Goal: Task Accomplishment & Management: Use online tool/utility

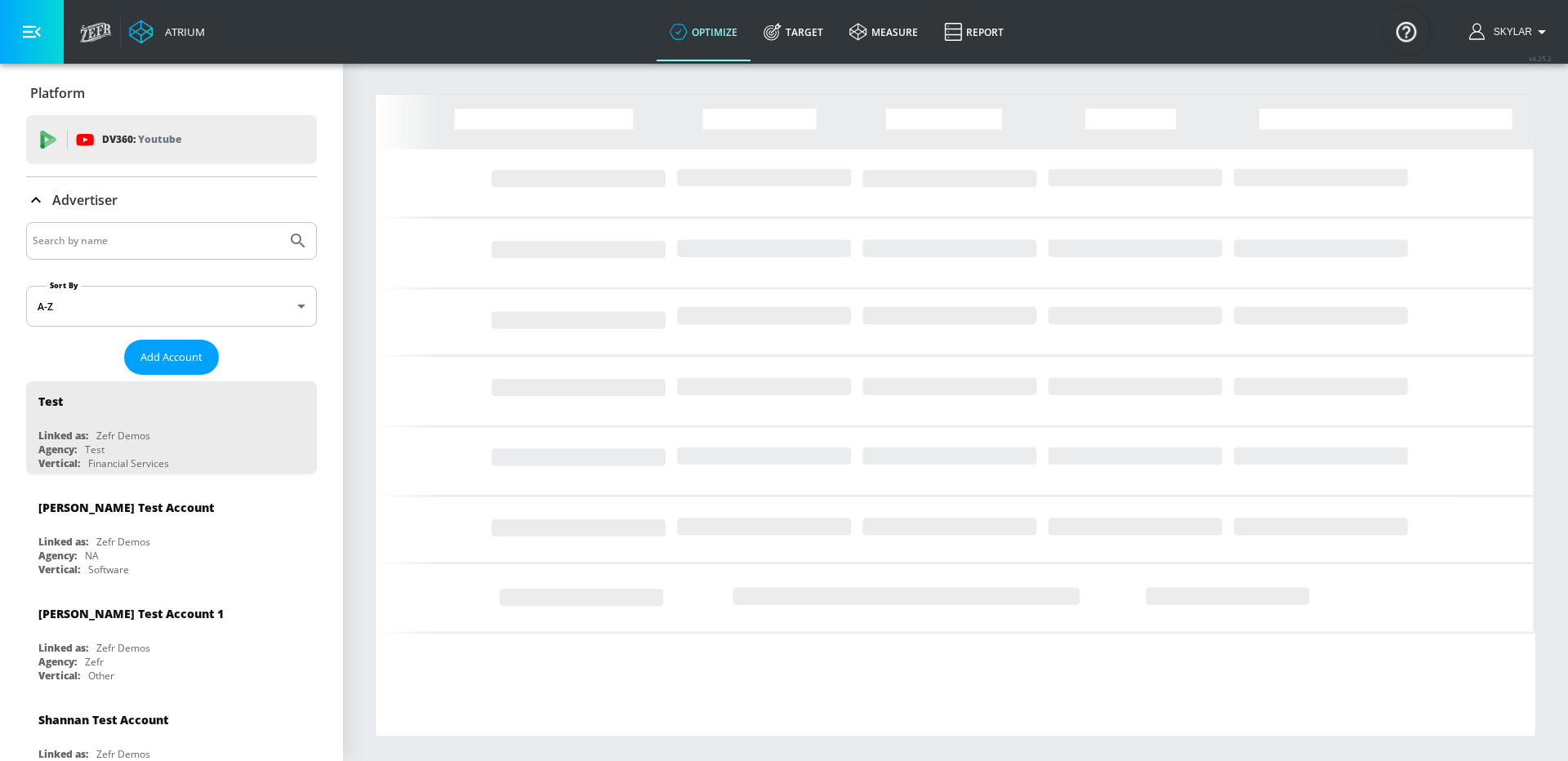
click at [91, 237] on input "Search by name" at bounding box center [156, 241] width 247 height 21
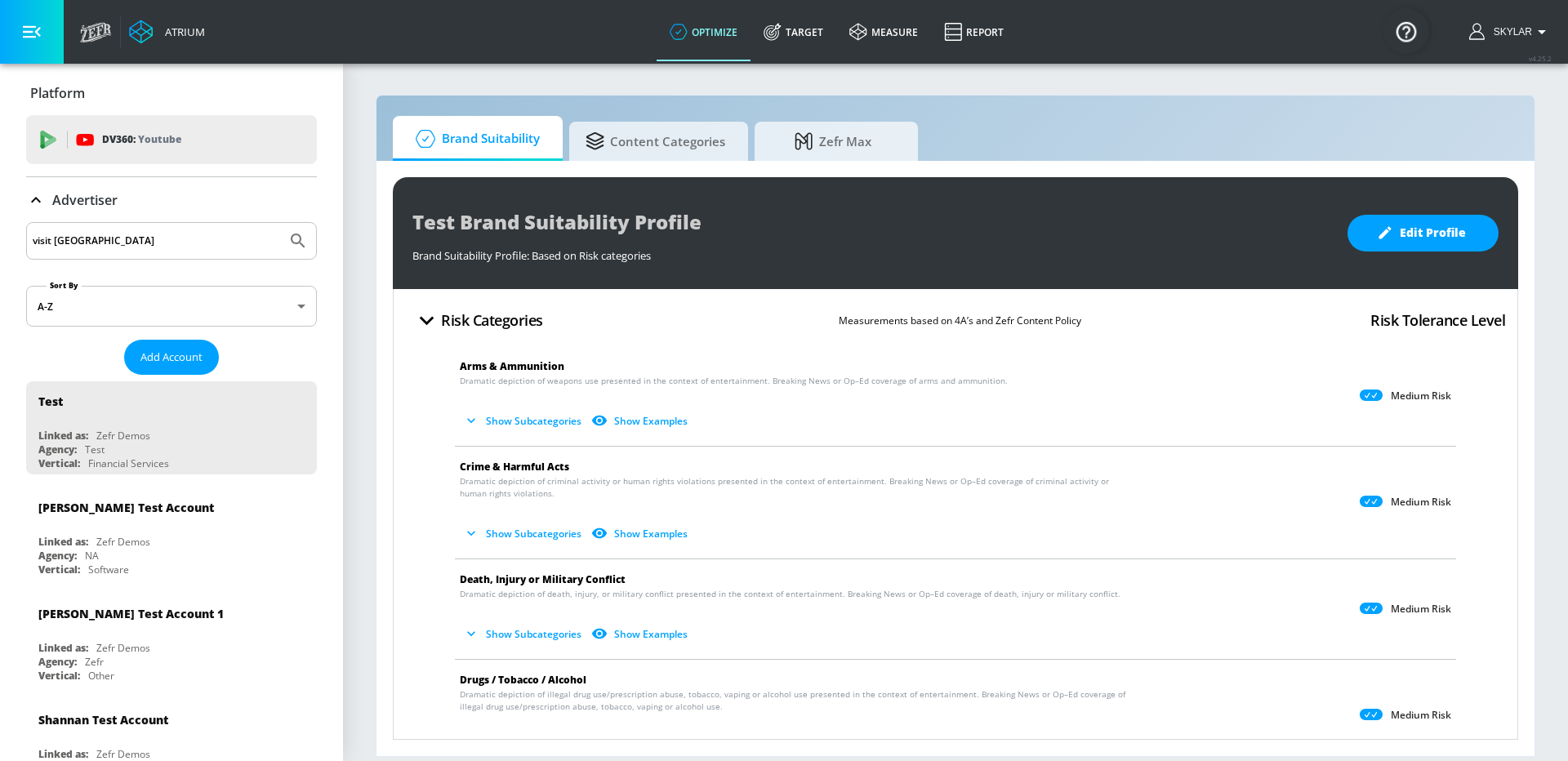
type input "visit [GEOGRAPHIC_DATA]"
click at [302, 241] on icon "Submit Search" at bounding box center [298, 241] width 19 height 19
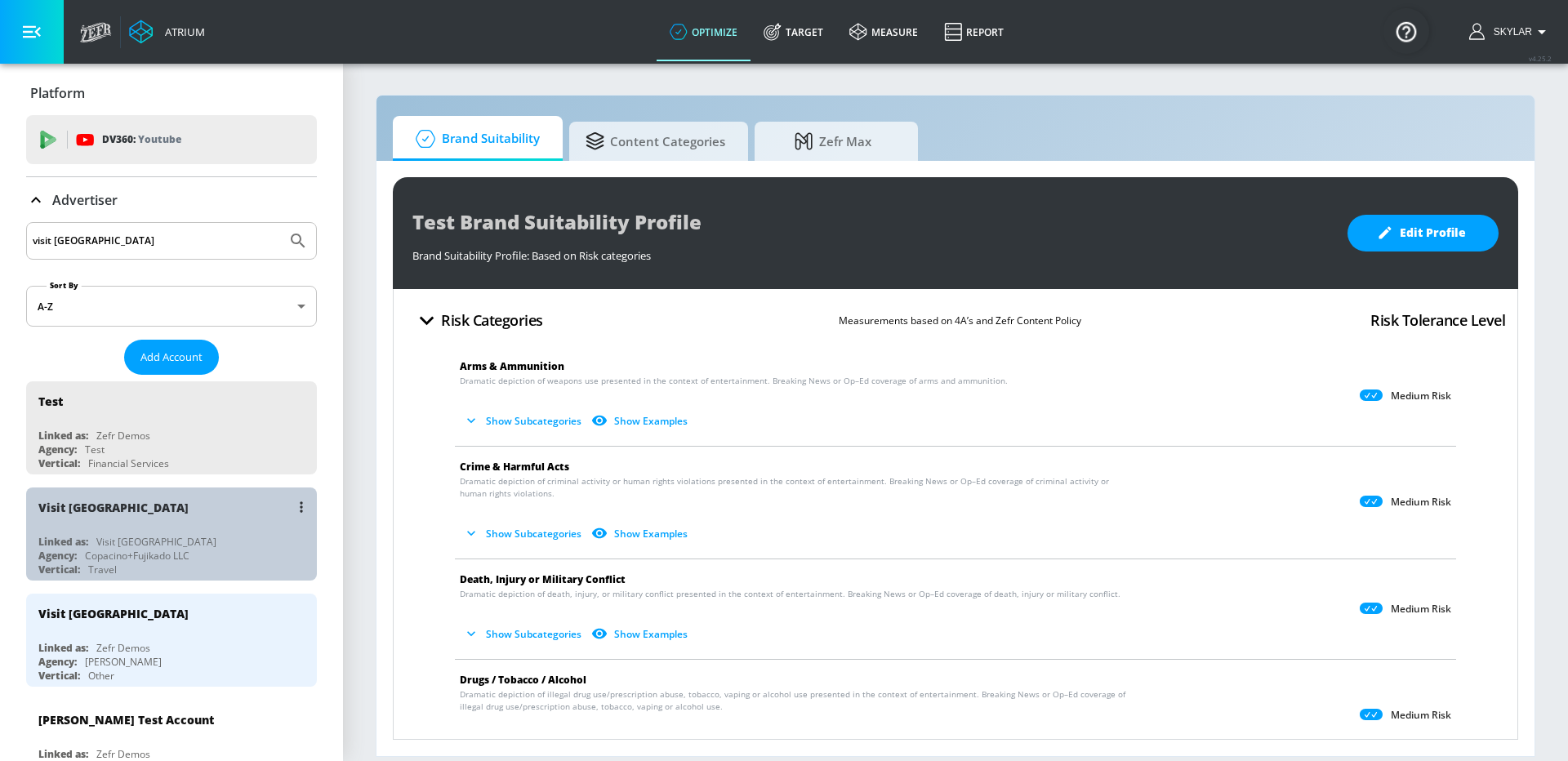
click at [156, 541] on div "Linked as: Visit [GEOGRAPHIC_DATA]" at bounding box center [175, 541] width 274 height 14
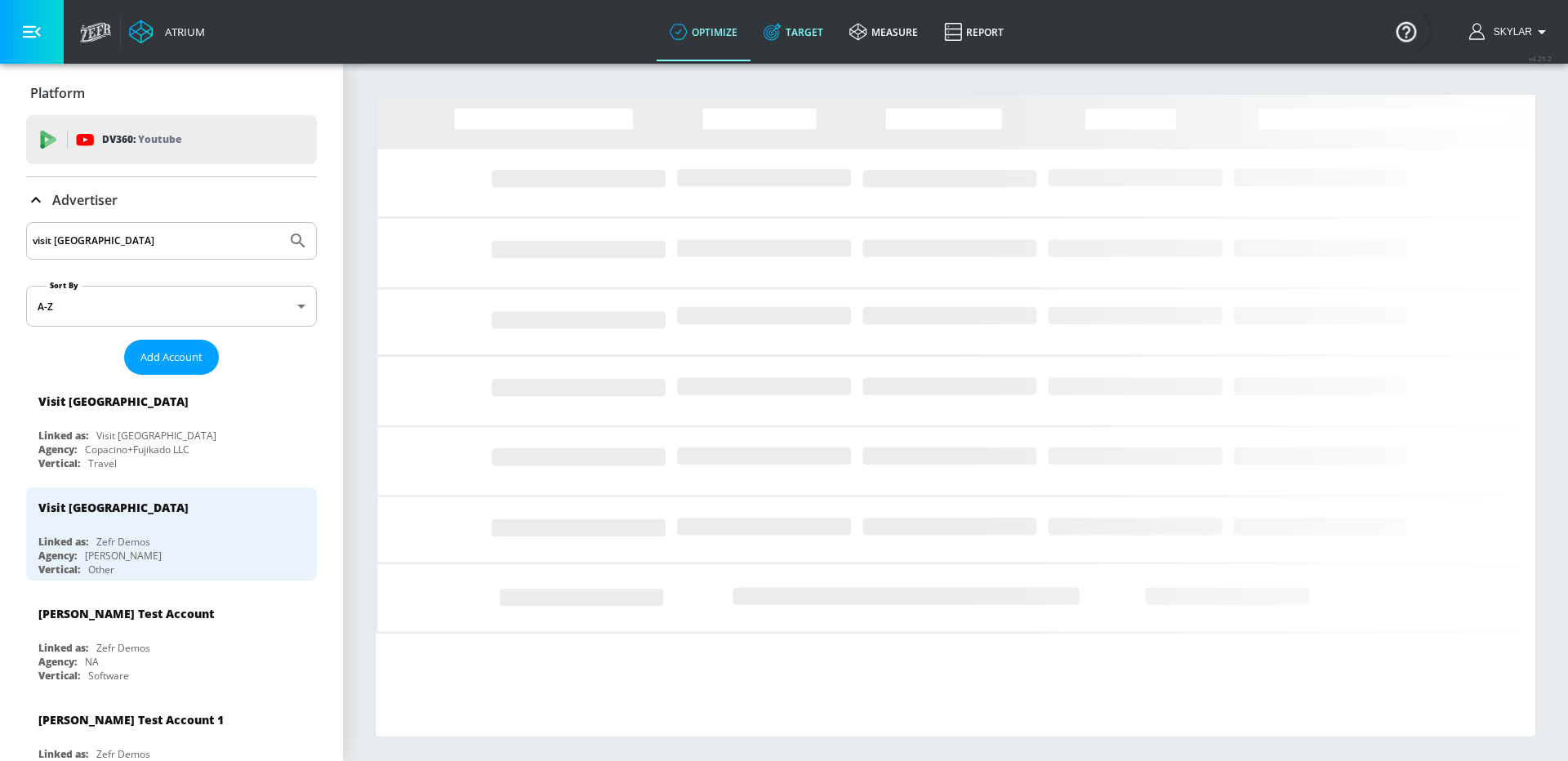
click at [812, 25] on link "Target" at bounding box center [794, 32] width 85 height 59
click at [38, 199] on icon at bounding box center [36, 200] width 10 height 6
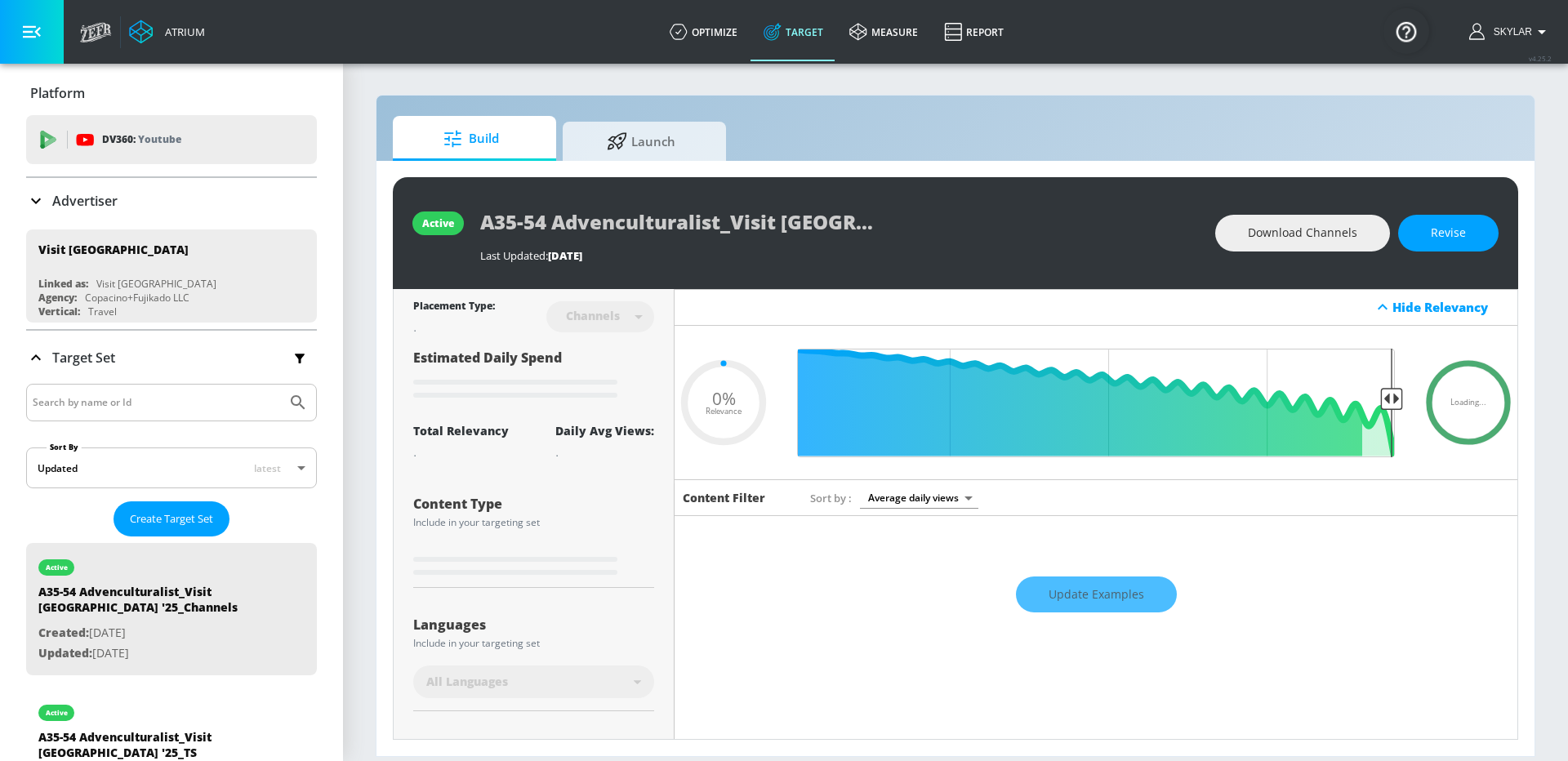
type input "0.05"
click at [155, 505] on button "Create Target Set" at bounding box center [171, 519] width 116 height 35
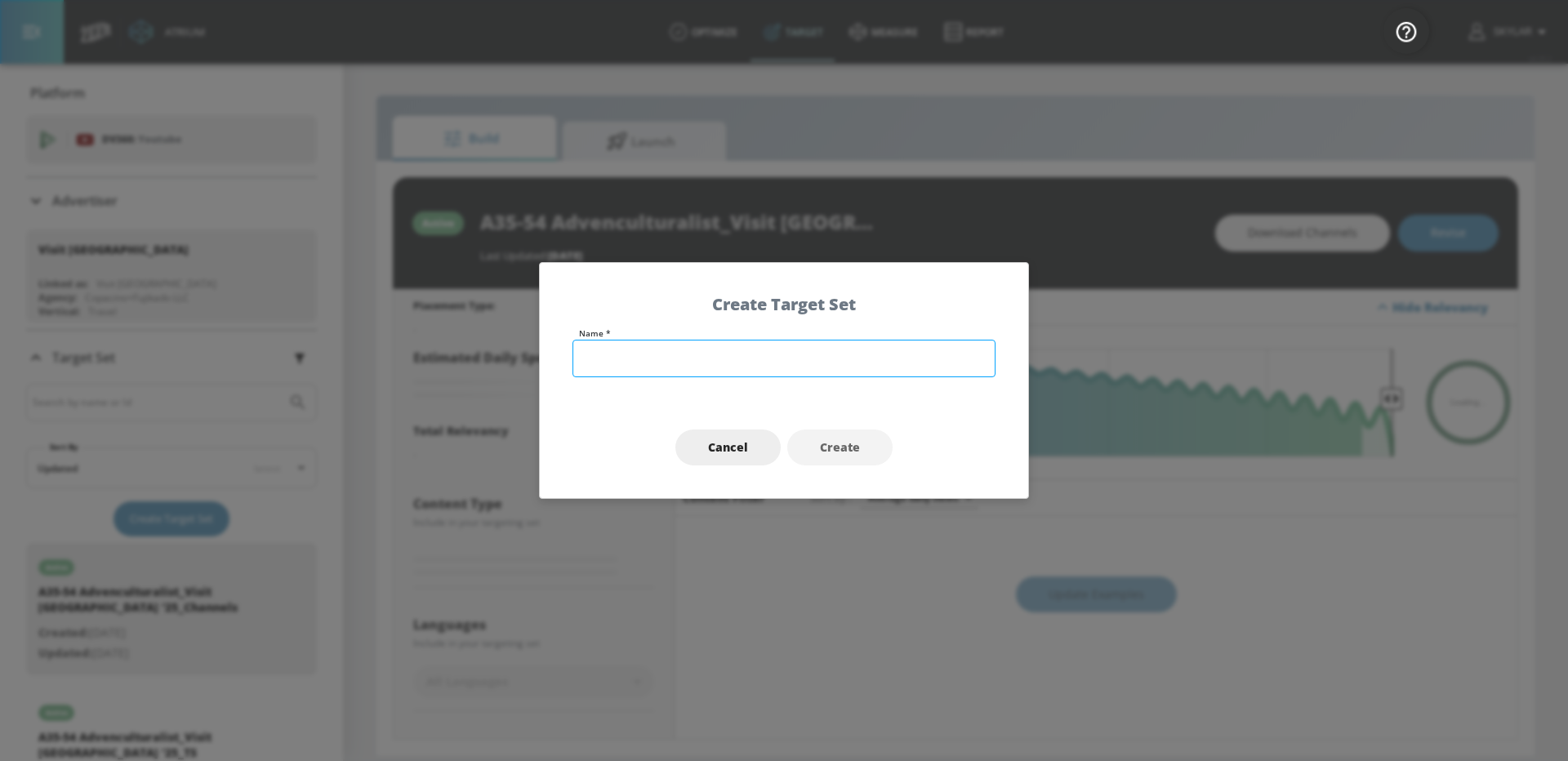
click at [620, 375] on input "text" at bounding box center [784, 358] width 423 height 38
type input "A45-64 Local Tourism_Visit Sea"
type input "0.5"
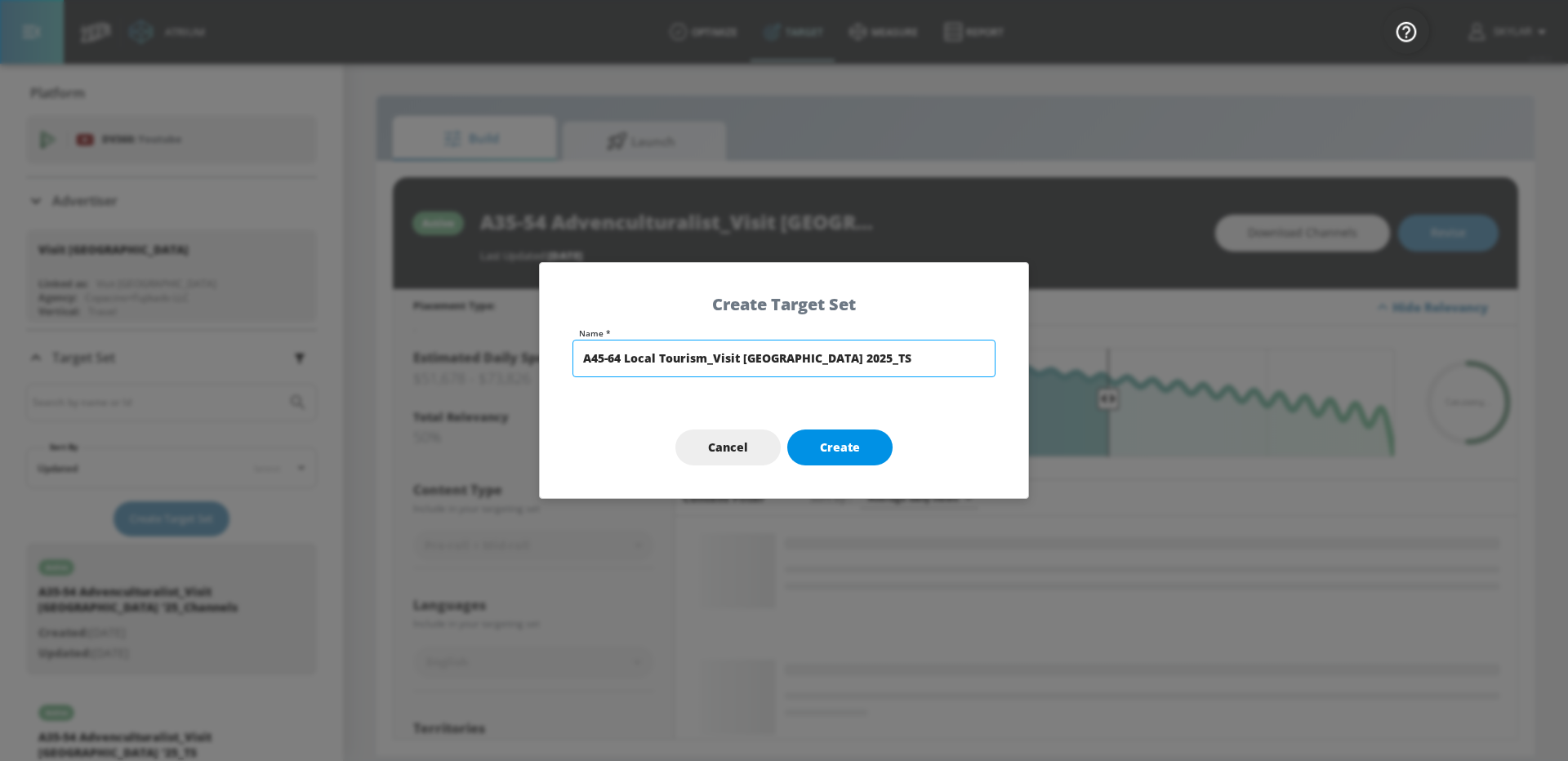
type input "A45-64 Local Tourism_Visit [GEOGRAPHIC_DATA] 2025_TS"
click at [856, 459] on button "Create" at bounding box center [841, 448] width 106 height 37
type input "A45-64 Local Tourism_Visit [GEOGRAPHIC_DATA] 2025_TS"
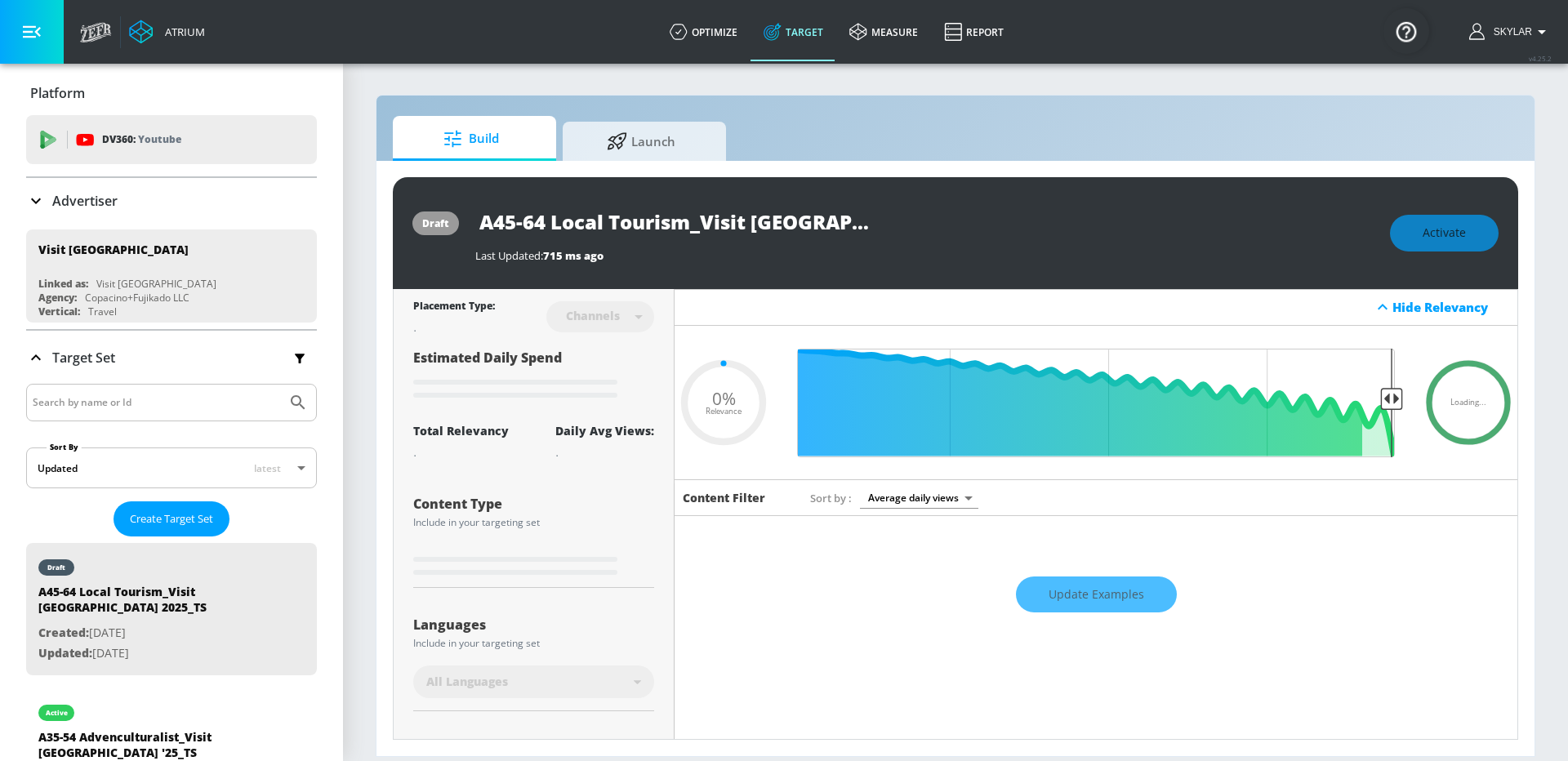
type input "0.6"
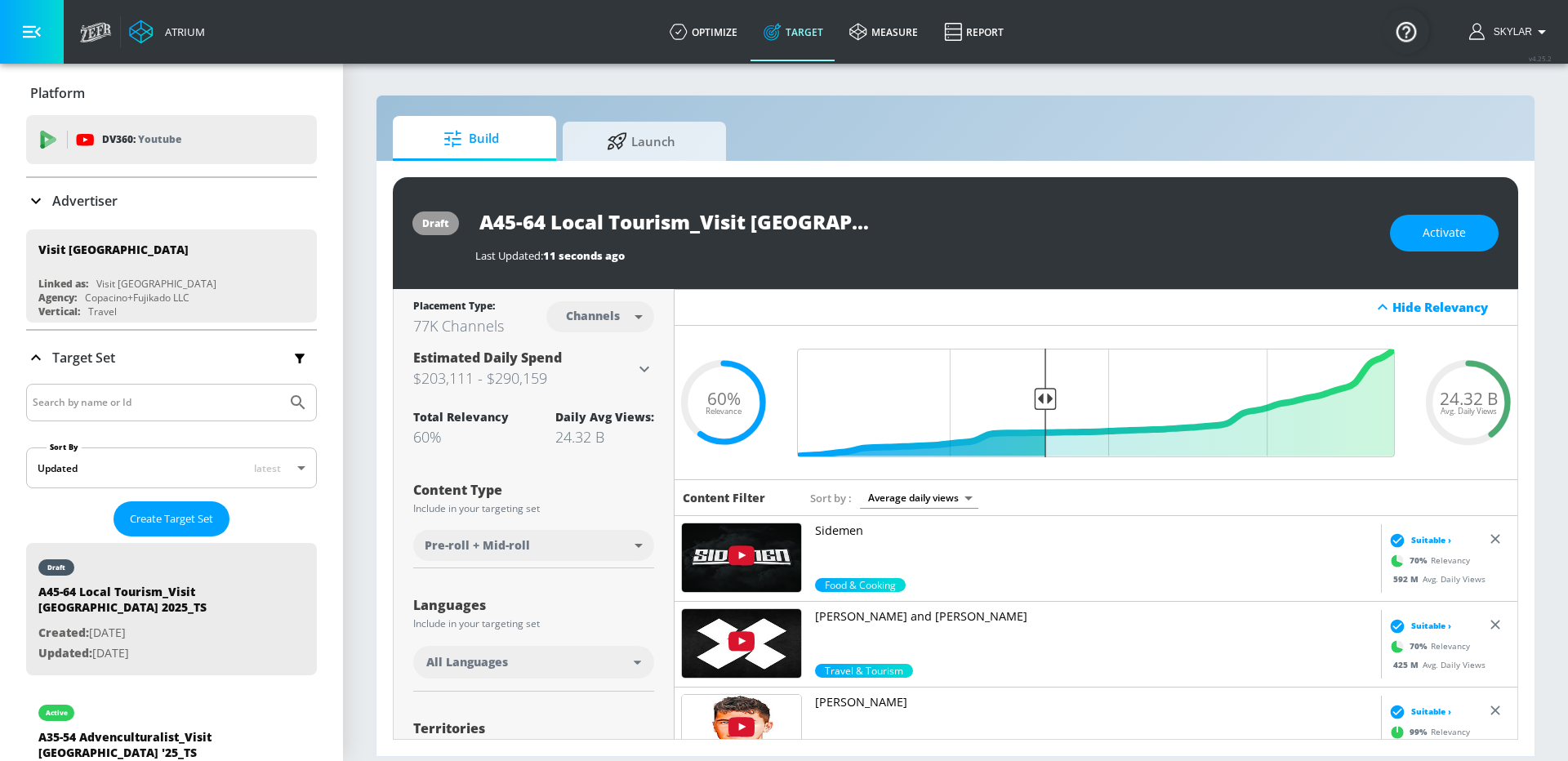
click at [647, 307] on body "Atrium optimize Target measure Report optimize Target measure Report v 4.25.2 S…" at bounding box center [784, 380] width 1568 height 761
click at [612, 384] on div "Videos" at bounding box center [594, 379] width 47 height 17
type input "videos"
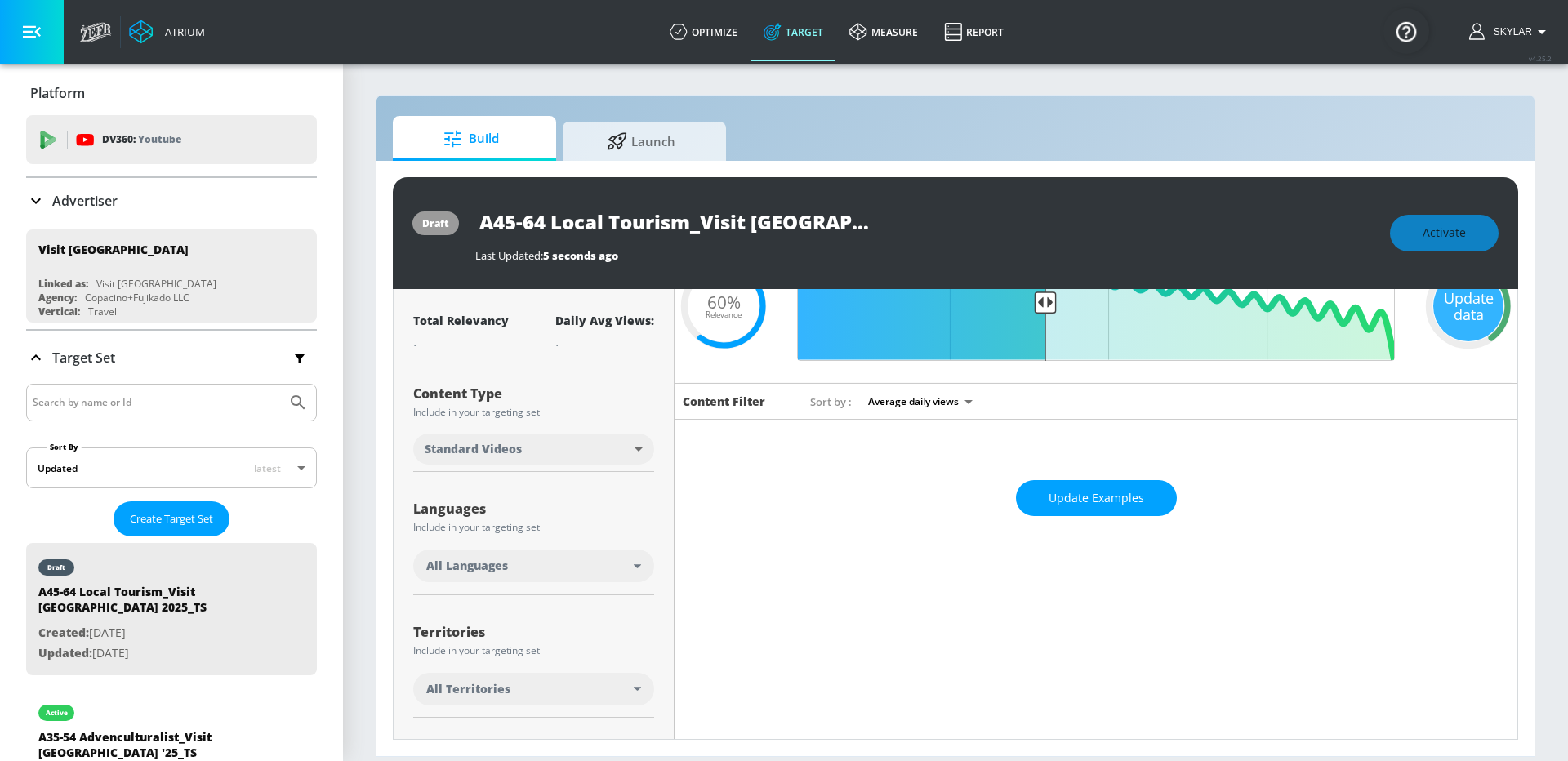
scroll to position [122, 0]
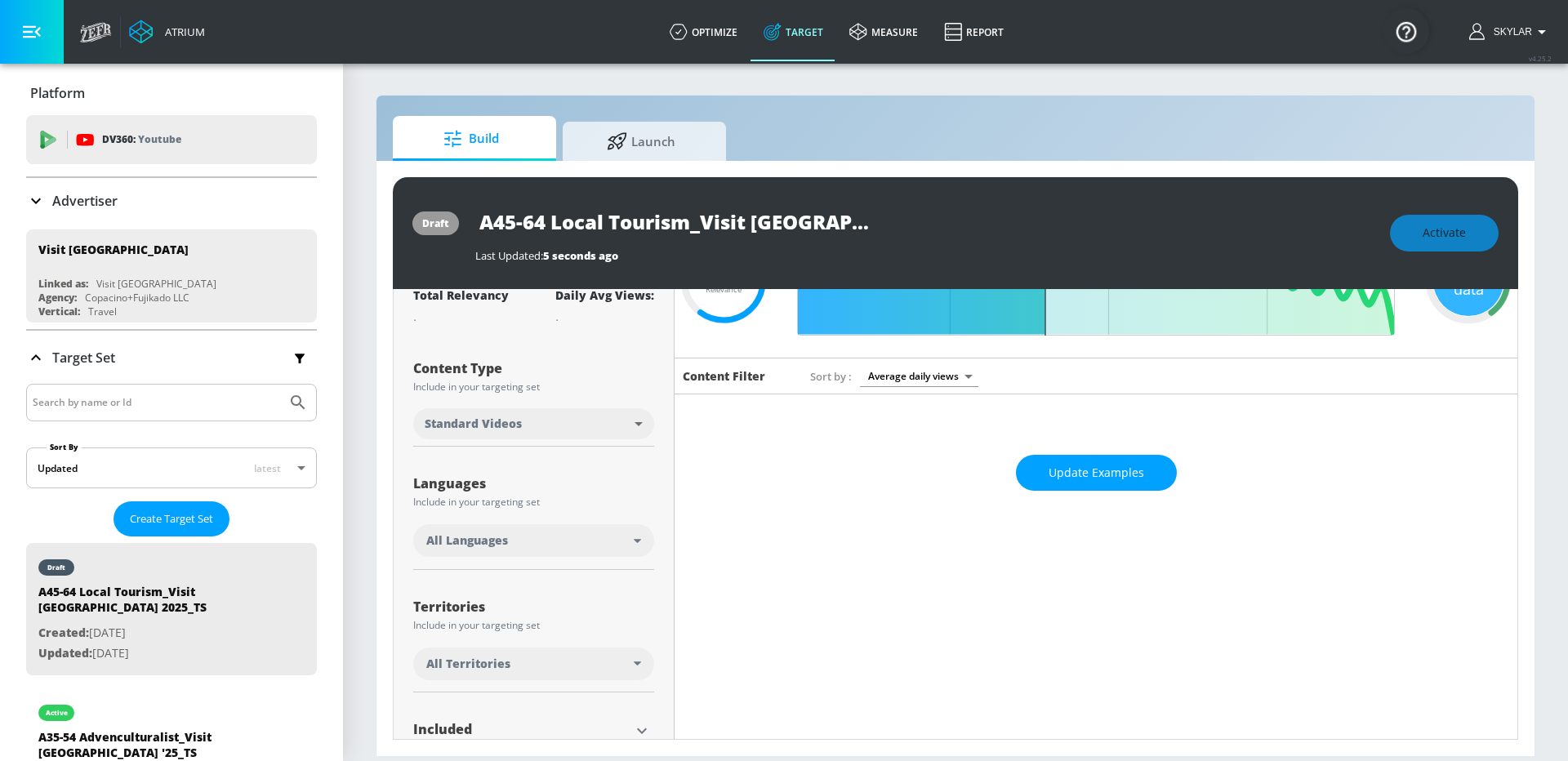
click at [582, 536] on div "All Languages" at bounding box center [530, 540] width 208 height 16
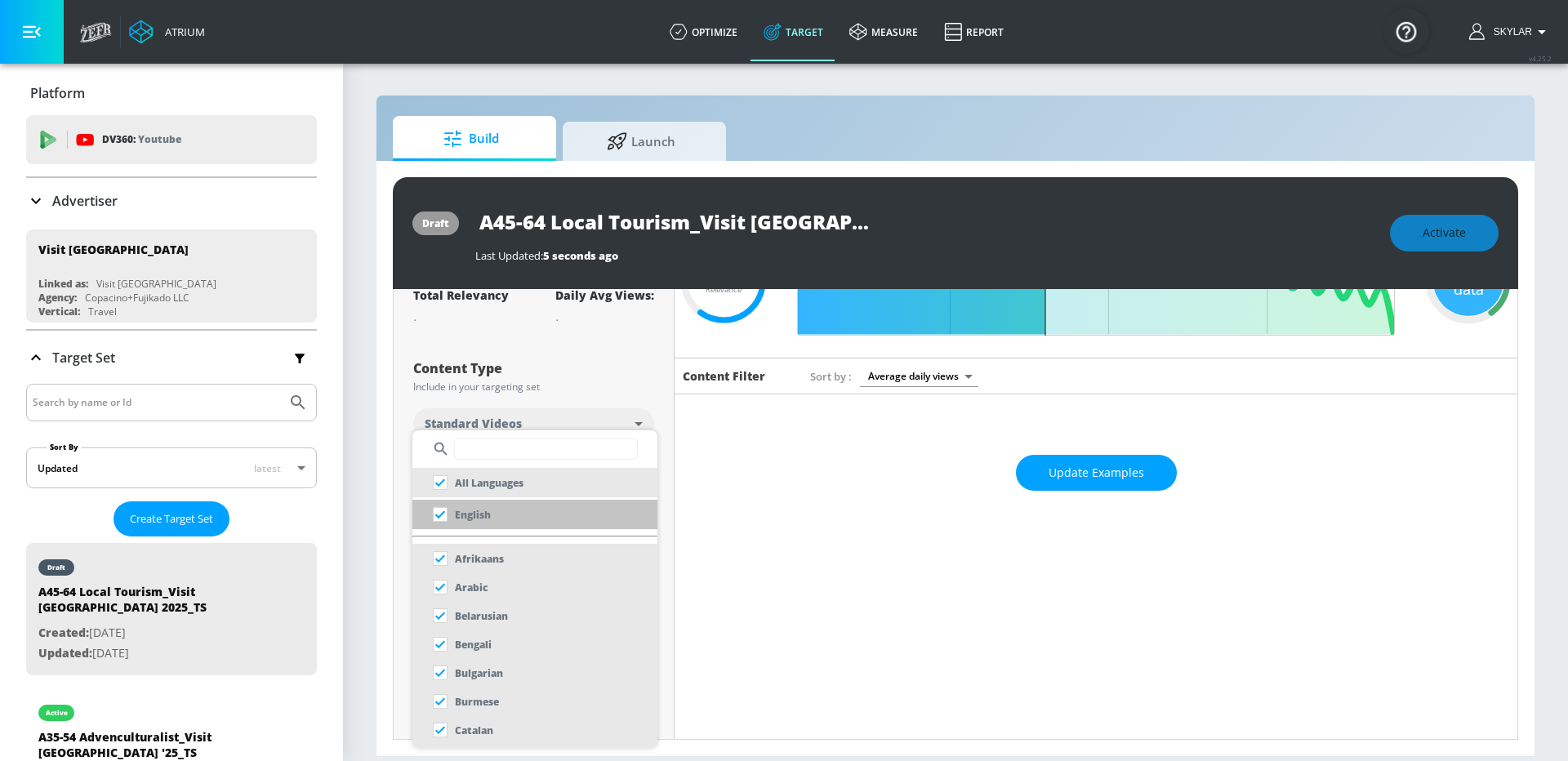
click at [520, 520] on li "English" at bounding box center [535, 514] width 245 height 29
checkbox input "false"
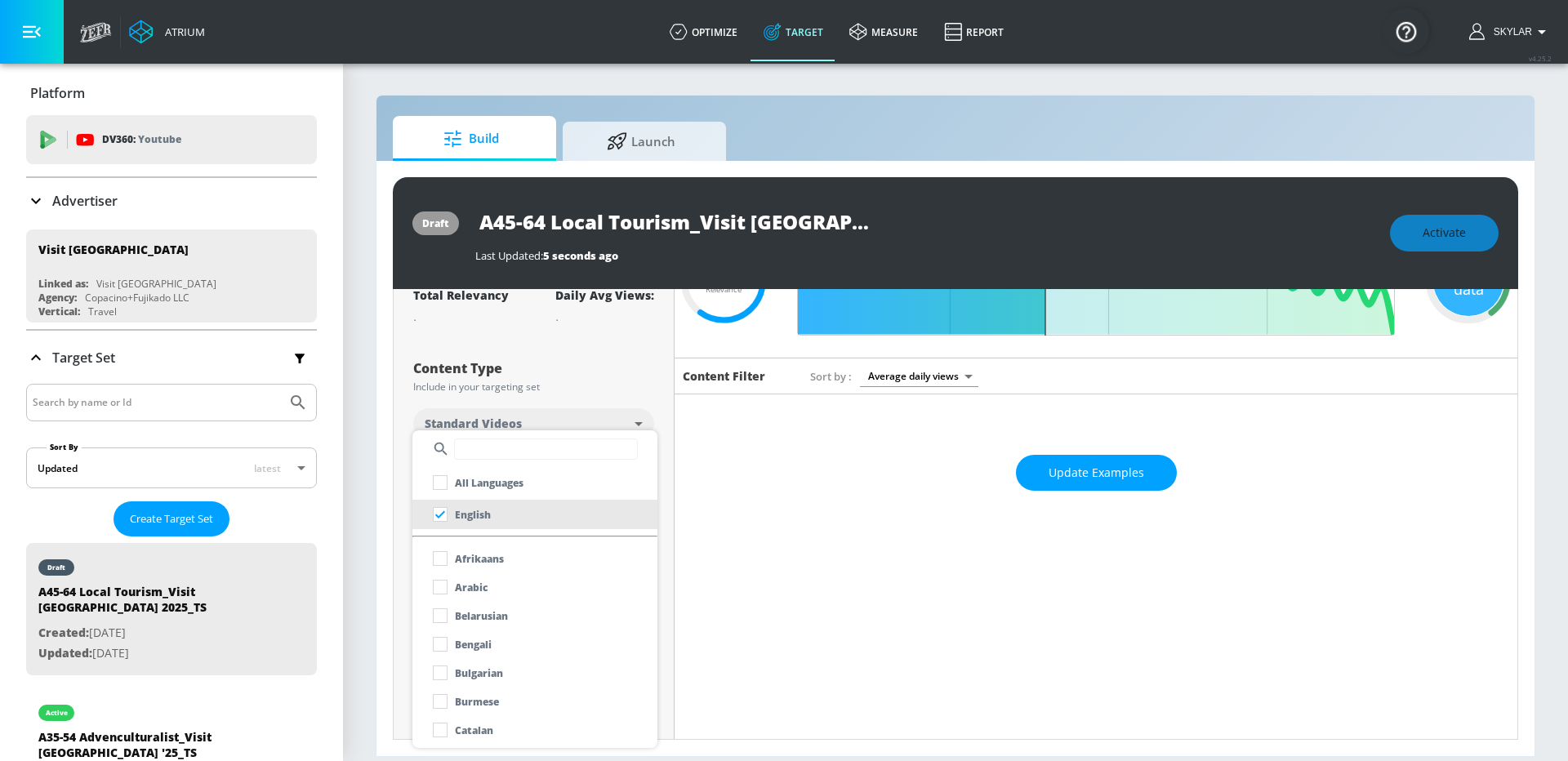
click at [572, 363] on div at bounding box center [784, 380] width 1568 height 761
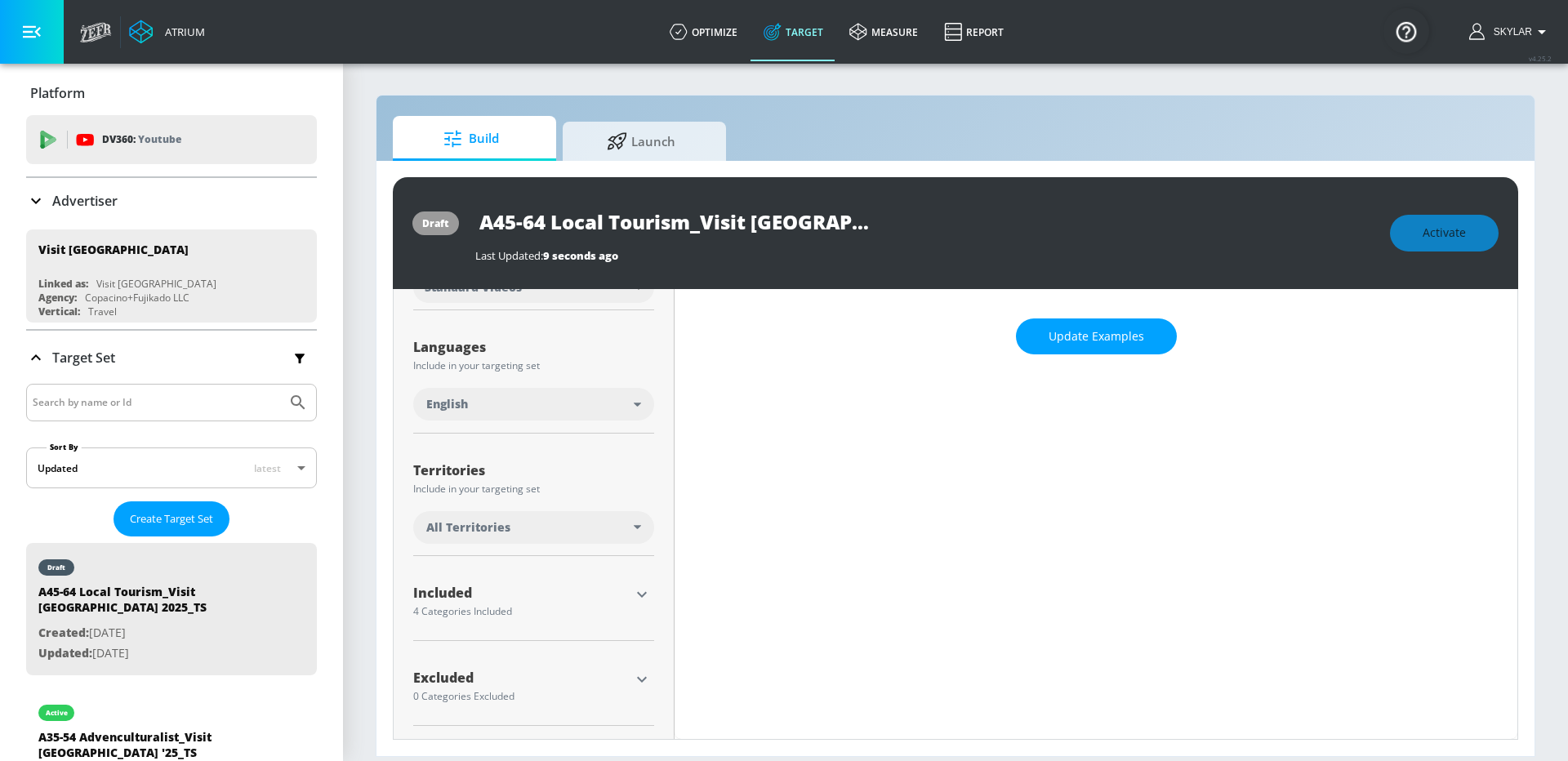
scroll to position [256, 0]
click at [638, 533] on div "All Territories" at bounding box center [534, 529] width 241 height 33
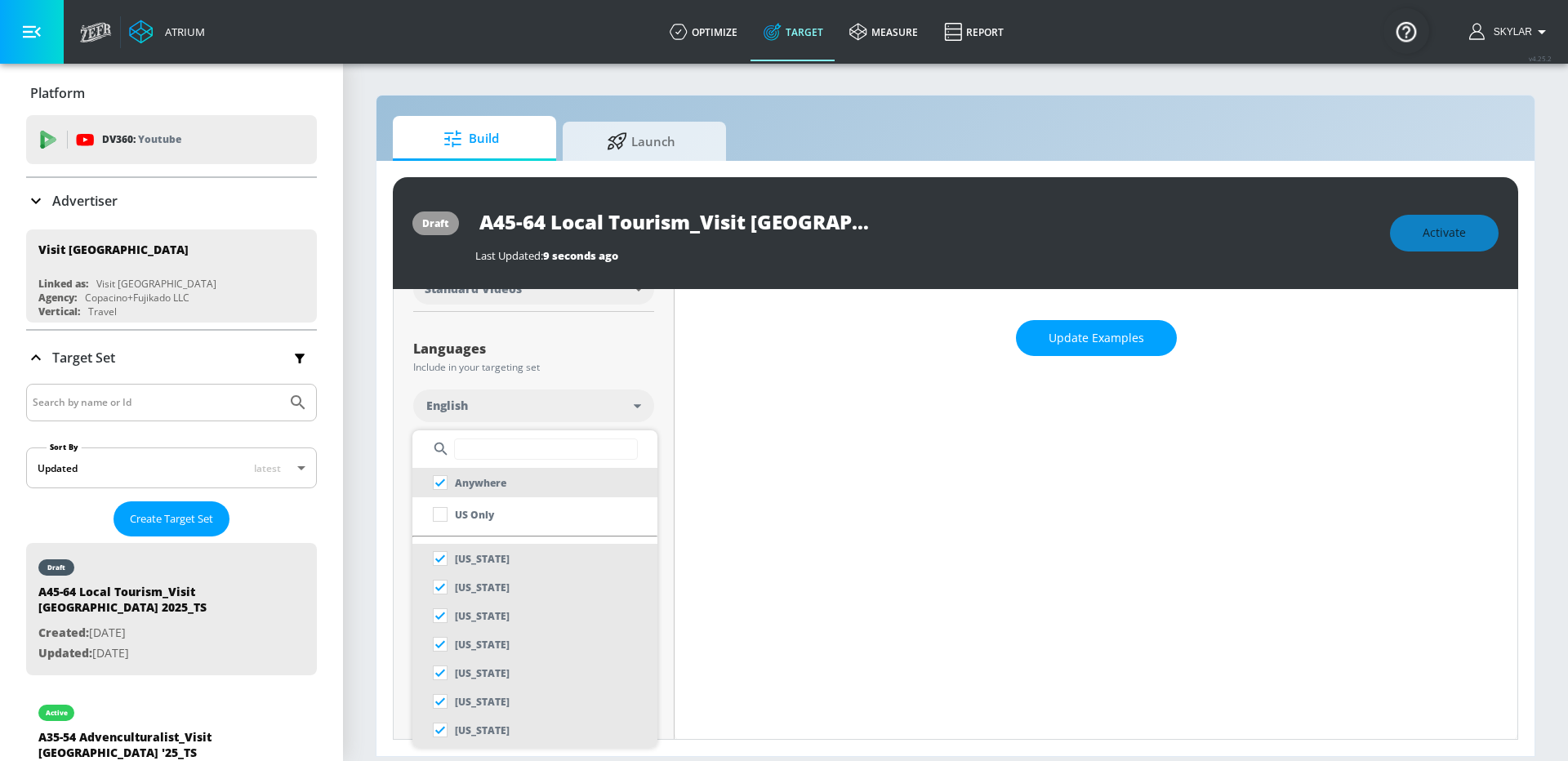
click at [495, 440] on input "text" at bounding box center [546, 448] width 184 height 21
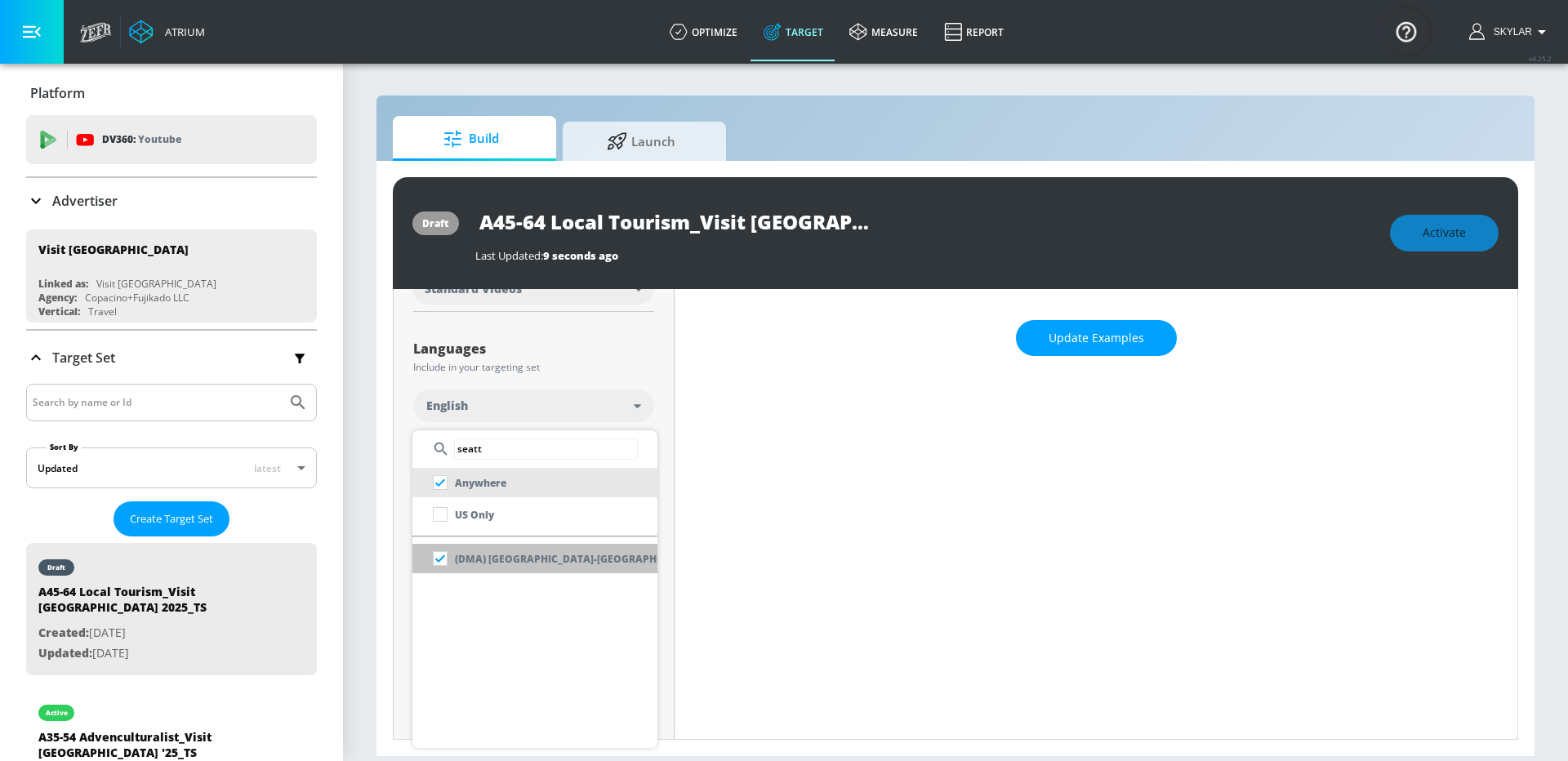
type input "seatt"
click at [484, 561] on p "(DMA) [GEOGRAPHIC_DATA]-[GEOGRAPHIC_DATA] [GEOGRAPHIC_DATA]" at bounding box center [633, 559] width 355 height 17
checkbox input "false"
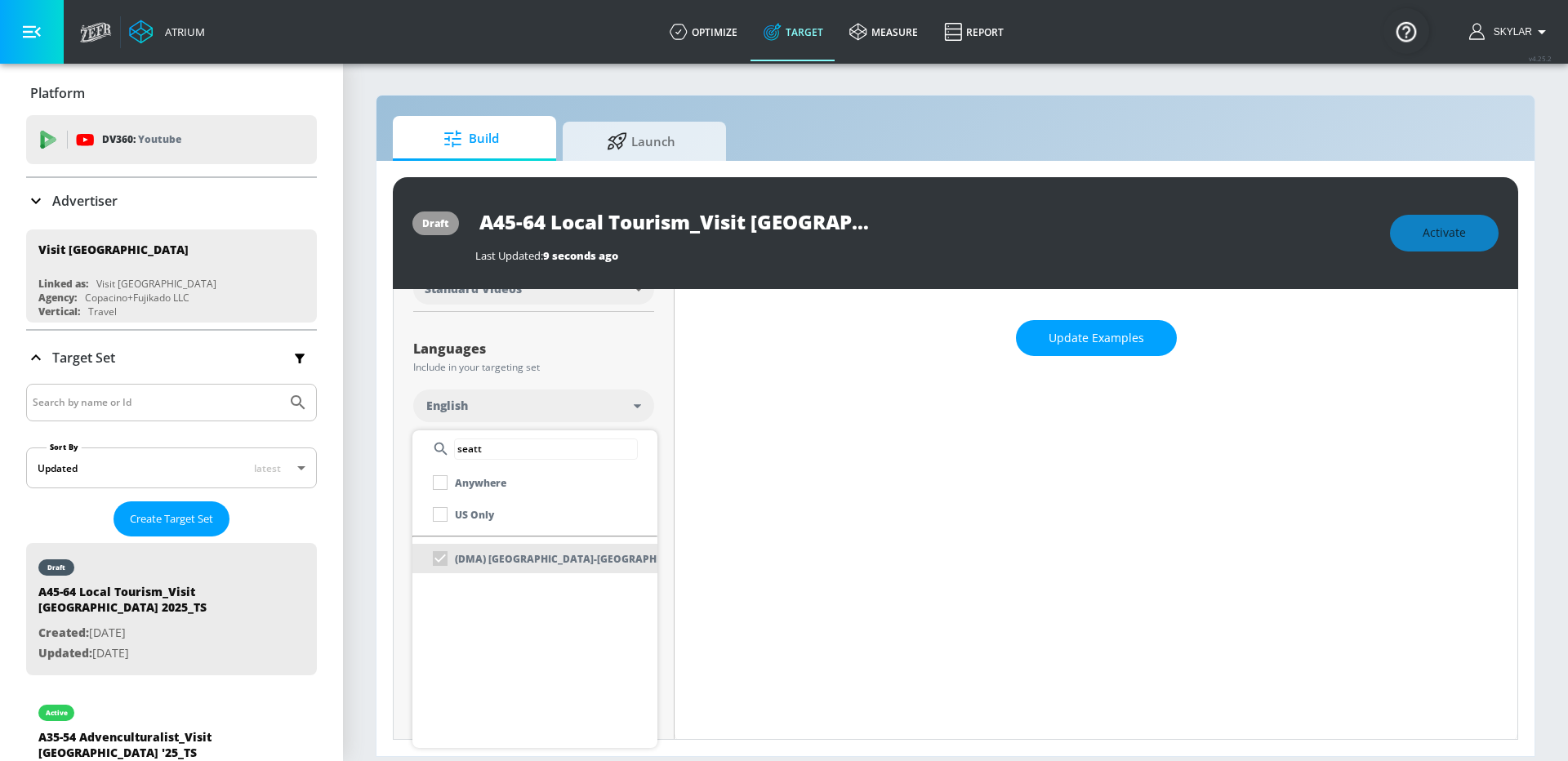
click at [741, 554] on div at bounding box center [784, 380] width 1568 height 761
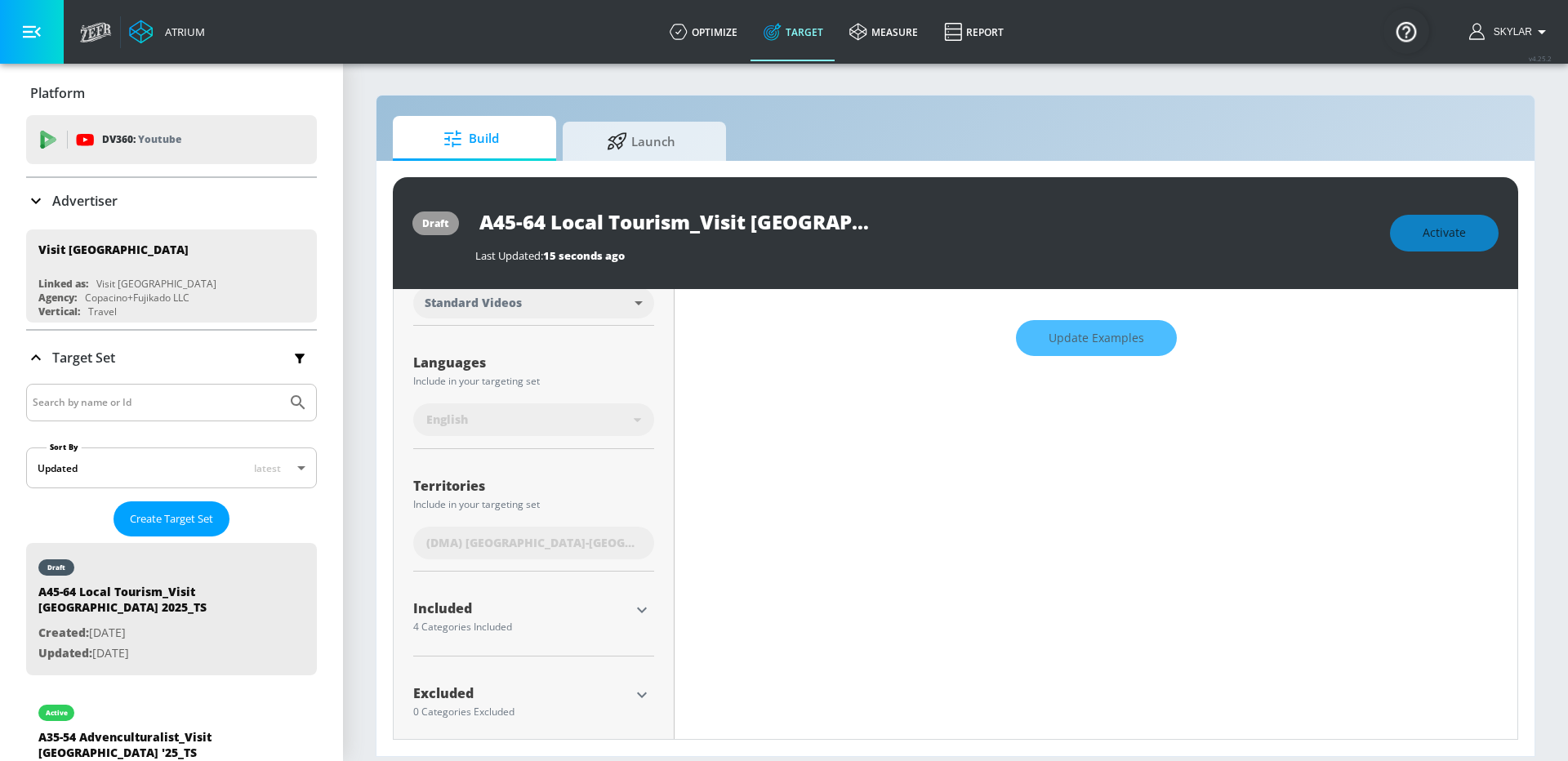
scroll to position [270, 0]
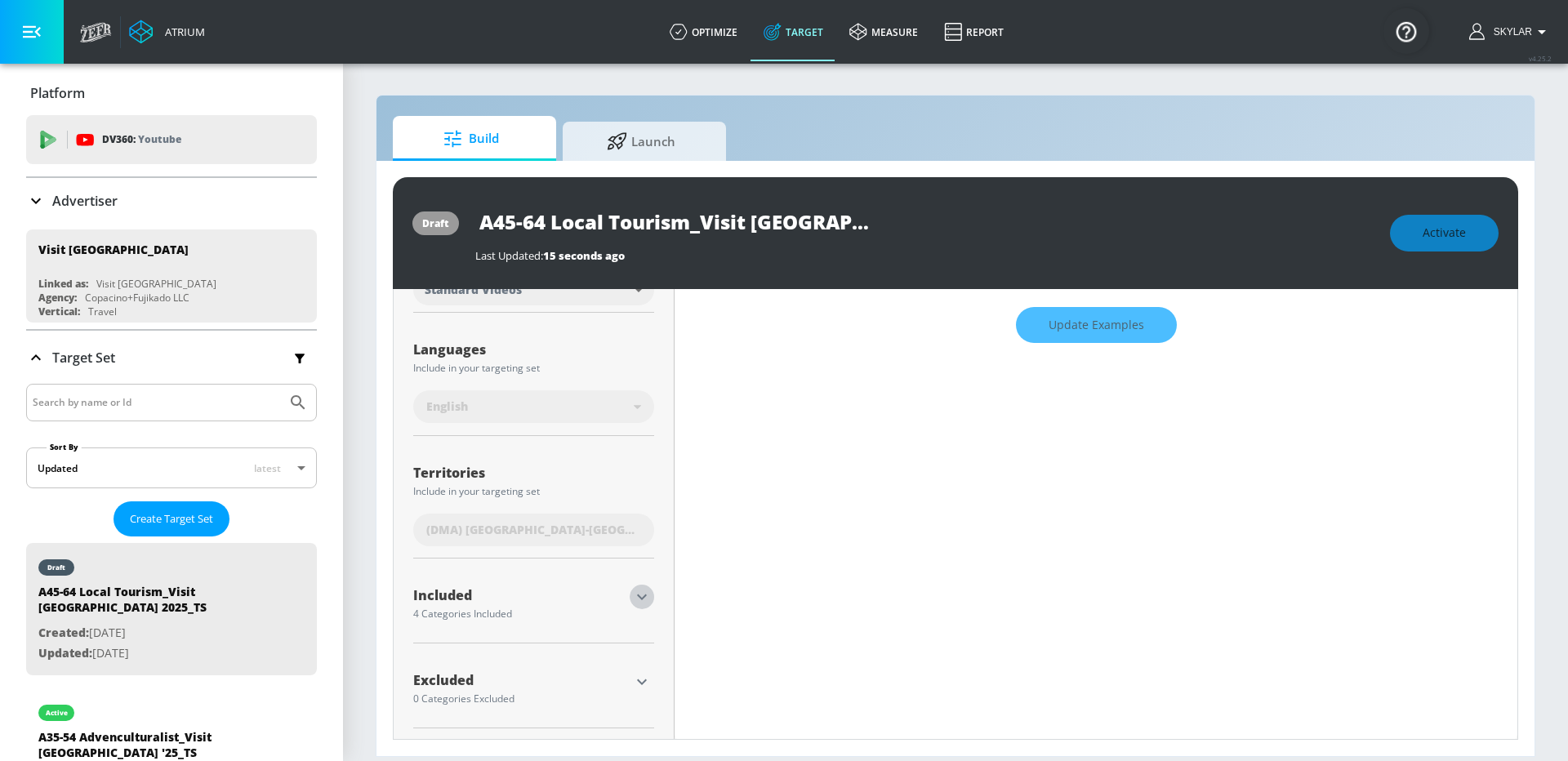
click at [649, 597] on icon "button" at bounding box center [641, 597] width 19 height 19
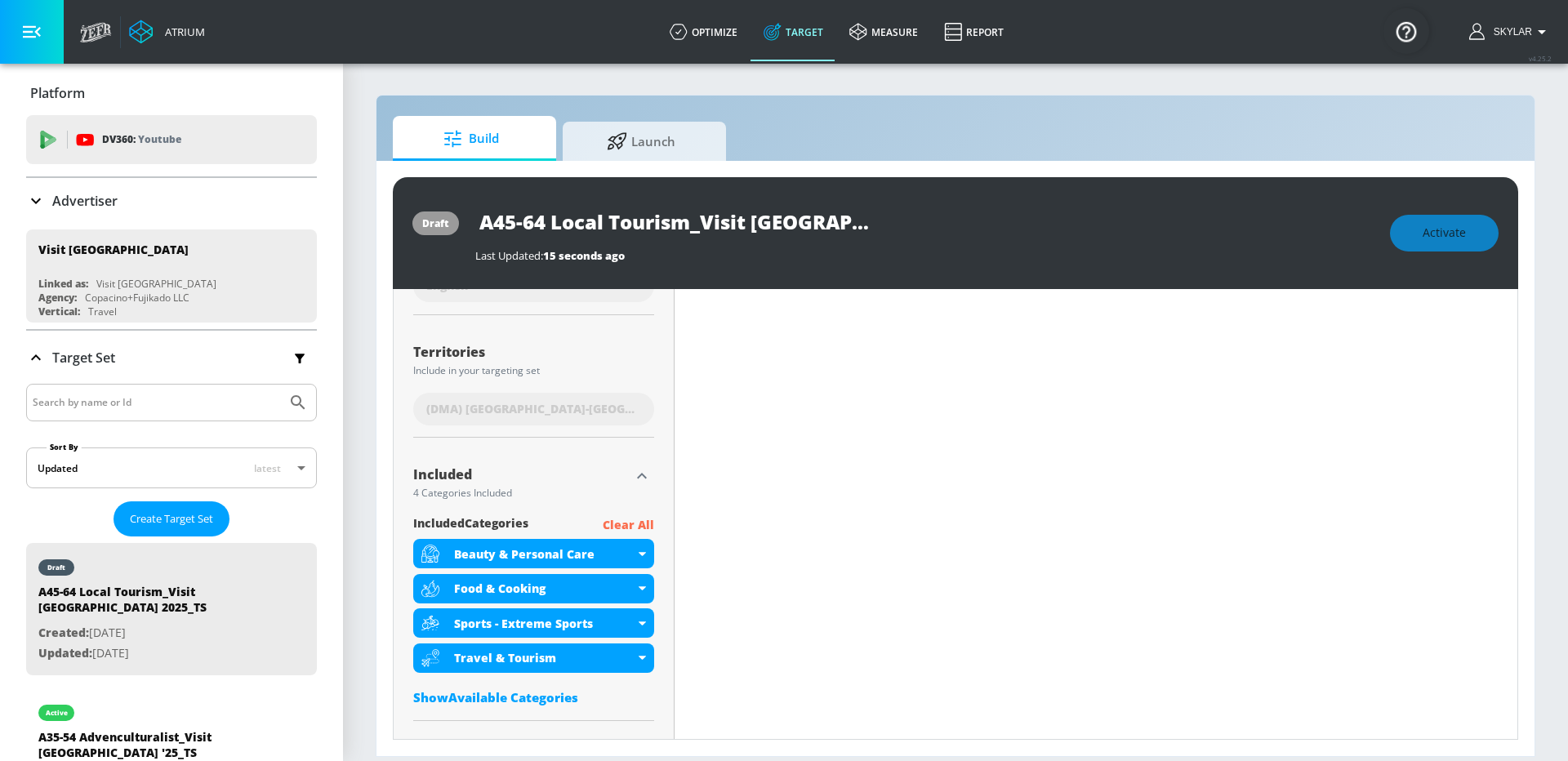
scroll to position [436, 0]
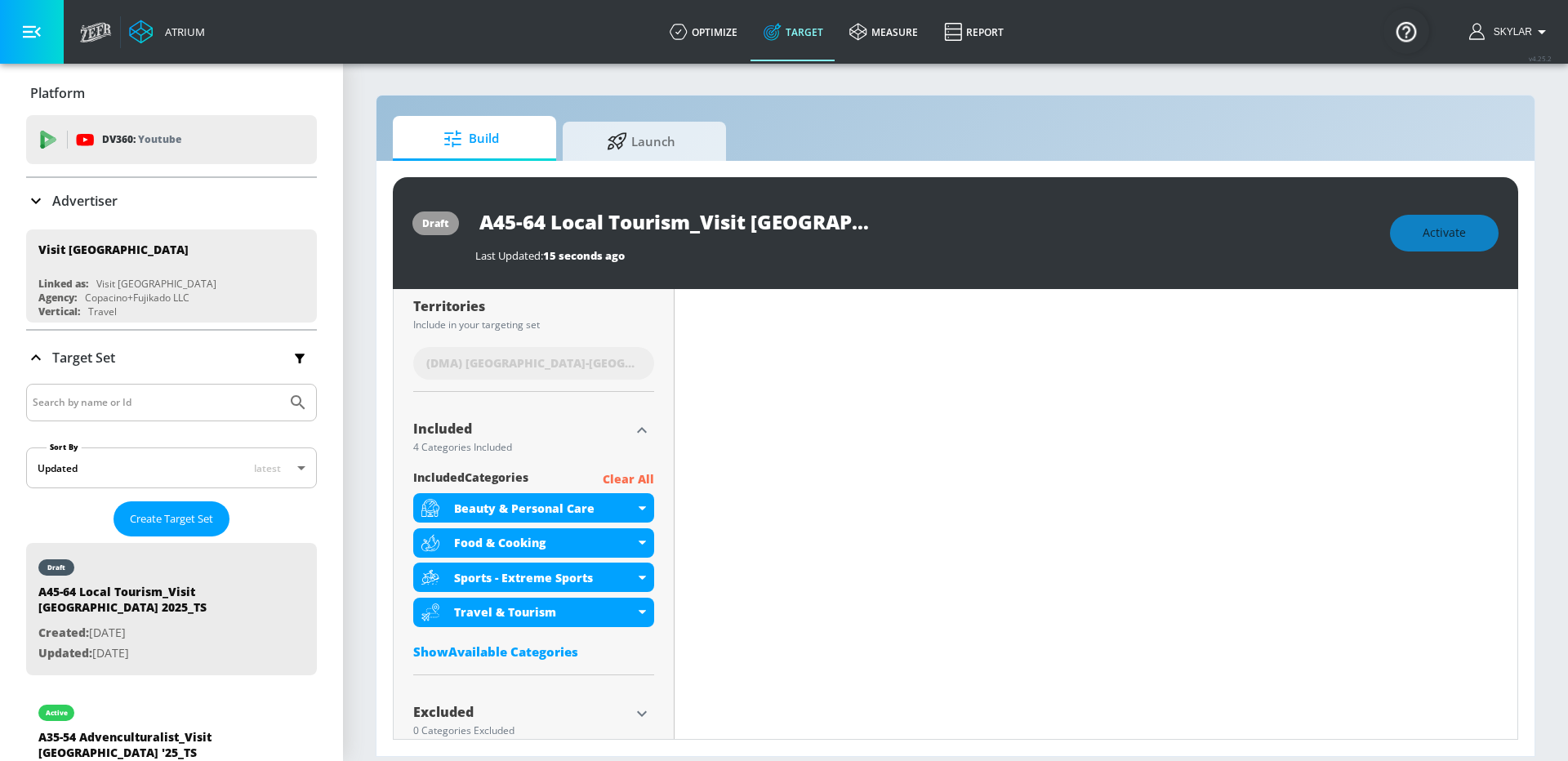
click at [628, 474] on p "Clear All" at bounding box center [628, 479] width 51 height 20
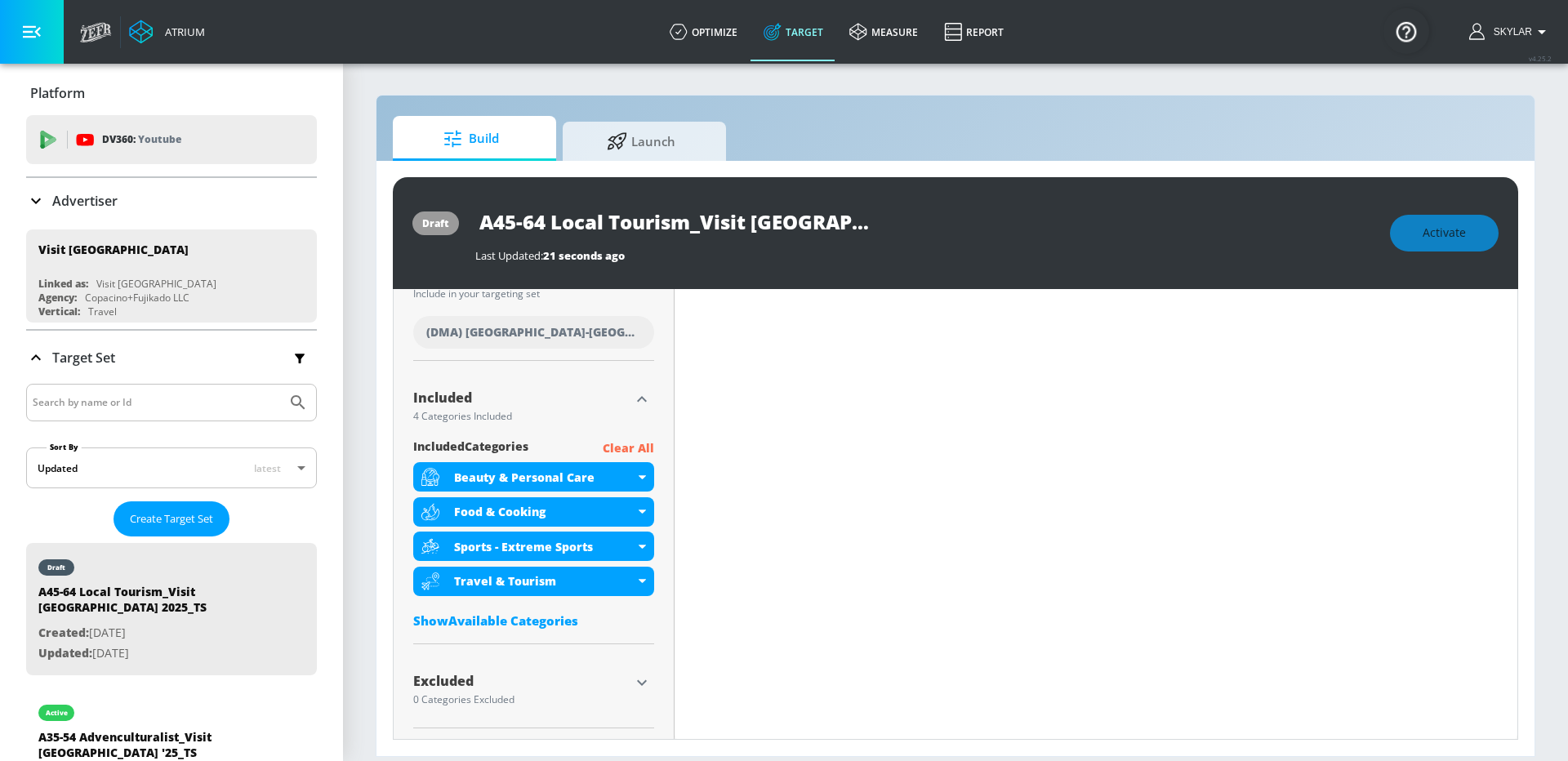
click at [519, 626] on div "Show Available Categories" at bounding box center [534, 620] width 241 height 16
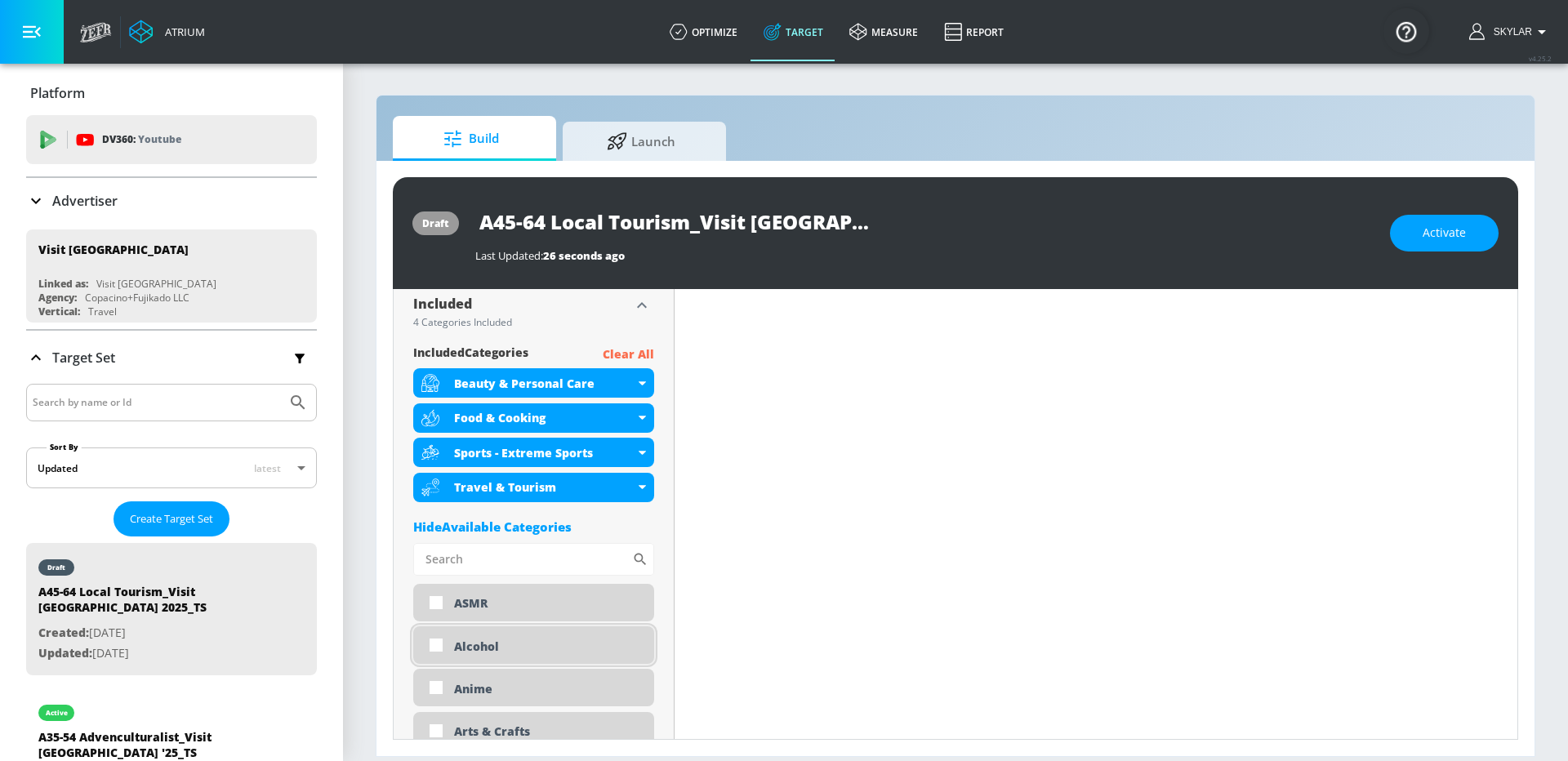
scroll to position [538, 0]
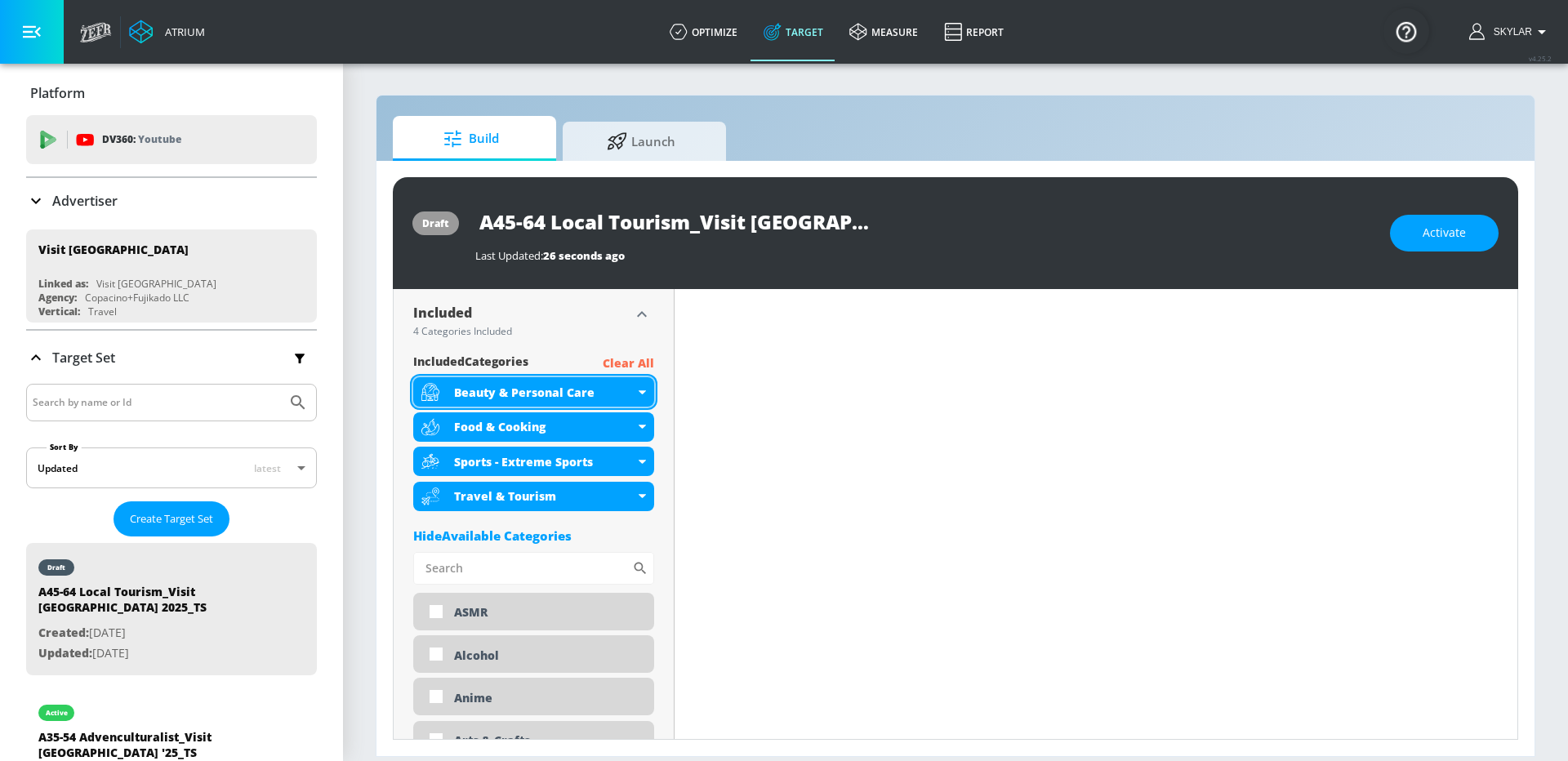
click at [644, 391] on icon at bounding box center [642, 392] width 8 height 4
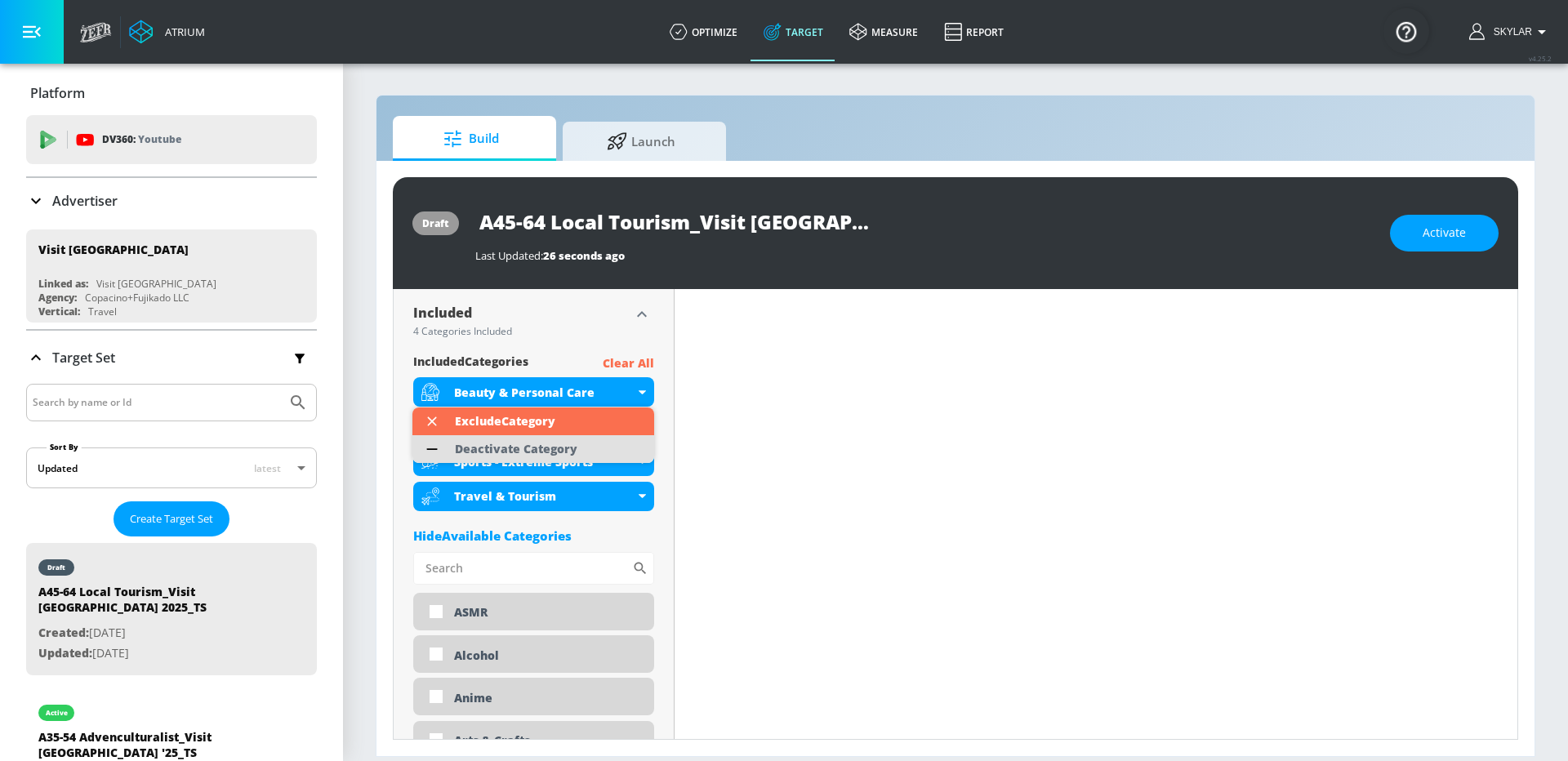
click at [583, 448] on div "Deactivate Category" at bounding box center [516, 448] width 139 height 28
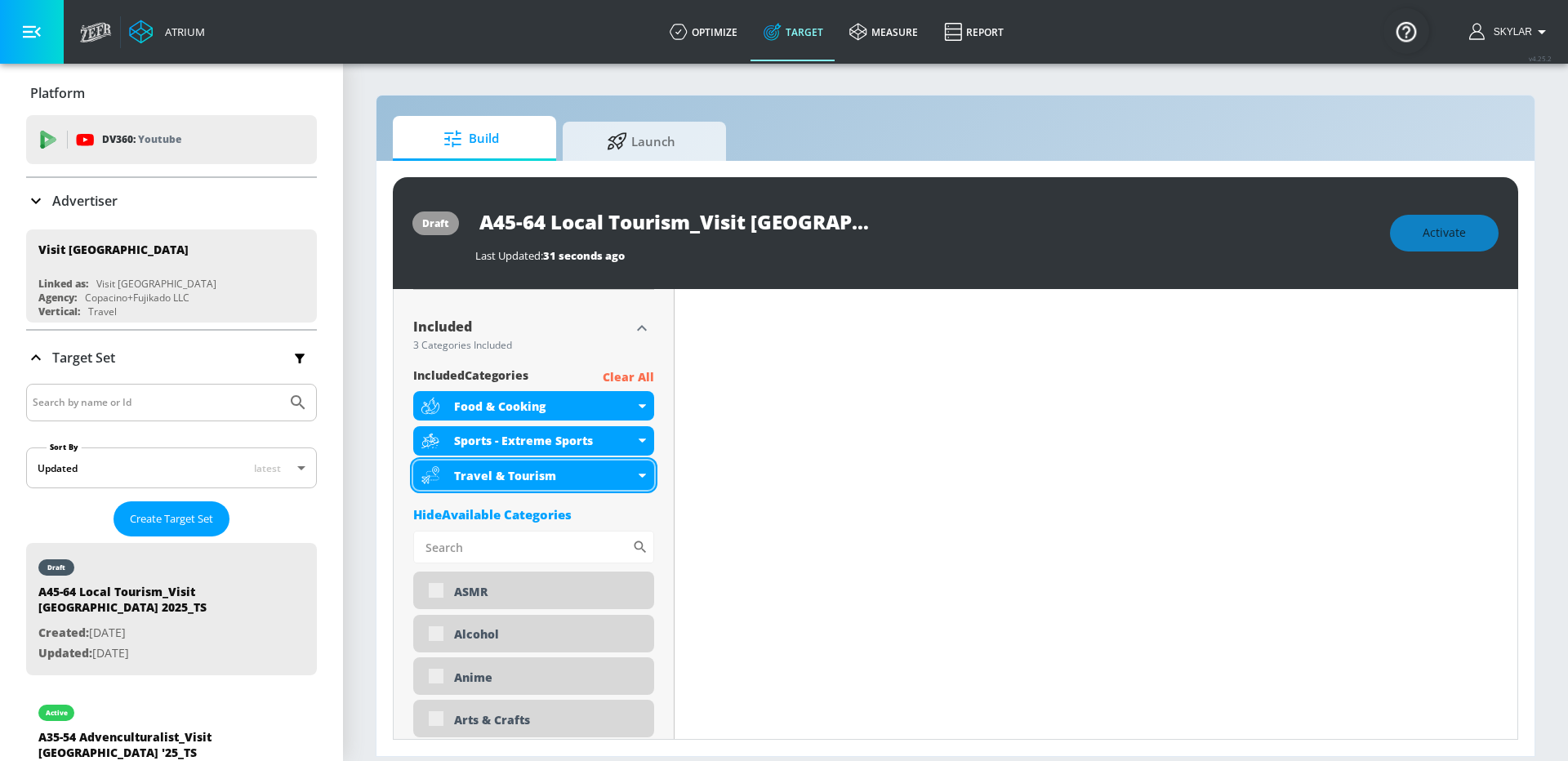
scroll to position [552, 0]
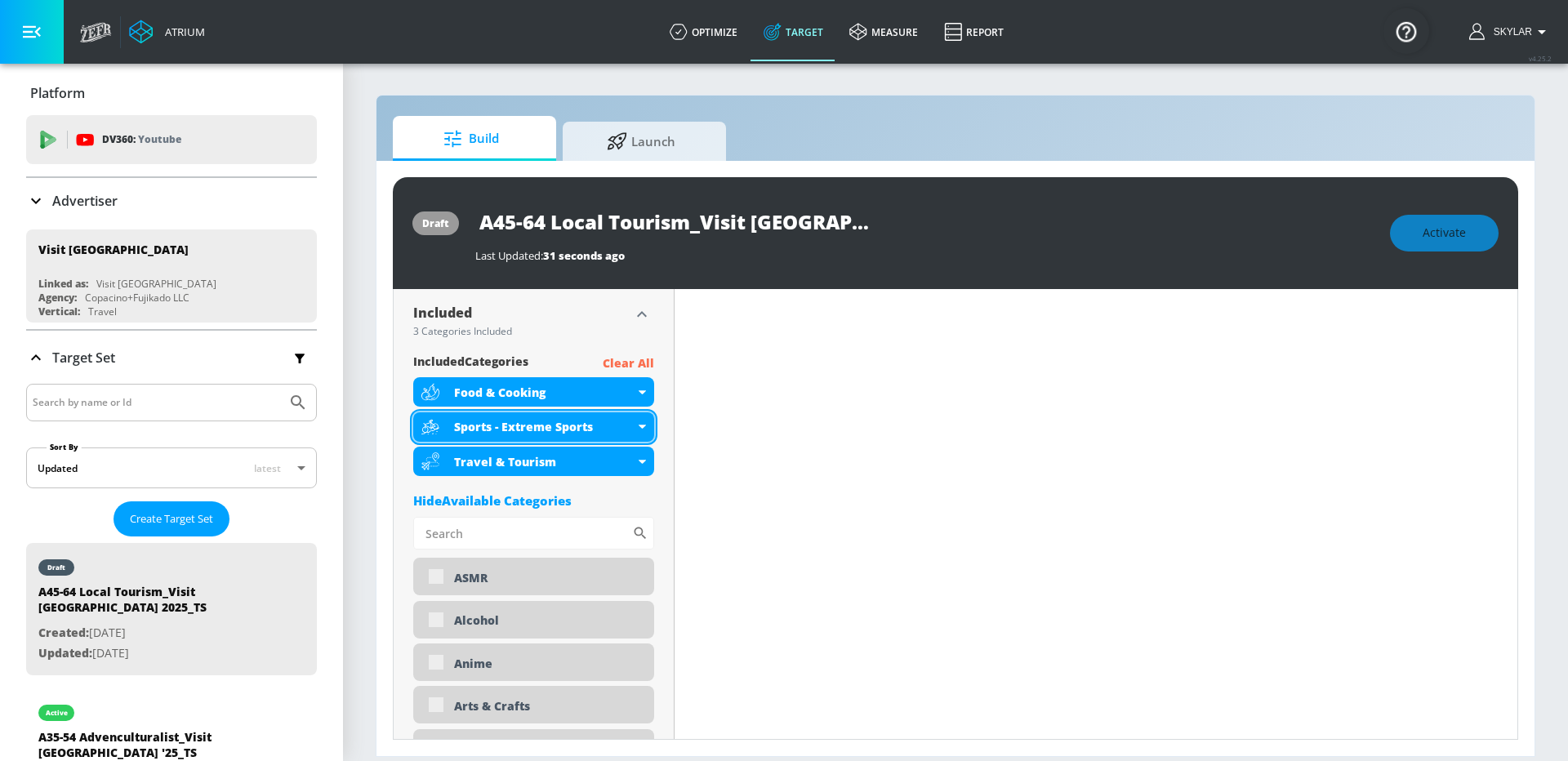
click at [644, 425] on icon at bounding box center [642, 427] width 8 height 4
click at [642, 425] on icon at bounding box center [642, 427] width 8 height 4
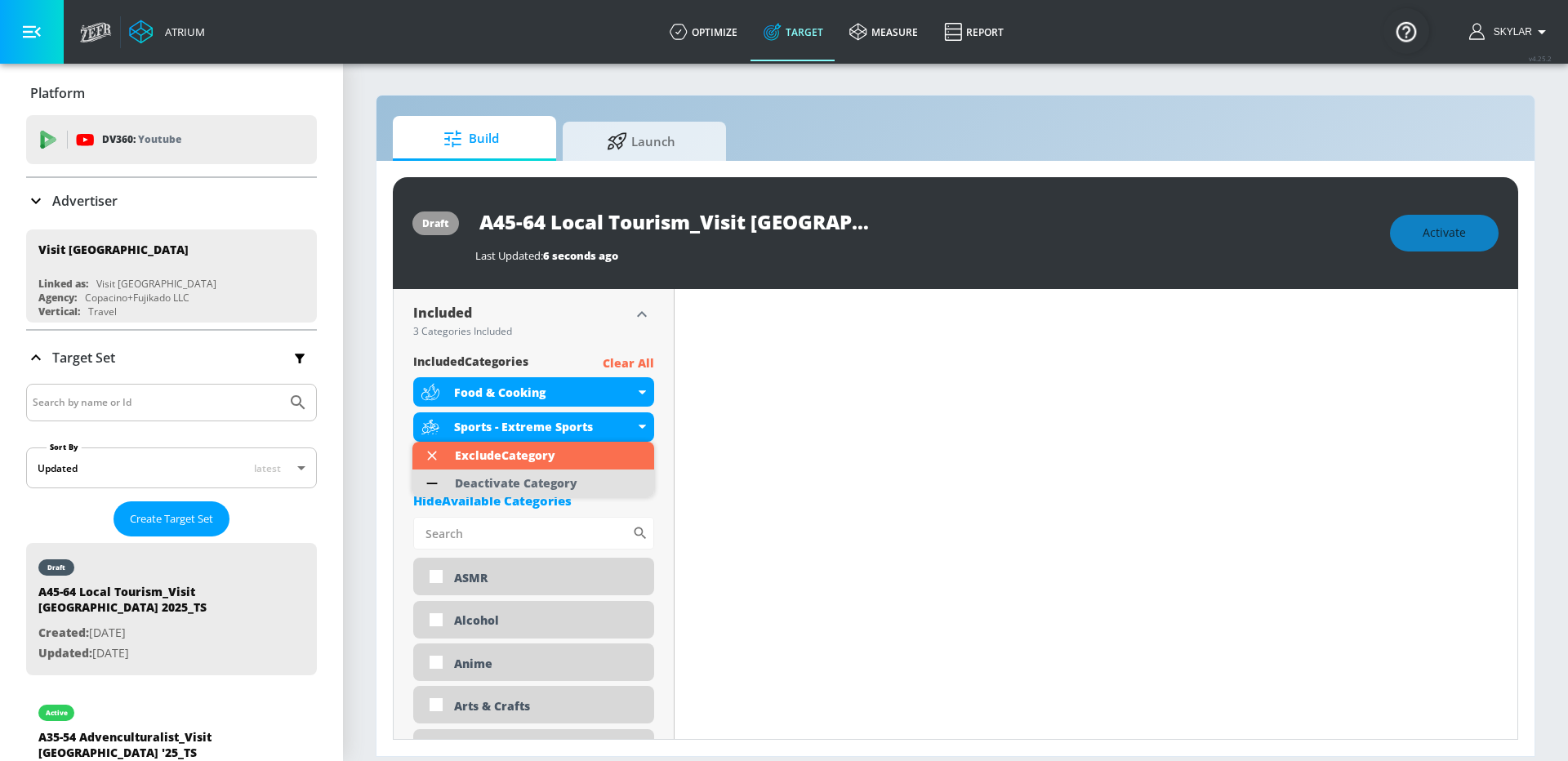
click at [609, 479] on li "Deactivate Category" at bounding box center [533, 483] width 241 height 28
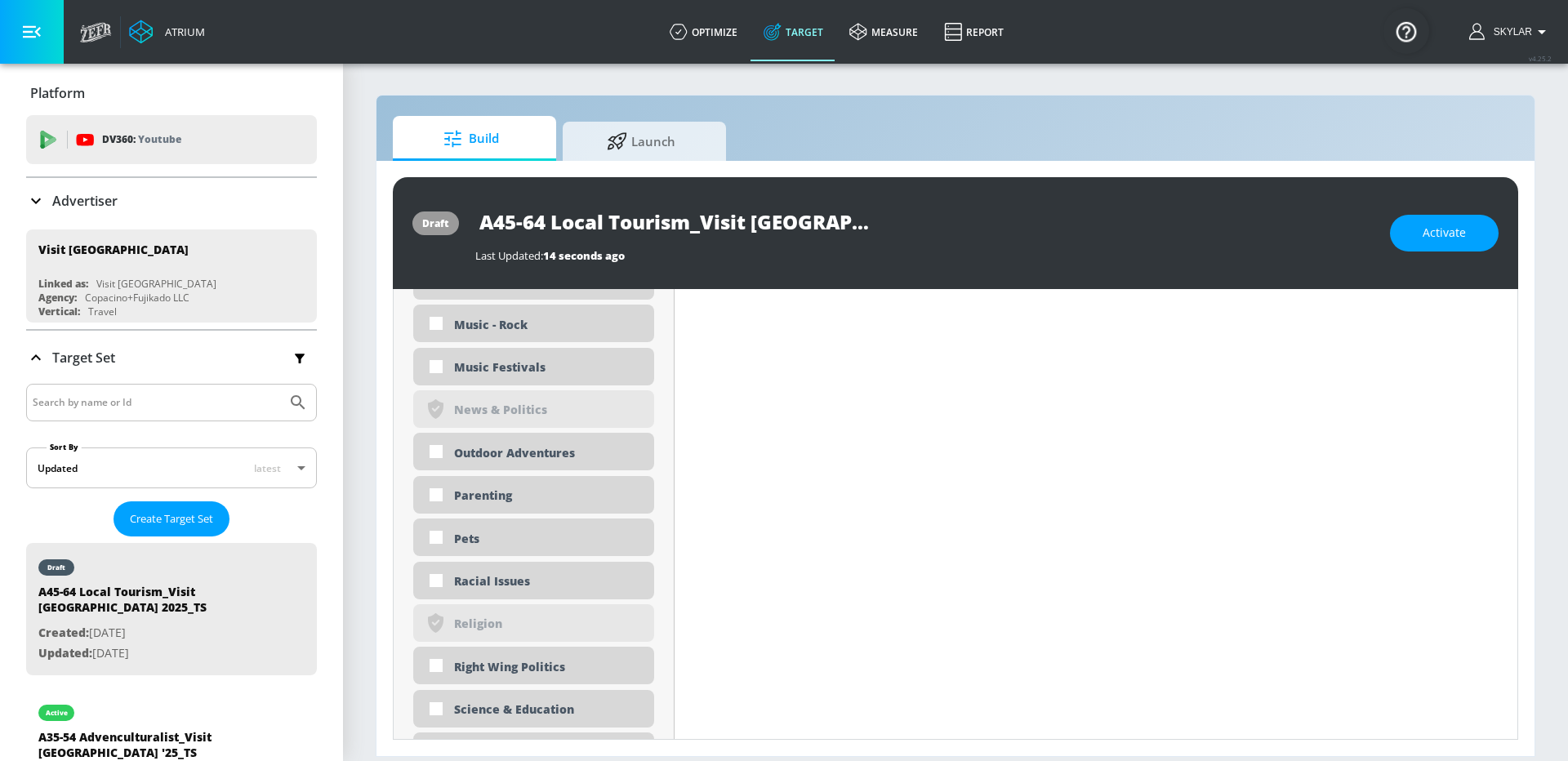
scroll to position [3751, 0]
click at [584, 455] on div "Outdoor Adventures" at bounding box center [548, 455] width 188 height 16
checkbox input "true"
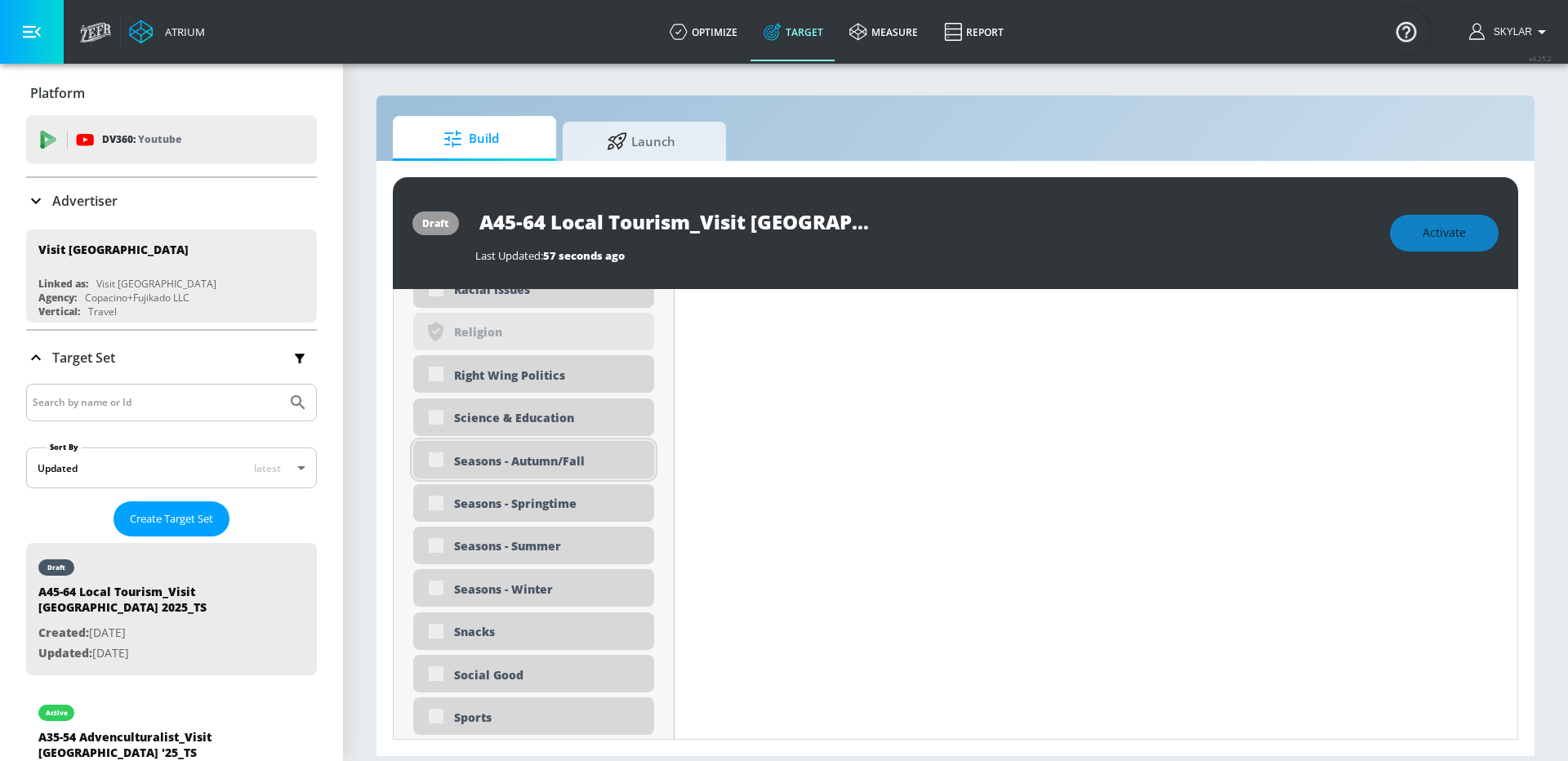
scroll to position [4037, 0]
click at [629, 461] on div "Seasons - Autumn/Fall" at bounding box center [548, 460] width 188 height 16
checkbox input "true"
click at [599, 585] on div "Seasons - Winter" at bounding box center [548, 588] width 188 height 16
checkbox input "true"
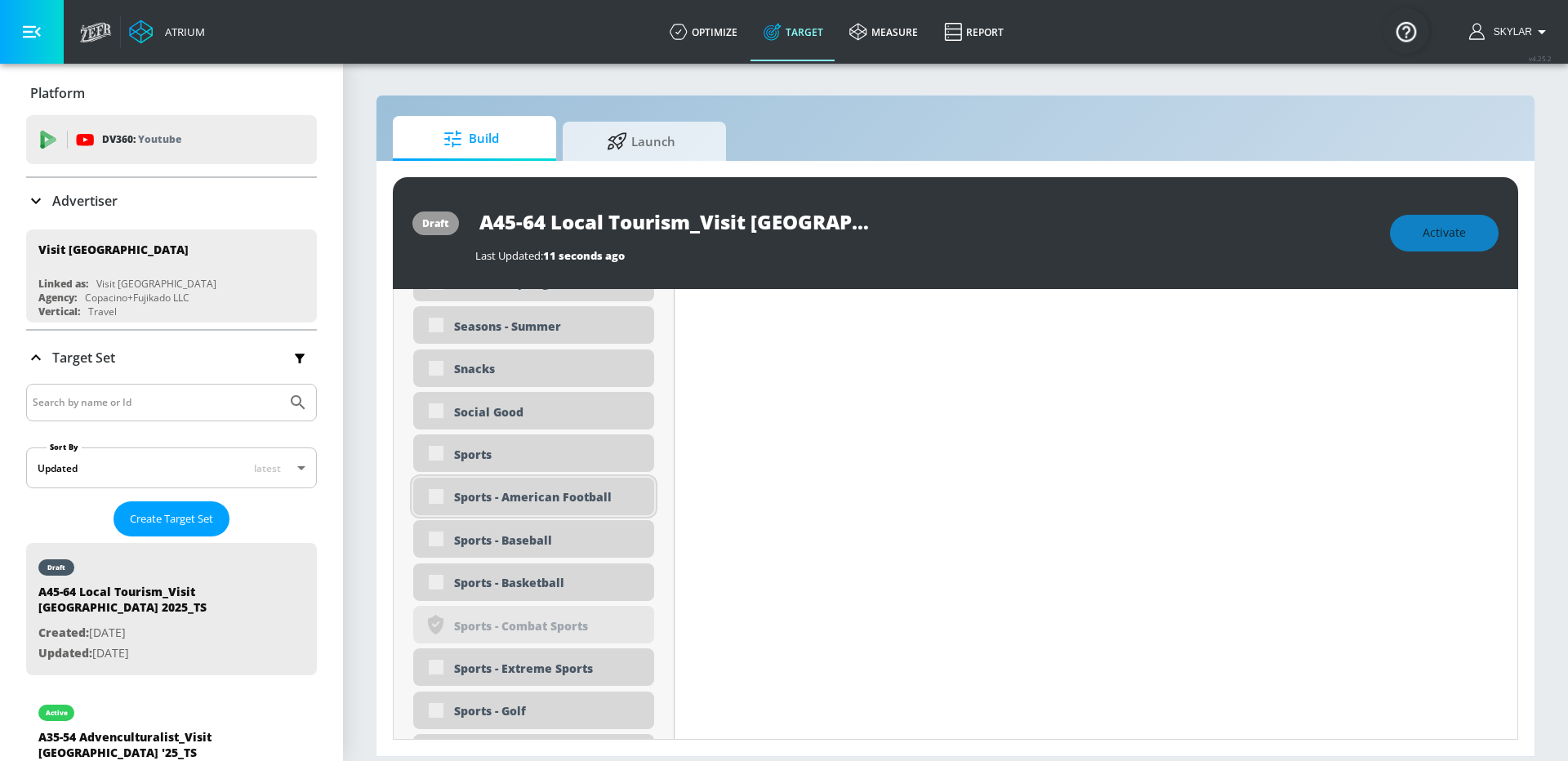
scroll to position [4283, 0]
click at [588, 461] on div "Sports" at bounding box center [548, 454] width 188 height 16
checkbox input "true"
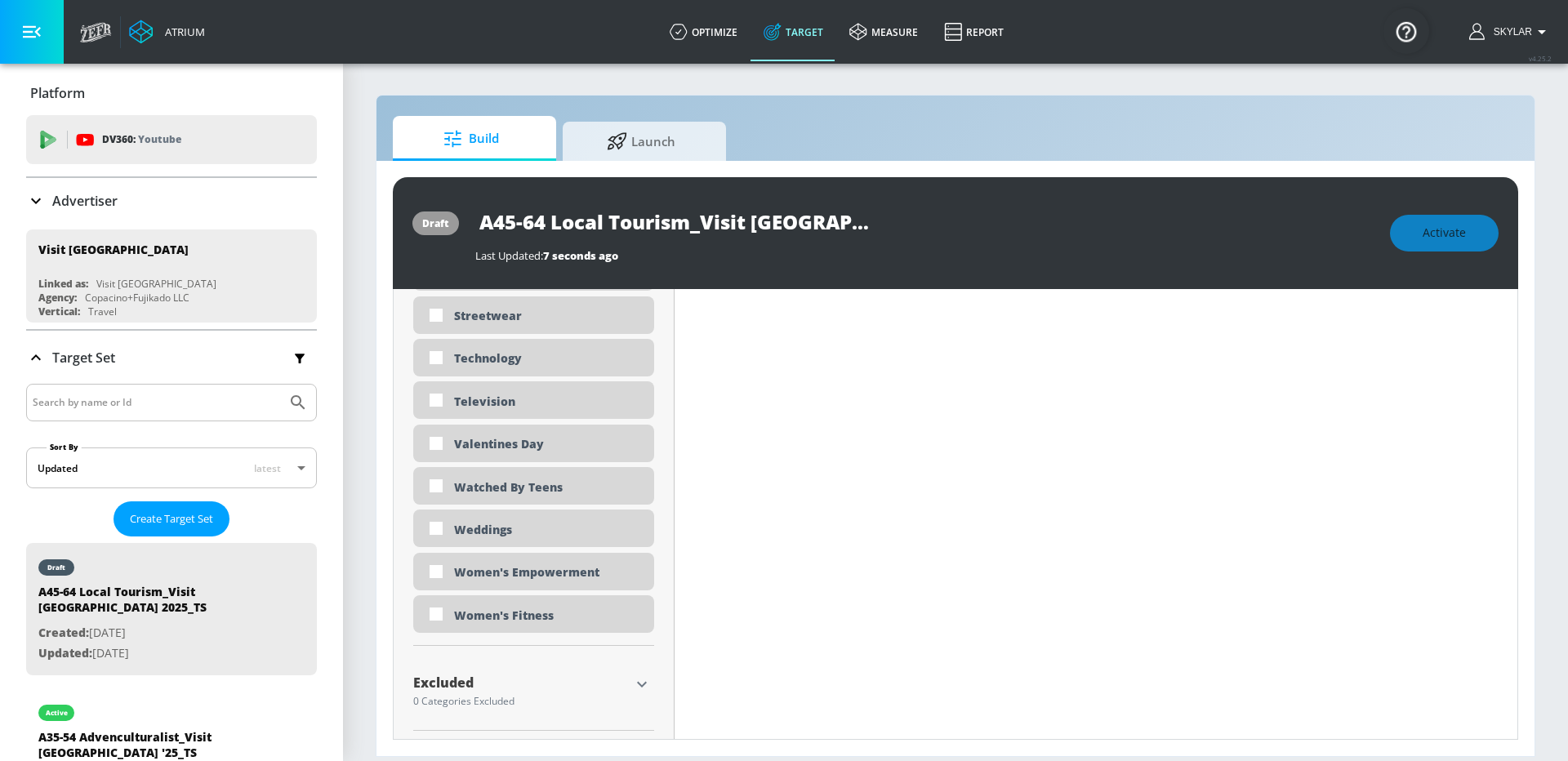
scroll to position [4974, 0]
click at [640, 679] on icon "button" at bounding box center [641, 680] width 19 height 19
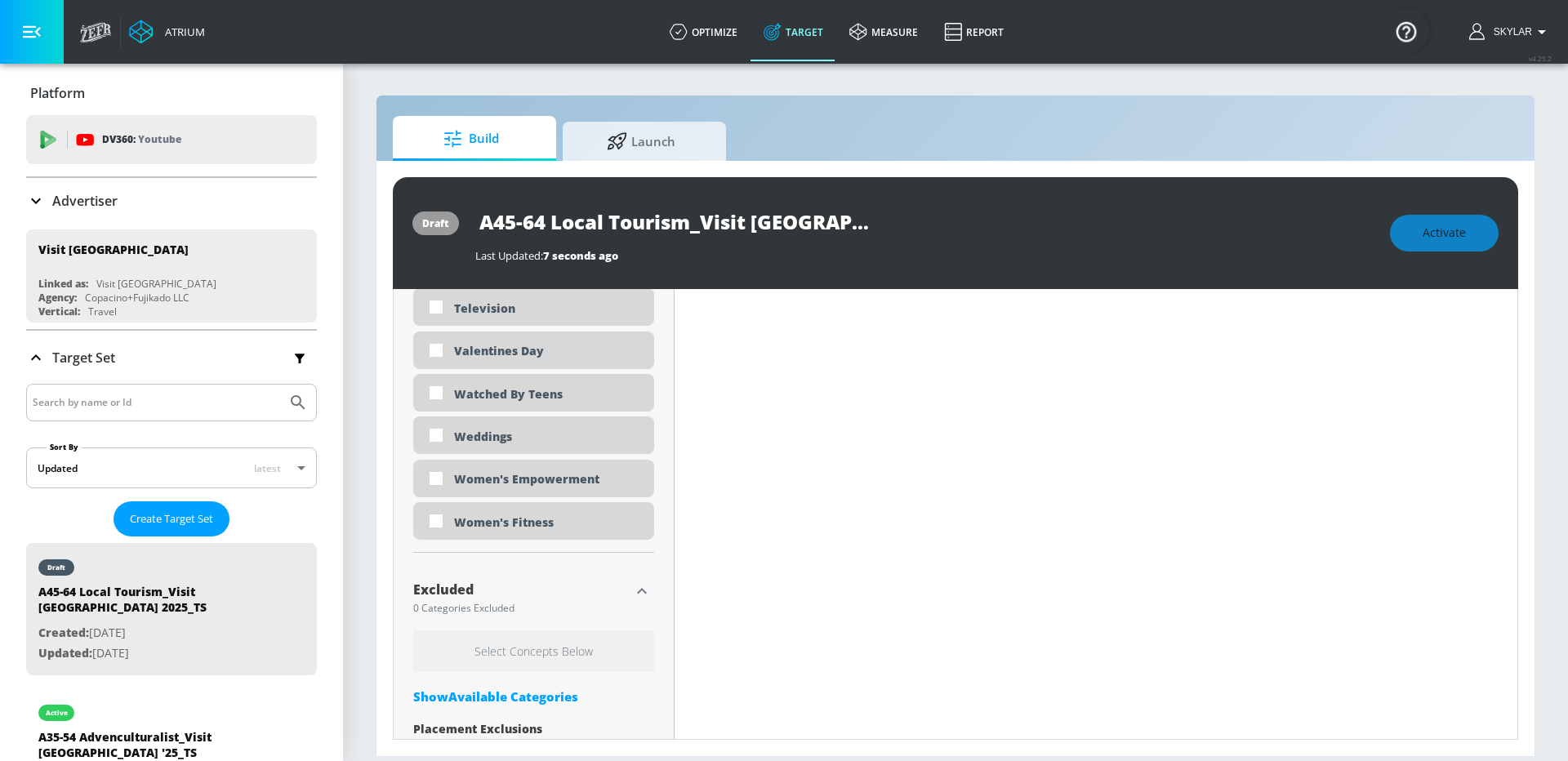
scroll to position [5125, 0]
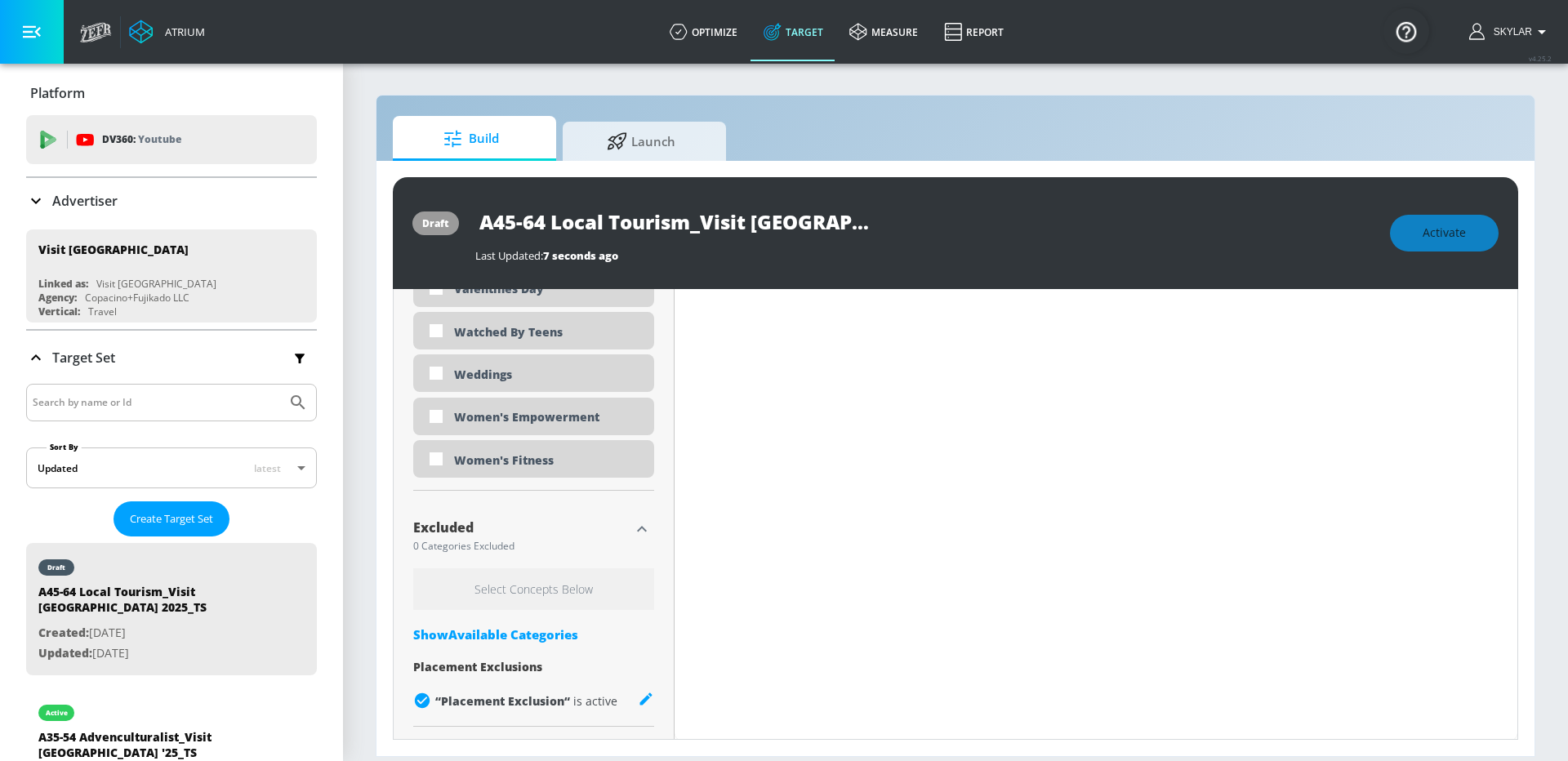
click at [551, 628] on div "Show Available Categories" at bounding box center [534, 634] width 241 height 16
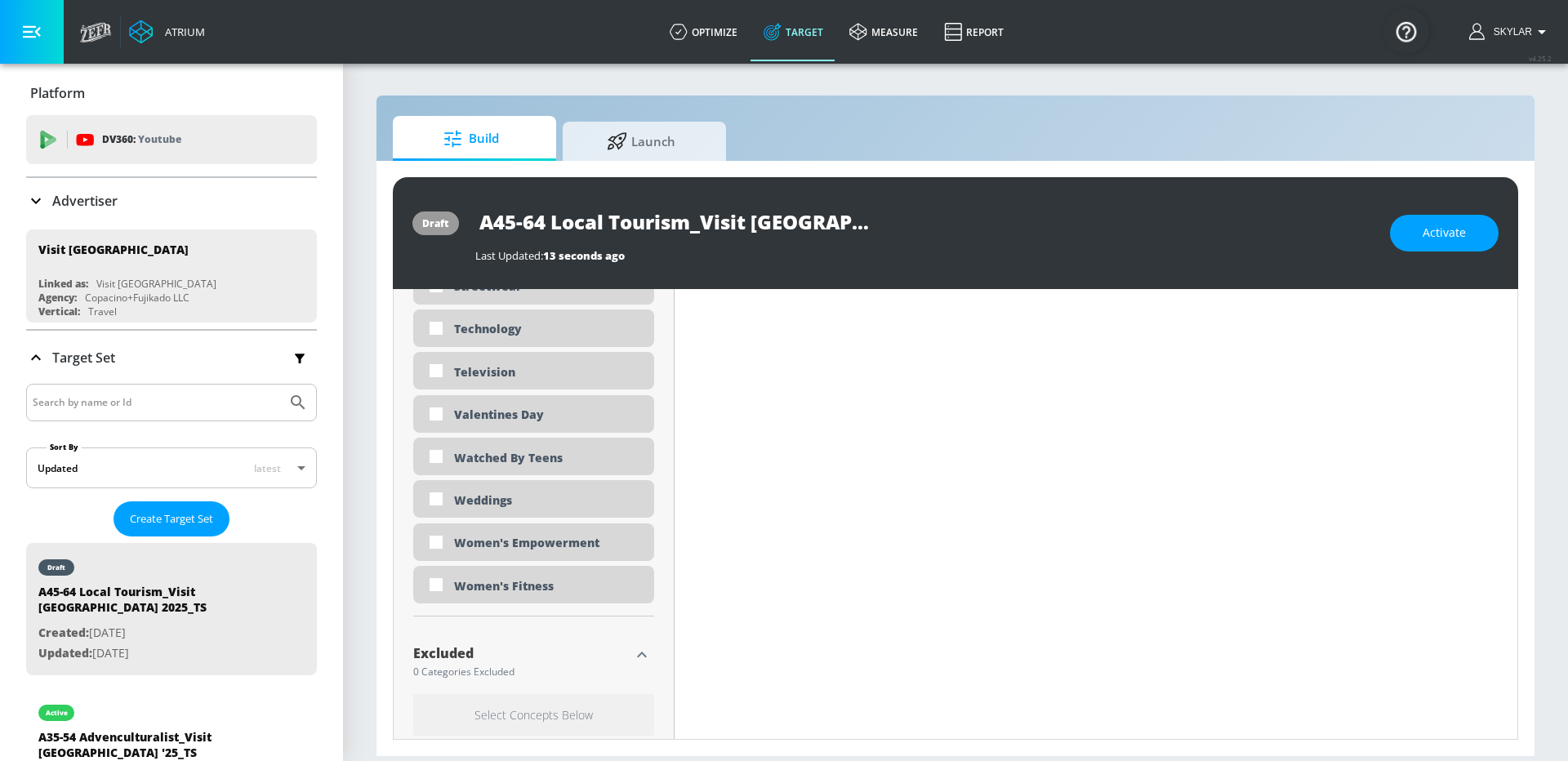
scroll to position [5241, 0]
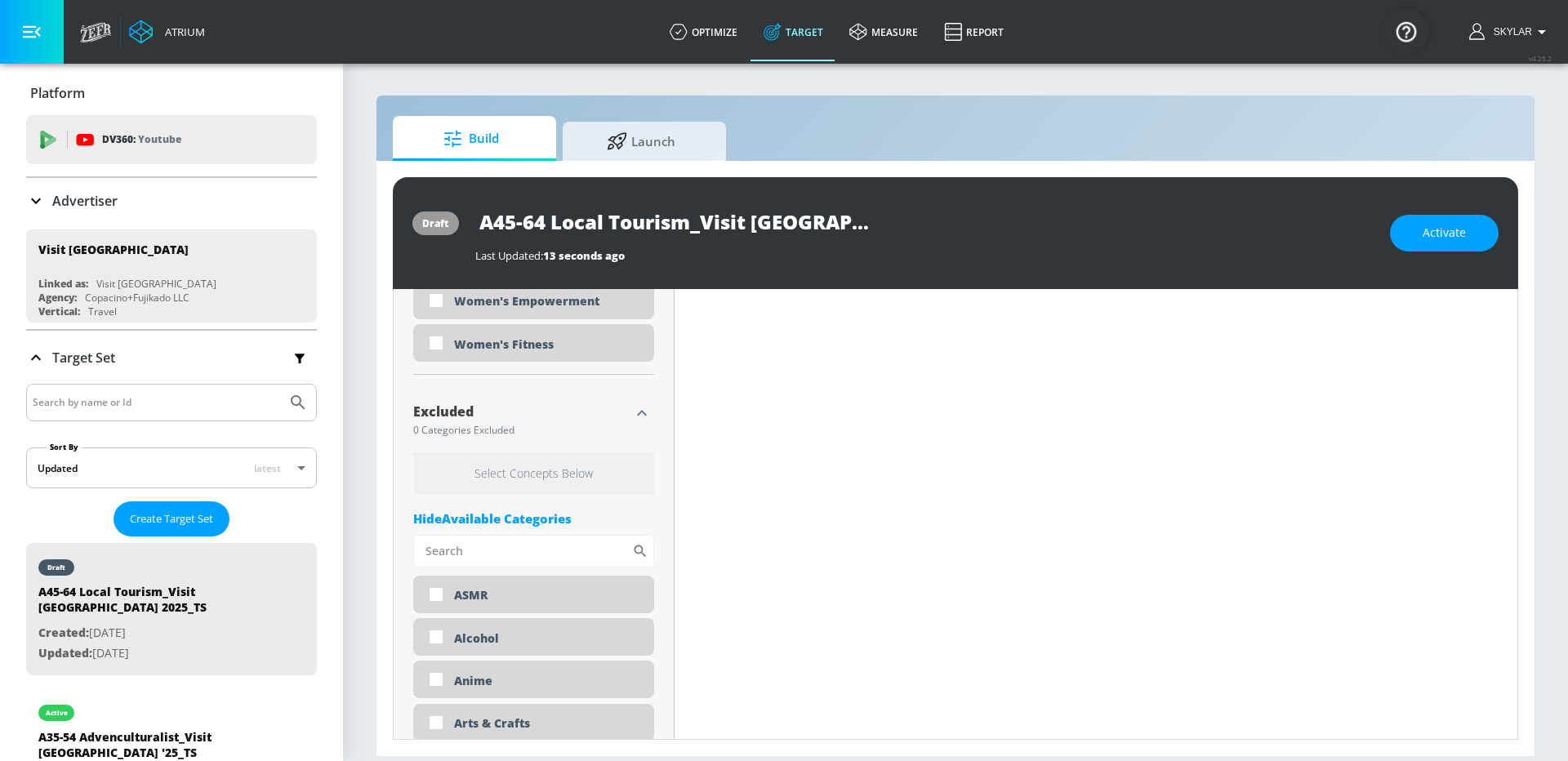
click at [644, 410] on icon "button" at bounding box center [641, 412] width 19 height 19
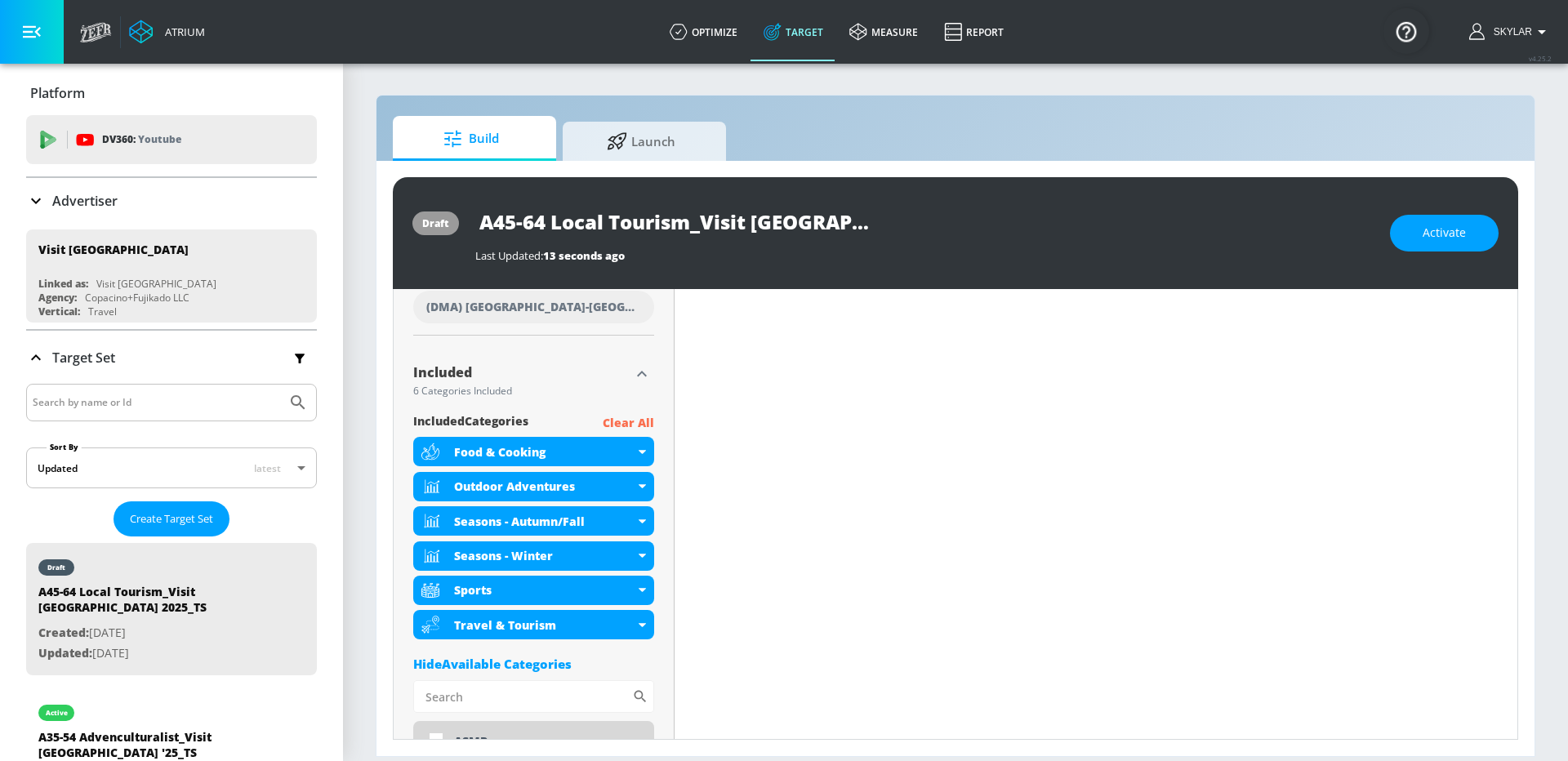
scroll to position [473, 0]
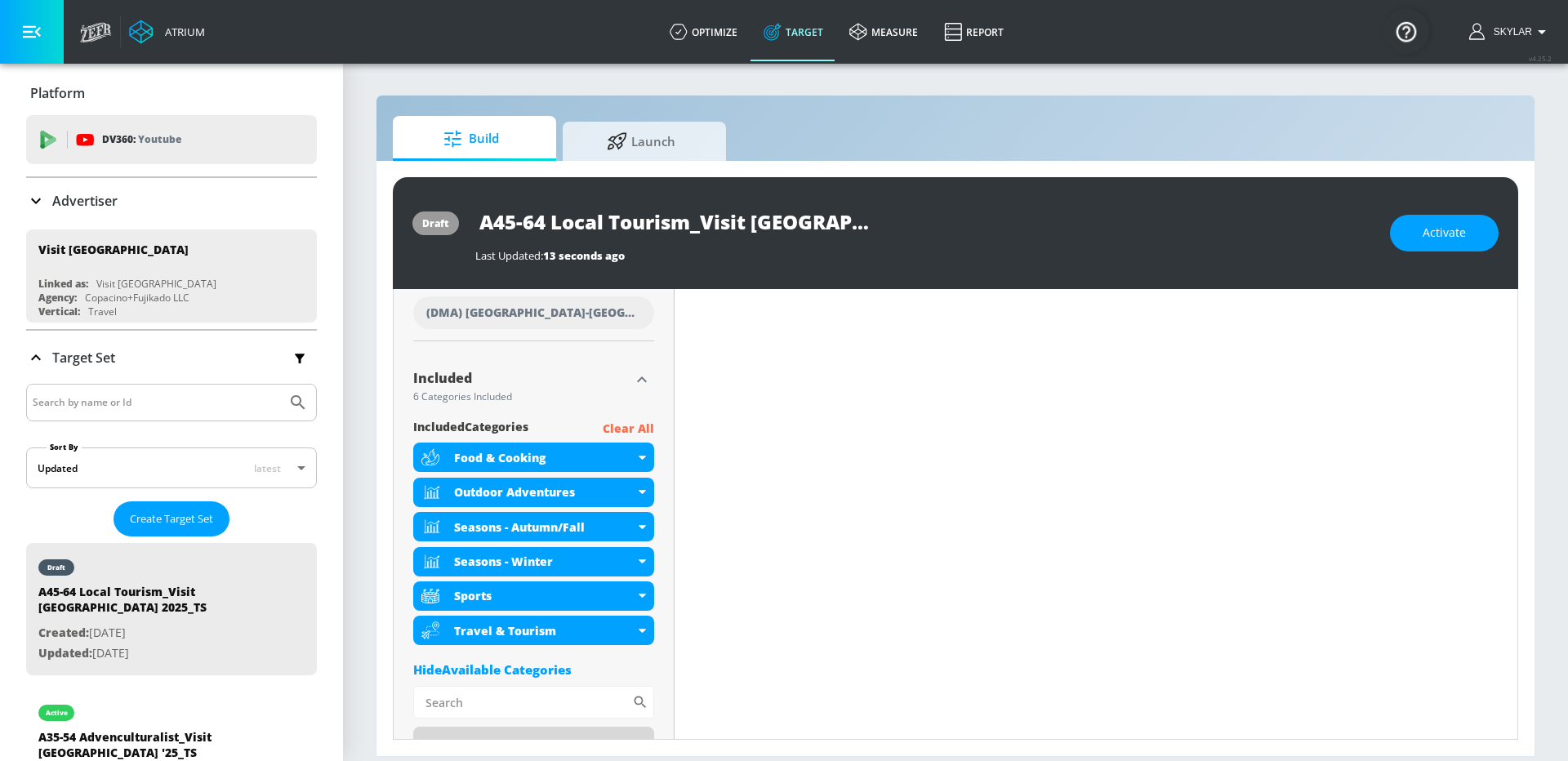
click at [641, 375] on icon "button" at bounding box center [641, 380] width 19 height 19
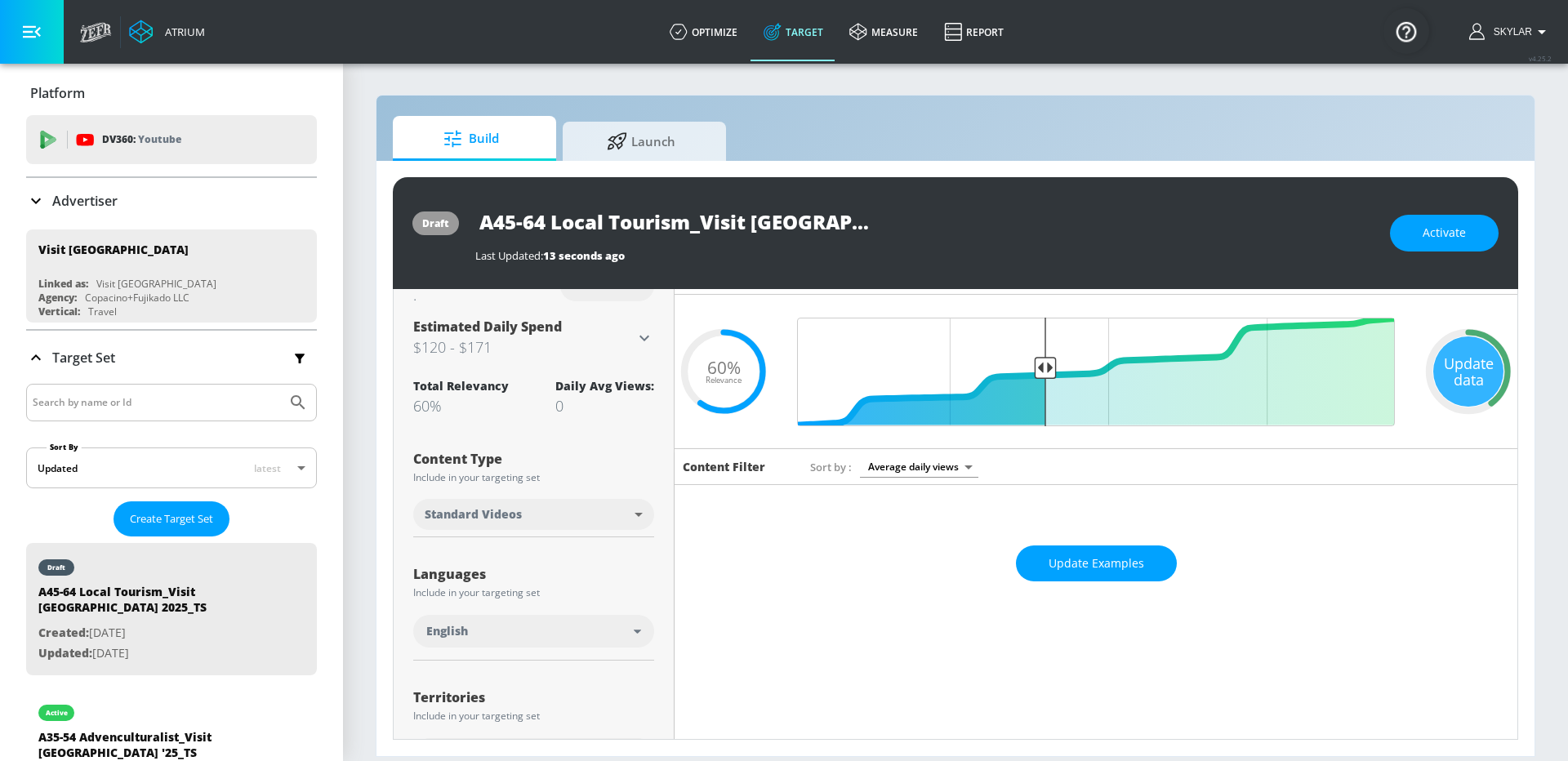
scroll to position [0, 0]
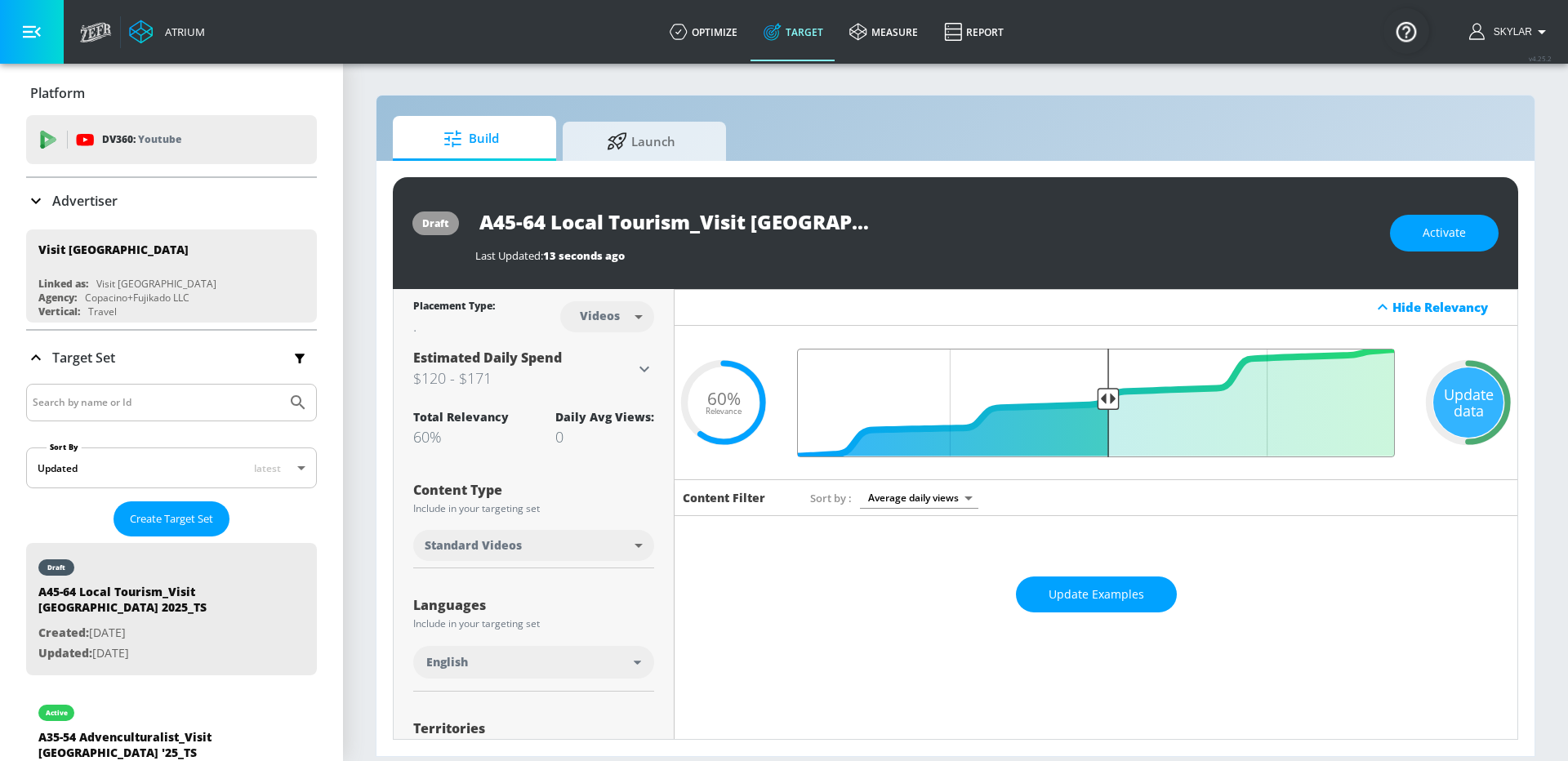
drag, startPoint x: 1047, startPoint y: 396, endPoint x: 1110, endPoint y: 399, distance: 63.1
type input "0.5"
click at [1110, 399] on input "Final Threshold" at bounding box center [1096, 403] width 614 height 109
click at [1465, 393] on div "Update data" at bounding box center [1468, 403] width 70 height 70
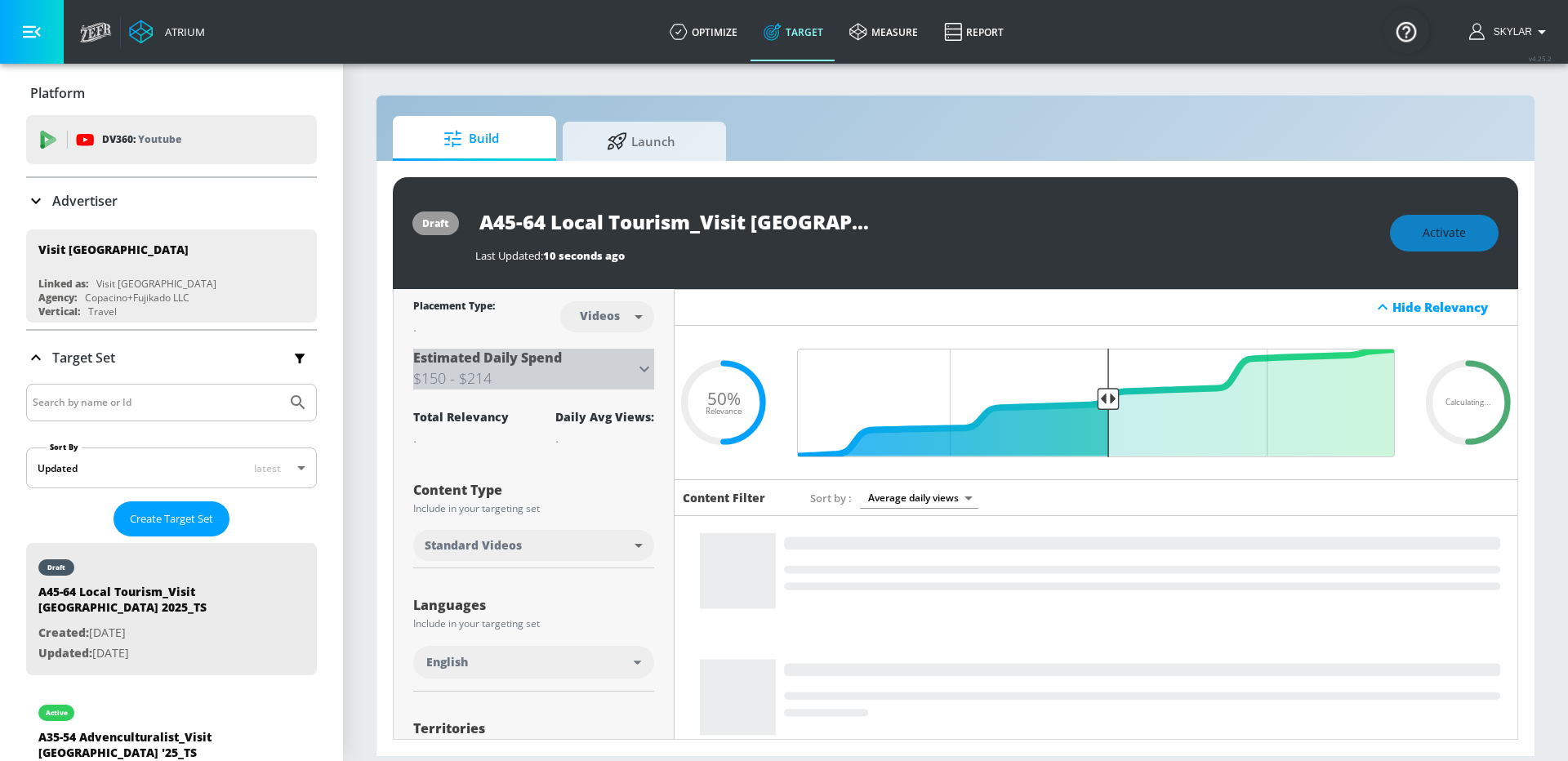
click at [645, 374] on icon at bounding box center [644, 369] width 19 height 19
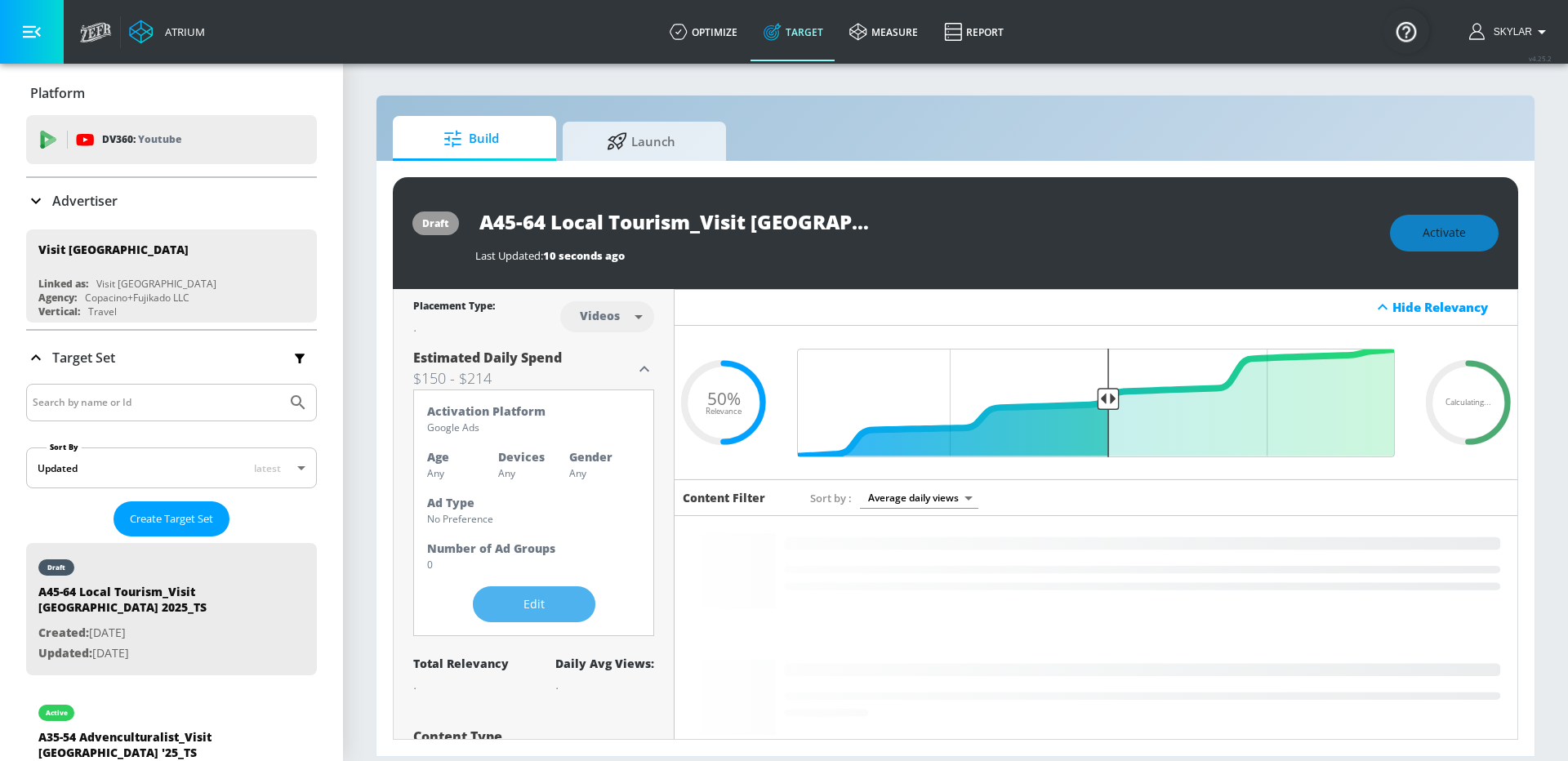
click at [549, 612] on span "Edit" at bounding box center [534, 605] width 57 height 20
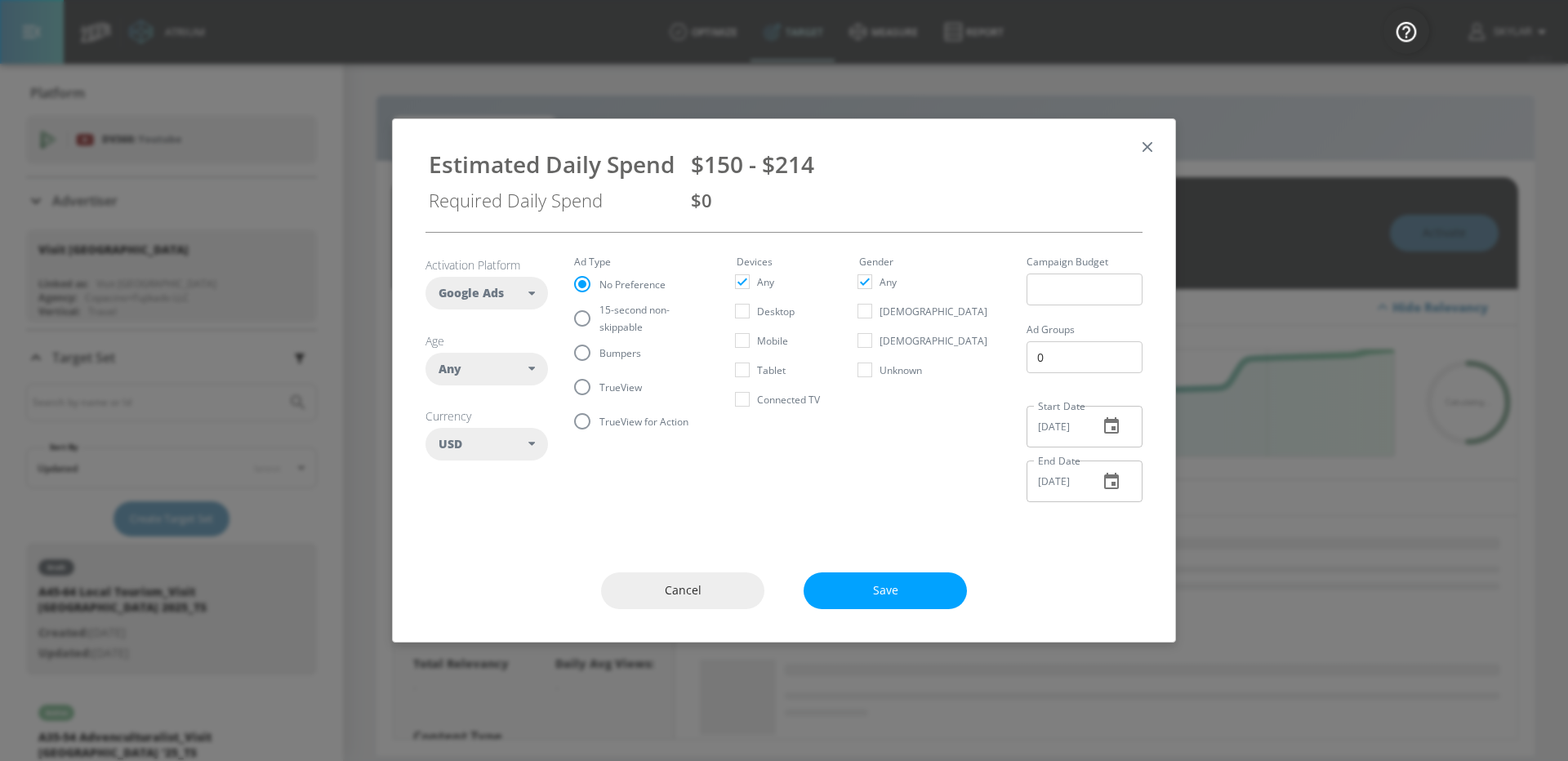
click at [492, 365] on div "Any" at bounding box center [483, 369] width 90 height 16
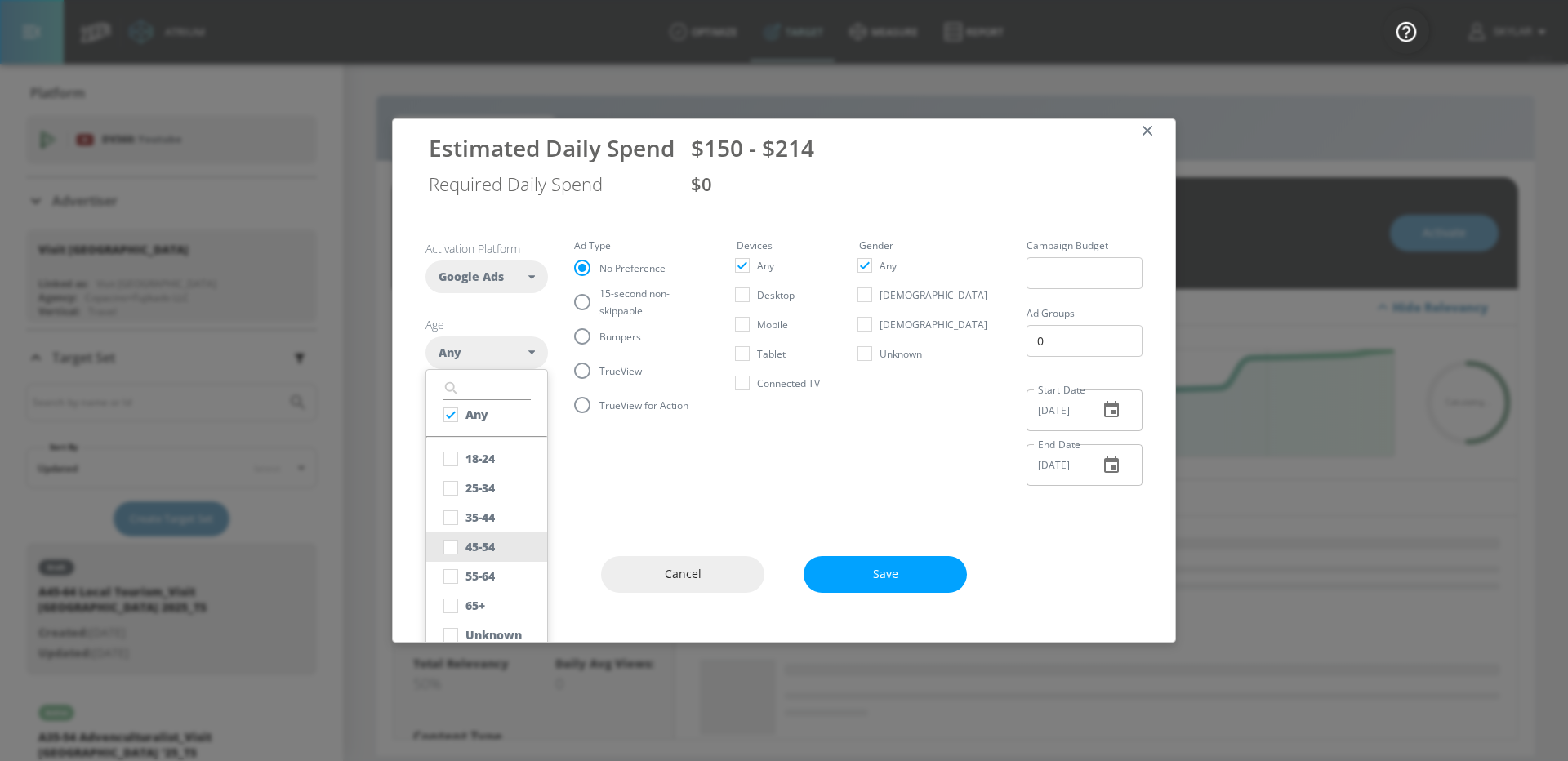
click at [486, 548] on div "45-54" at bounding box center [480, 546] width 29 height 16
checkbox input "false"
checkbox input "true"
click at [487, 572] on div "55-64" at bounding box center [480, 576] width 29 height 16
checkbox input "true"
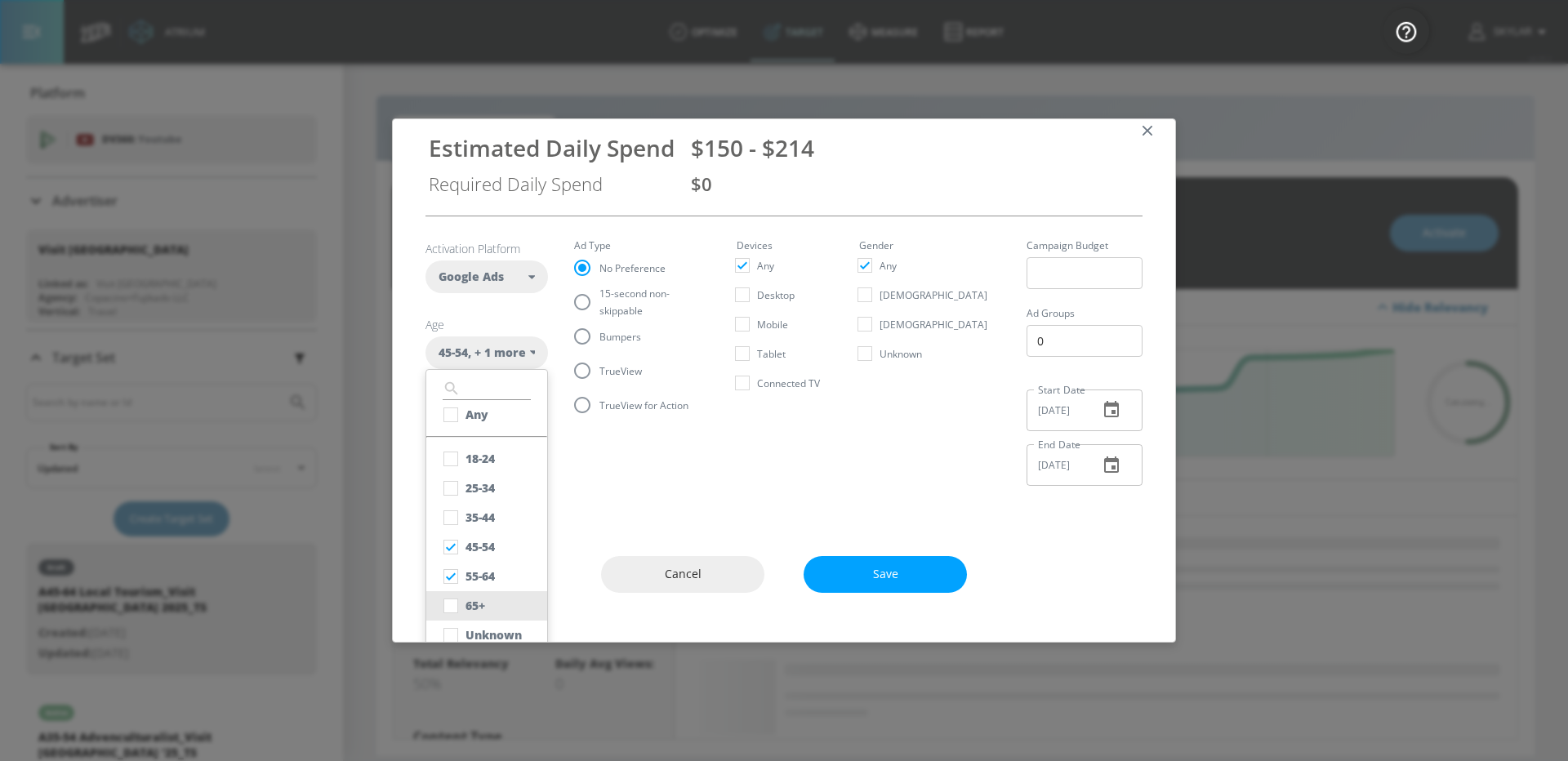
click at [486, 598] on button "65+" at bounding box center [487, 606] width 121 height 29
checkbox input "true"
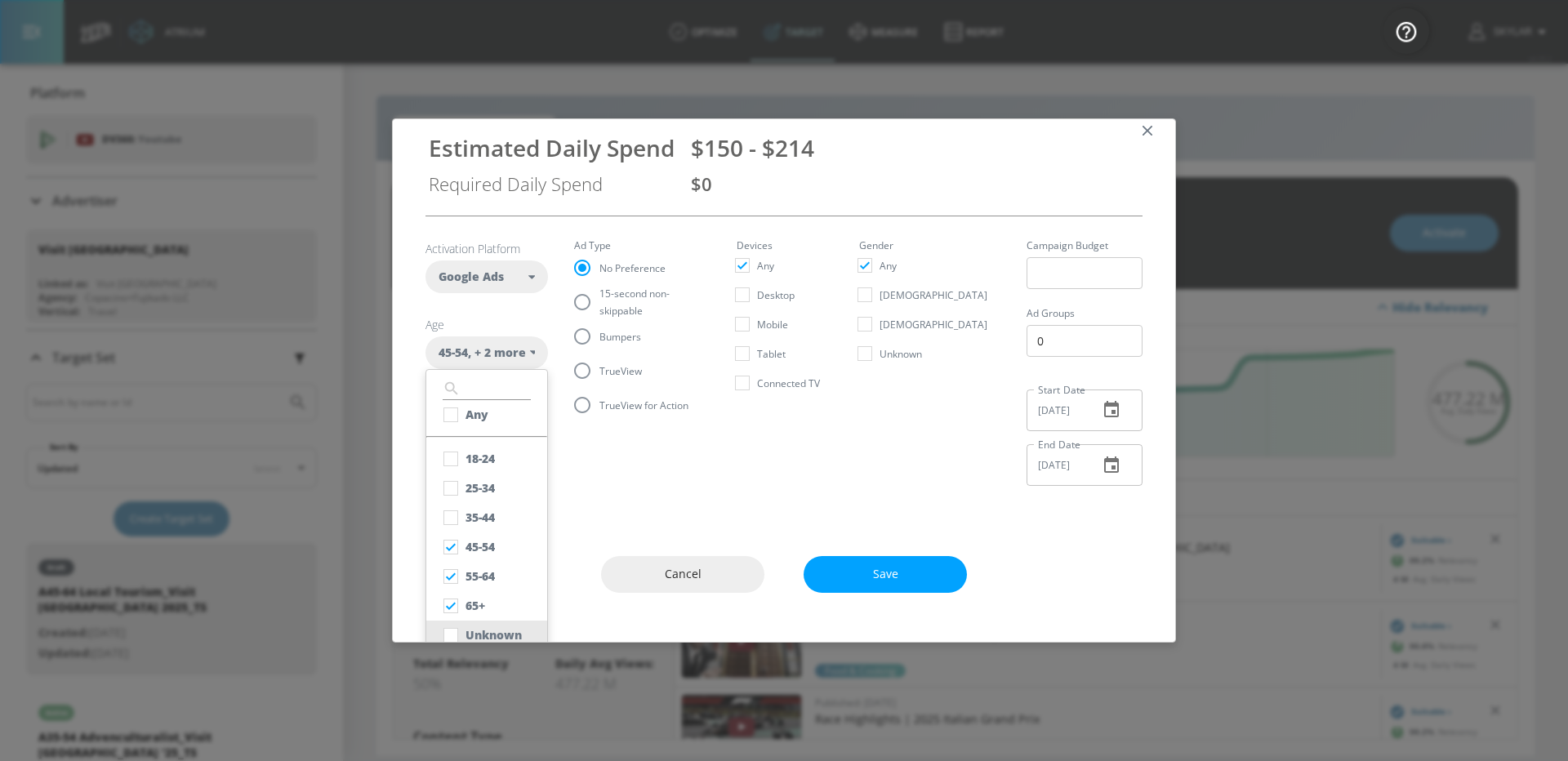
click at [492, 630] on div "Unknown" at bounding box center [494, 635] width 56 height 16
checkbox input "true"
click at [622, 494] on section "Activation Platform Google Ads DV360 Google Ads Age 45-54 , + 3 more ​ Any 18-2…" at bounding box center [784, 357] width 717 height 282
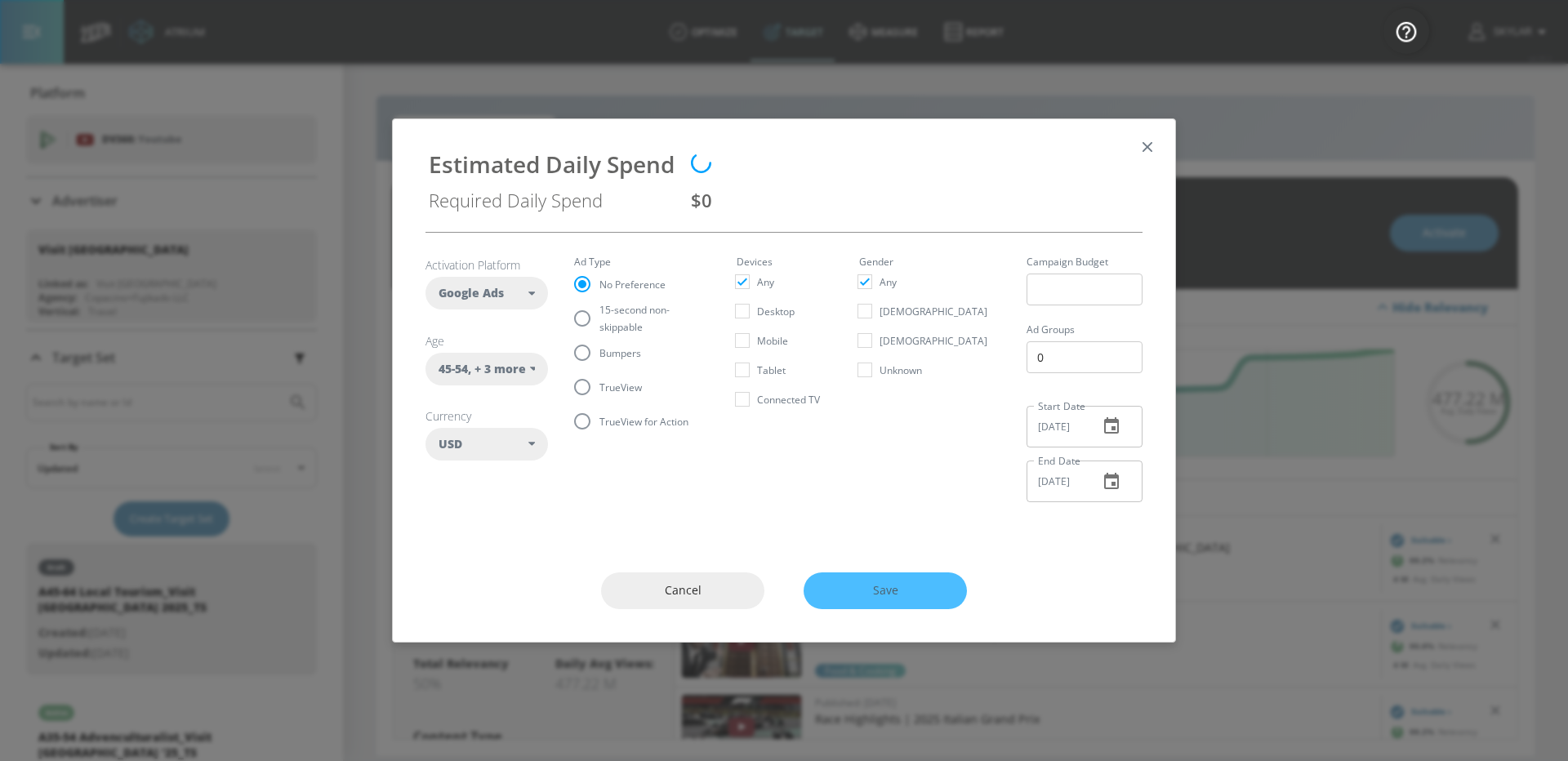
click at [491, 342] on h6 "Age" at bounding box center [487, 341] width 122 height 16
click at [495, 357] on div "45-54 , + 3 more" at bounding box center [487, 369] width 122 height 33
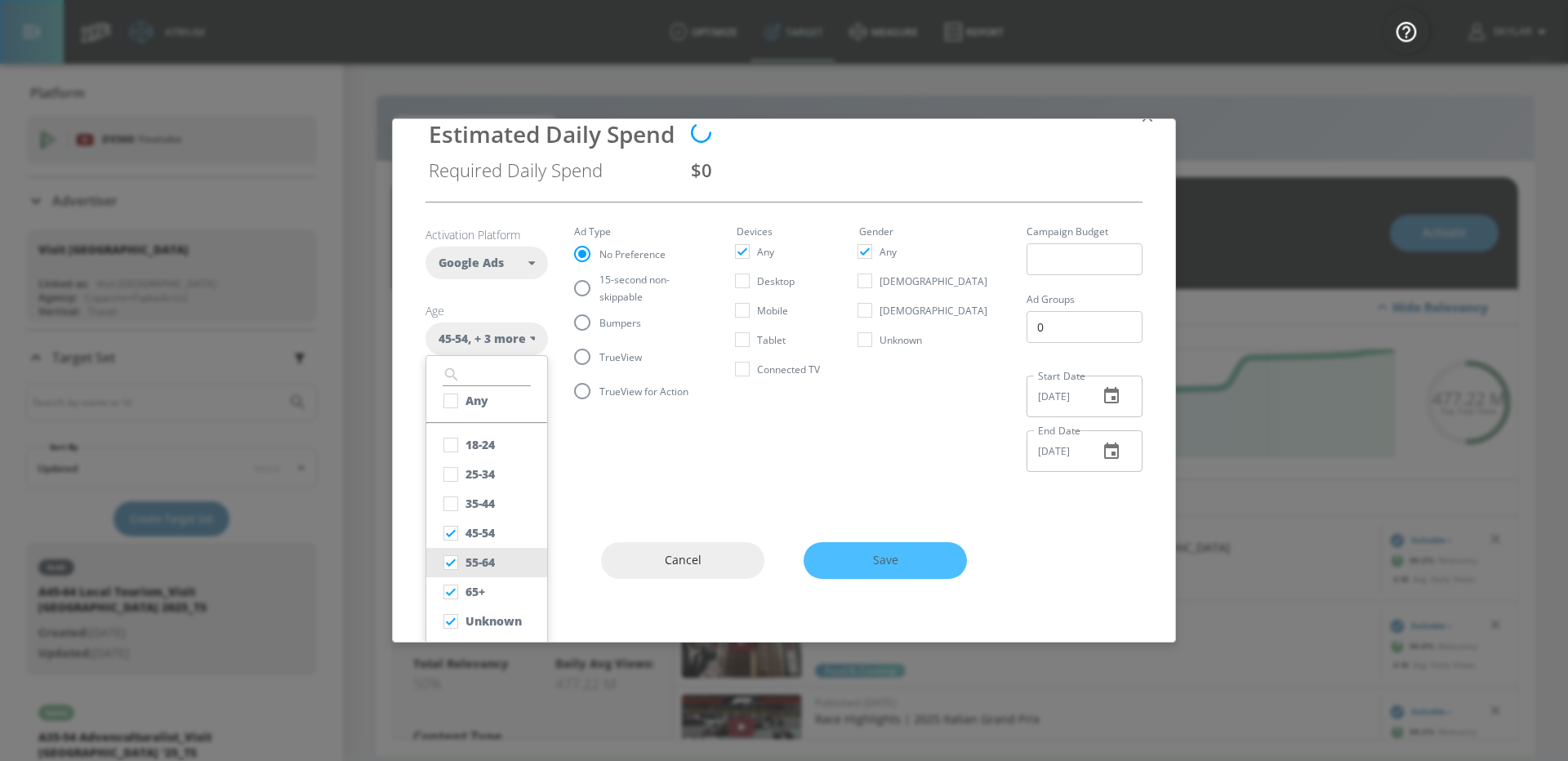
scroll to position [33, 0]
click at [493, 592] on button "65+" at bounding box center [487, 589] width 121 height 29
checkbox input "false"
click at [634, 475] on section "Activation Platform Google Ads DV360 Google Ads Age [DEMOGRAPHIC_DATA] , + 2 mo…" at bounding box center [784, 341] width 717 height 282
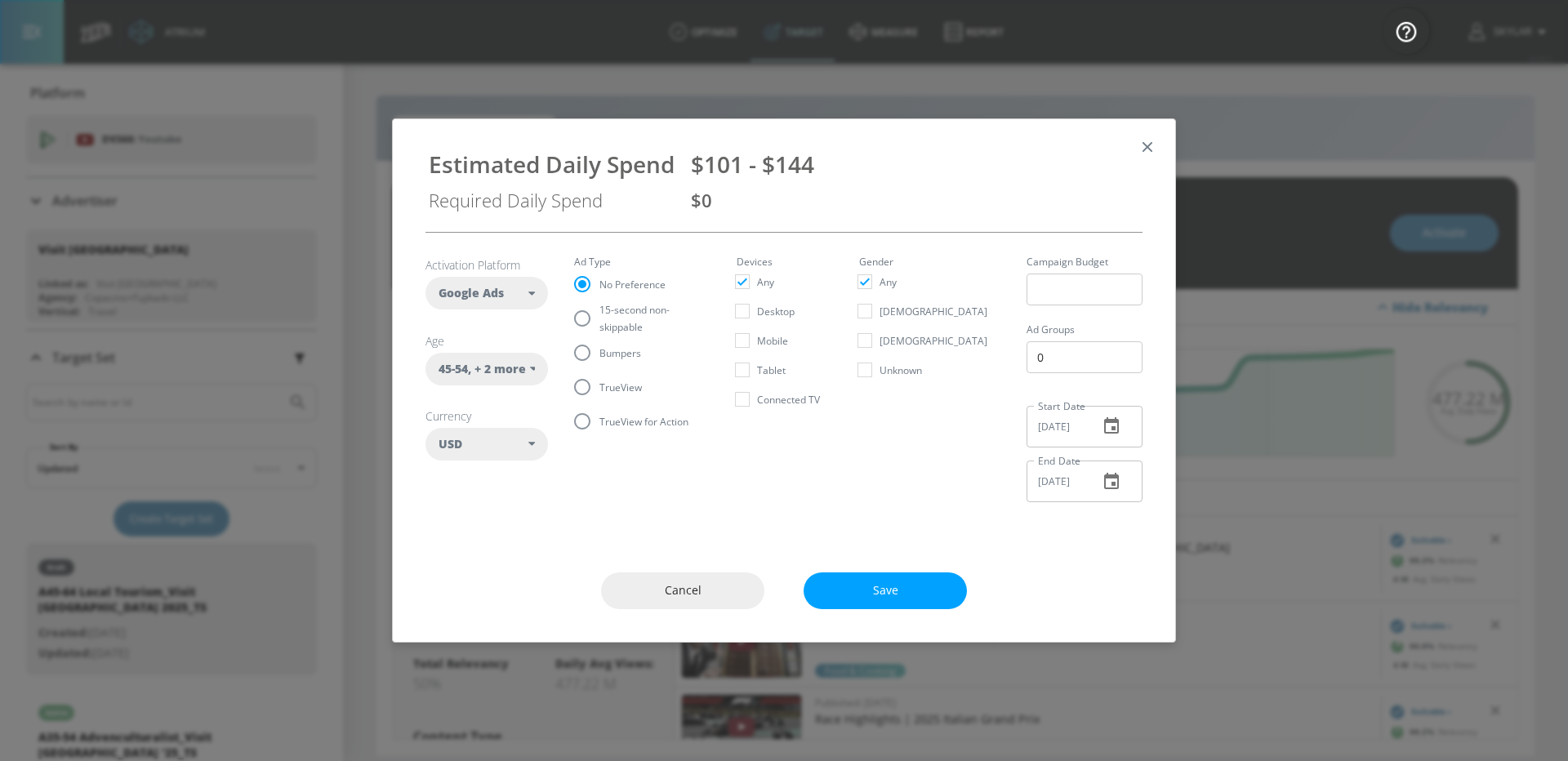
click at [586, 391] on input "TrueView" at bounding box center [582, 387] width 34 height 34
radio input "true"
radio input "false"
click at [886, 592] on span "Save" at bounding box center [885, 591] width 98 height 20
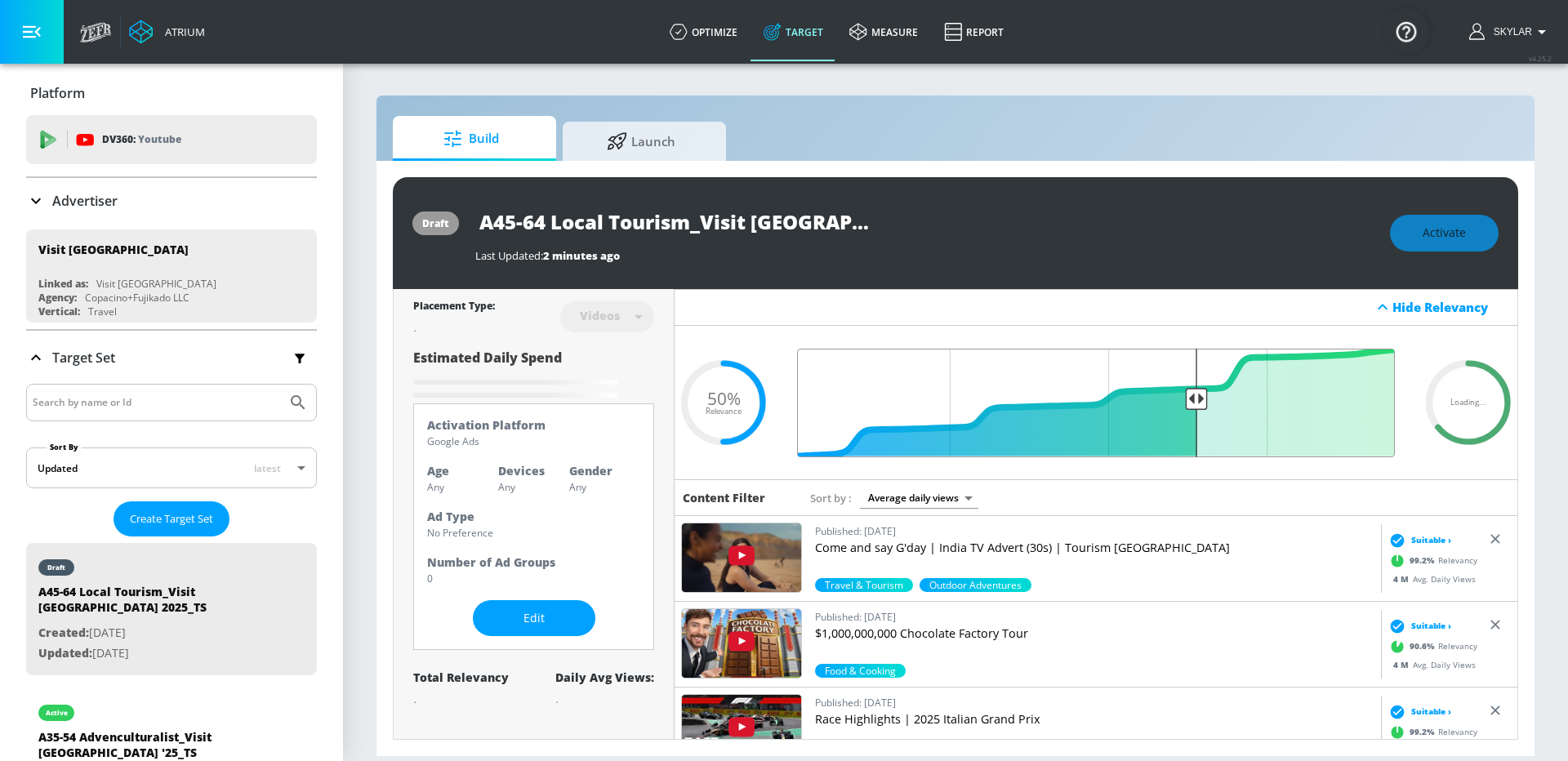
drag, startPoint x: 1110, startPoint y: 395, endPoint x: 1198, endPoint y: 396, distance: 88.0
click at [1198, 396] on input "Final Threshold" at bounding box center [1096, 403] width 614 height 109
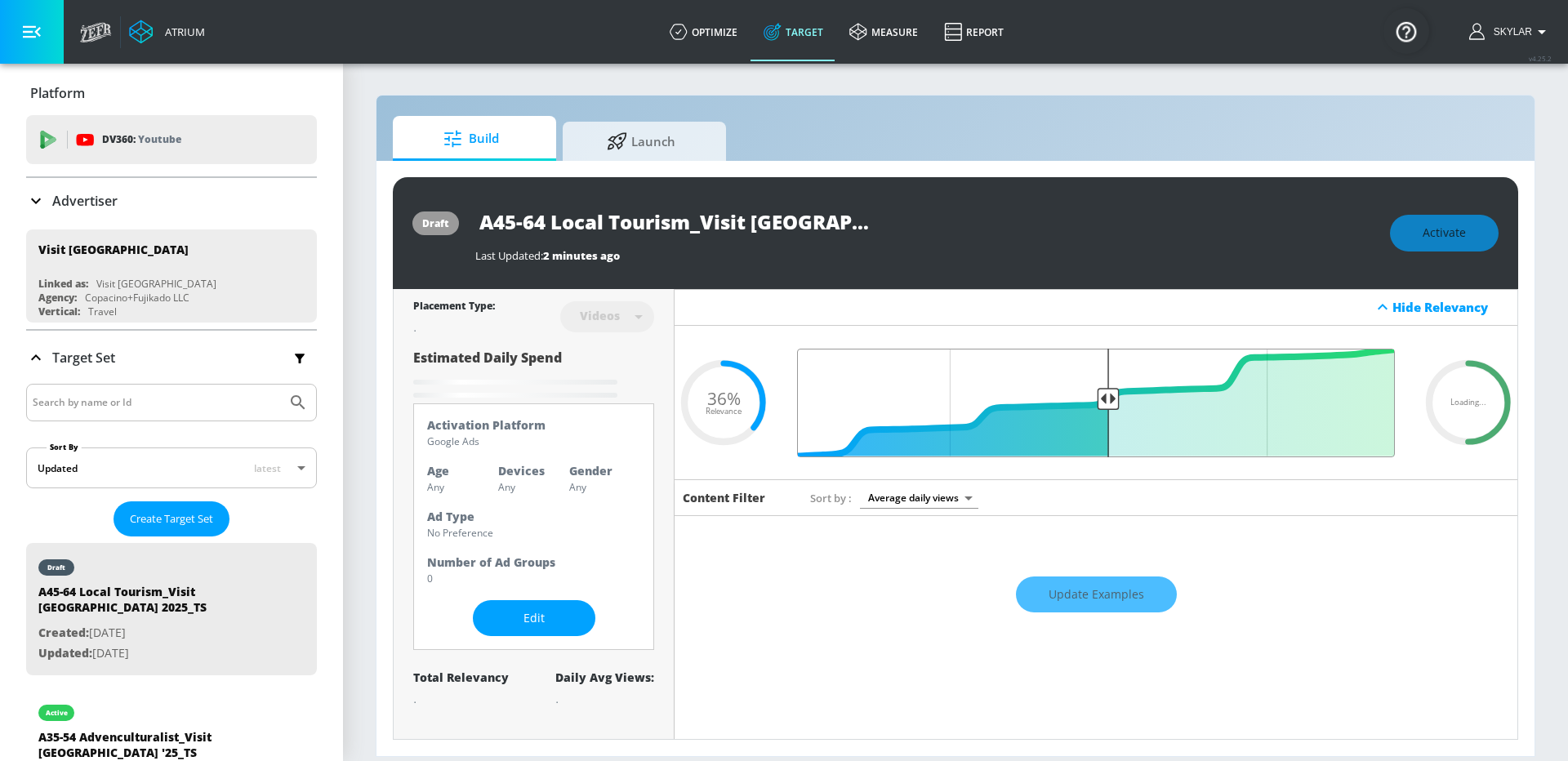
drag, startPoint x: 1197, startPoint y: 396, endPoint x: 1106, endPoint y: 399, distance: 91.0
type input "0.5"
click at [1106, 399] on input "Final Threshold" at bounding box center [1096, 403] width 614 height 109
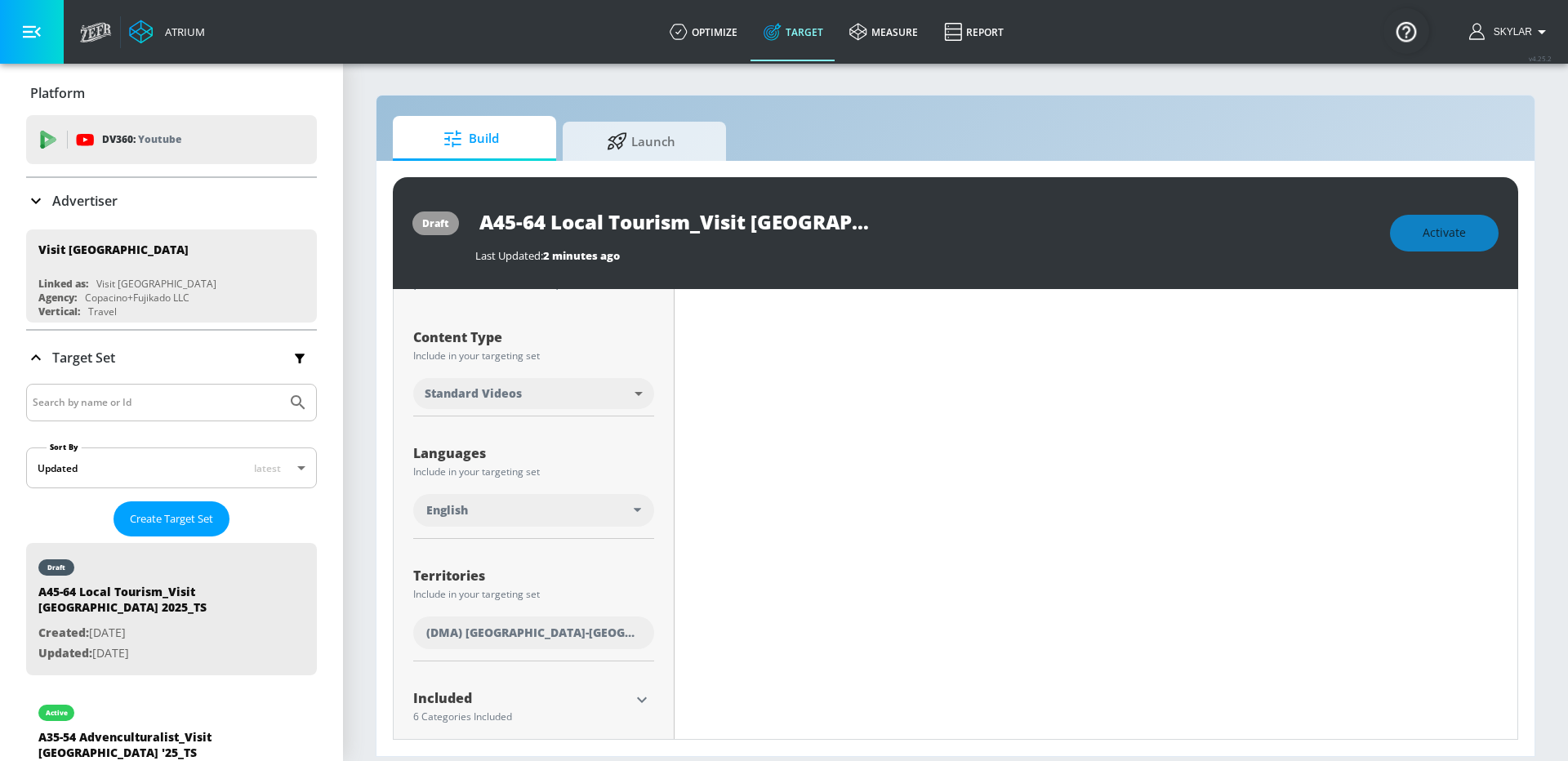
scroll to position [577, 0]
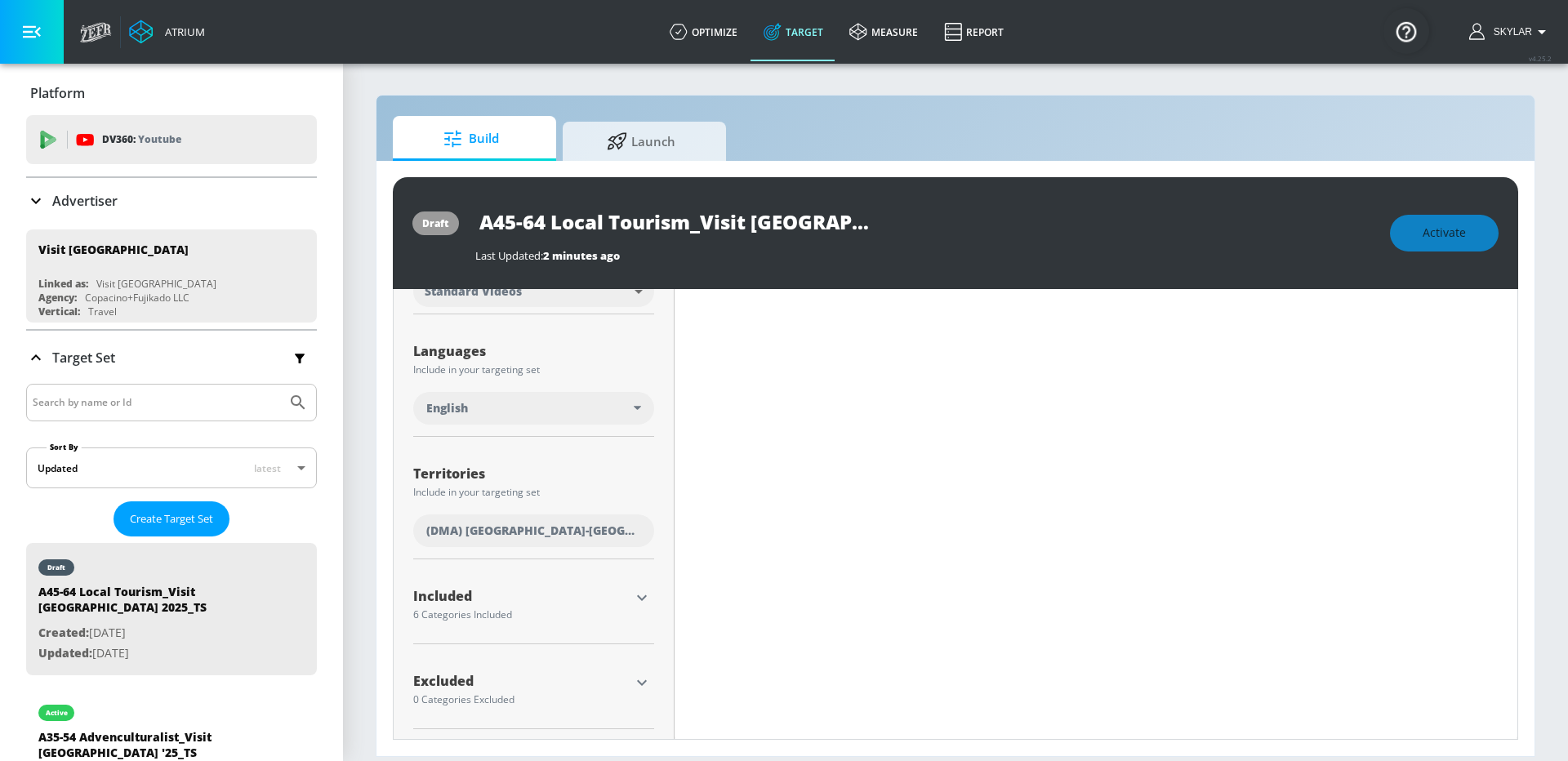
click at [642, 598] on icon "button" at bounding box center [641, 598] width 19 height 19
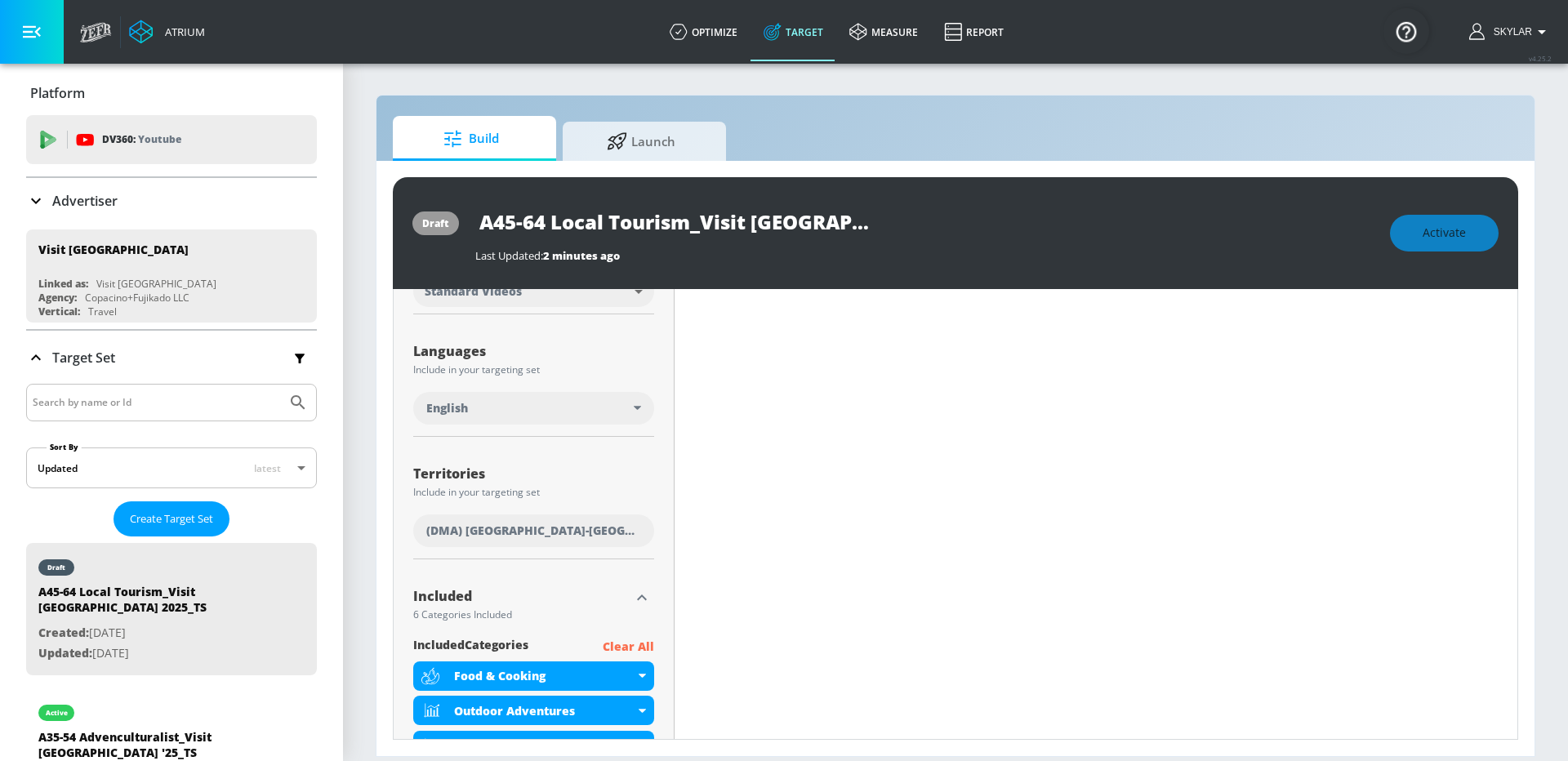
scroll to position [853, 0]
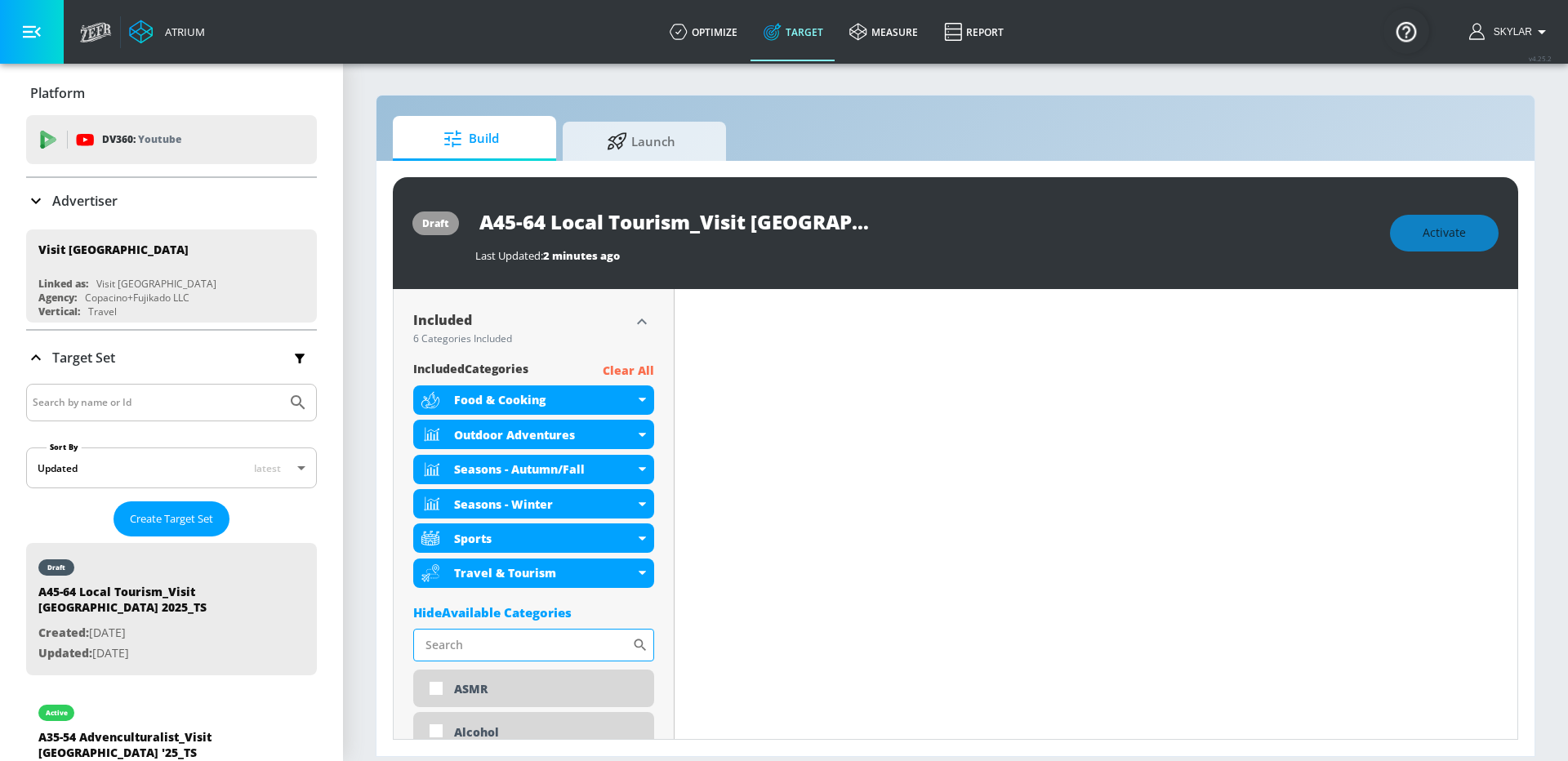
click at [539, 644] on input "Sort By" at bounding box center [522, 645] width 219 height 33
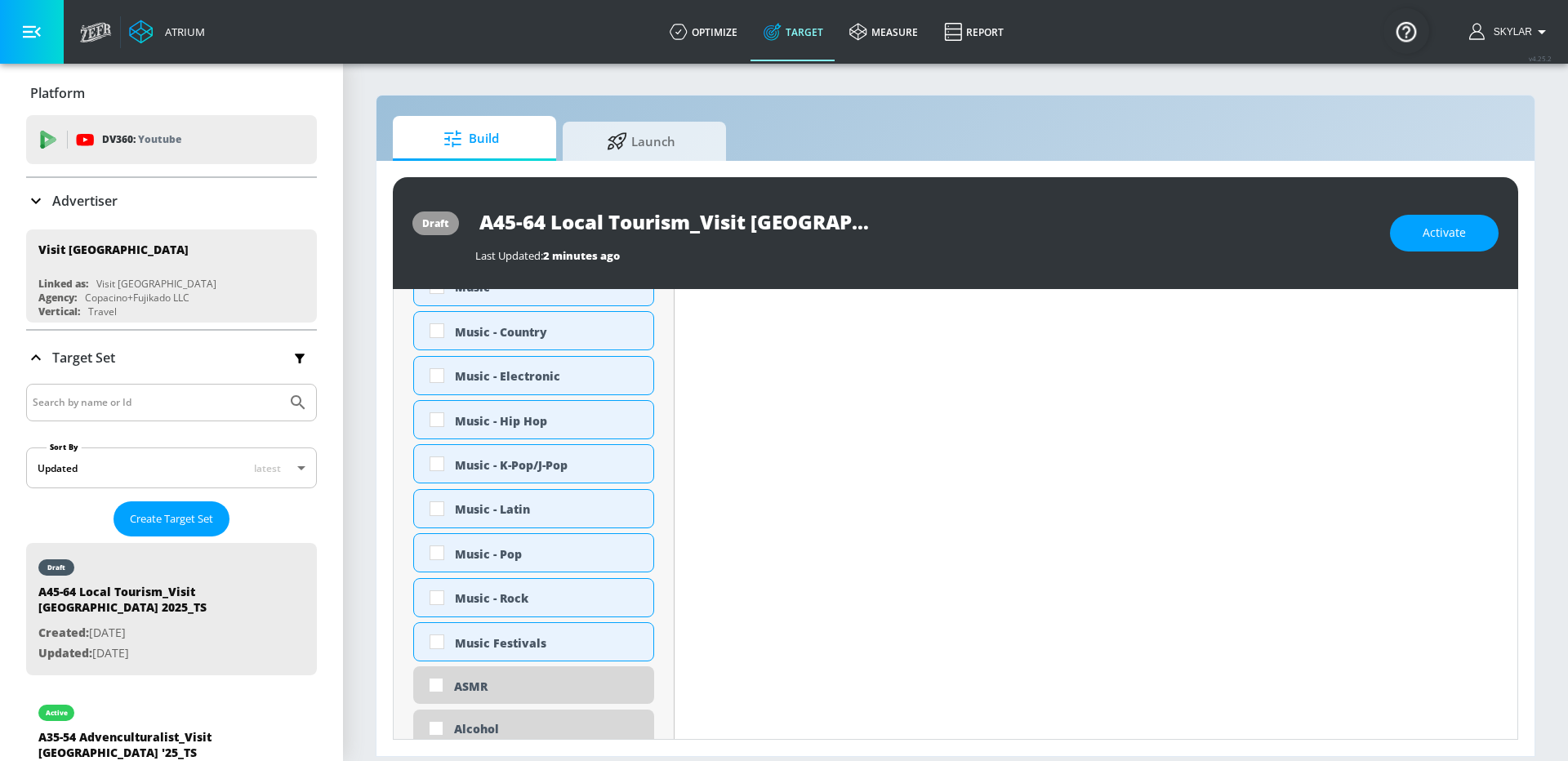
scroll to position [1252, 0]
type input "music"
click at [564, 643] on div "Music Festivals" at bounding box center [548, 646] width 186 height 16
checkbox input "true"
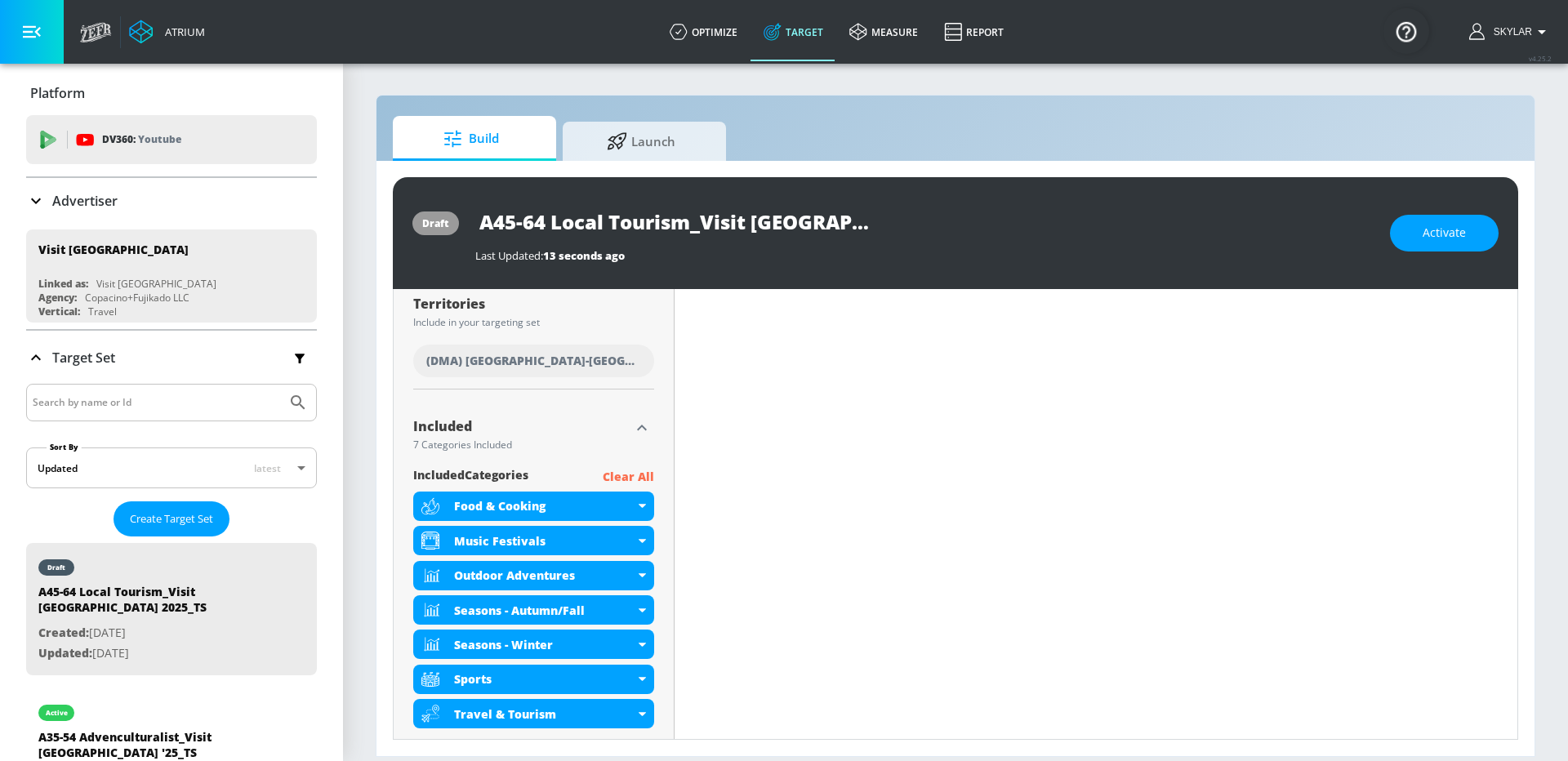
scroll to position [701, 0]
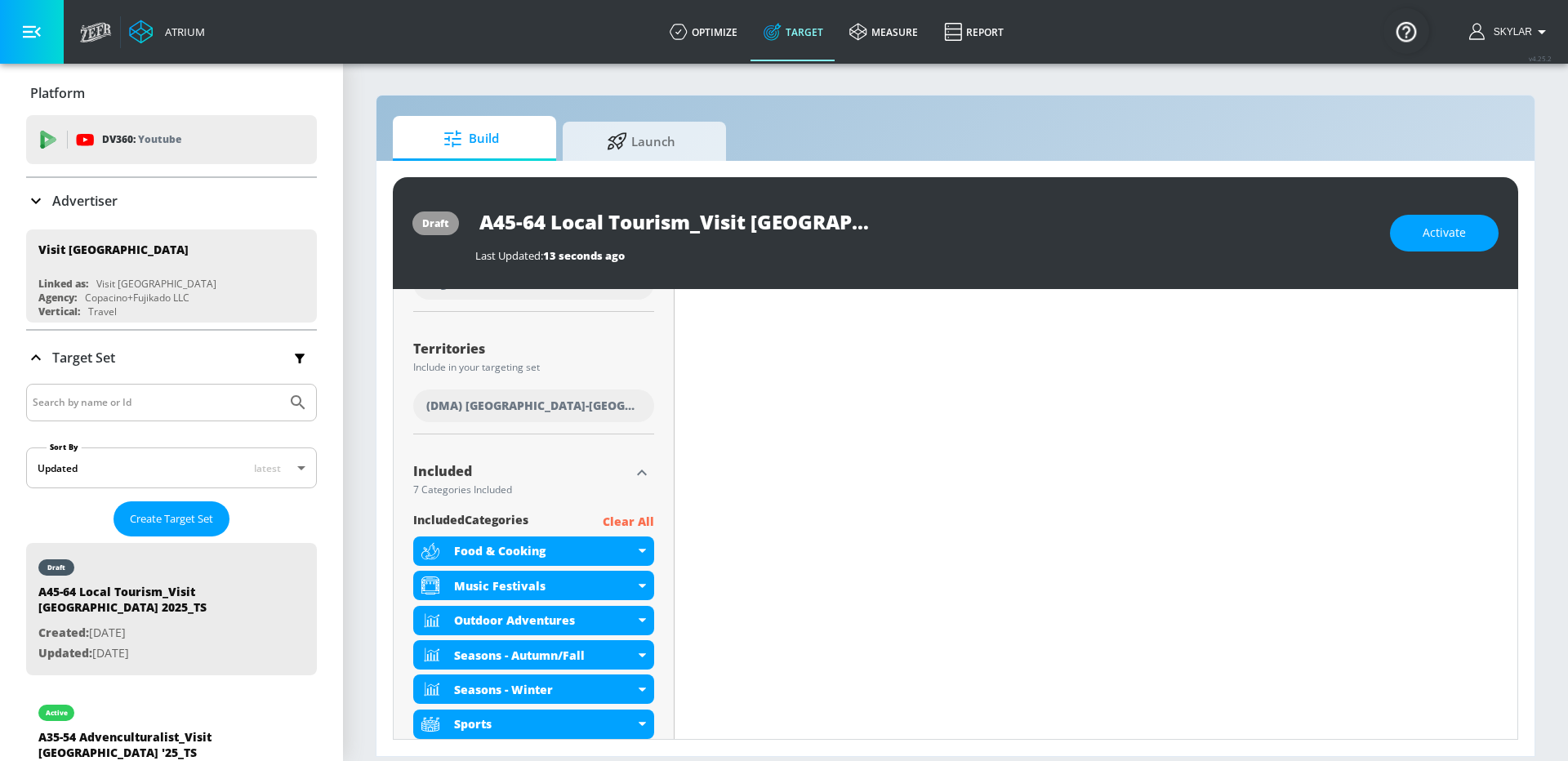
click at [649, 464] on icon "button" at bounding box center [641, 473] width 19 height 19
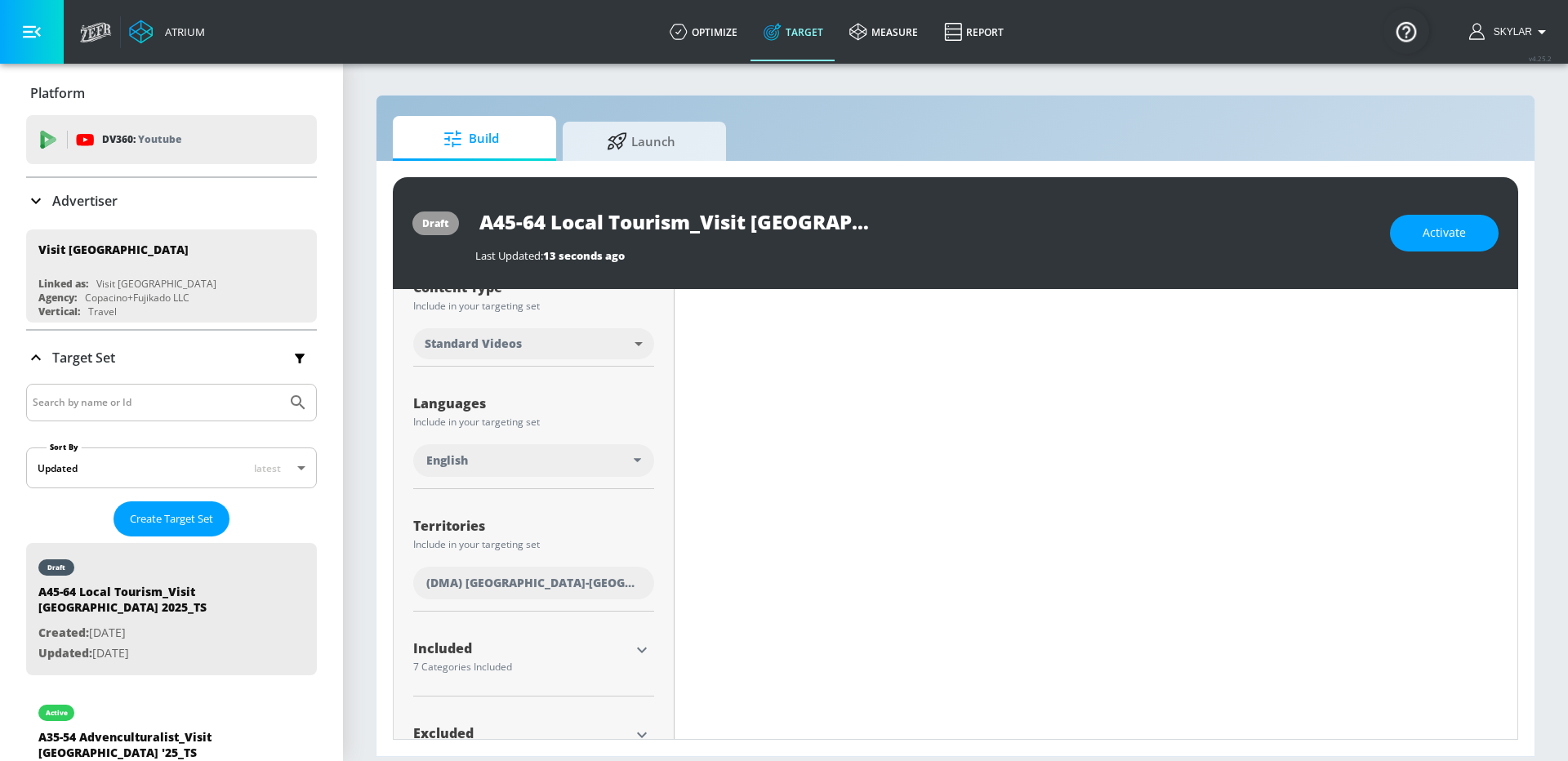
scroll to position [573, 0]
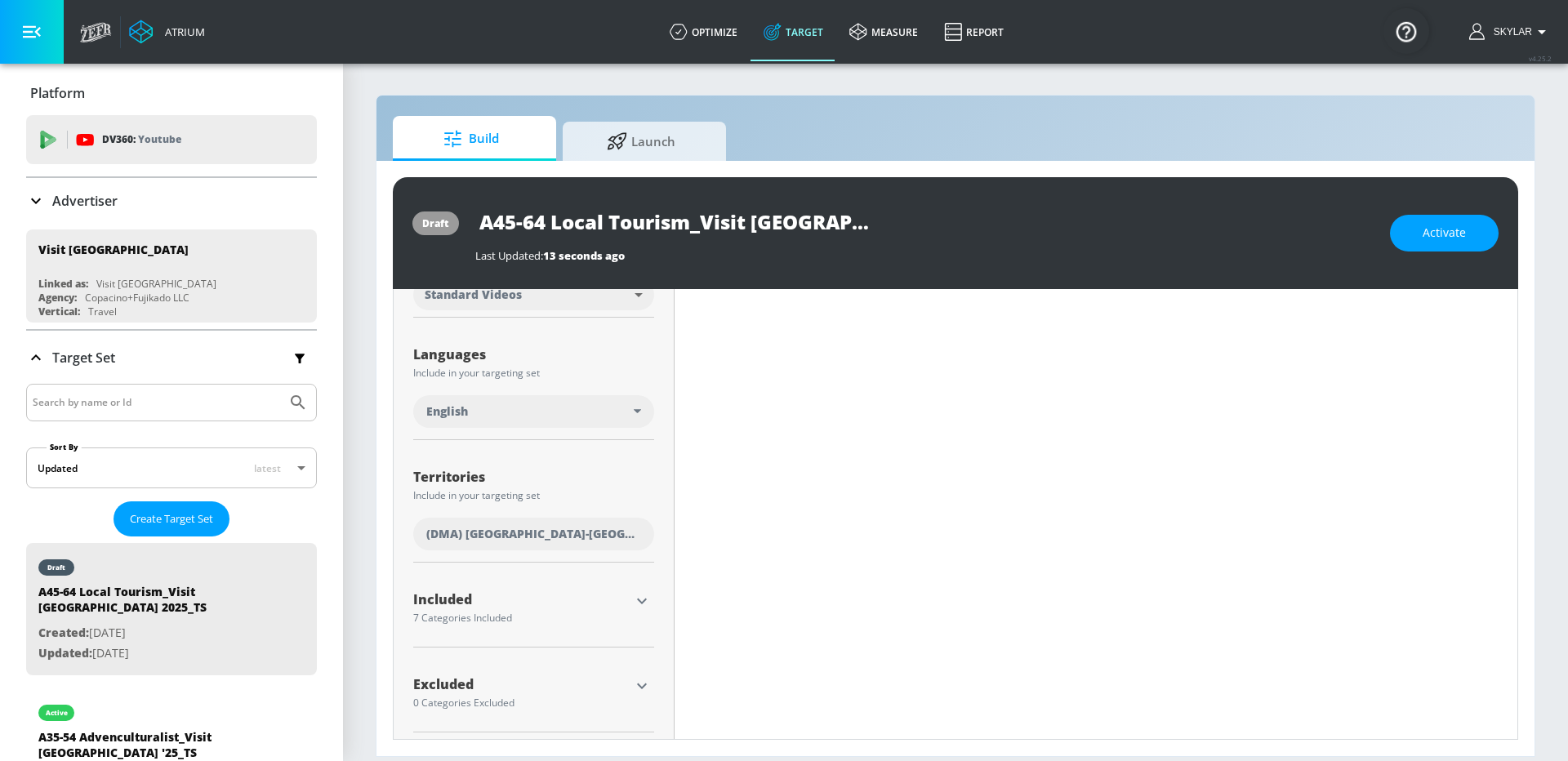
click at [645, 603] on icon "button" at bounding box center [641, 601] width 19 height 19
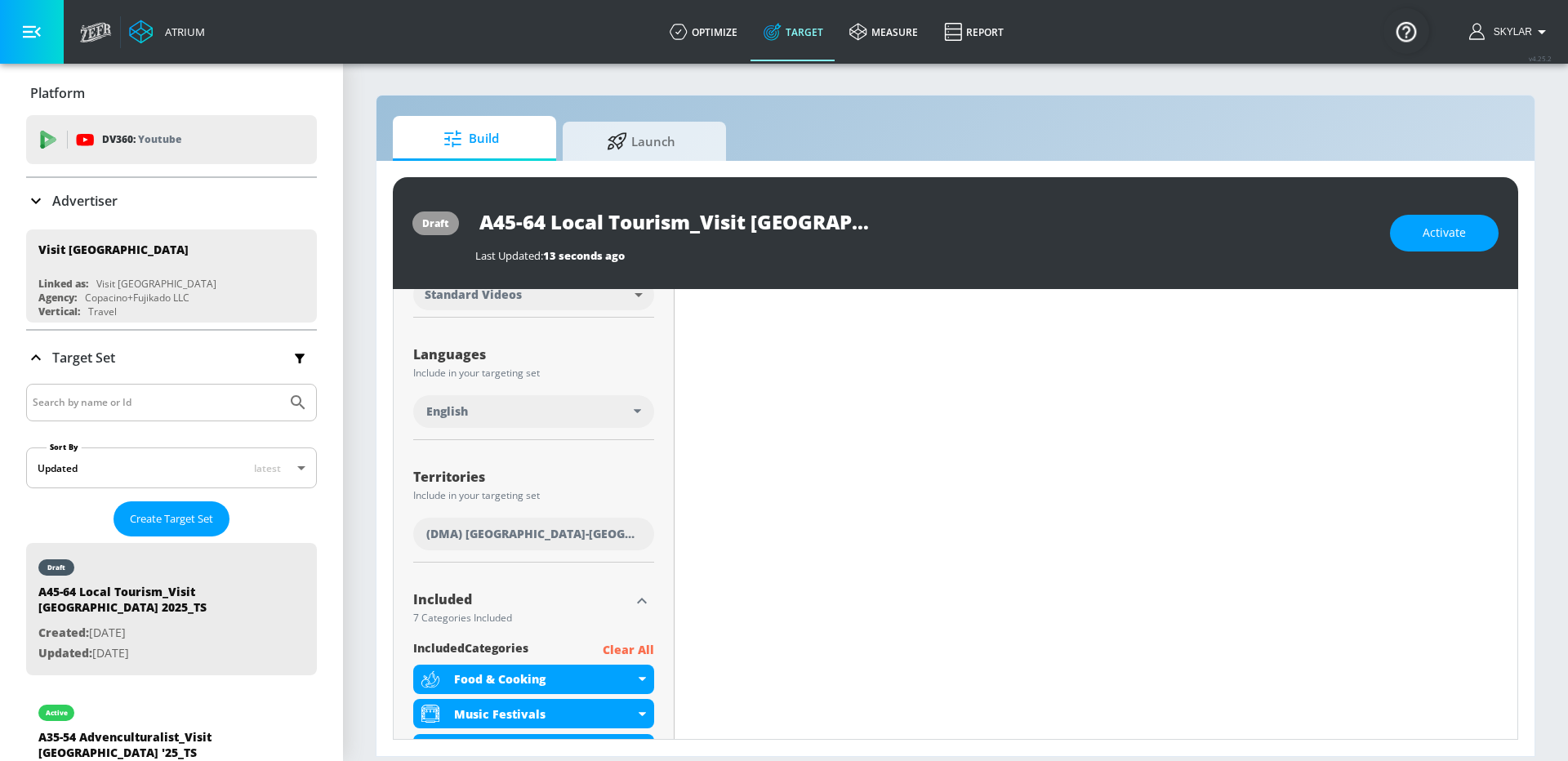
scroll to position [808, 0]
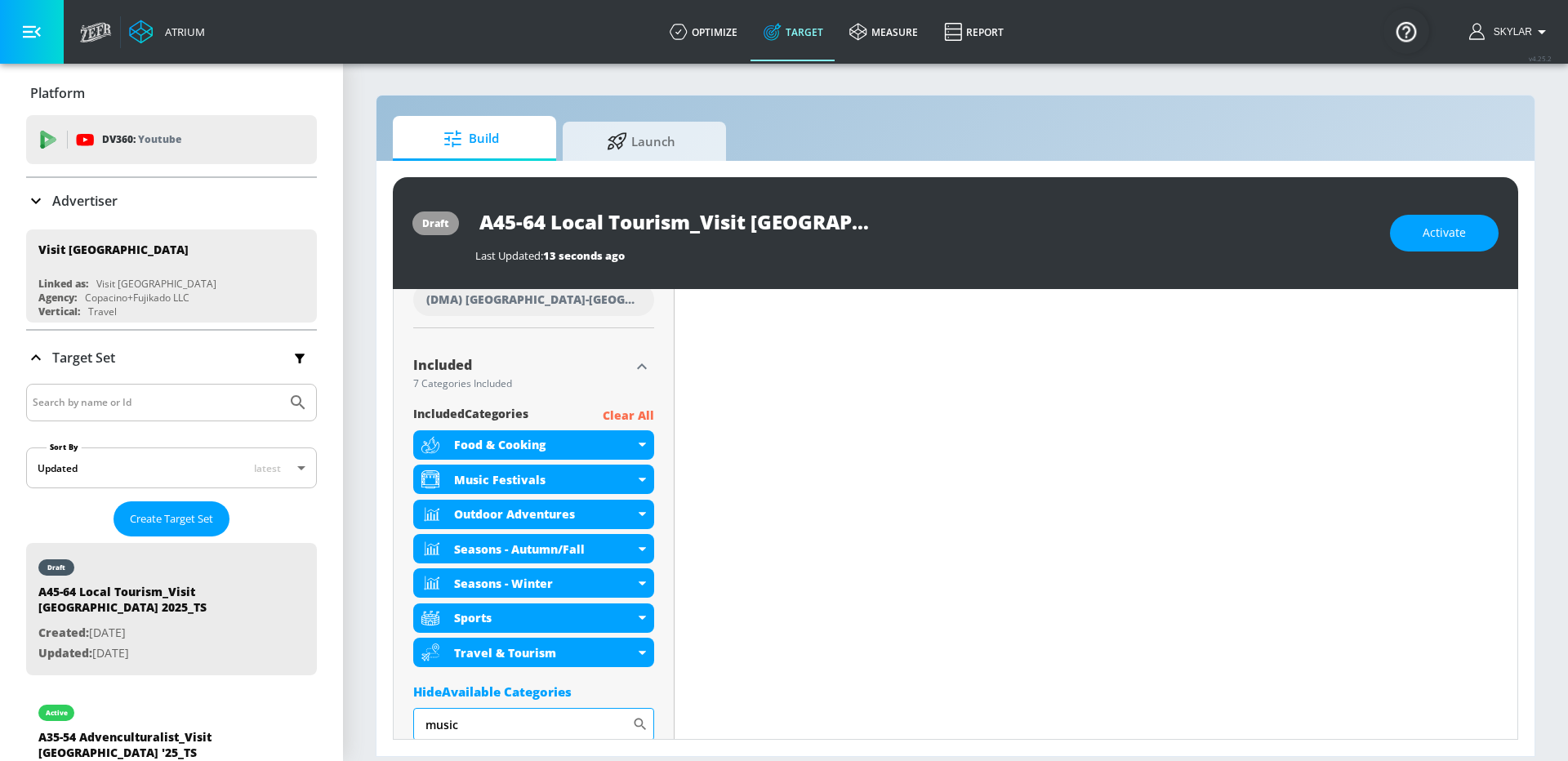
click at [491, 729] on input "music" at bounding box center [522, 724] width 219 height 33
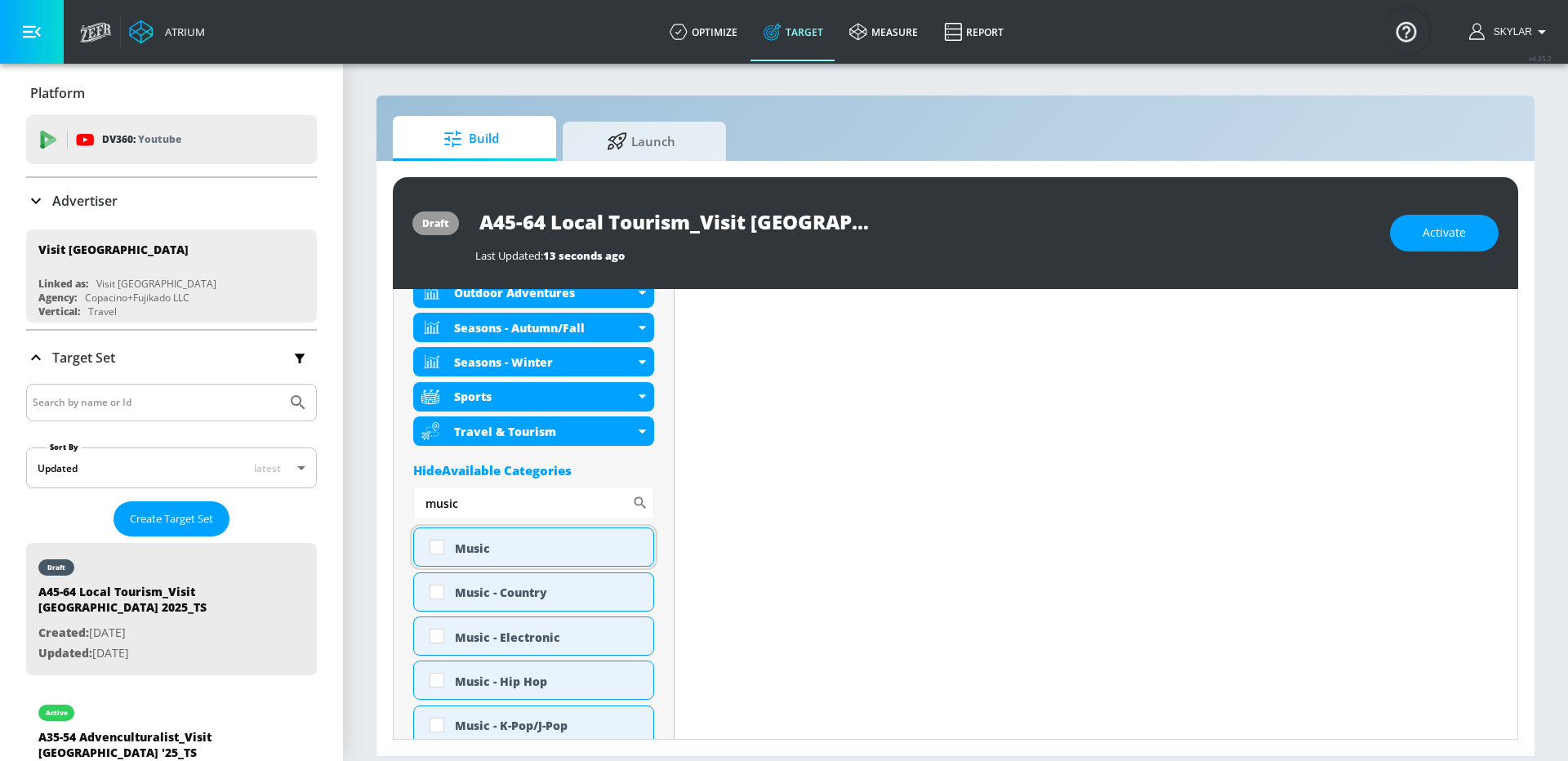
click at [505, 546] on div "Music" at bounding box center [548, 548] width 186 height 16
checkbox input "true"
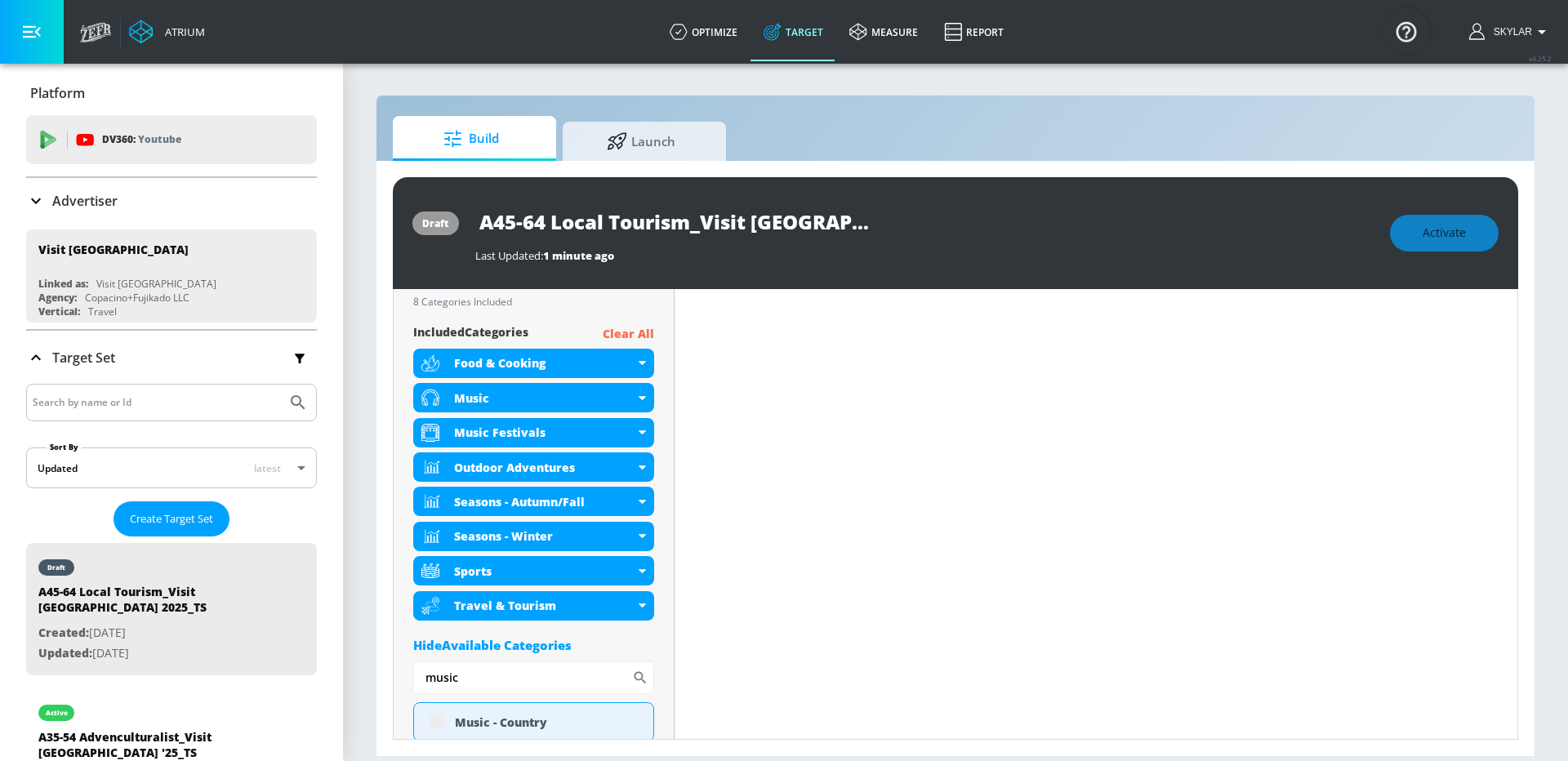
scroll to position [691, 0]
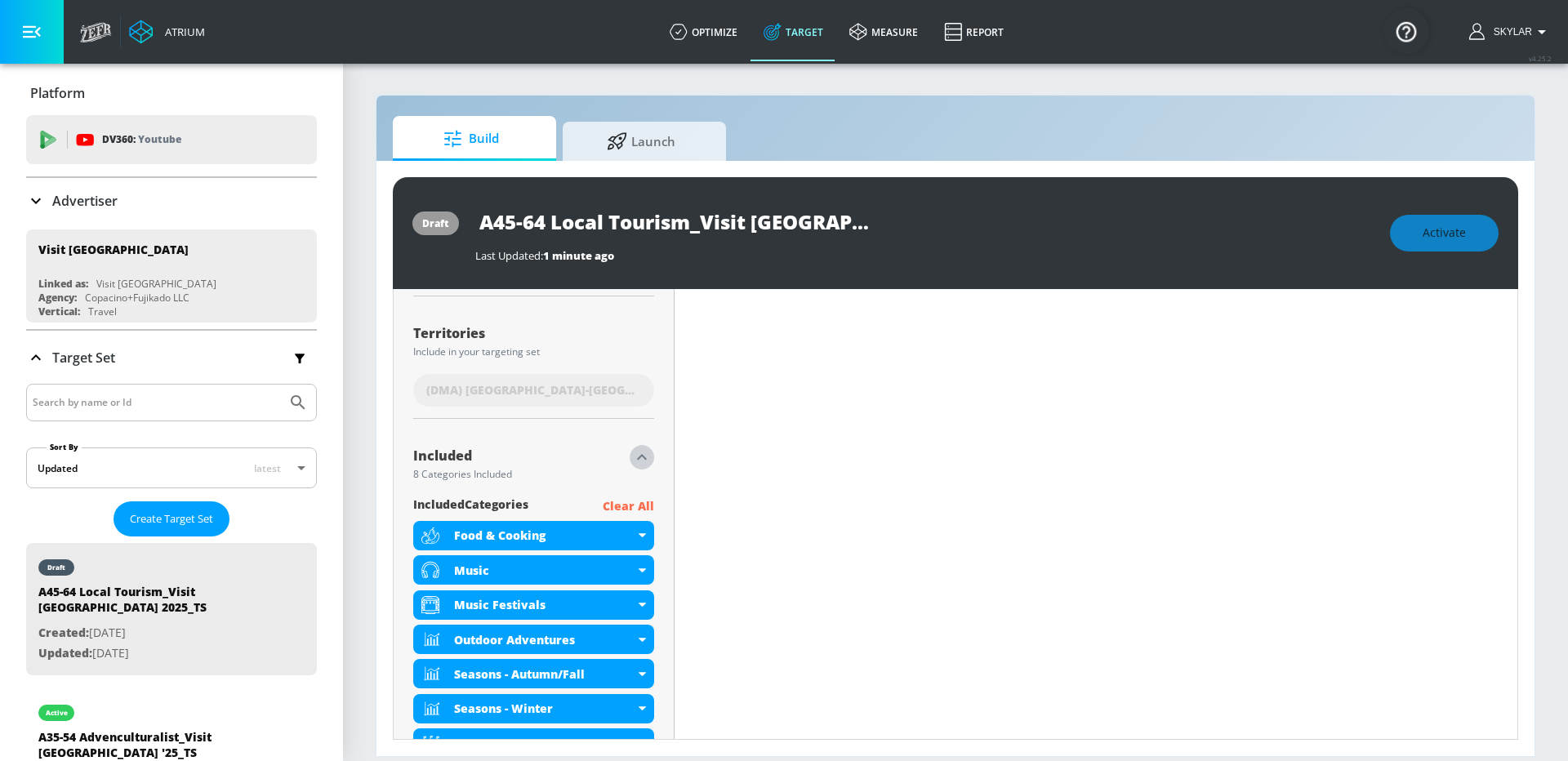
click at [641, 463] on icon "button" at bounding box center [641, 457] width 19 height 19
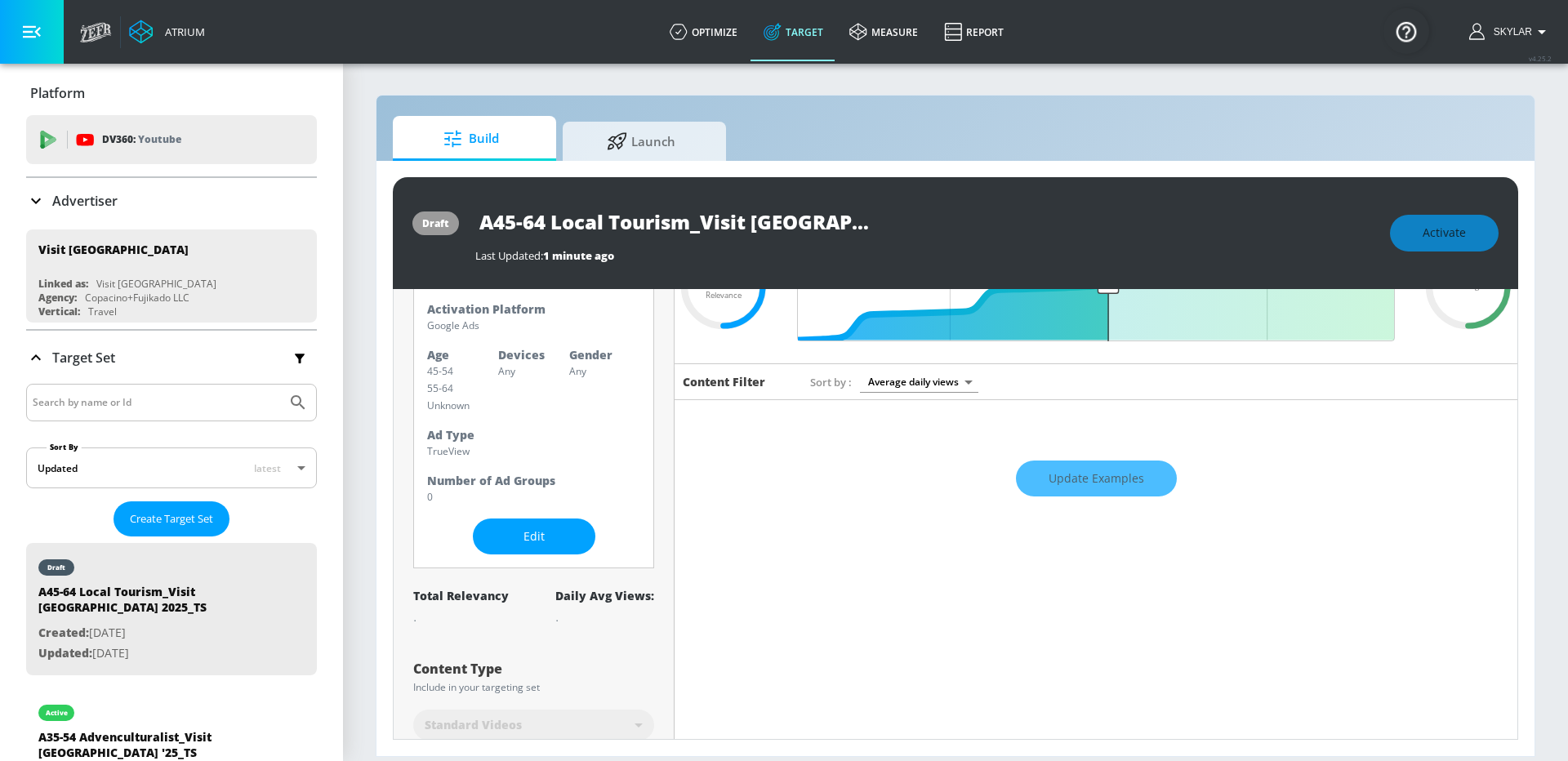
scroll to position [0, 0]
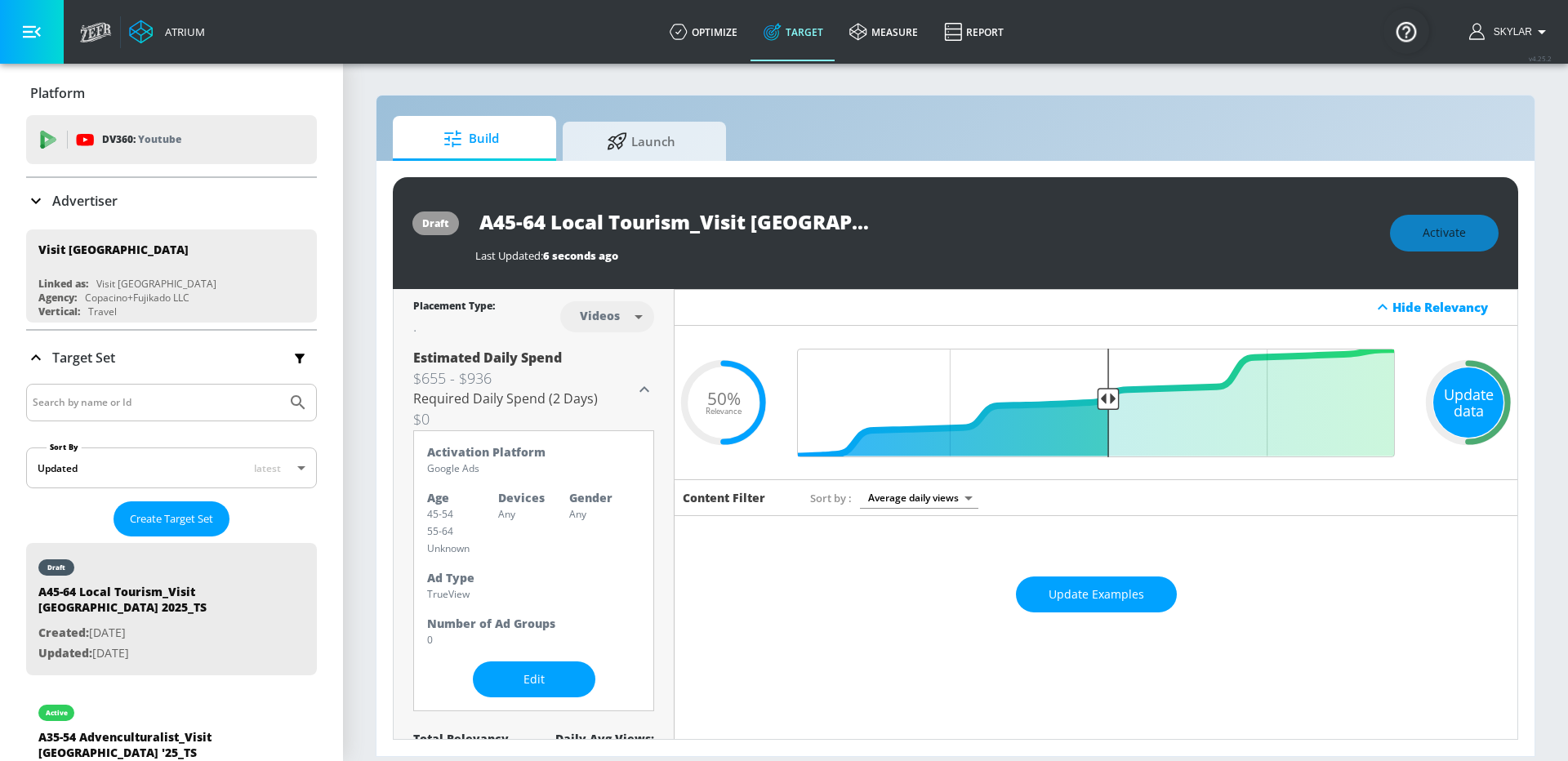
click at [1472, 394] on div "Update data" at bounding box center [1468, 403] width 70 height 70
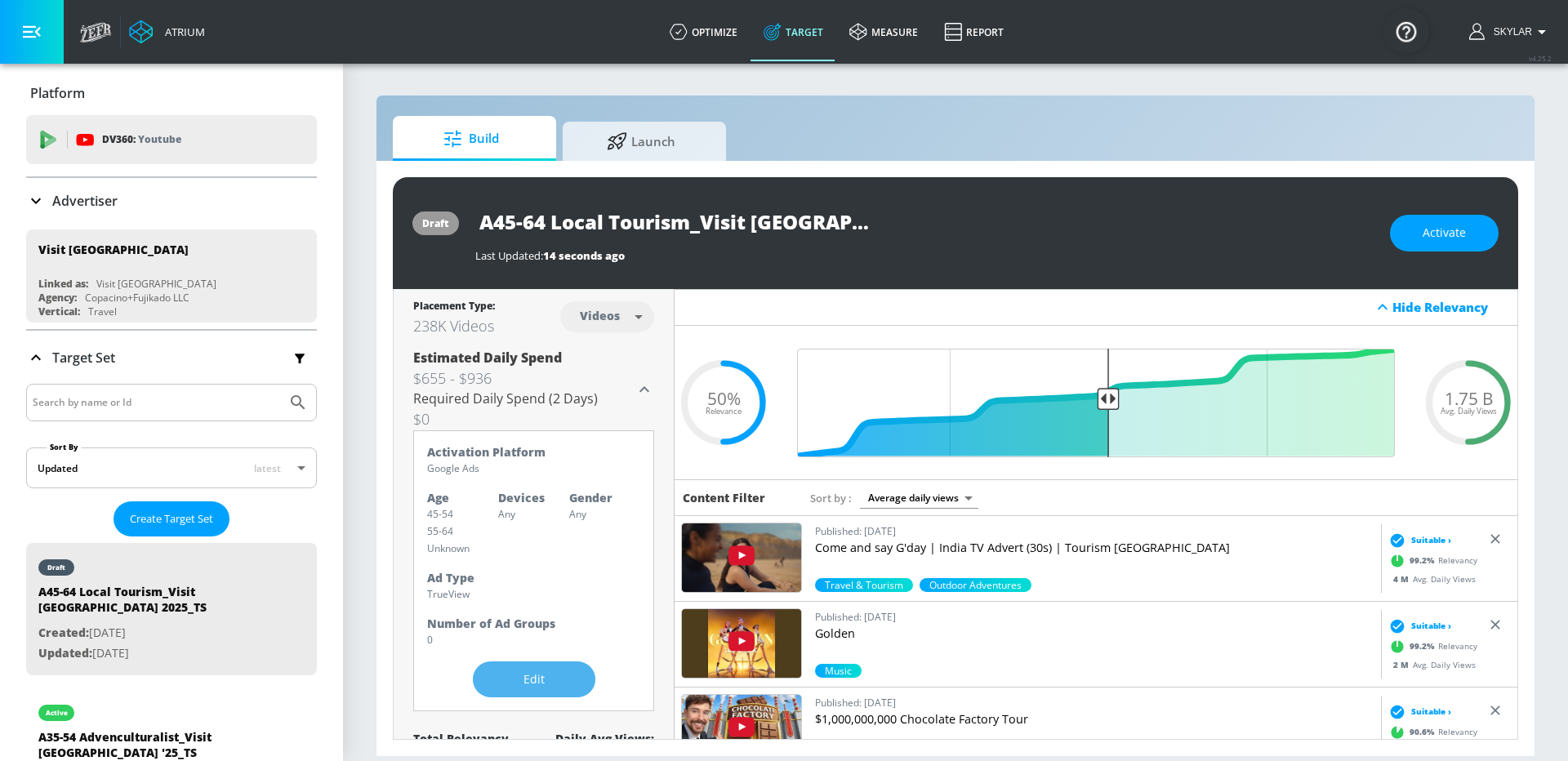
click at [558, 675] on span "Edit" at bounding box center [534, 680] width 57 height 20
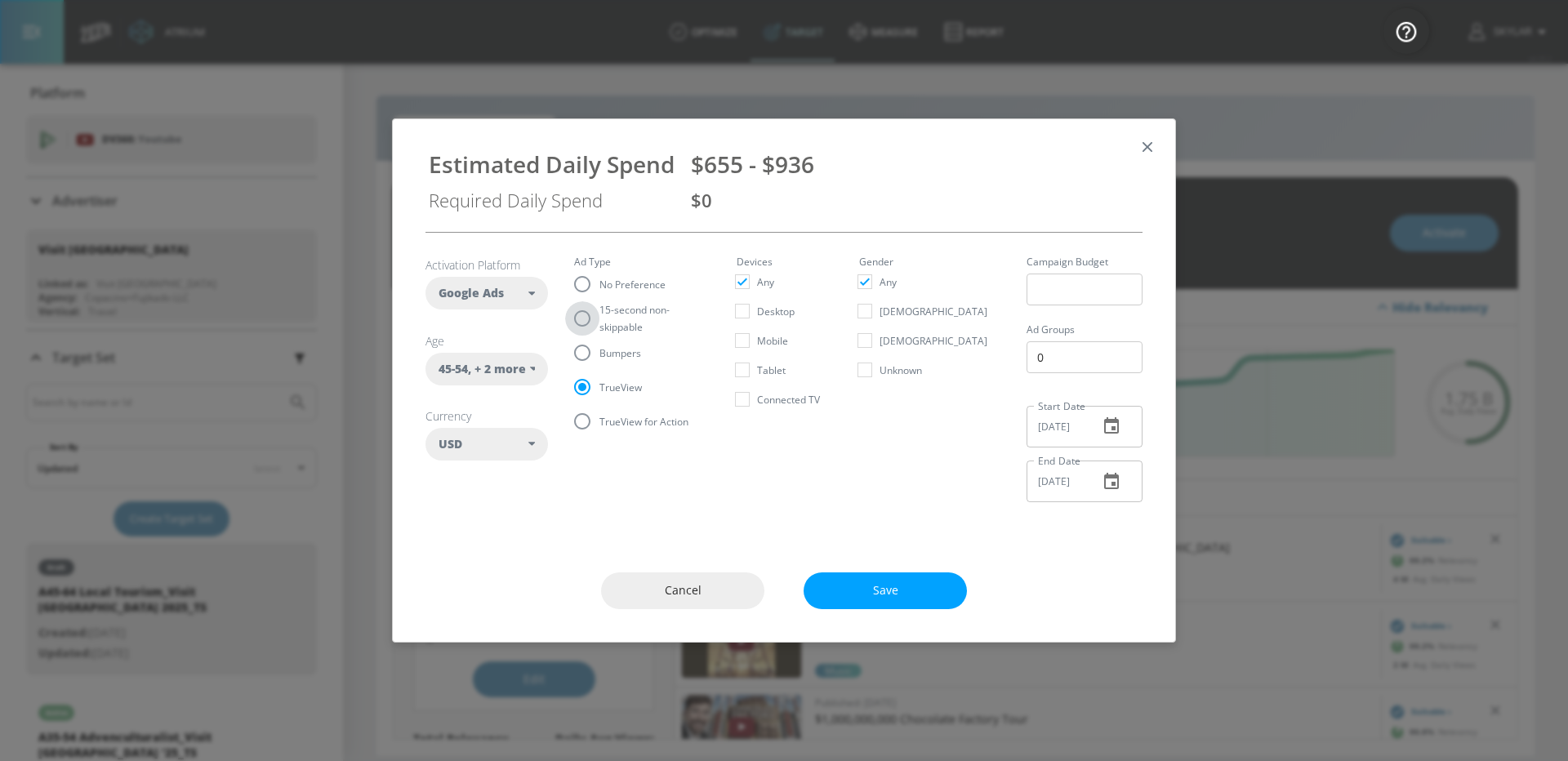
click at [578, 311] on input "15-second non-skippable" at bounding box center [582, 318] width 34 height 34
radio input "true"
radio input "false"
click at [1141, 140] on icon "button" at bounding box center [1147, 147] width 18 height 18
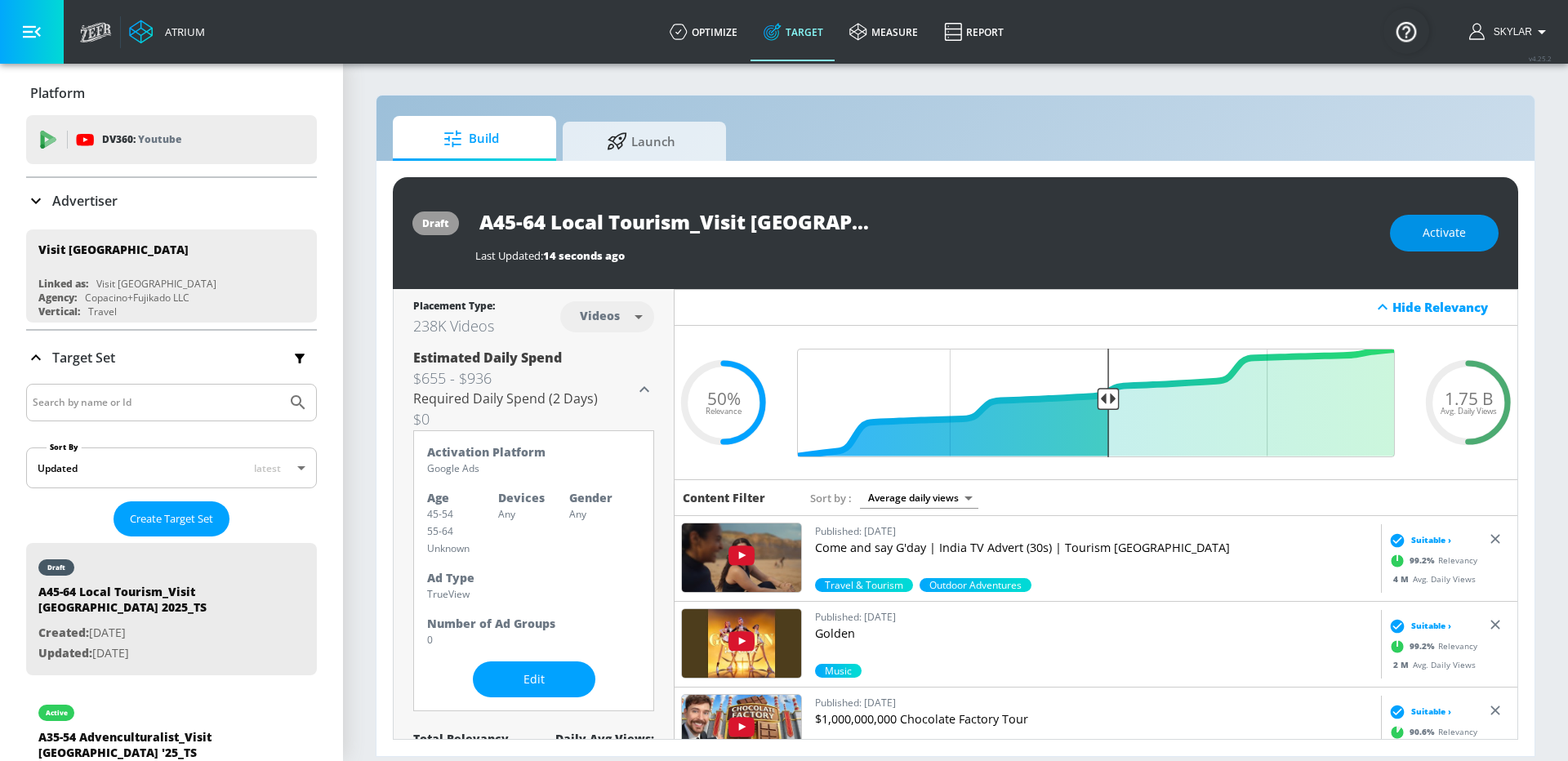
click at [1435, 243] on button "Activate" at bounding box center [1445, 233] width 109 height 37
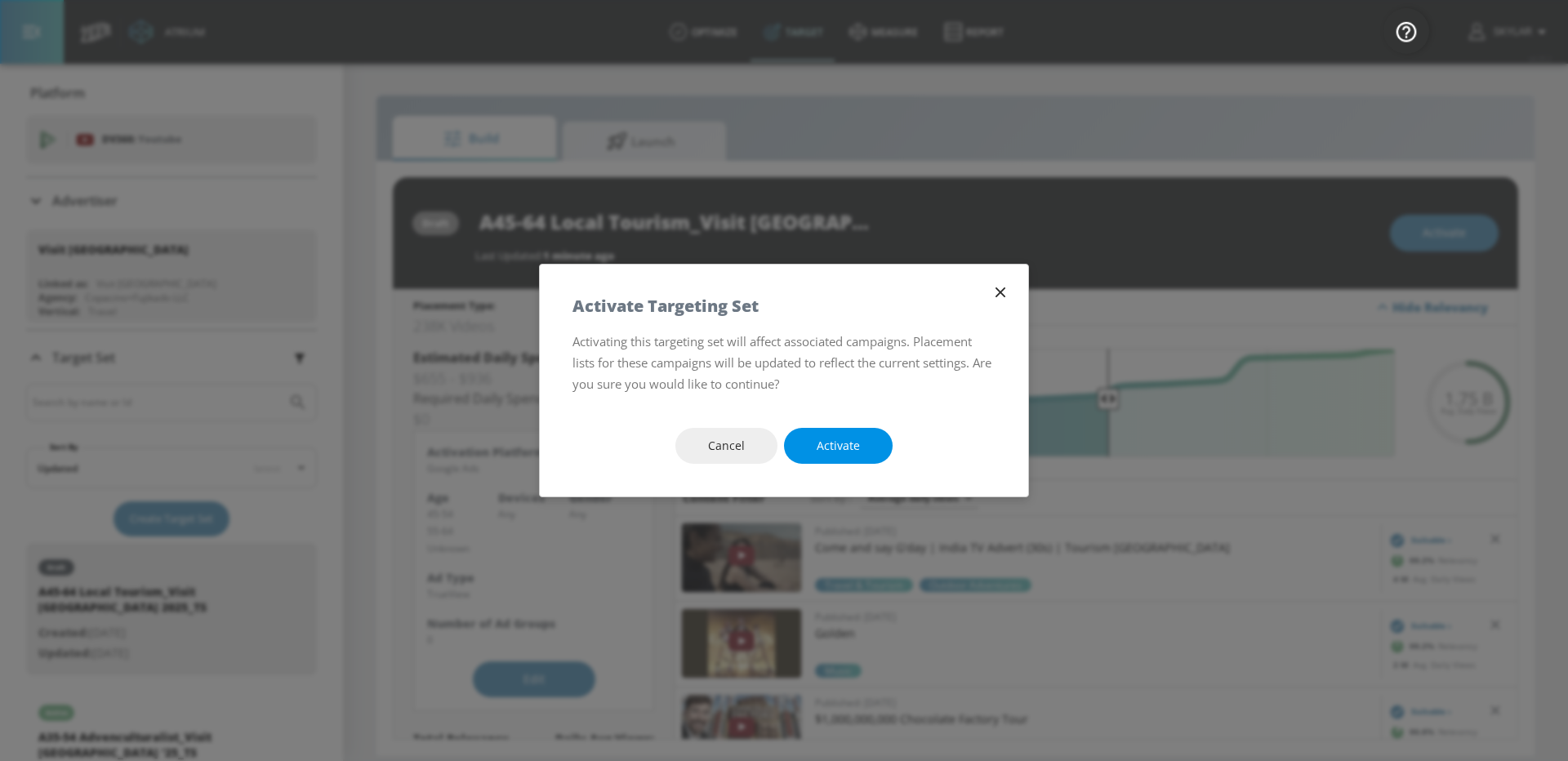
click at [851, 447] on span "Activate" at bounding box center [839, 446] width 44 height 20
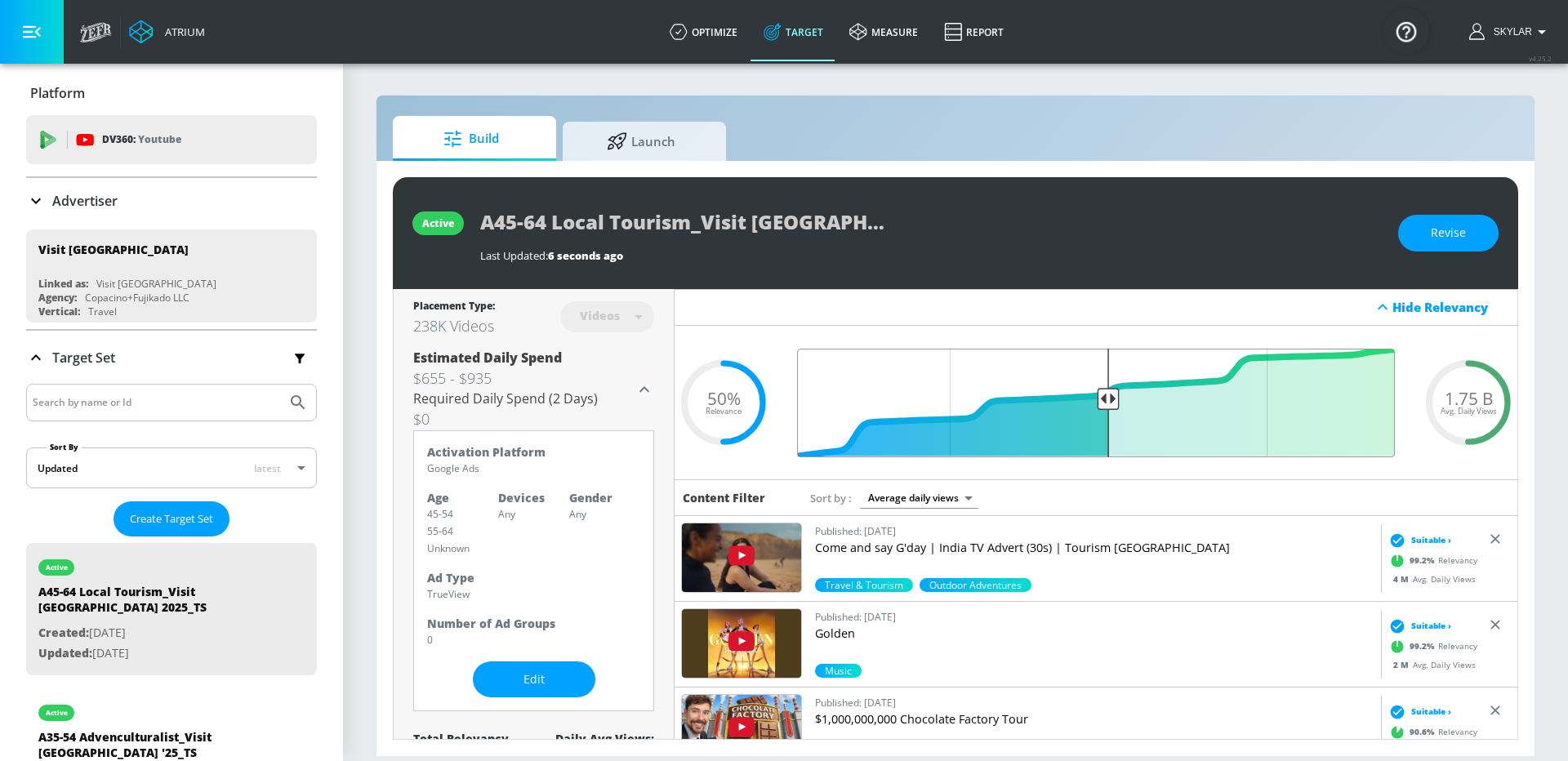
type input "0.5"
click at [851, 447] on input "Final Threshold" at bounding box center [1096, 403] width 614 height 109
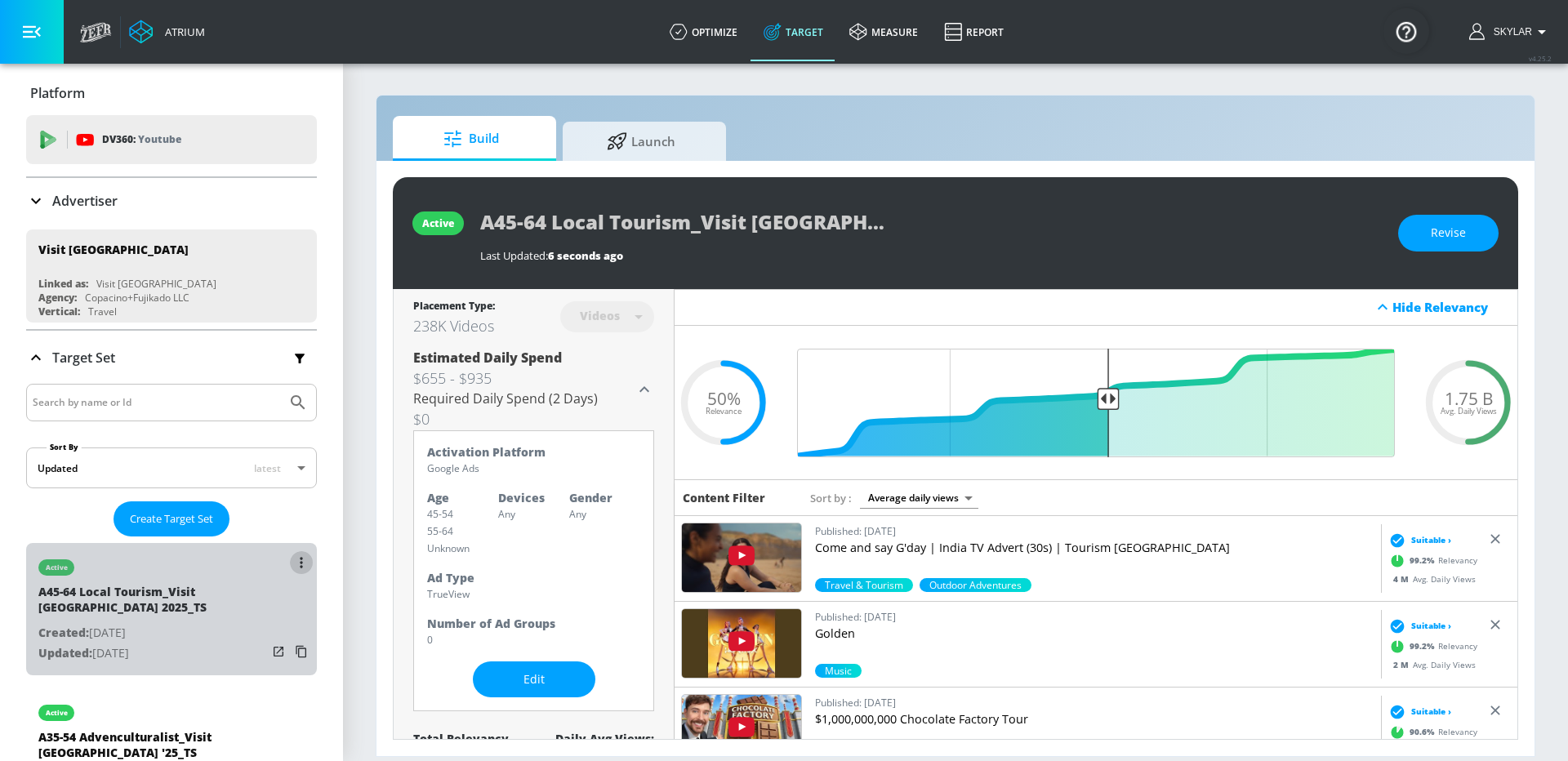
click at [301, 558] on icon "list of Target Set" at bounding box center [301, 562] width 3 height 11
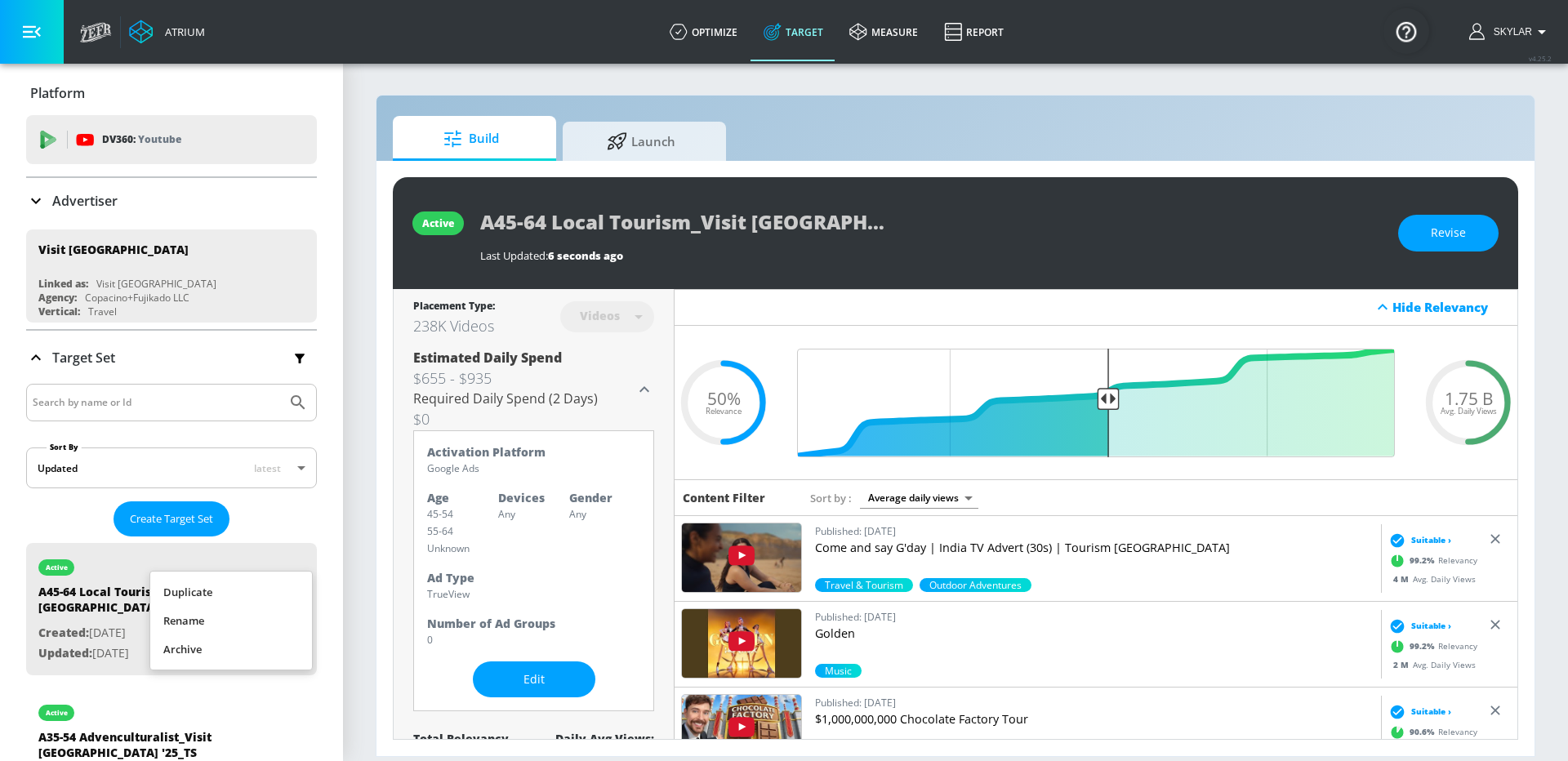
click at [261, 587] on li "Duplicate" at bounding box center [230, 593] width 162 height 28
click at [181, 704] on div "draft" at bounding box center [153, 709] width 229 height 41
type input "A45-64 Local Tourism_Visit Seattle_TIYOT 2025_TS Duplicate"
type input "0.05"
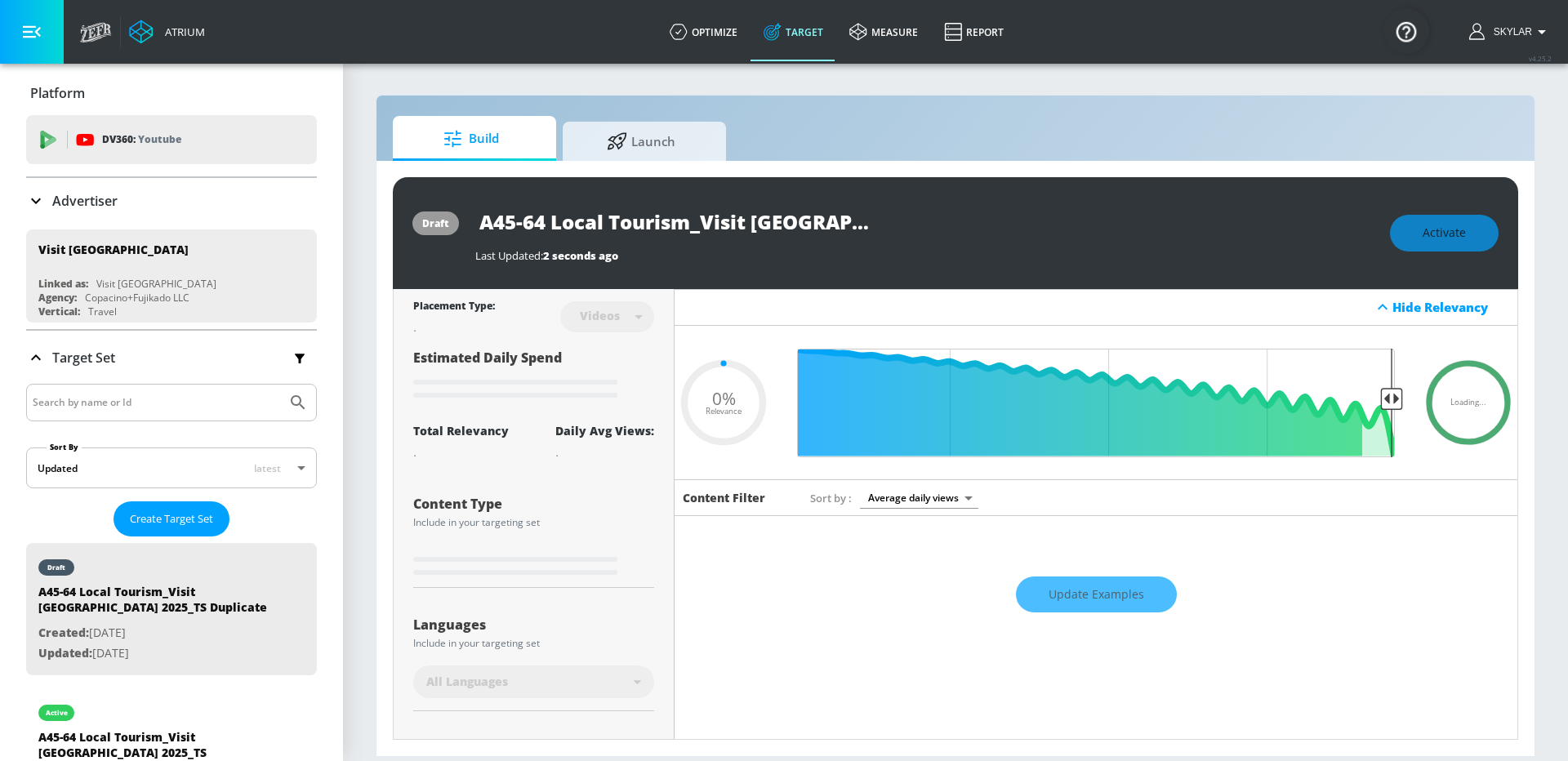
click at [823, 232] on input "A45-64 Local Tourism_Visit Seattle_TIYOT 2025_TS Duplicate" at bounding box center [679, 222] width 408 height 37
click at [872, 220] on input "A45-64 Local Tourism_Visit Seattle_TIYOT 2025_TS Duplicate" at bounding box center [679, 222] width 408 height 37
drag, startPoint x: 757, startPoint y: 224, endPoint x: 966, endPoint y: 225, distance: 209.0
click at [968, 229] on div "A45-64 Local Tourism_Visit Seattle_TIYOT 2025_TS Duplicate" at bounding box center [924, 222] width 898 height 37
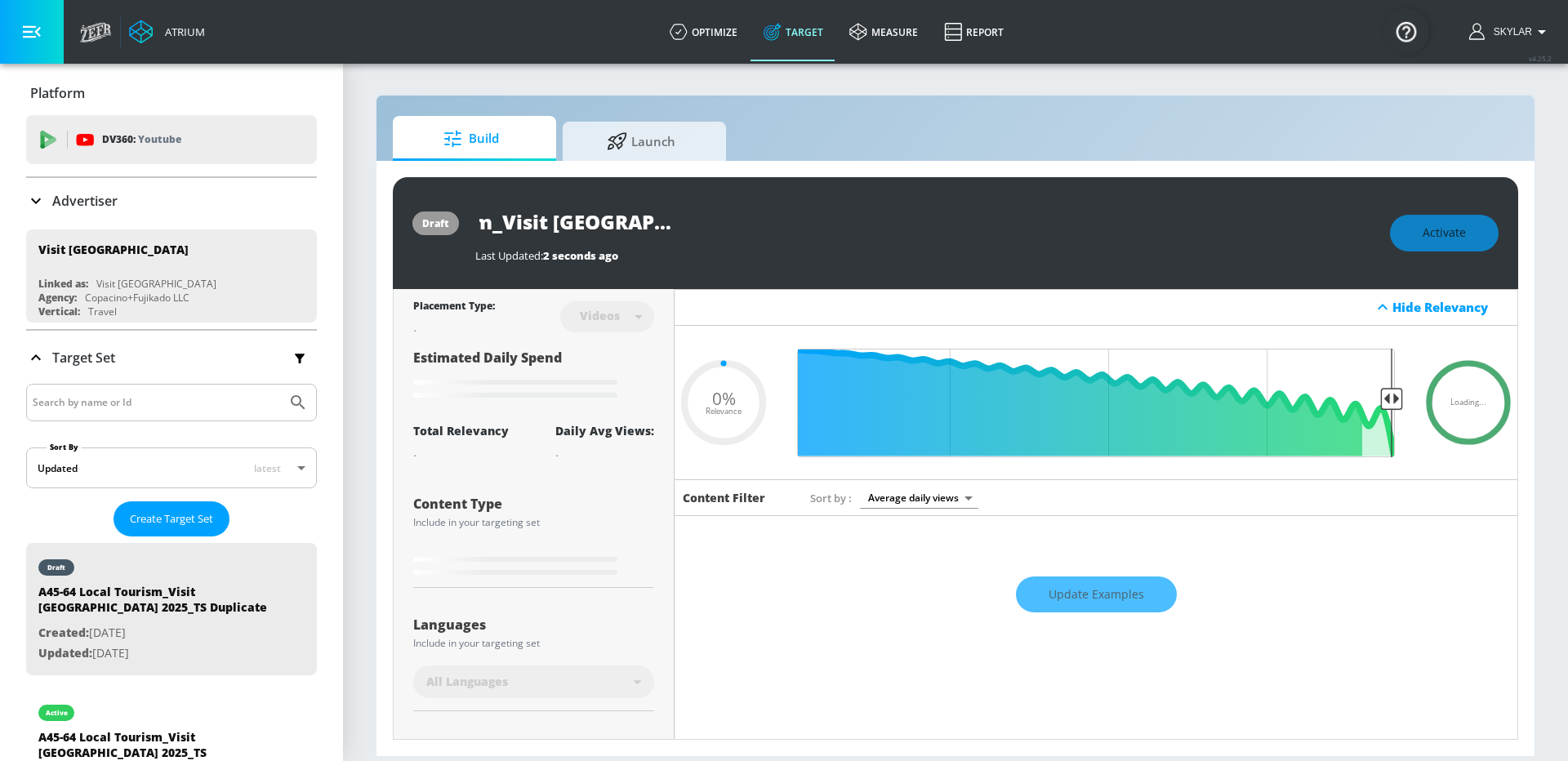
type input "A45-64 Local Tourism_Visit Seattle_TIYOT 2025_S"
type input "0.05"
type input "A45-64 Local Tourism_Visit Seattle_TIYOT 2025_SH"
type input "0.05"
type input "A45-64 Local Tourism_Visit Seattle_TIYOT 2025_SHO"
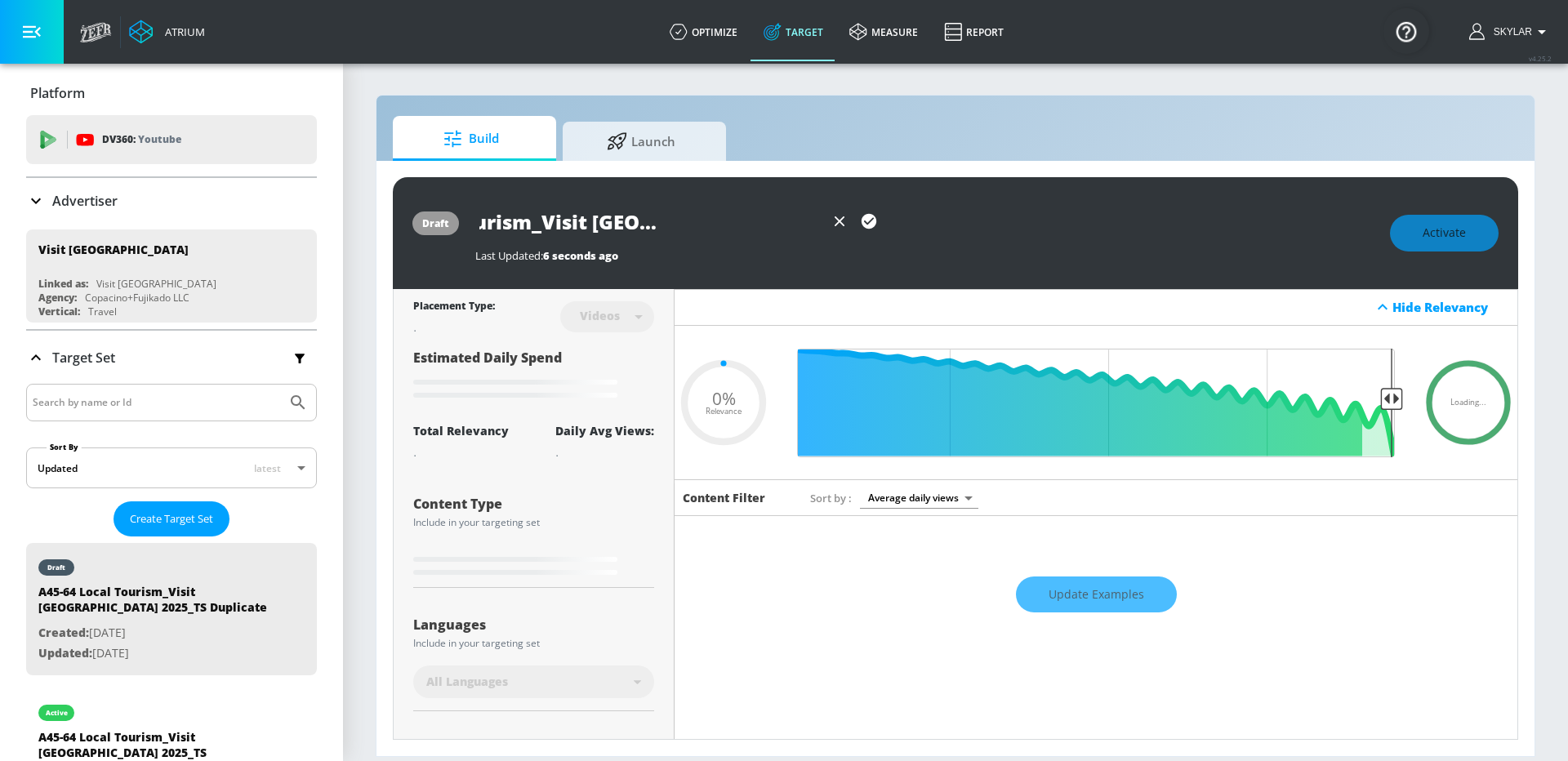
type input "0.05"
type input "A45-64 Local Tourism_Visit Seattle_TIYOT 2025_SHOR"
type input "0.05"
type input "A45-64 Local Tourism_Visit Seattle_TIYOT 2025_SHORT"
type input "0.05"
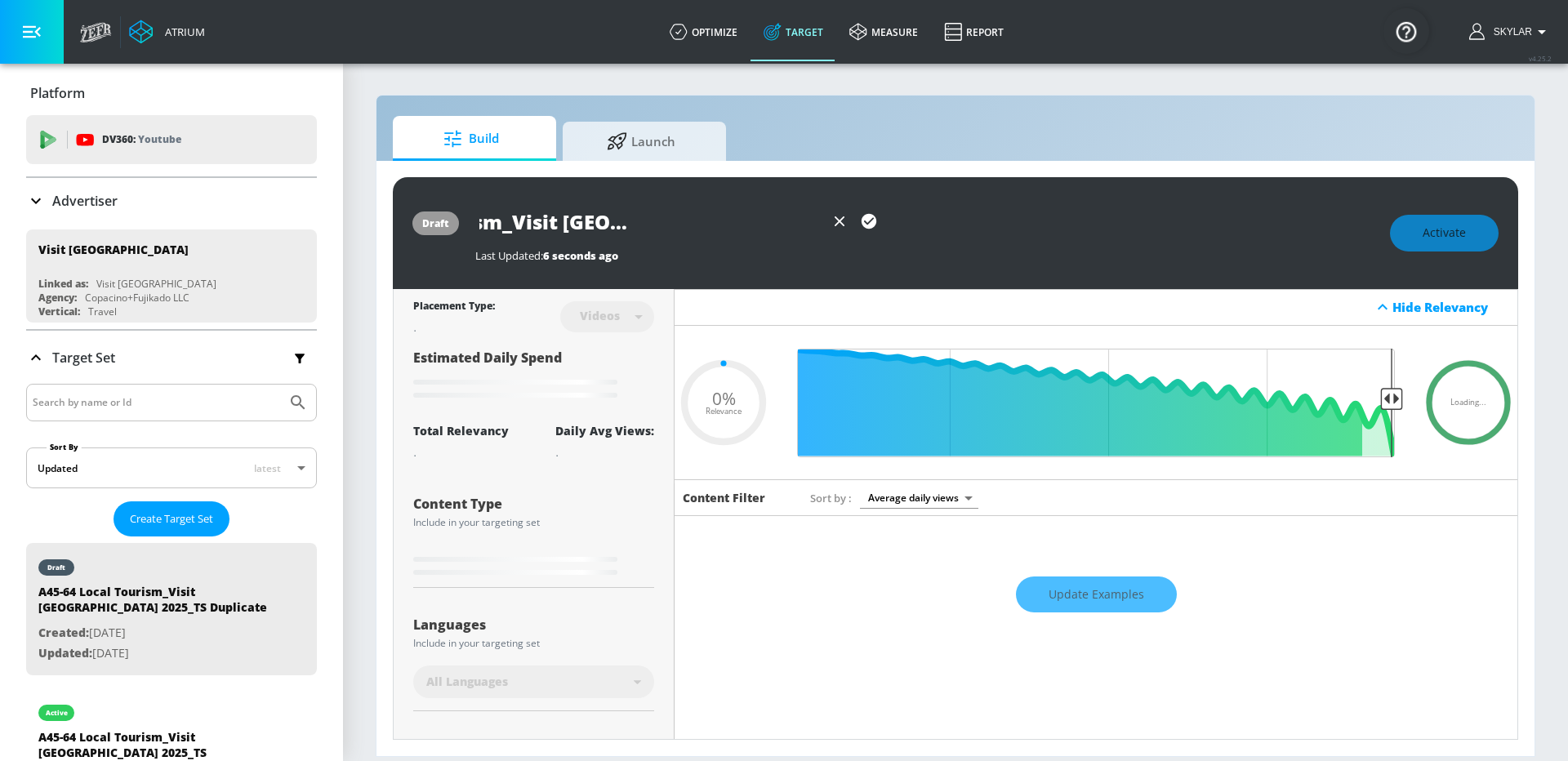
scroll to position [0, 210]
type input "A45-64 Local Tourism_Visit [GEOGRAPHIC_DATA] 2025_SHORTS"
type input "0.05"
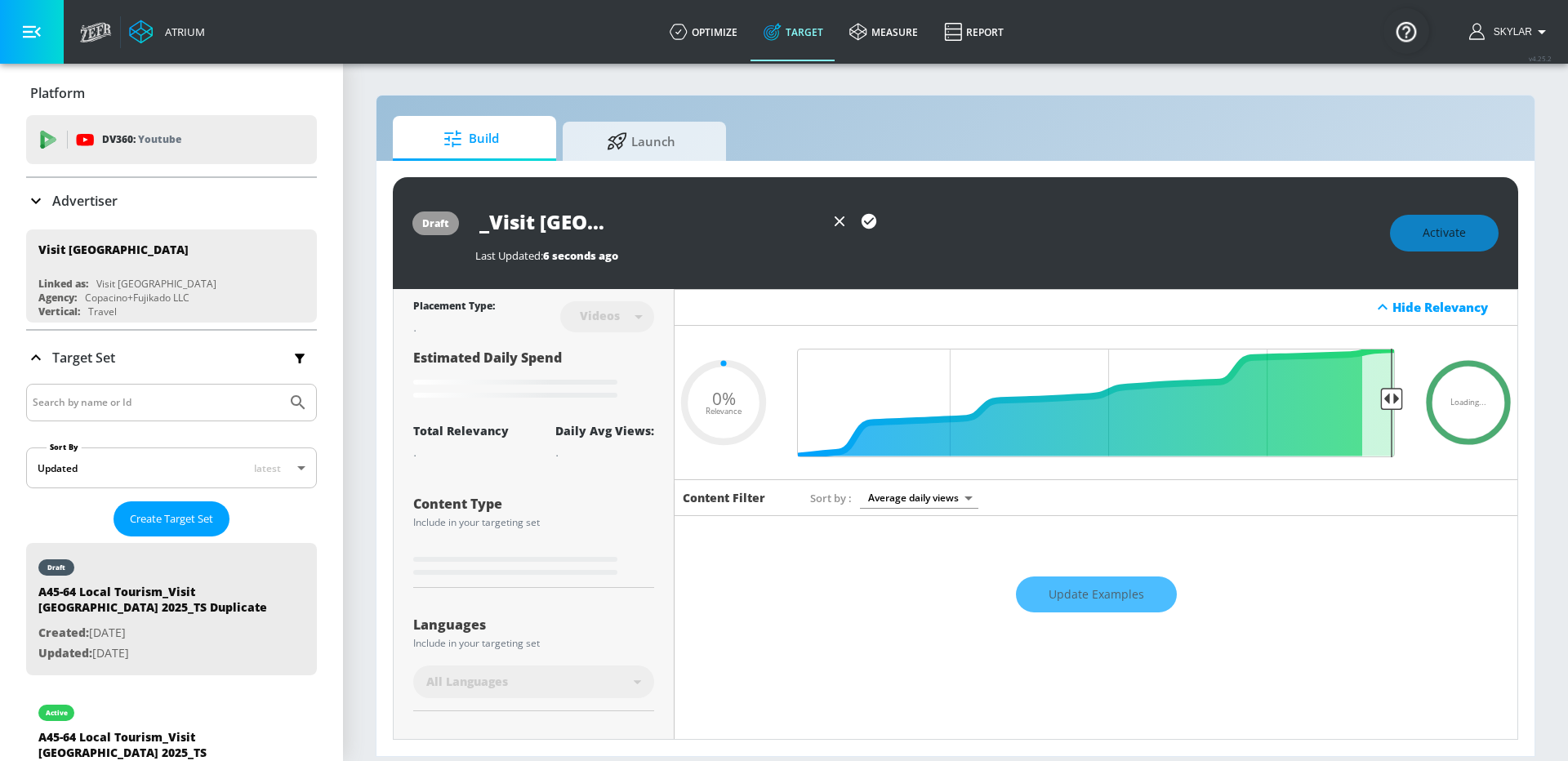
type input "A45-64 Local Tourism_Visit [GEOGRAPHIC_DATA] 2025_SHORTS"
click at [868, 217] on icon "button" at bounding box center [869, 221] width 15 height 15
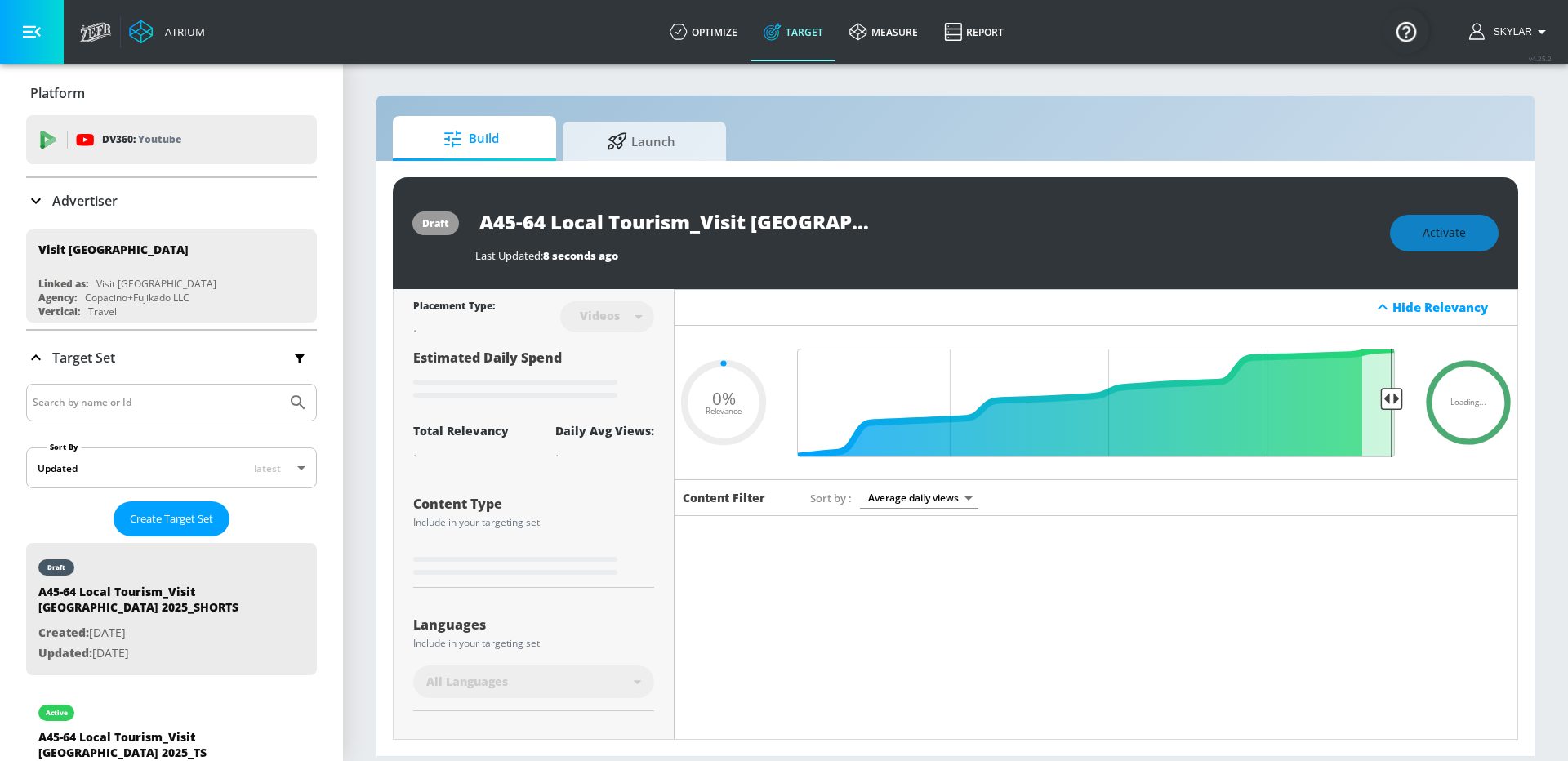
type input "0.05"
type input "A45-64 Local Tourism_Visit Seattle_TIYOT 2025_TS Duplicate"
type input "0.5"
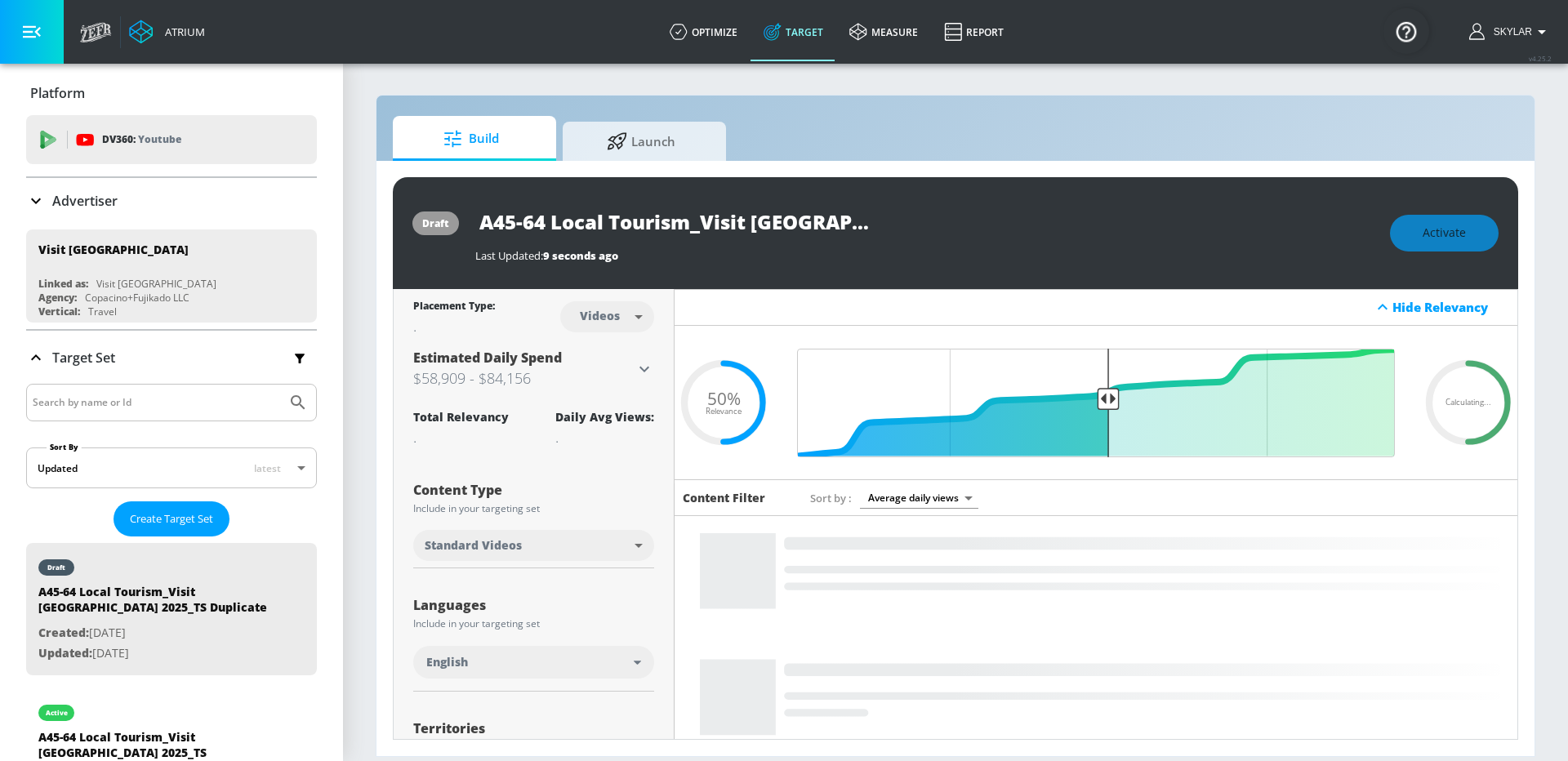
click at [843, 220] on input "A45-64 Local Tourism_Visit Seattle_TIYOT 2025_TS Duplicate" at bounding box center [679, 222] width 408 height 37
click at [874, 223] on input "A45-64 Local Tourism_Visit Seattle_TIYOT 2025_TS Duplicate" at bounding box center [679, 222] width 408 height 37
drag, startPoint x: 754, startPoint y: 223, endPoint x: 1066, endPoint y: 227, distance: 312.0
click at [1066, 227] on div "A45-64 Local Tourism_Visit Seattle_TIYOT 2025_TS Duplicate" at bounding box center [924, 222] width 898 height 37
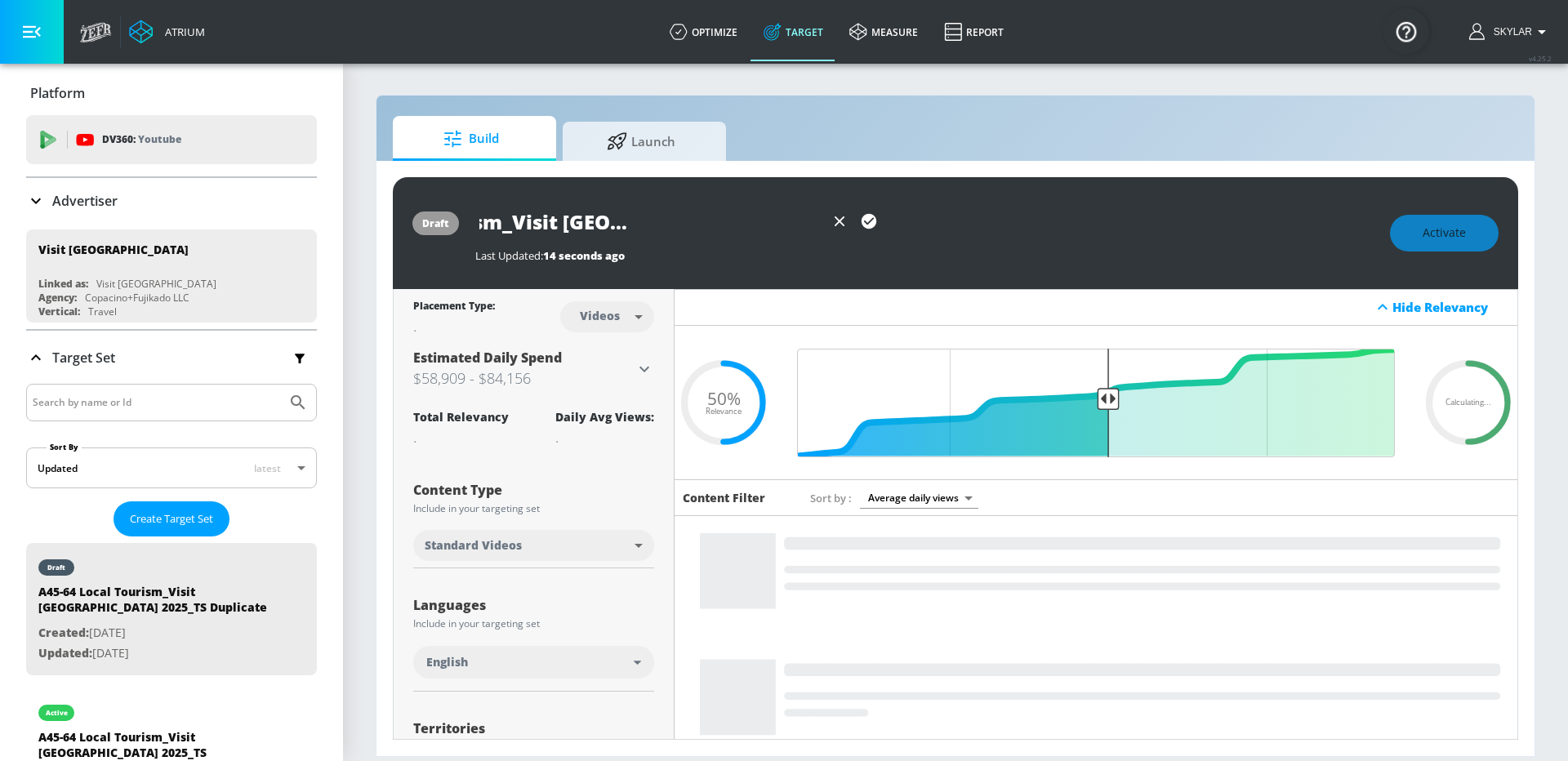
scroll to position [0, 210]
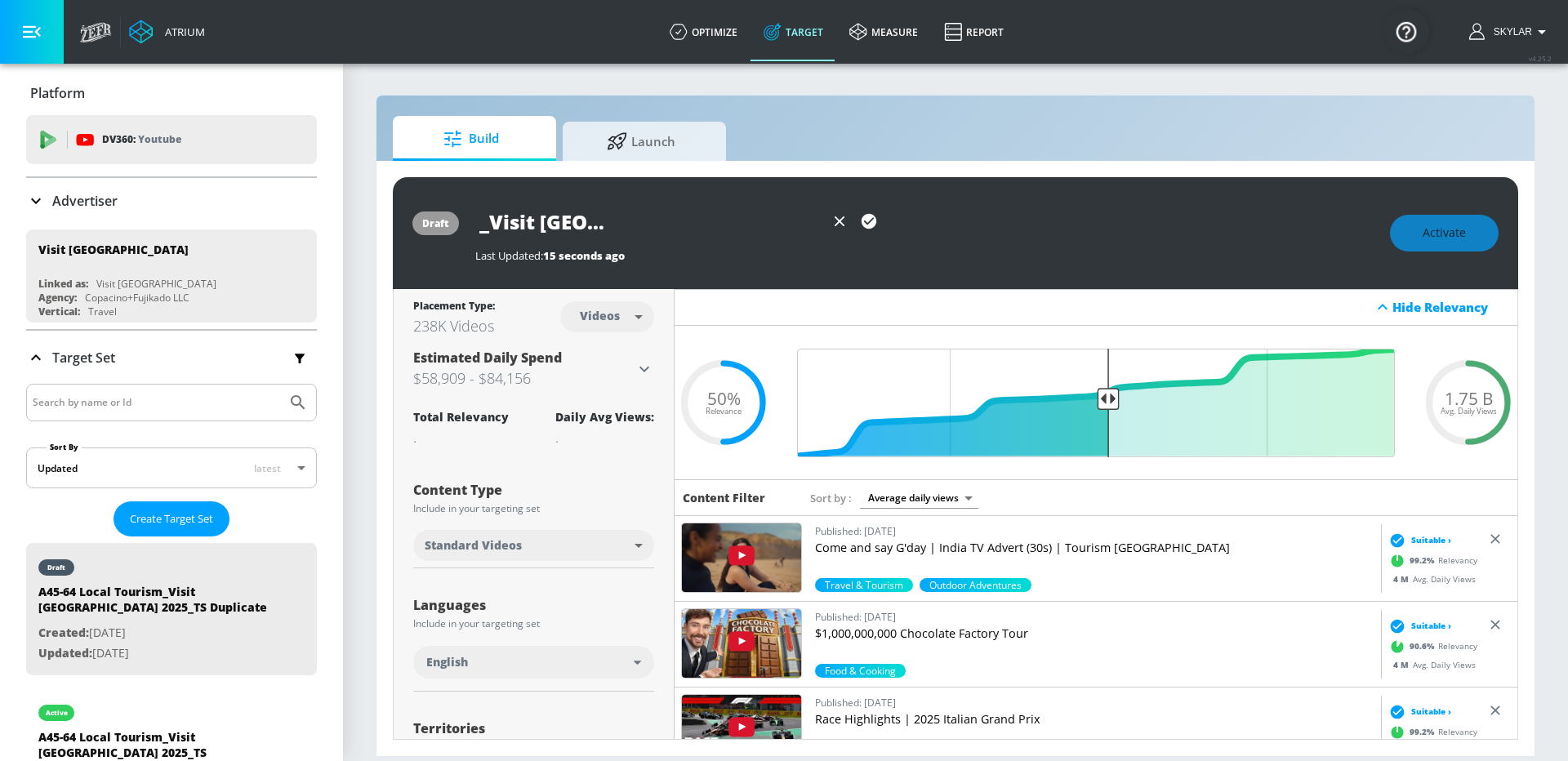
type input "A45-64 Local Tourism_Visit [GEOGRAPHIC_DATA] 2025_SHORTS"
click at [870, 220] on icon "button" at bounding box center [868, 220] width 18 height 18
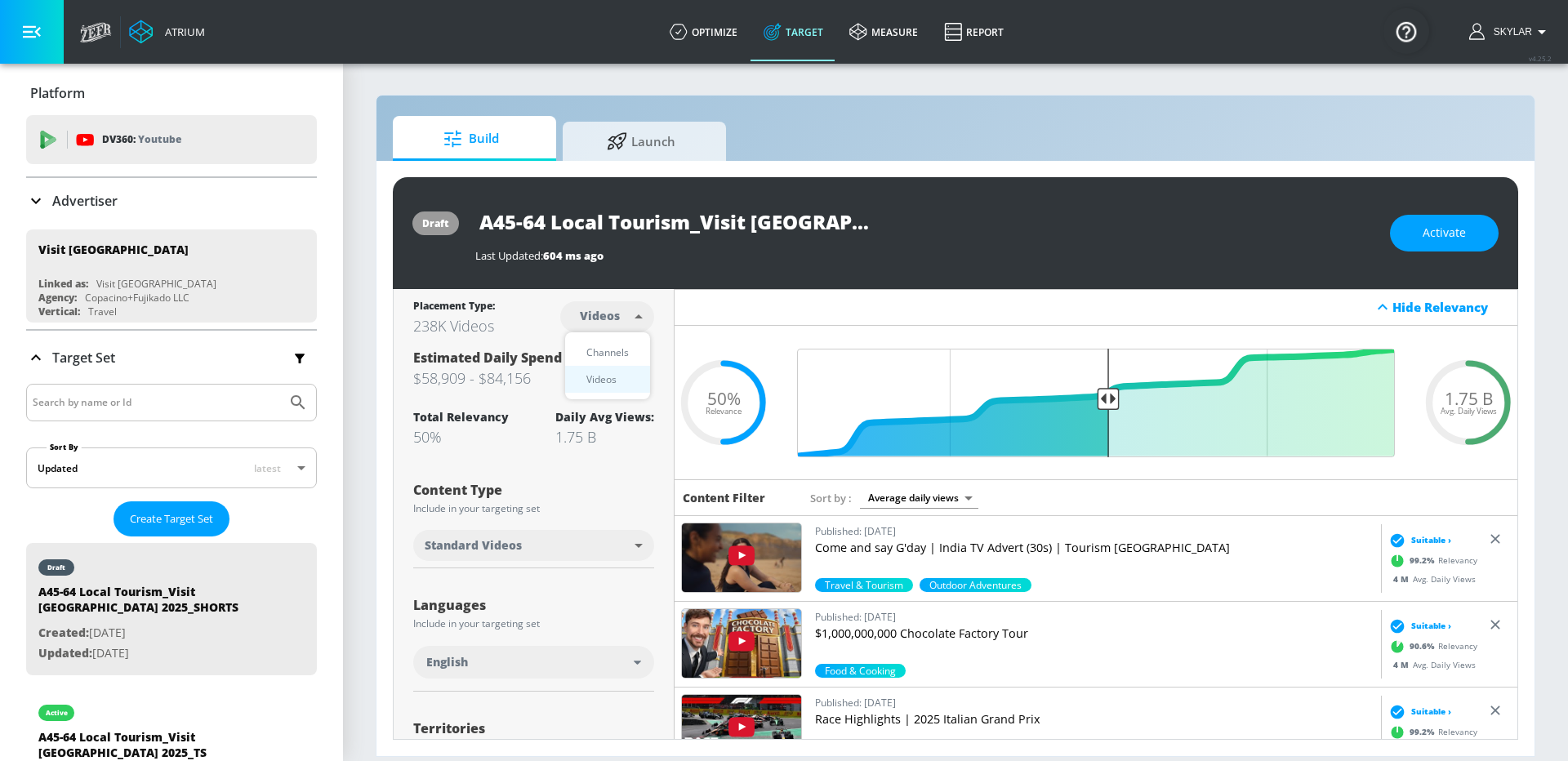
click at [613, 318] on body "Atrium optimize Target measure Report optimize Target measure Report v 4.25.2 S…" at bounding box center [784, 380] width 1568 height 761
click at [613, 354] on div "Channels" at bounding box center [608, 352] width 59 height 17
type input "channels"
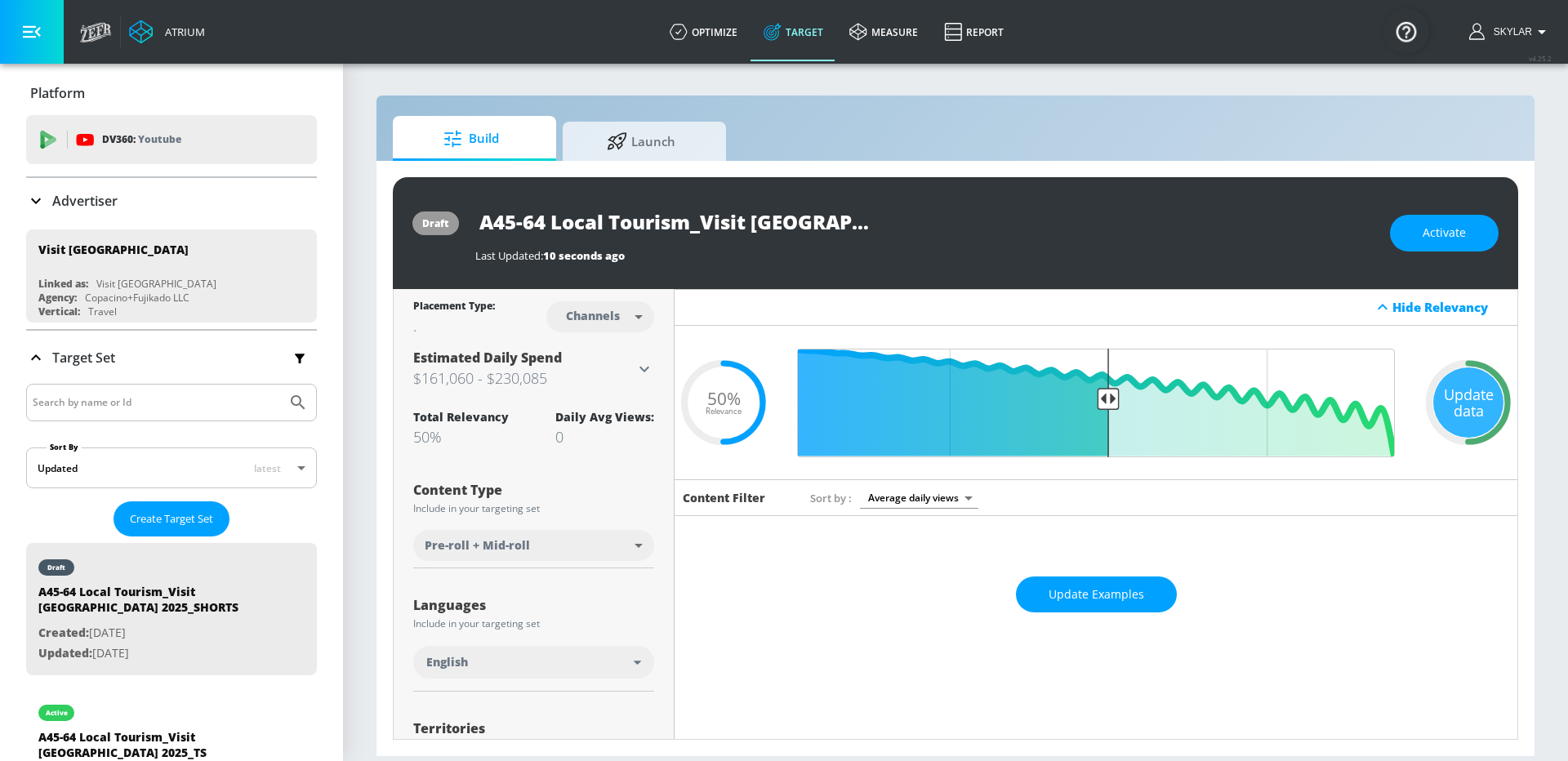
click at [561, 535] on body "Atrium optimize Target measure Report optimize Target measure Report v 4.25.2 S…" at bounding box center [784, 380] width 1568 height 761
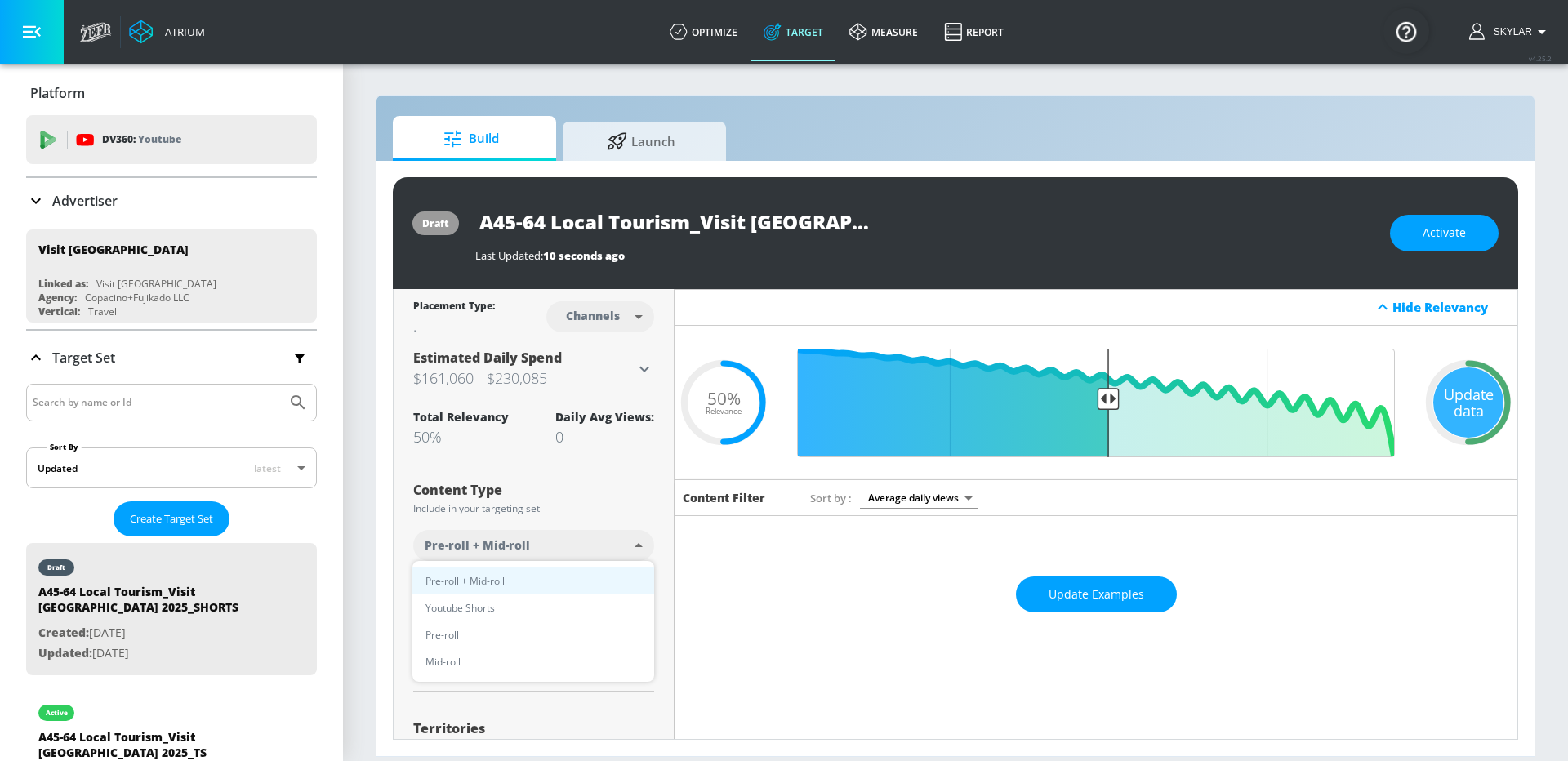
click at [538, 605] on li "Youtube Shorts" at bounding box center [533, 608] width 241 height 27
type input "short_video"
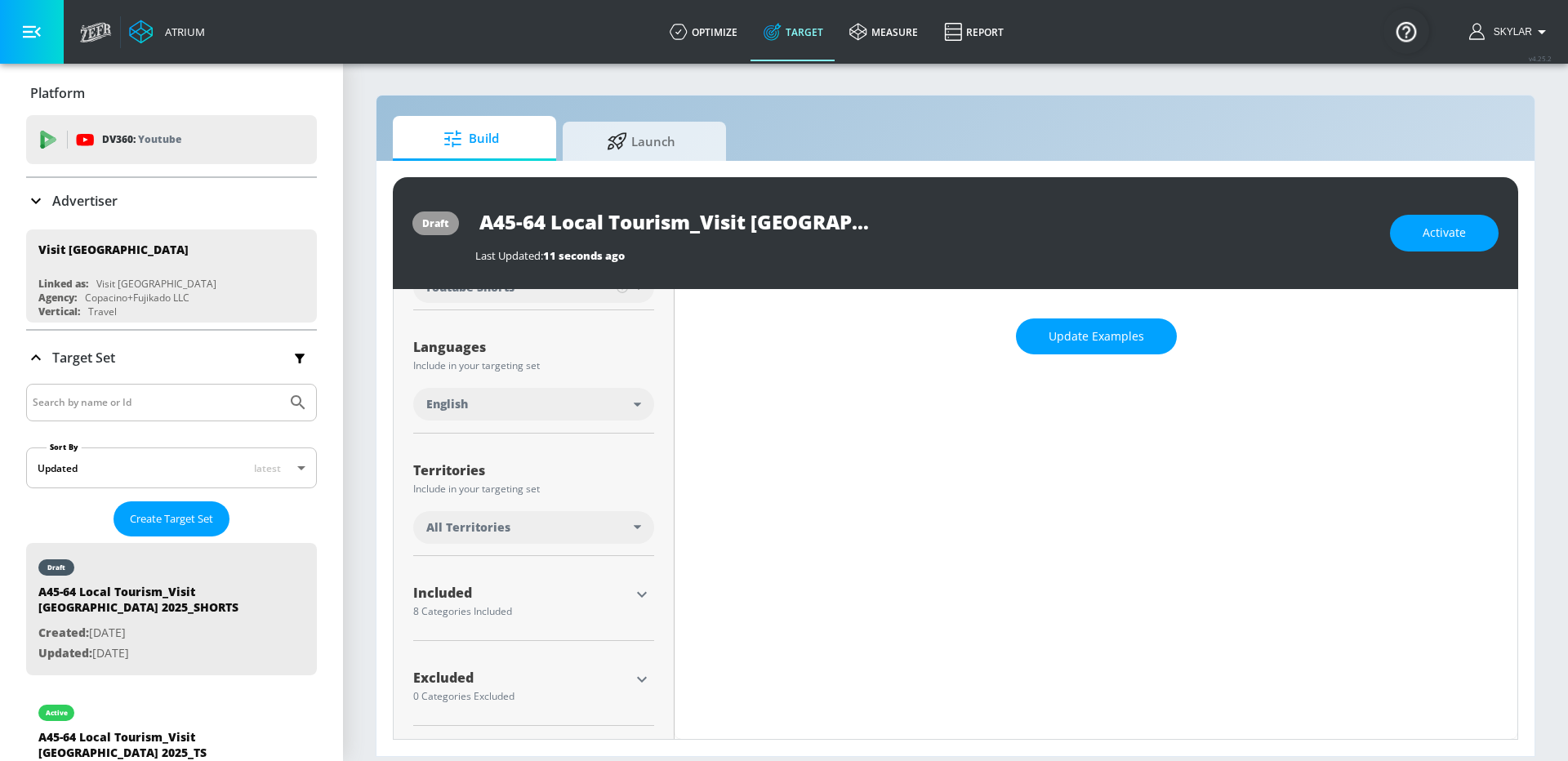
scroll to position [246, 0]
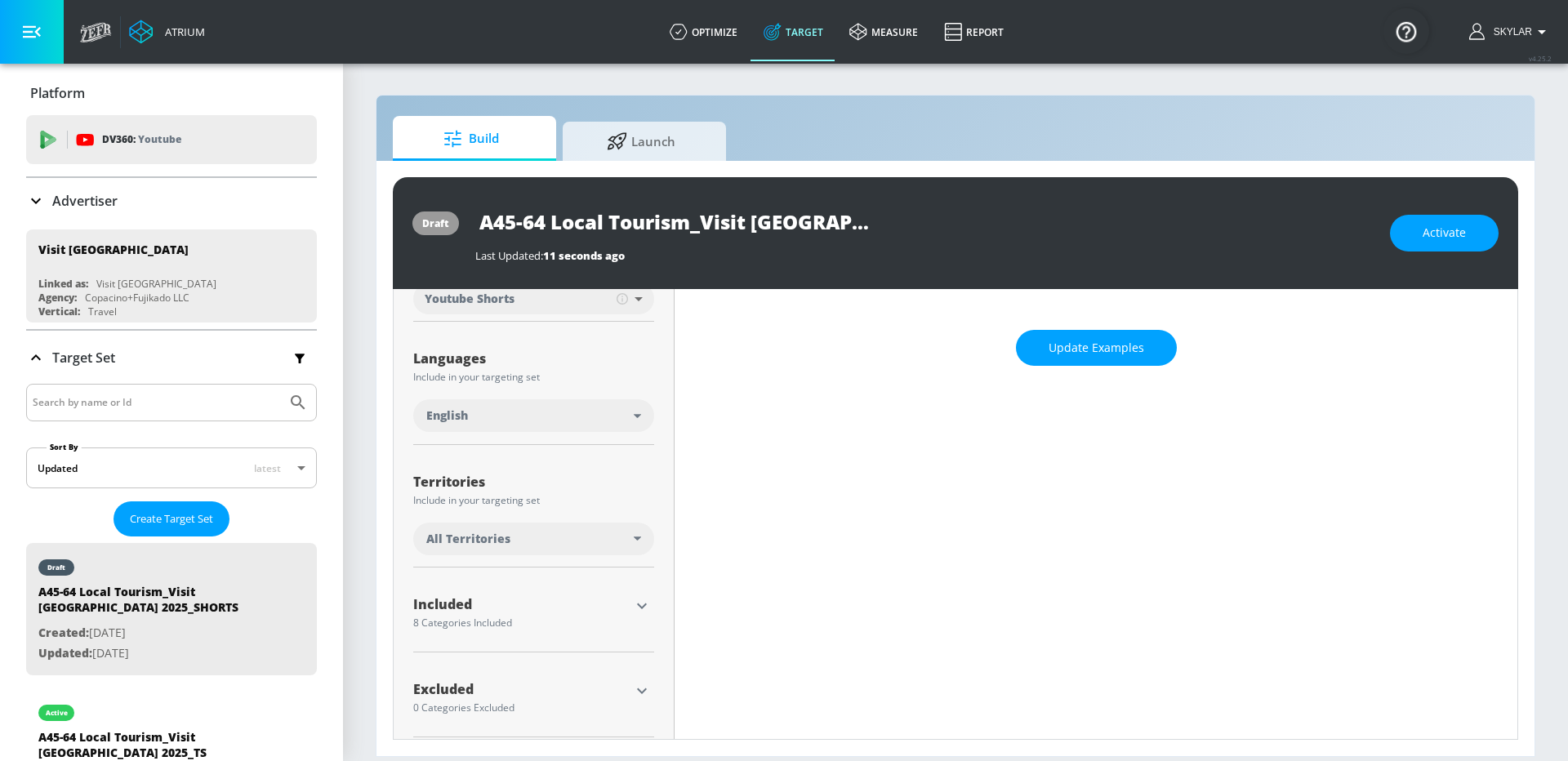
click at [635, 547] on div "All Territories" at bounding box center [534, 539] width 241 height 33
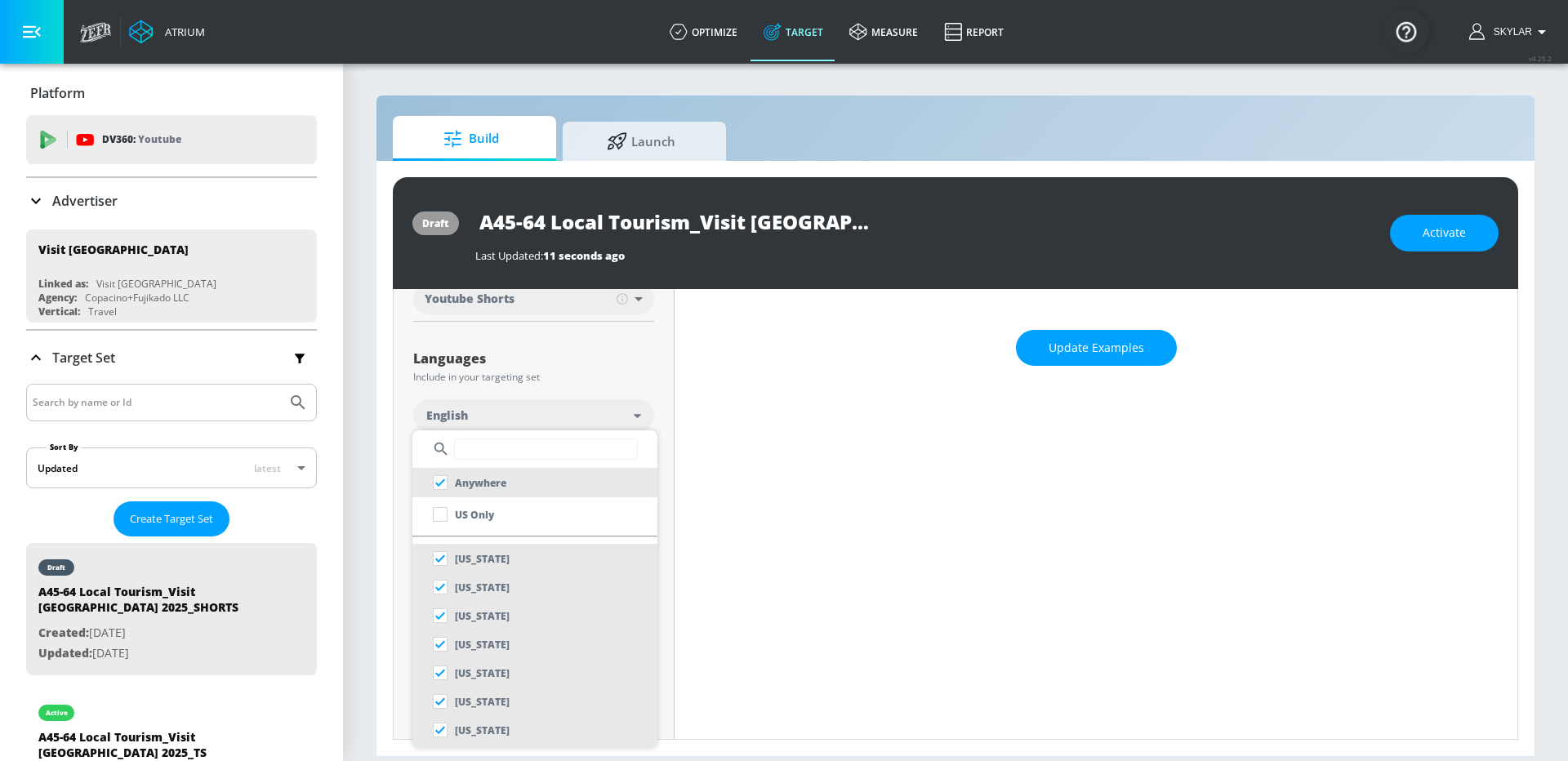
click at [544, 457] on input "text" at bounding box center [546, 448] width 184 height 21
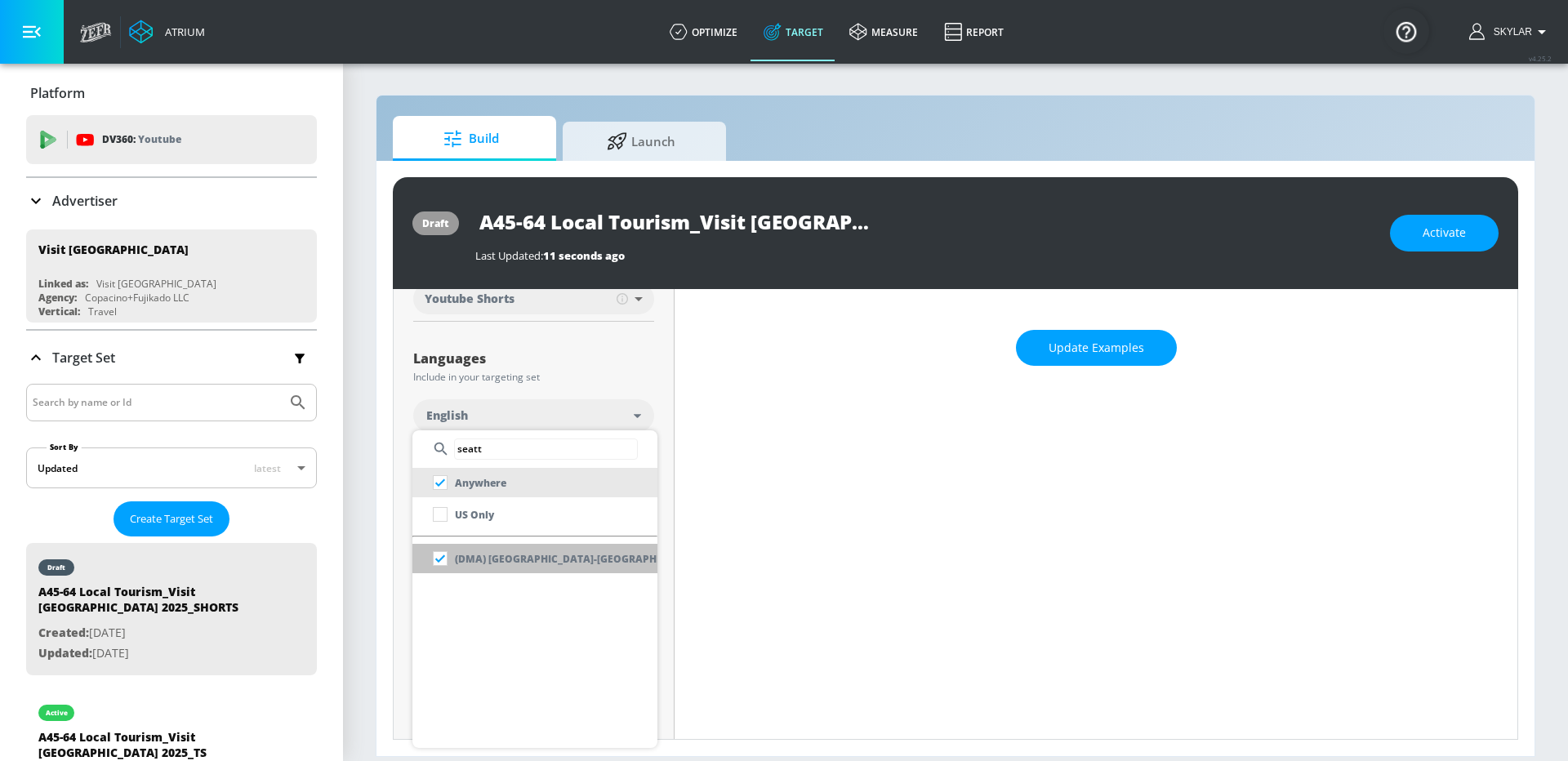
type input "seatt"
click at [475, 566] on p "(DMA) [GEOGRAPHIC_DATA]-[GEOGRAPHIC_DATA] [GEOGRAPHIC_DATA]" at bounding box center [633, 559] width 355 height 17
checkbox input "false"
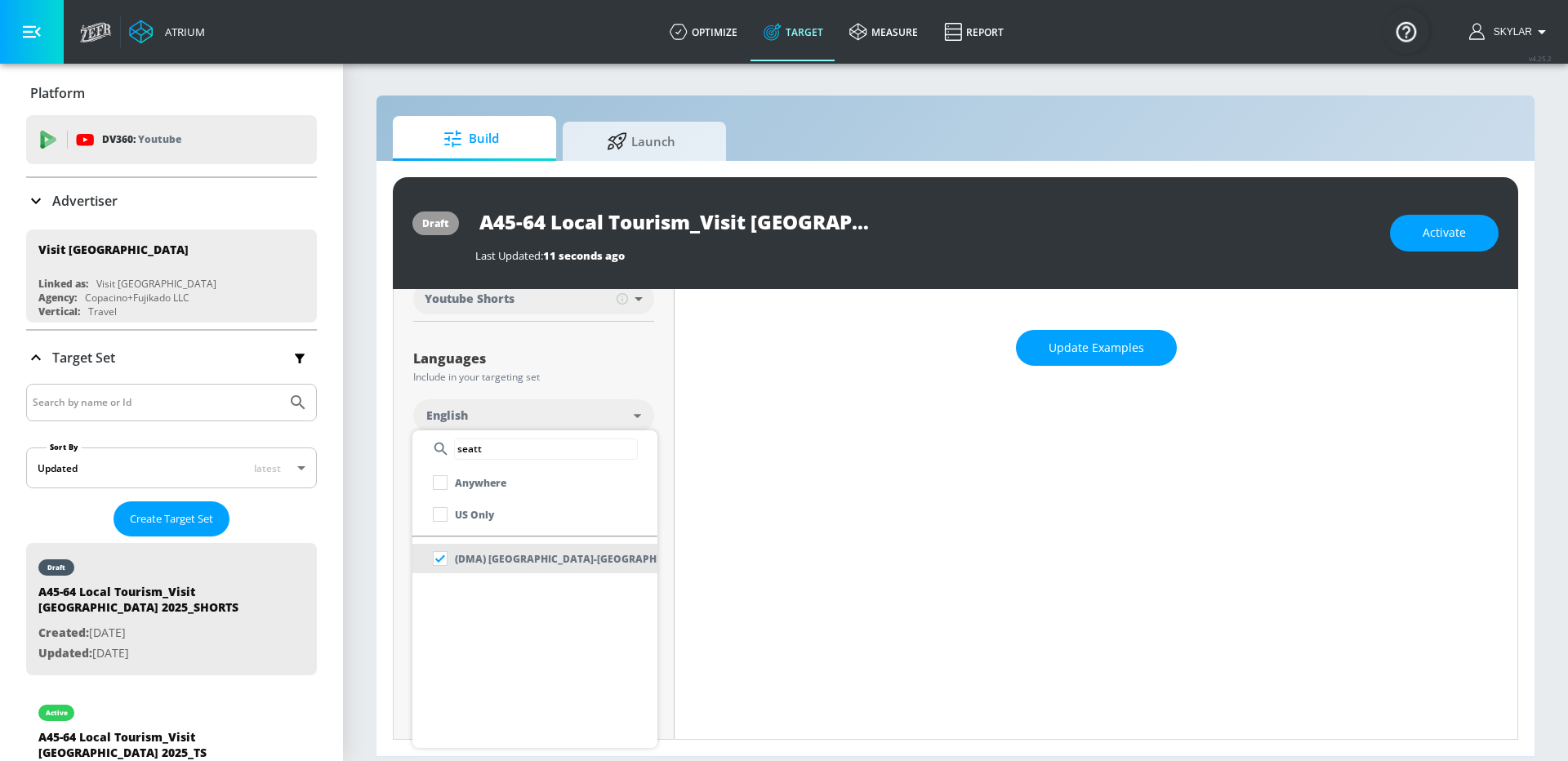
click at [722, 523] on div at bounding box center [784, 380] width 1568 height 761
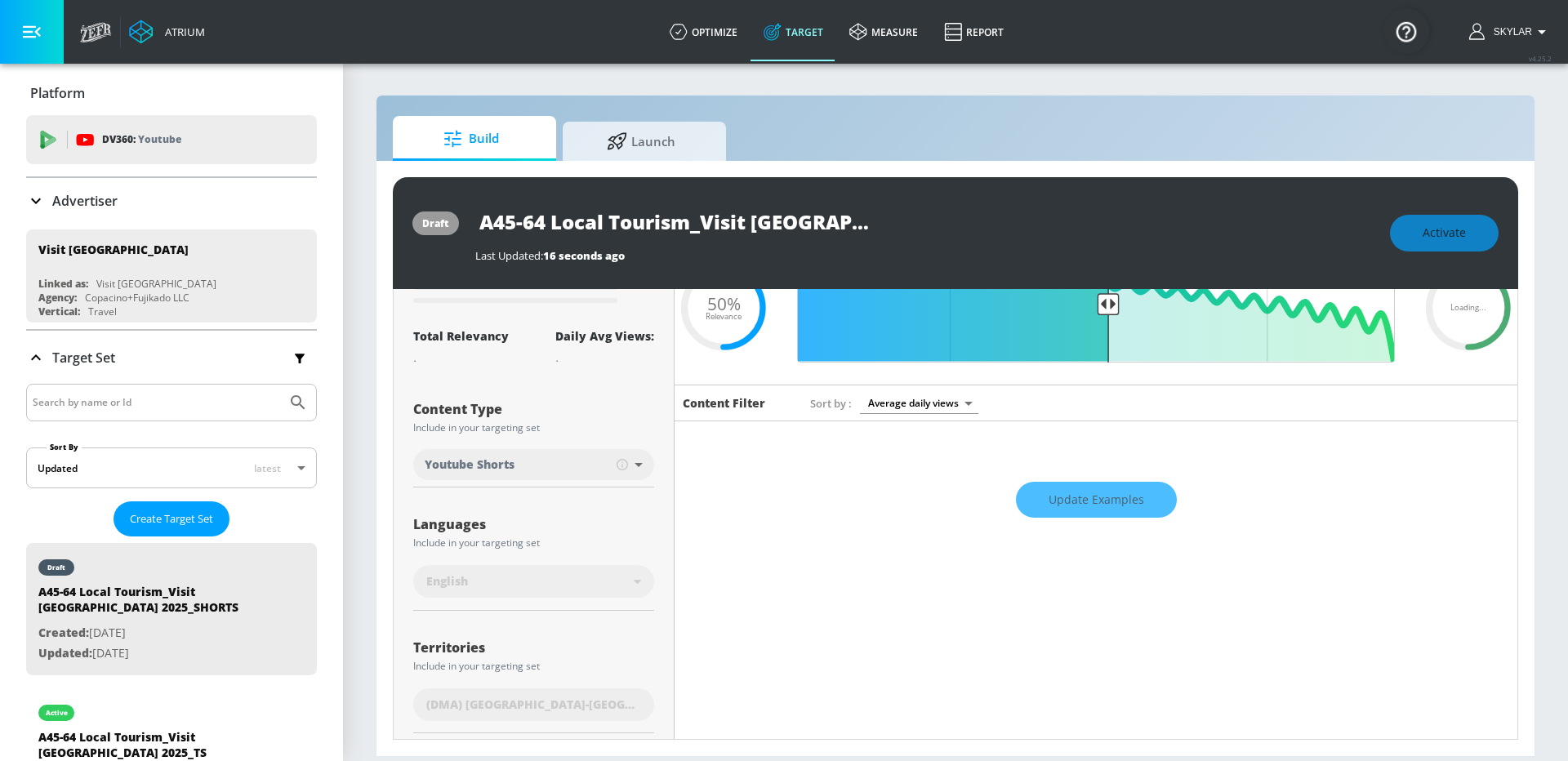
scroll to position [0, 0]
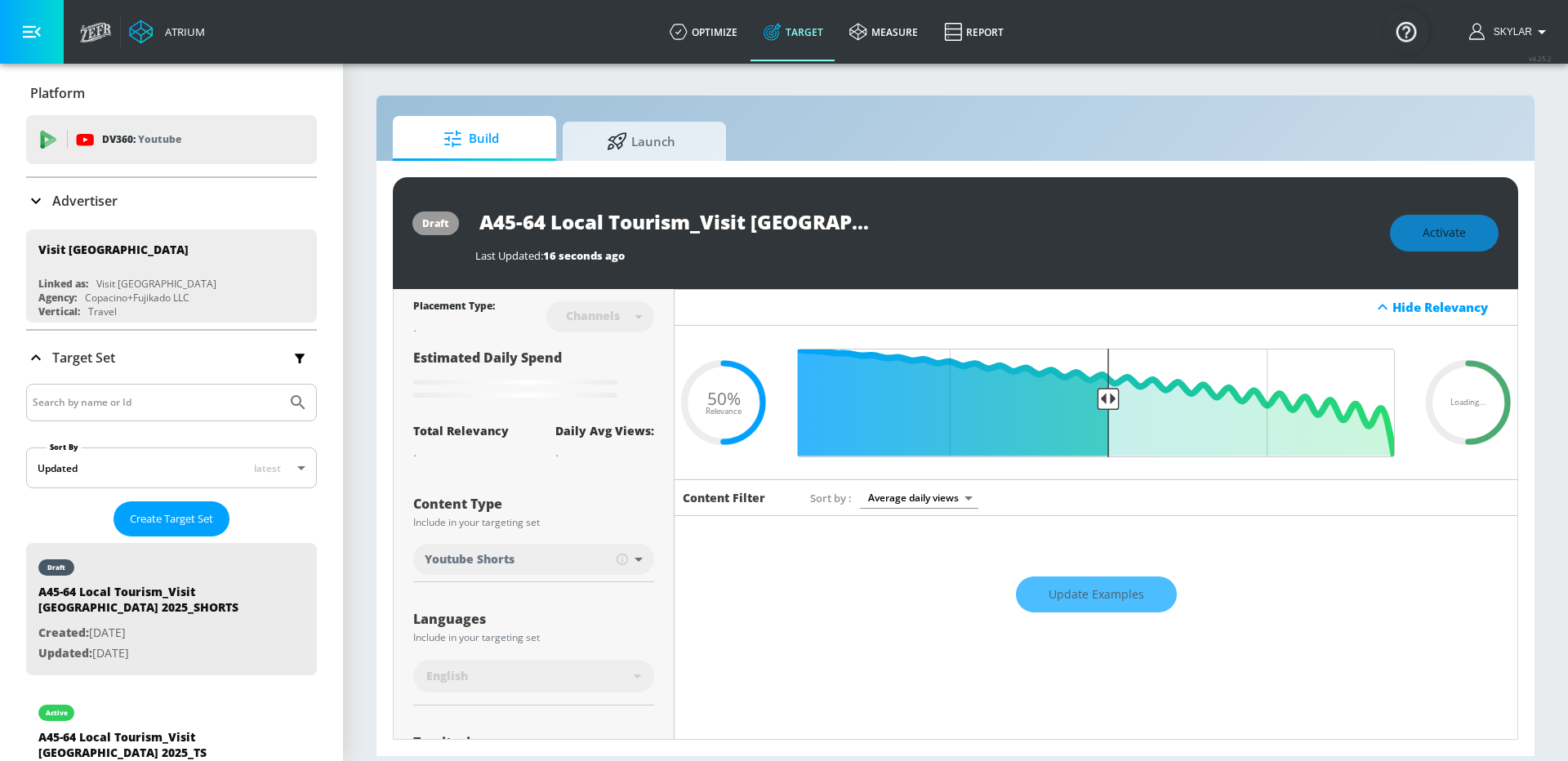
click at [619, 370] on div "Estimated Daily Spend Loading..." at bounding box center [534, 375] width 241 height 54
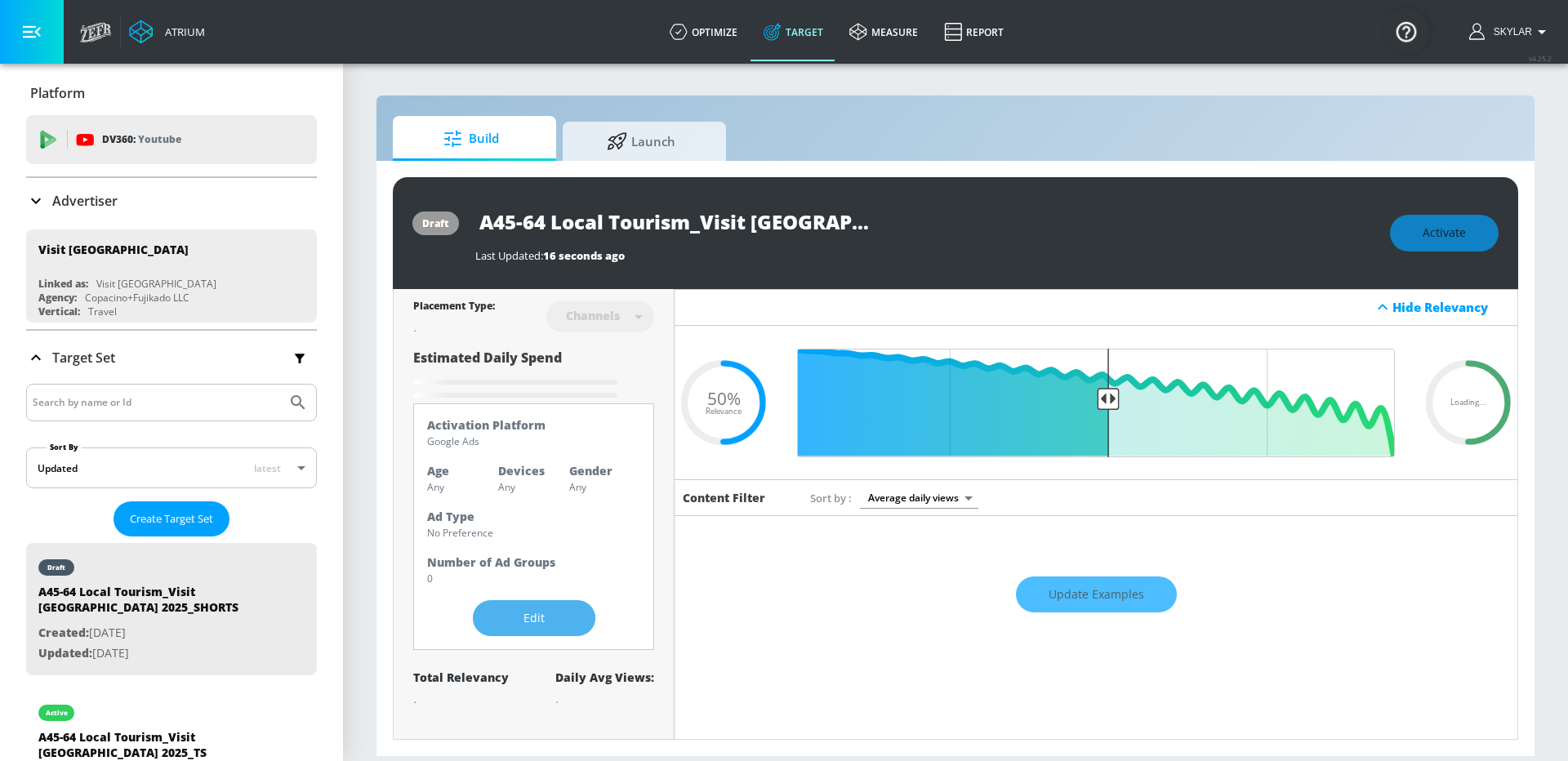
click at [554, 624] on span "Edit" at bounding box center [534, 619] width 57 height 20
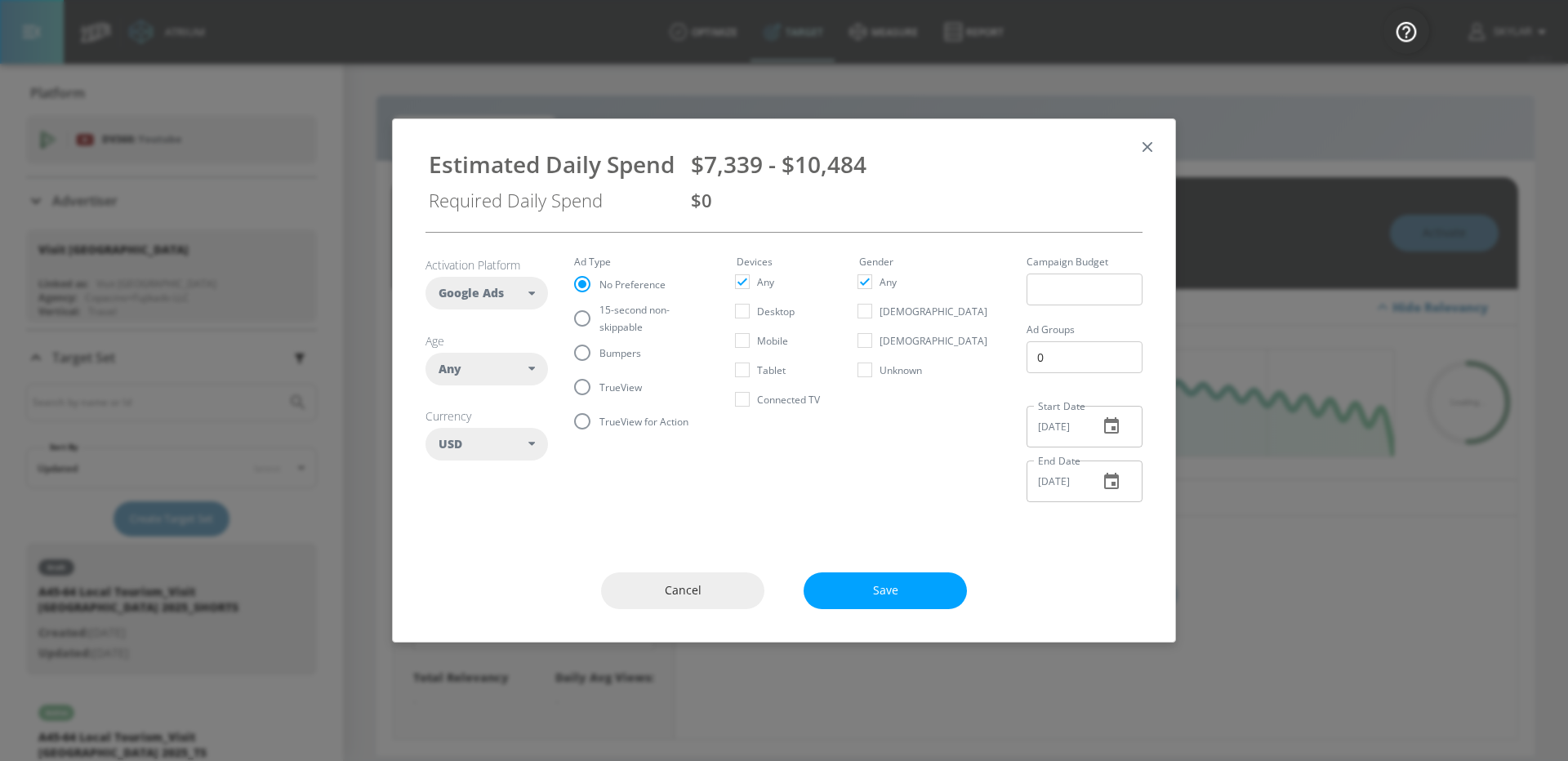
click at [520, 370] on div "Any" at bounding box center [483, 369] width 90 height 16
click at [500, 556] on button "45-54" at bounding box center [487, 563] width 121 height 29
checkbox input "false"
checkbox input "true"
click at [500, 586] on button "55-64" at bounding box center [487, 593] width 121 height 29
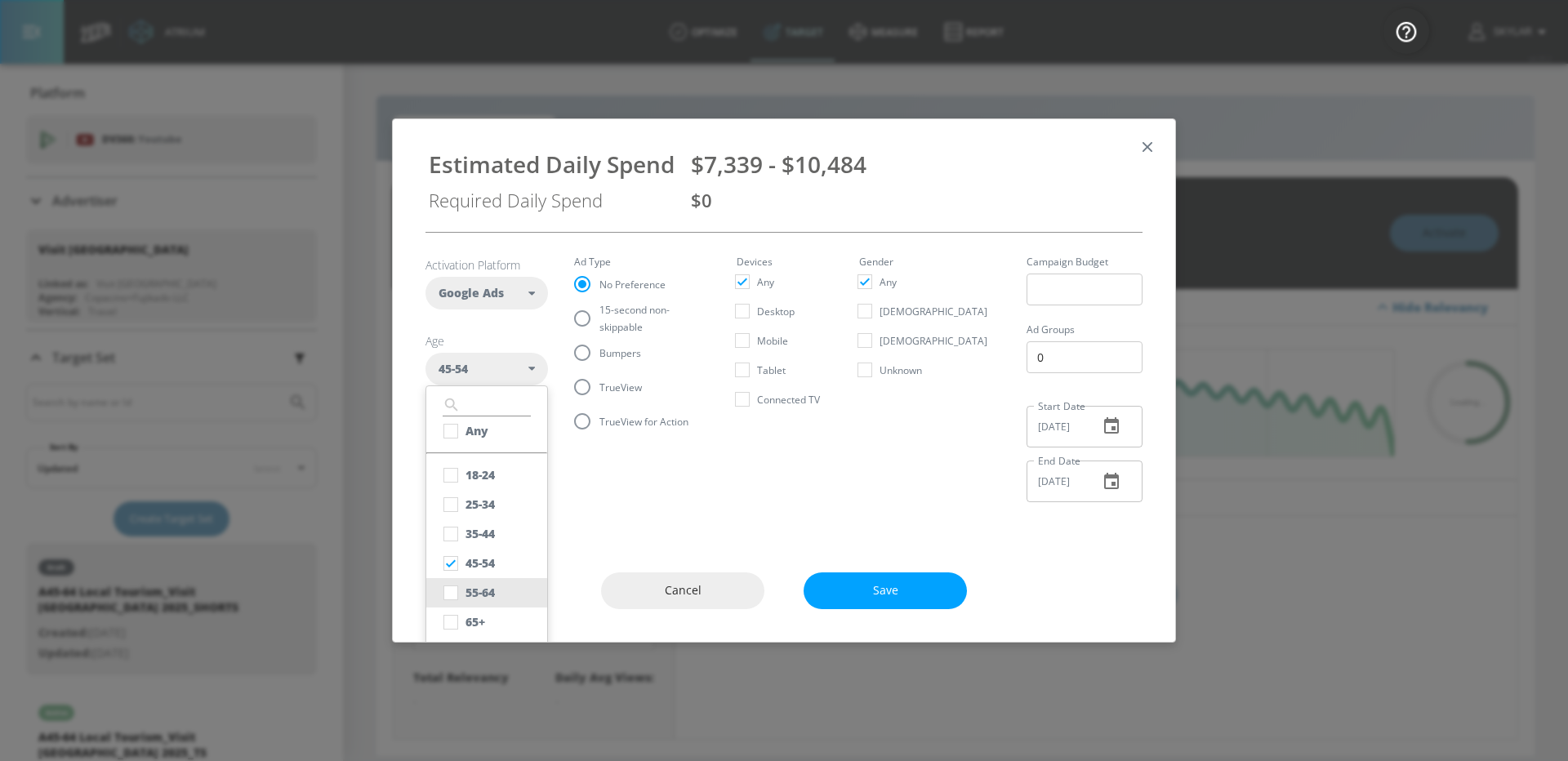
checkbox input "true"
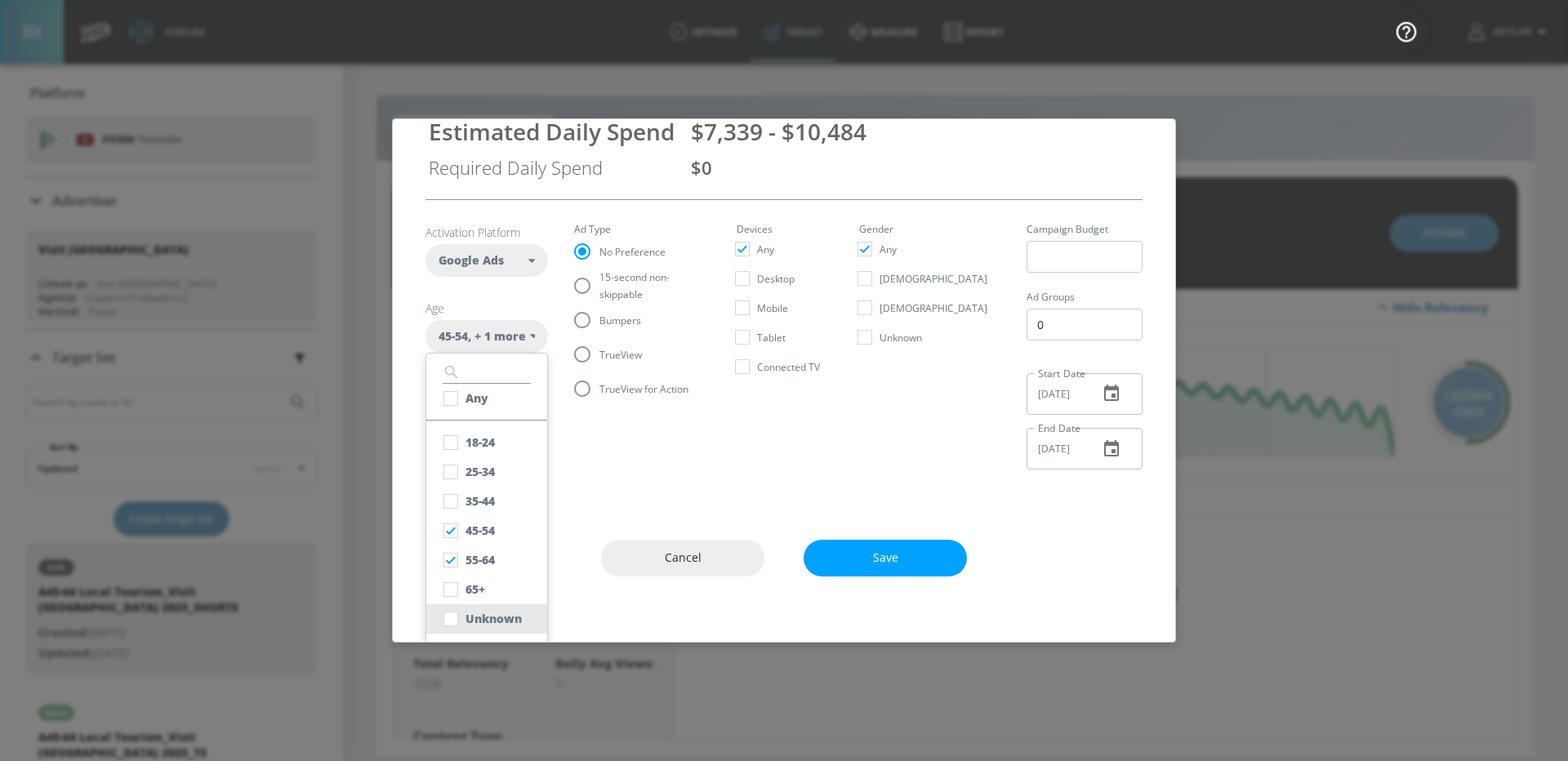
click at [499, 618] on div "Unknown" at bounding box center [494, 619] width 56 height 16
checkbox input "true"
click at [597, 519] on div "Estimated Daily Spend $7,339 - $10,484 Required Daily Spend $0 Activation Platf…" at bounding box center [784, 380] width 784 height 524
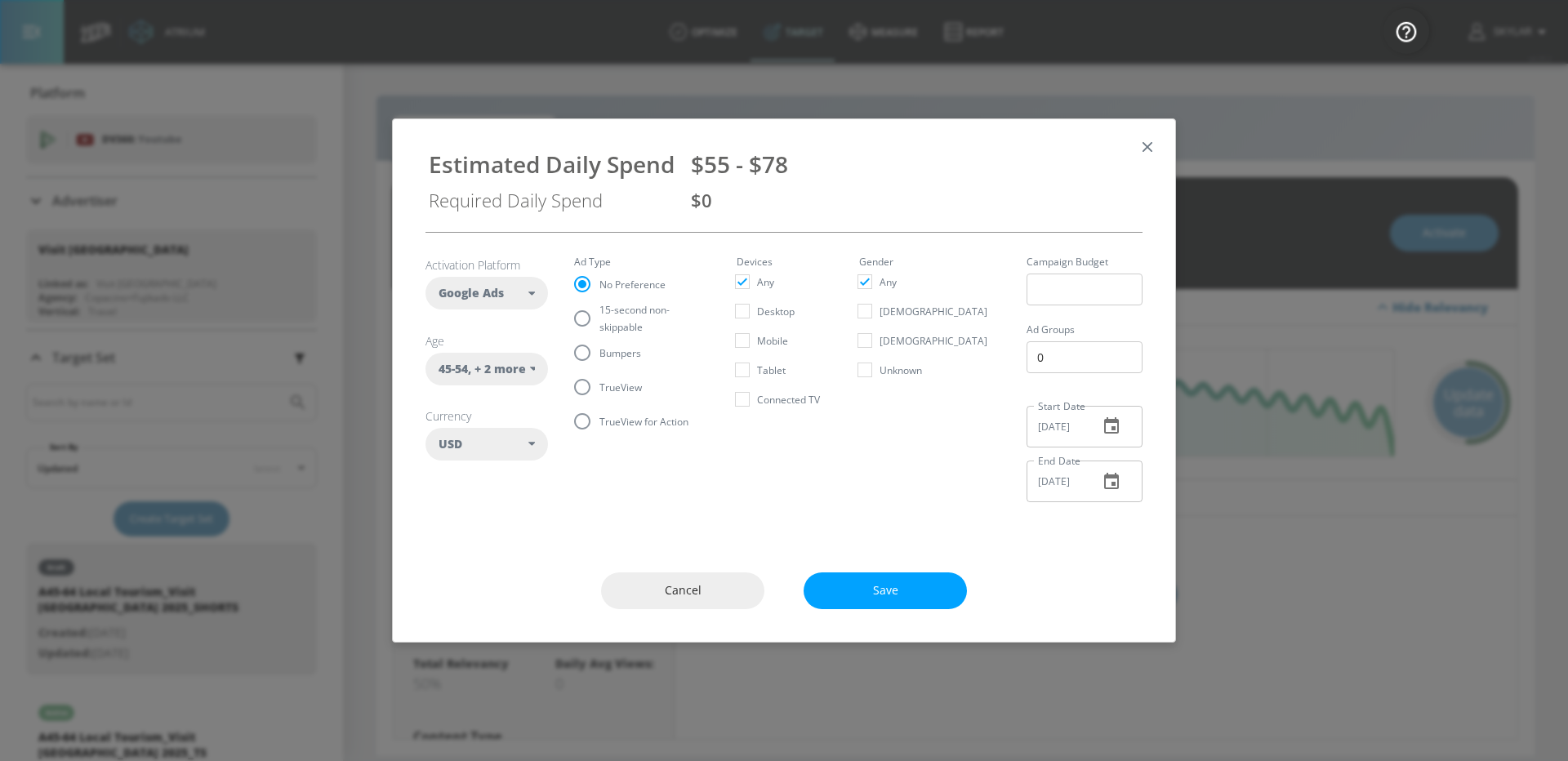
click at [1162, 148] on div "Estimated Daily Spend $55 - $78 Required Daily Spend $0" at bounding box center [784, 175] width 783 height 113
click at [1148, 140] on icon "button" at bounding box center [1147, 147] width 18 height 18
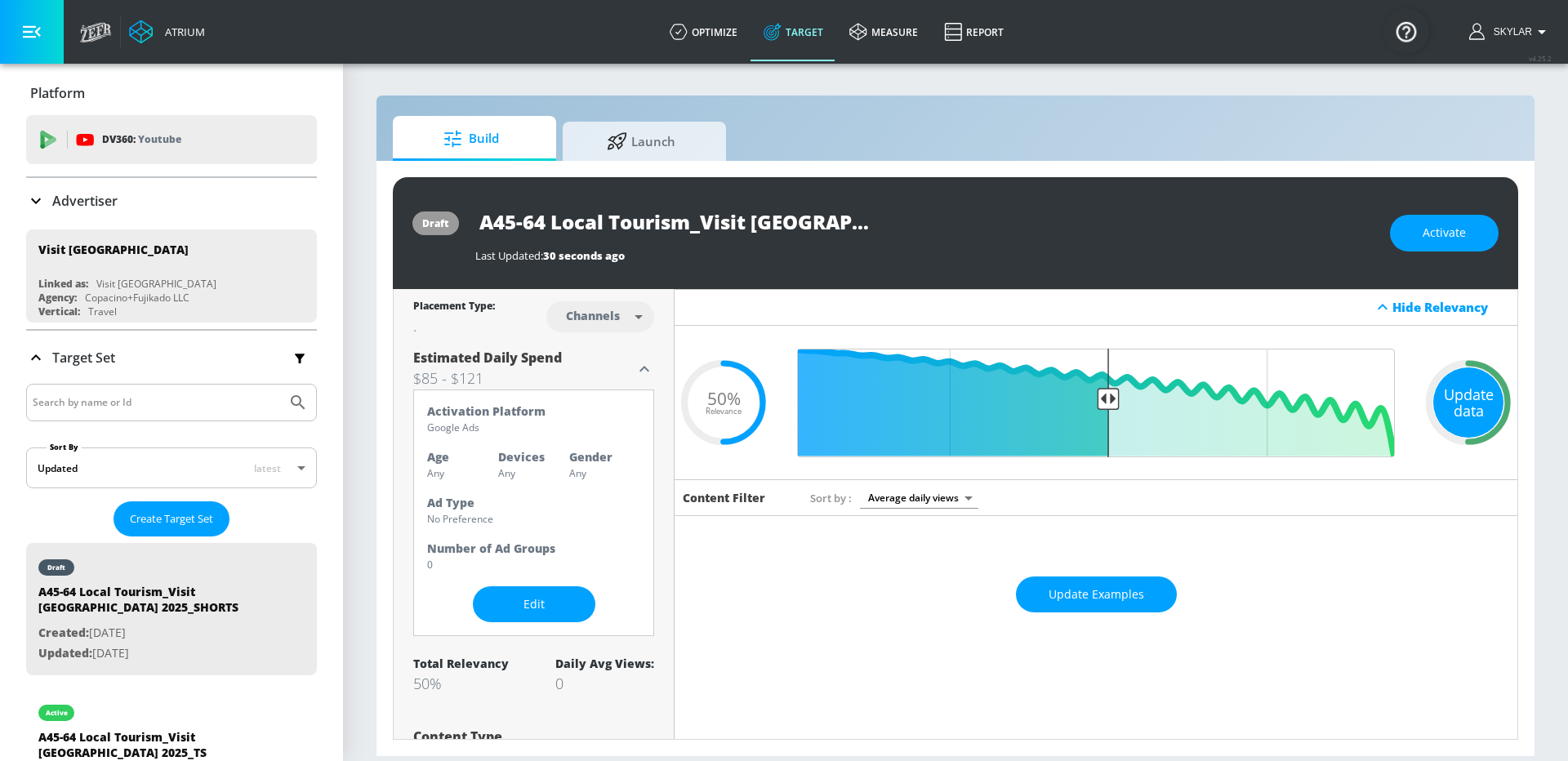
click at [1483, 406] on div "Update data" at bounding box center [1468, 403] width 70 height 70
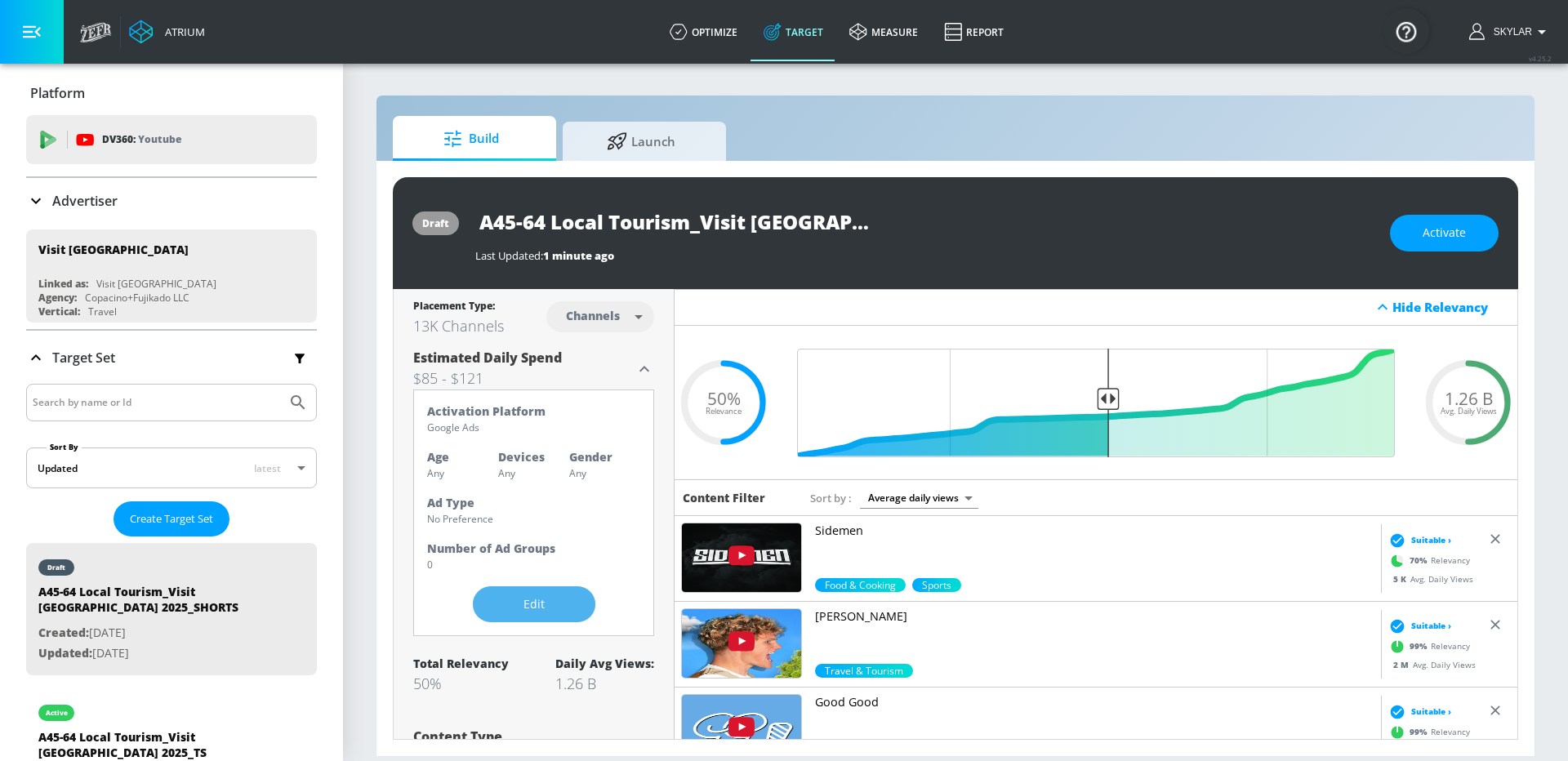
click at [578, 614] on button "Edit" at bounding box center [534, 605] width 122 height 37
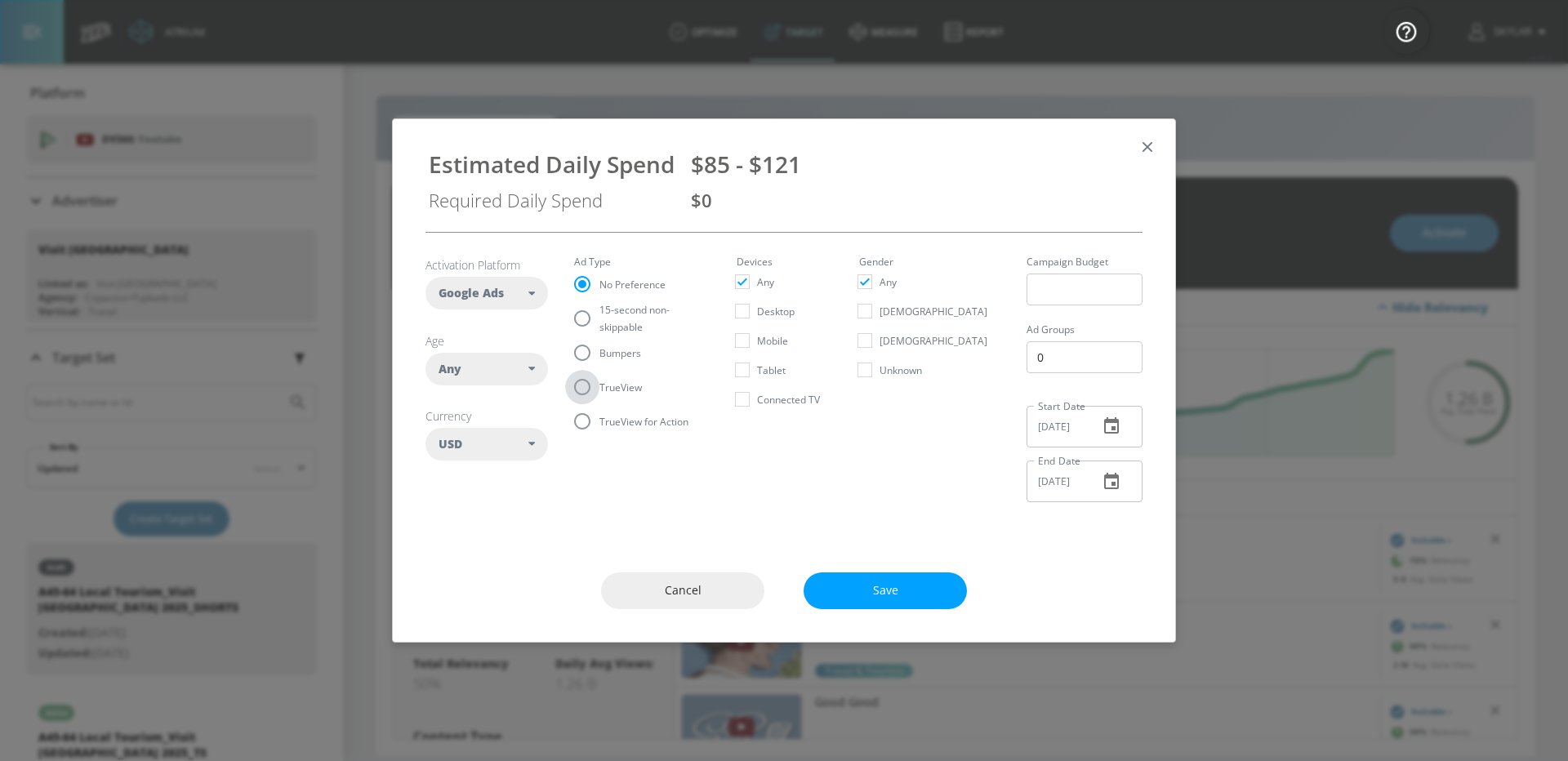
click at [598, 386] on input "TrueView" at bounding box center [582, 387] width 34 height 34
radio input "true"
radio input "false"
click at [506, 369] on div "Any" at bounding box center [483, 369] width 90 height 16
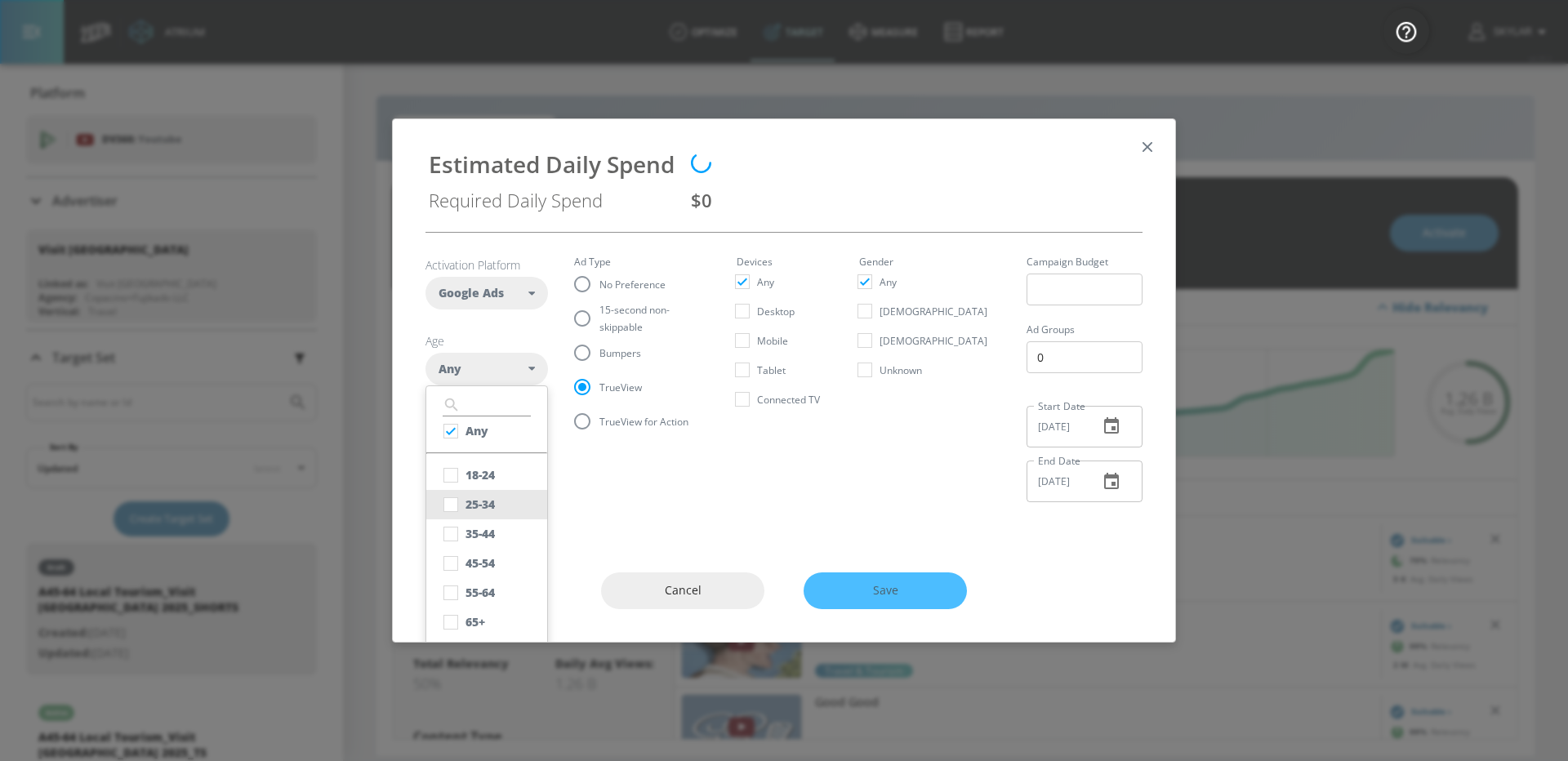
scroll to position [33, 0]
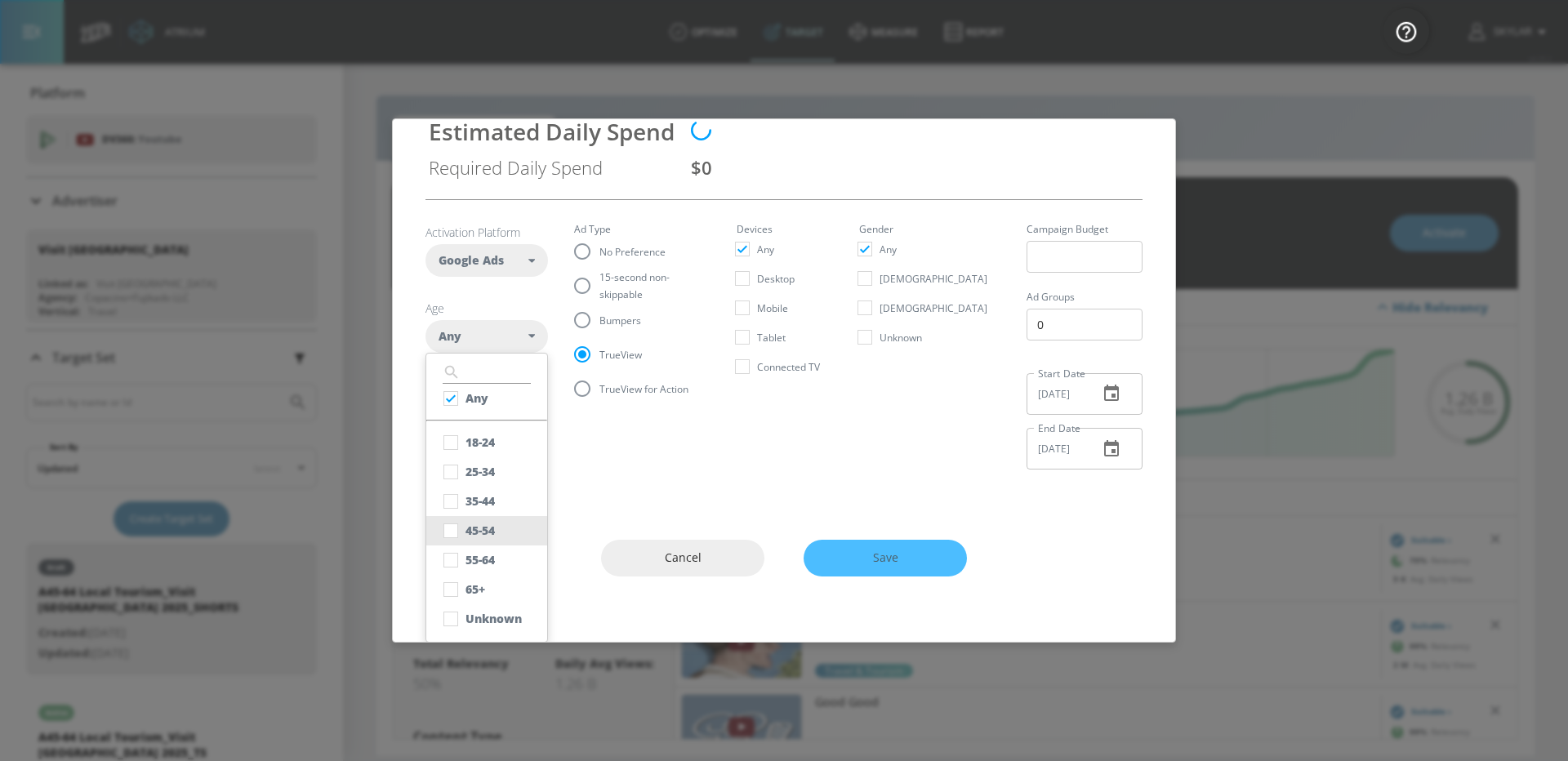
click at [493, 529] on div "45-54" at bounding box center [480, 531] width 29 height 16
checkbox input "false"
checkbox input "true"
click at [493, 556] on div "55-64" at bounding box center [480, 560] width 29 height 16
checkbox input "true"
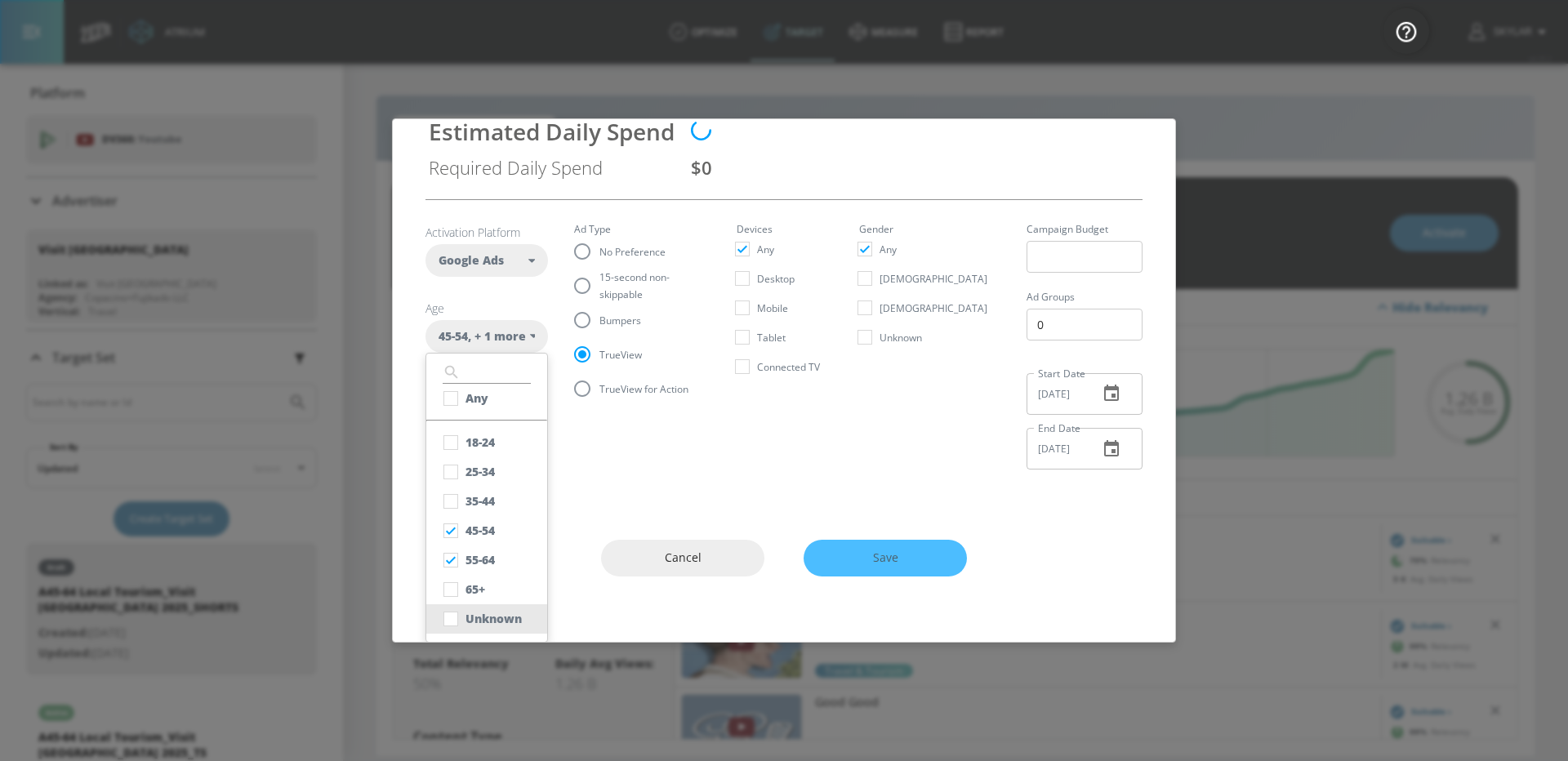
click at [499, 621] on div "Unknown" at bounding box center [494, 619] width 56 height 16
checkbox input "true"
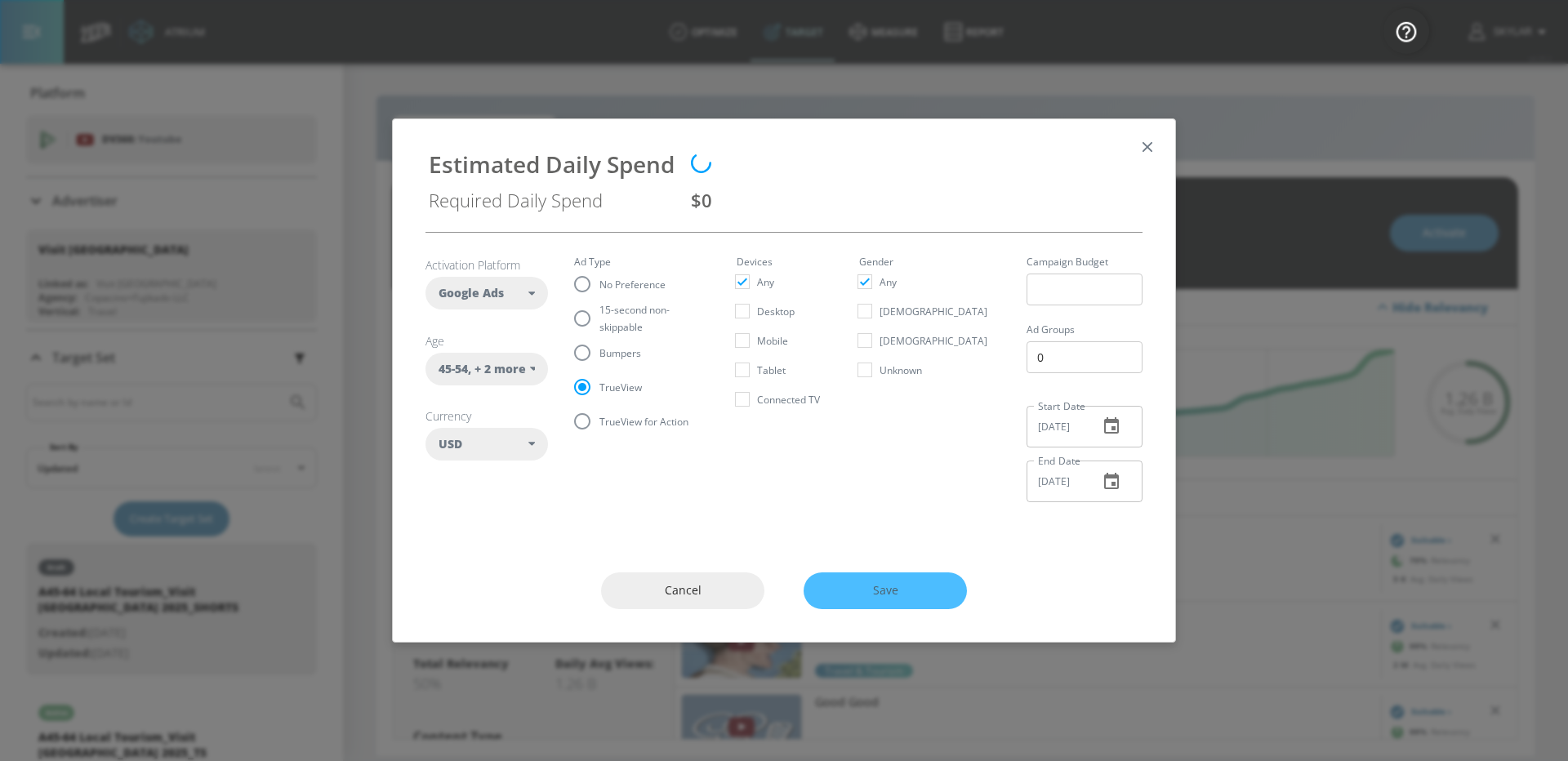
click at [668, 473] on section "Activation Platform Google Ads DV360 Google Ads Age [DEMOGRAPHIC_DATA] , + 2 mo…" at bounding box center [784, 374] width 717 height 282
click at [634, 427] on span "TrueView for Action" at bounding box center [644, 422] width 89 height 17
click at [599, 427] on input "TrueView for Action" at bounding box center [582, 421] width 34 height 34
radio input "true"
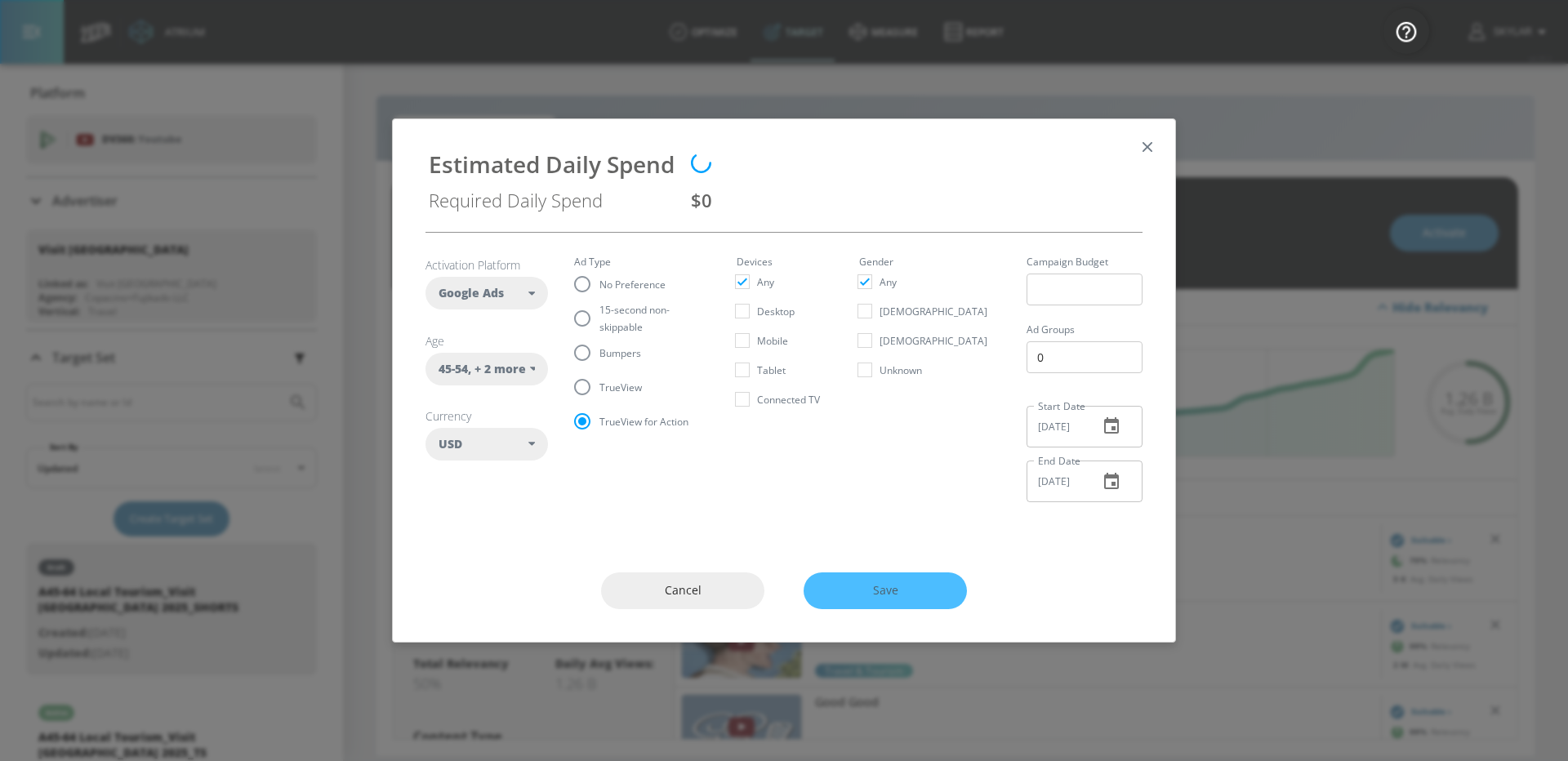
click at [624, 393] on span "TrueView" at bounding box center [620, 387] width 43 height 17
click at [599, 393] on input "TrueView" at bounding box center [582, 387] width 34 height 34
radio input "true"
radio input "false"
click at [605, 284] on span "No Preference" at bounding box center [632, 284] width 66 height 17
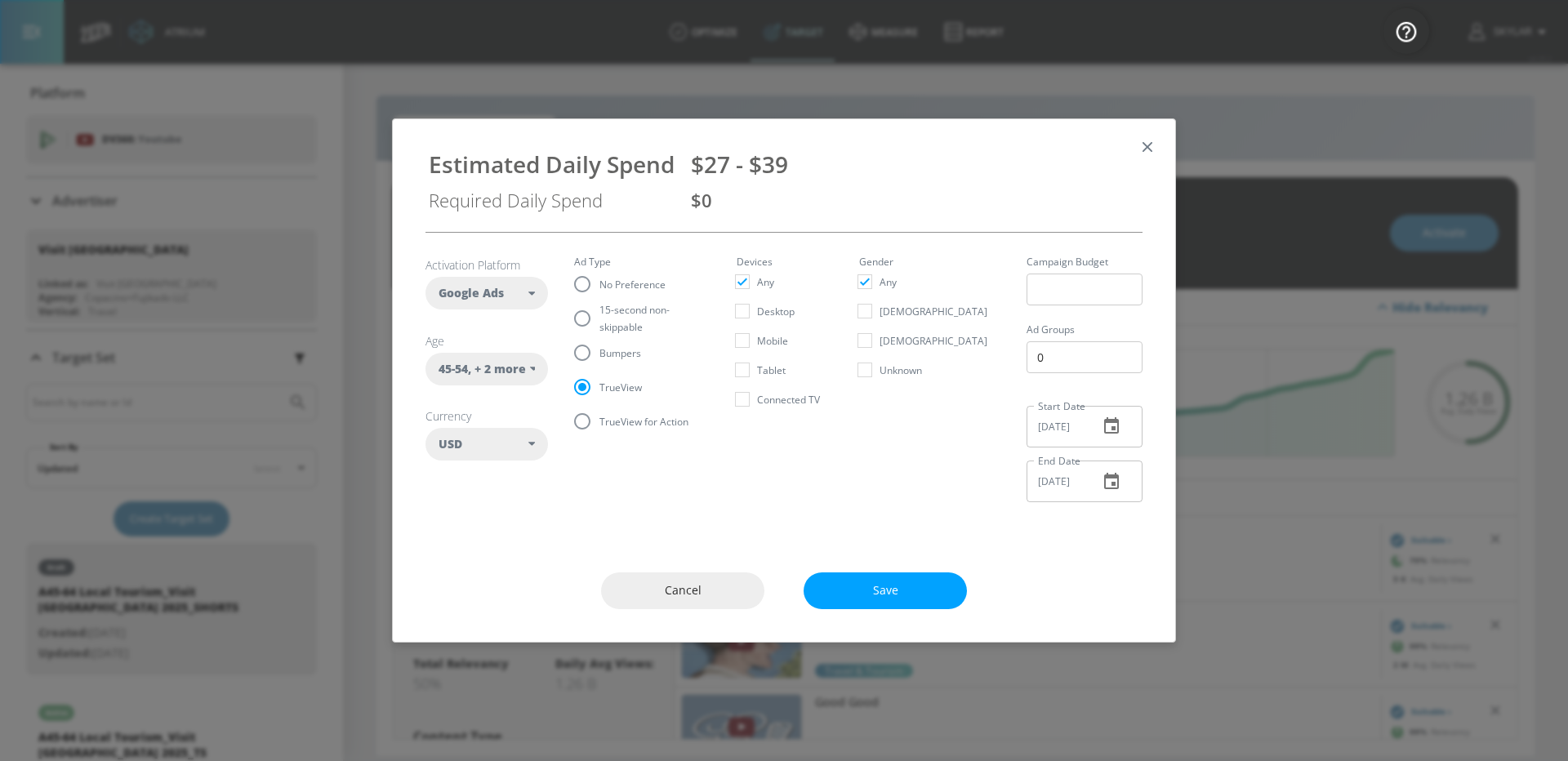
click at [599, 284] on input "No Preference" at bounding box center [582, 284] width 34 height 34
radio input "true"
radio input "false"
click at [1147, 145] on icon "button" at bounding box center [1147, 147] width 18 height 18
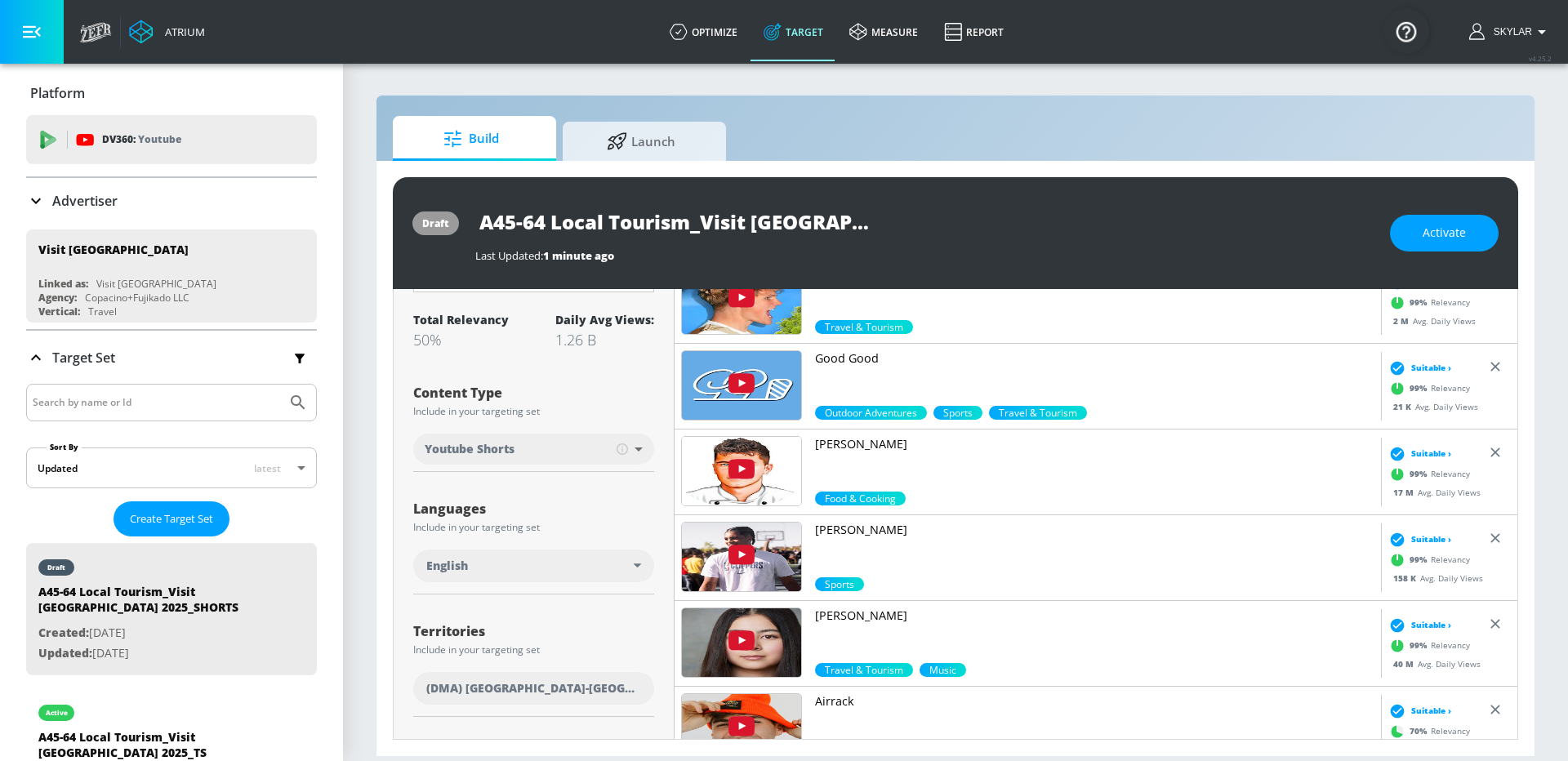
scroll to position [432, 0]
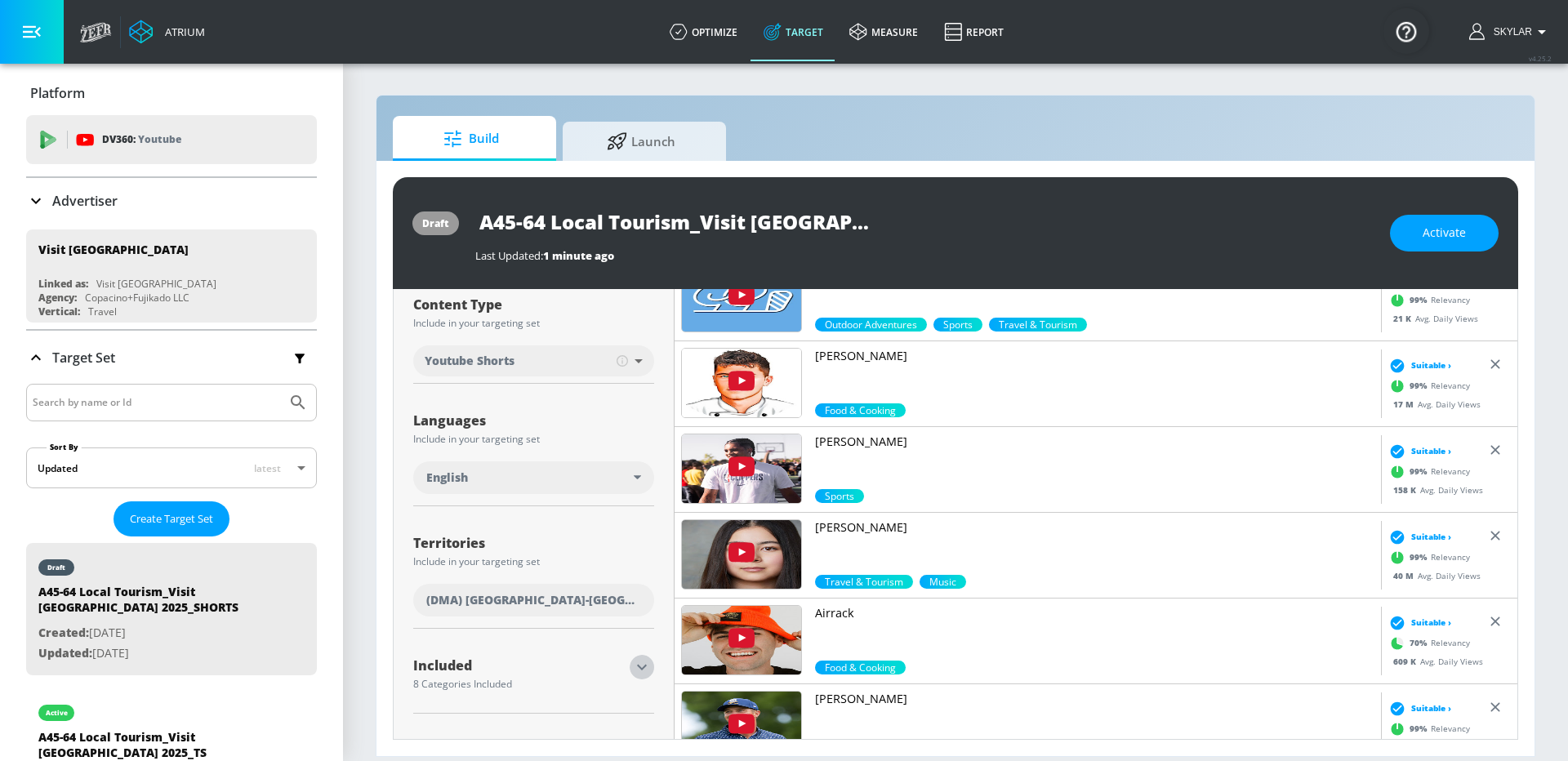
click at [643, 665] on icon "button" at bounding box center [642, 667] width 10 height 6
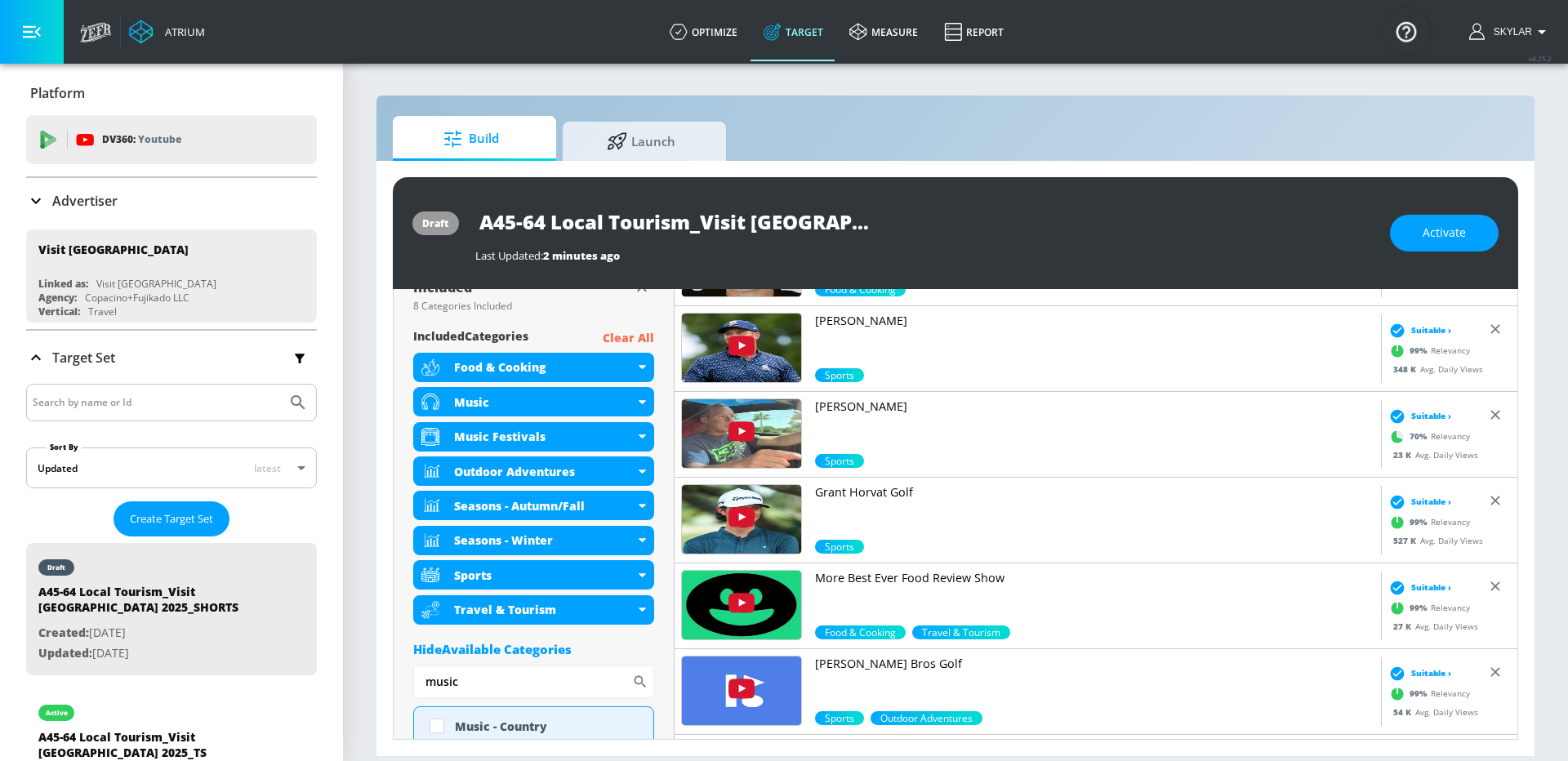
scroll to position [761, 0]
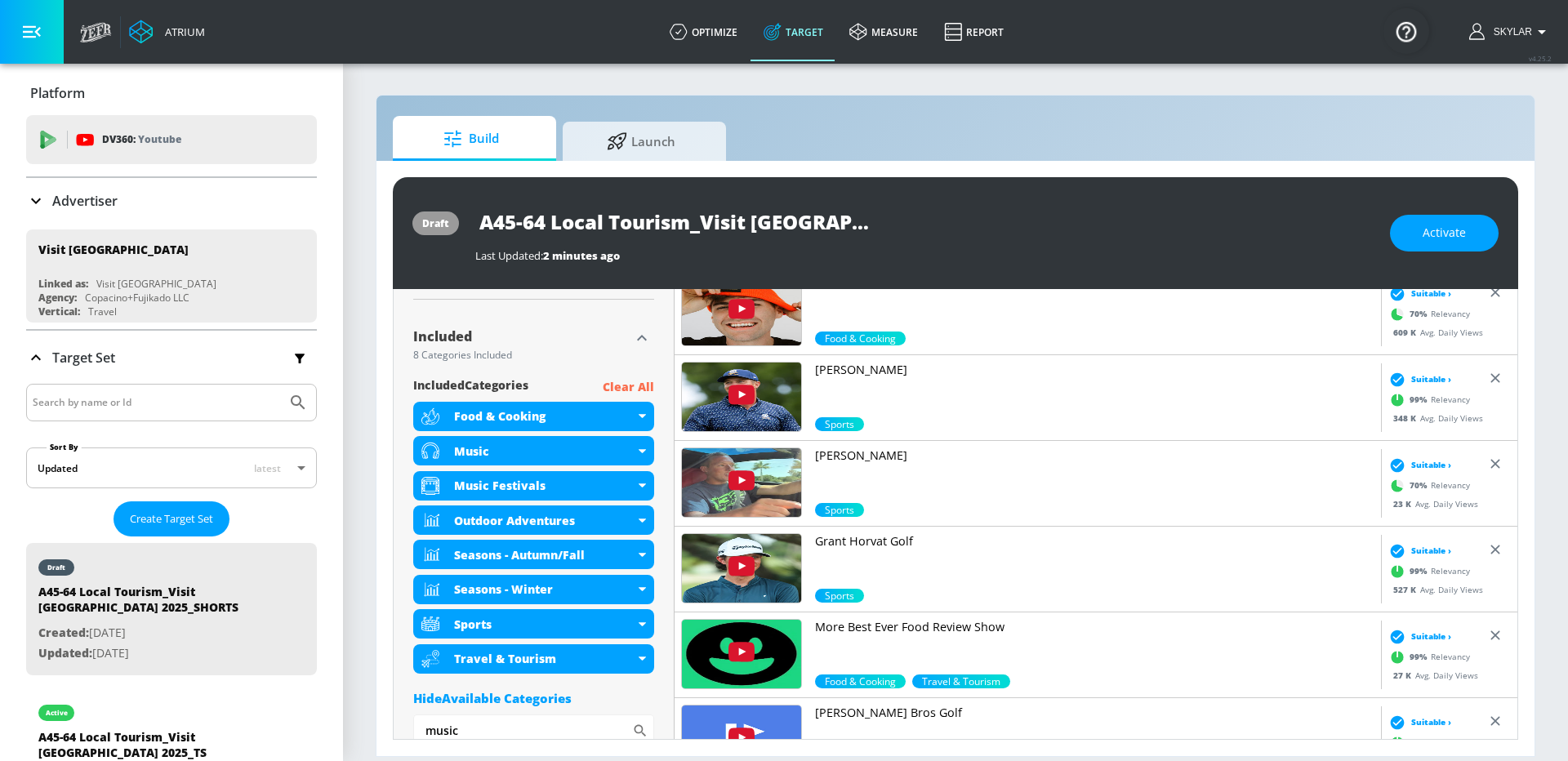
click at [643, 338] on icon "button" at bounding box center [641, 338] width 19 height 19
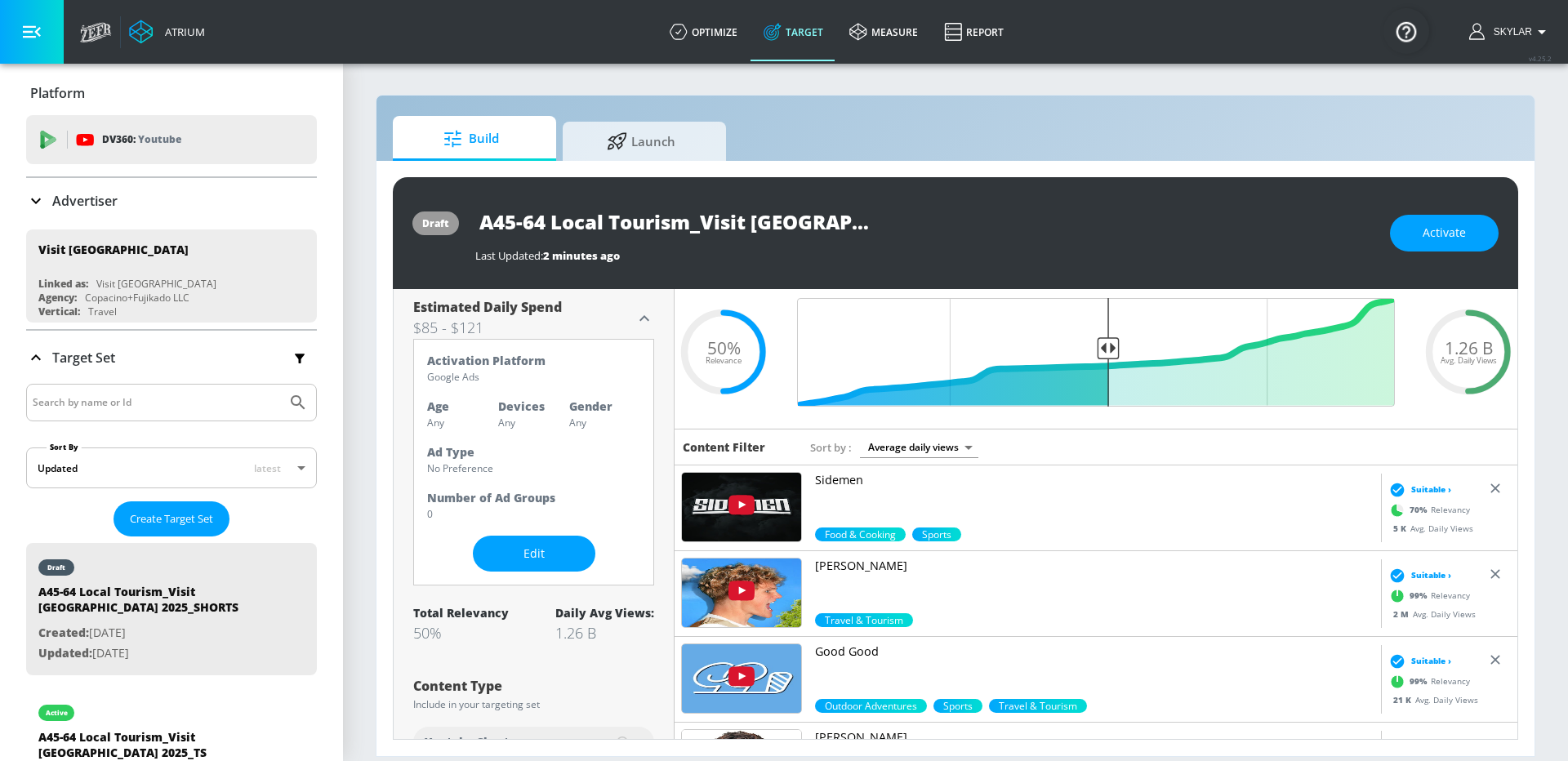
scroll to position [0, 0]
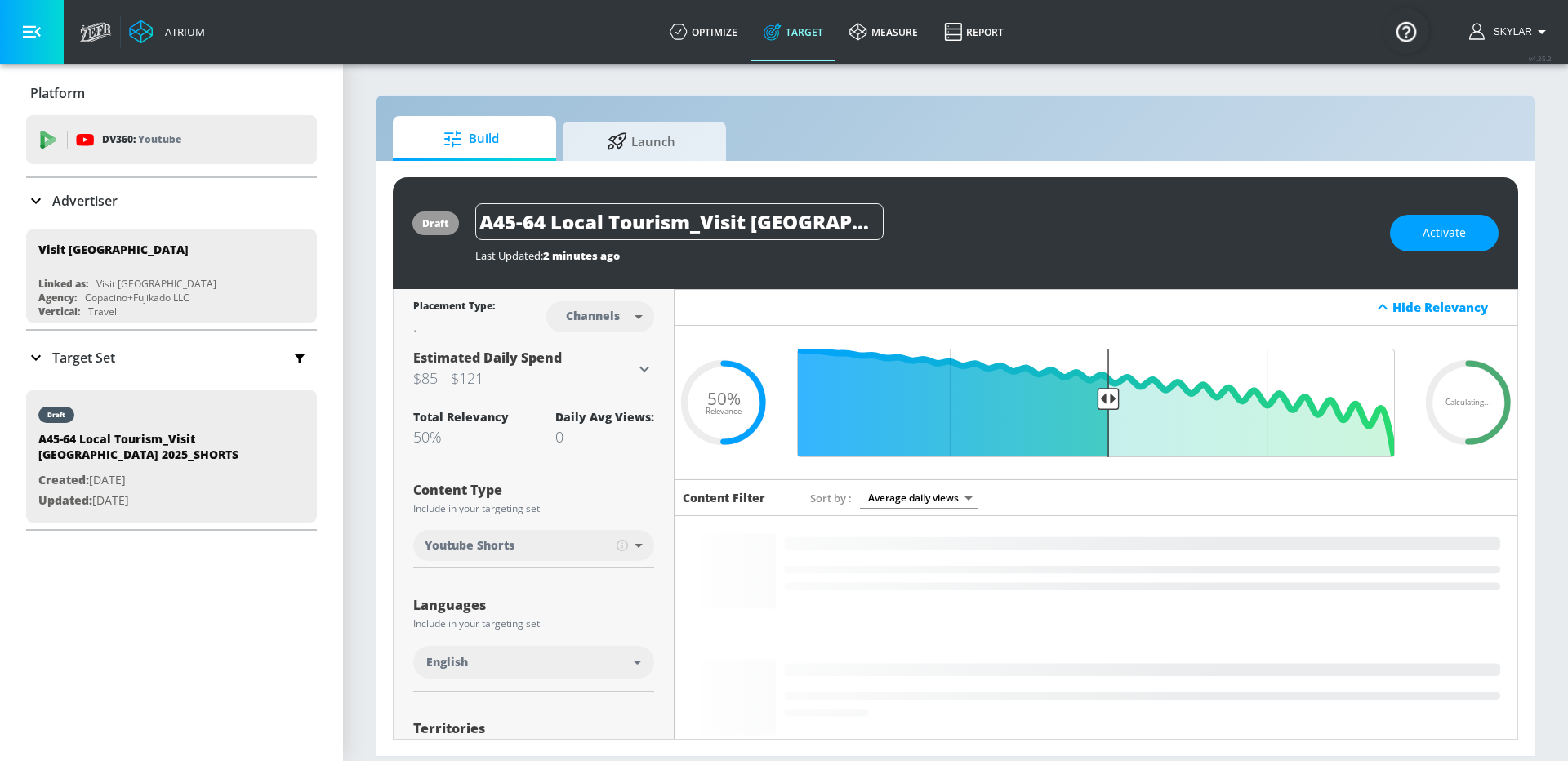
click at [637, 374] on icon at bounding box center [644, 369] width 19 height 19
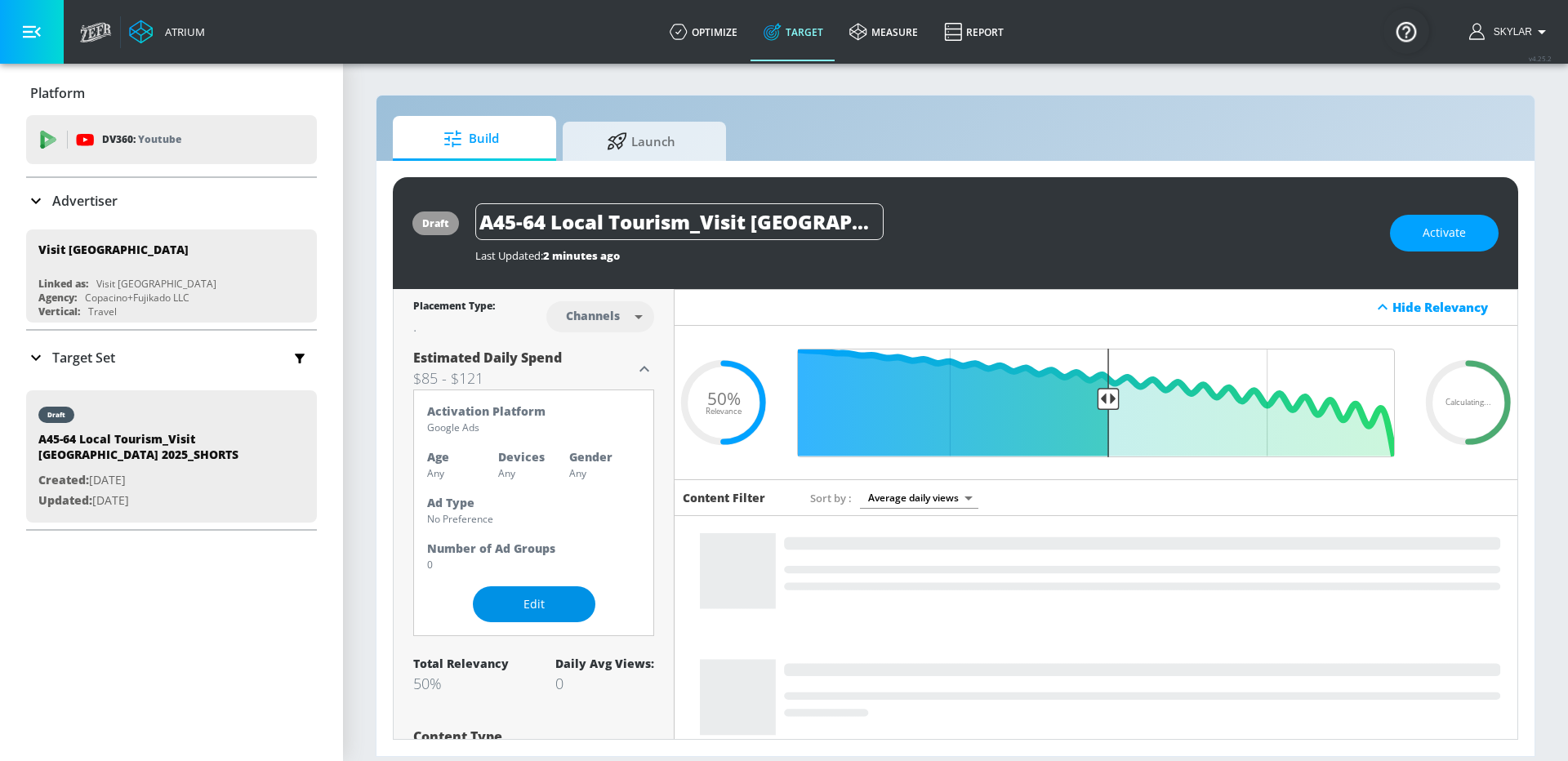
click at [536, 598] on span "Edit" at bounding box center [534, 605] width 57 height 20
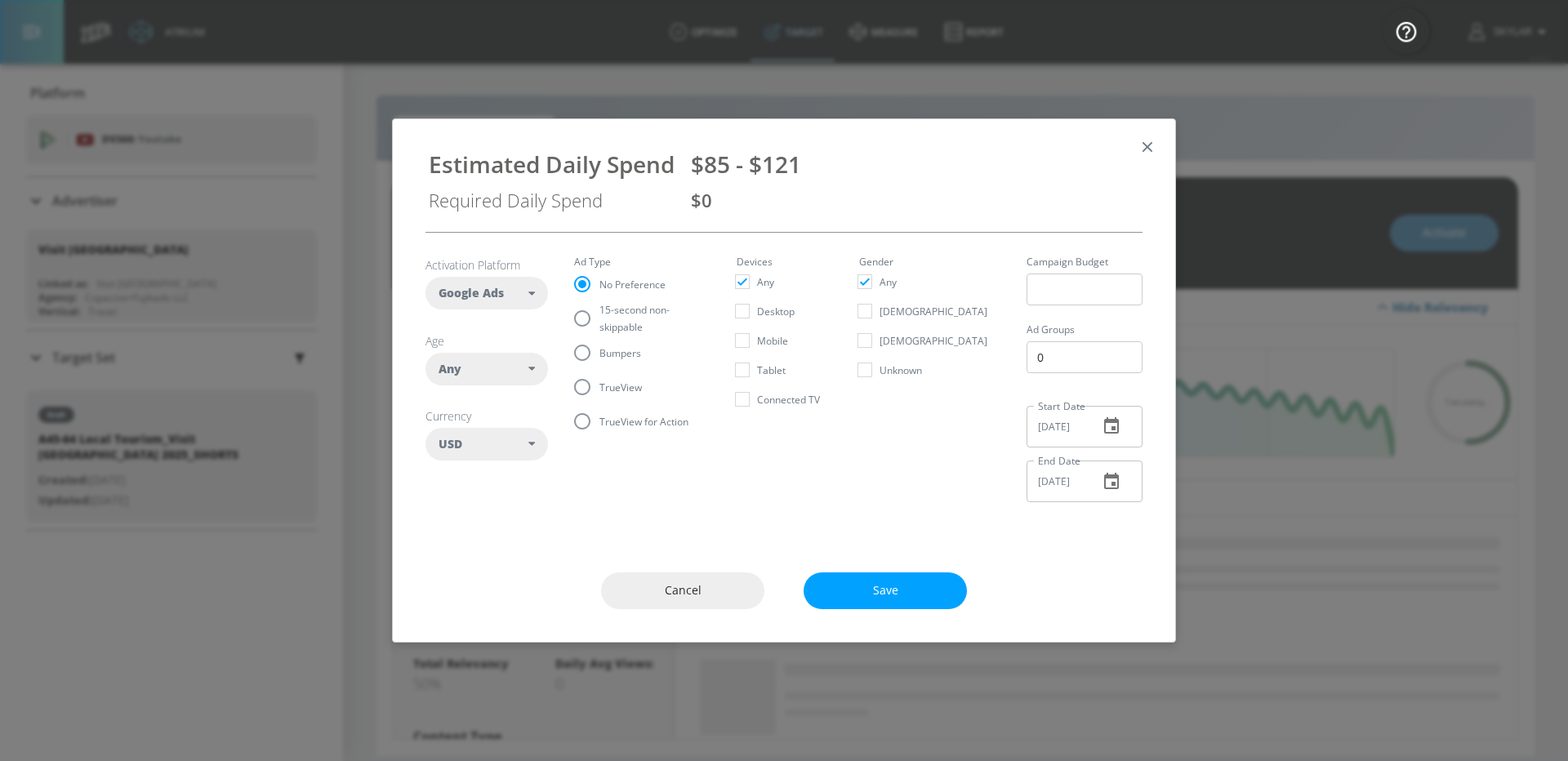
click at [490, 373] on div "Any" at bounding box center [483, 369] width 90 height 16
click at [499, 560] on button "45-54" at bounding box center [487, 563] width 121 height 29
checkbox input "false"
checkbox input "true"
click at [500, 588] on button "55-64" at bounding box center [487, 593] width 121 height 29
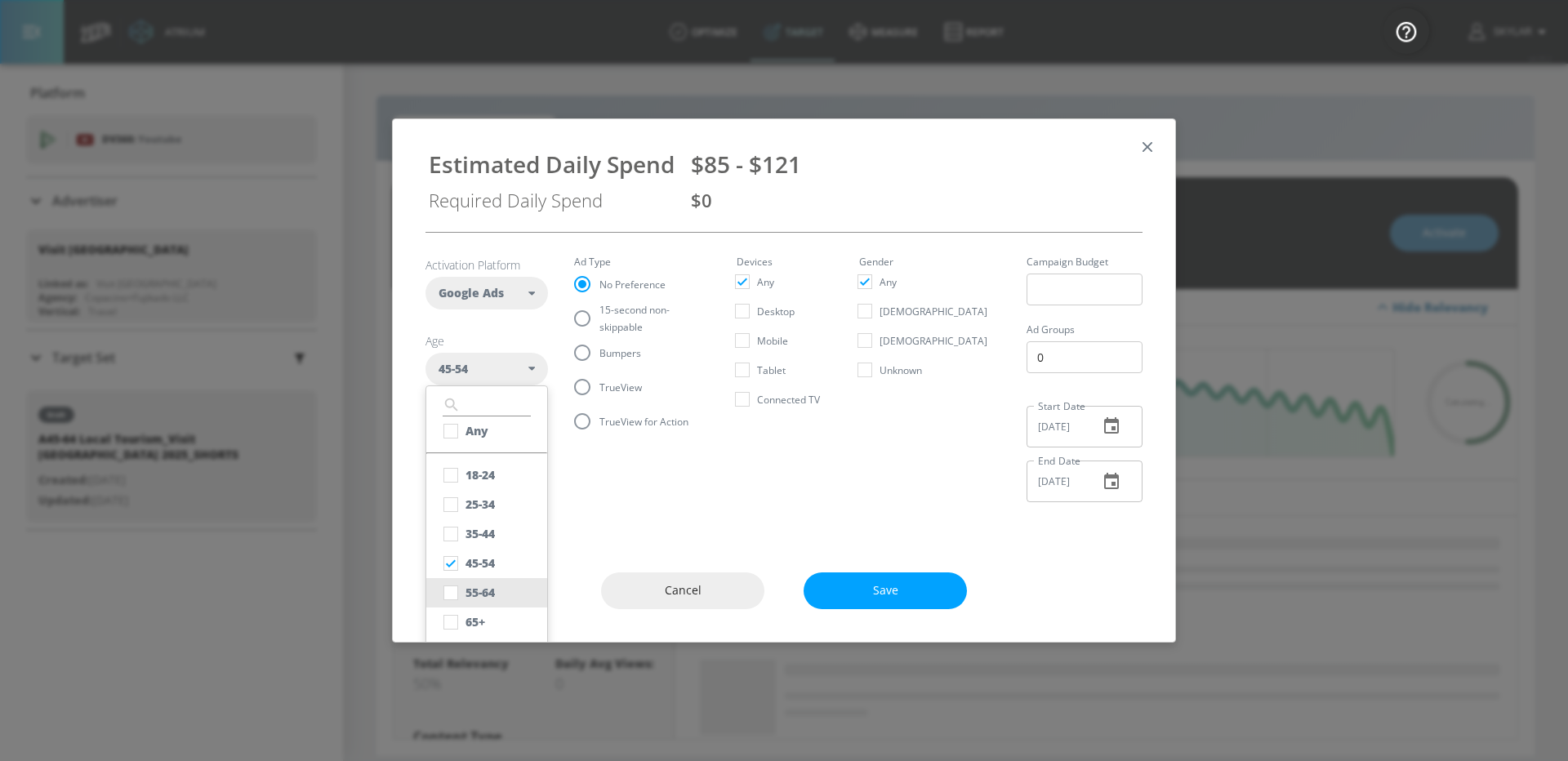
checkbox input "true"
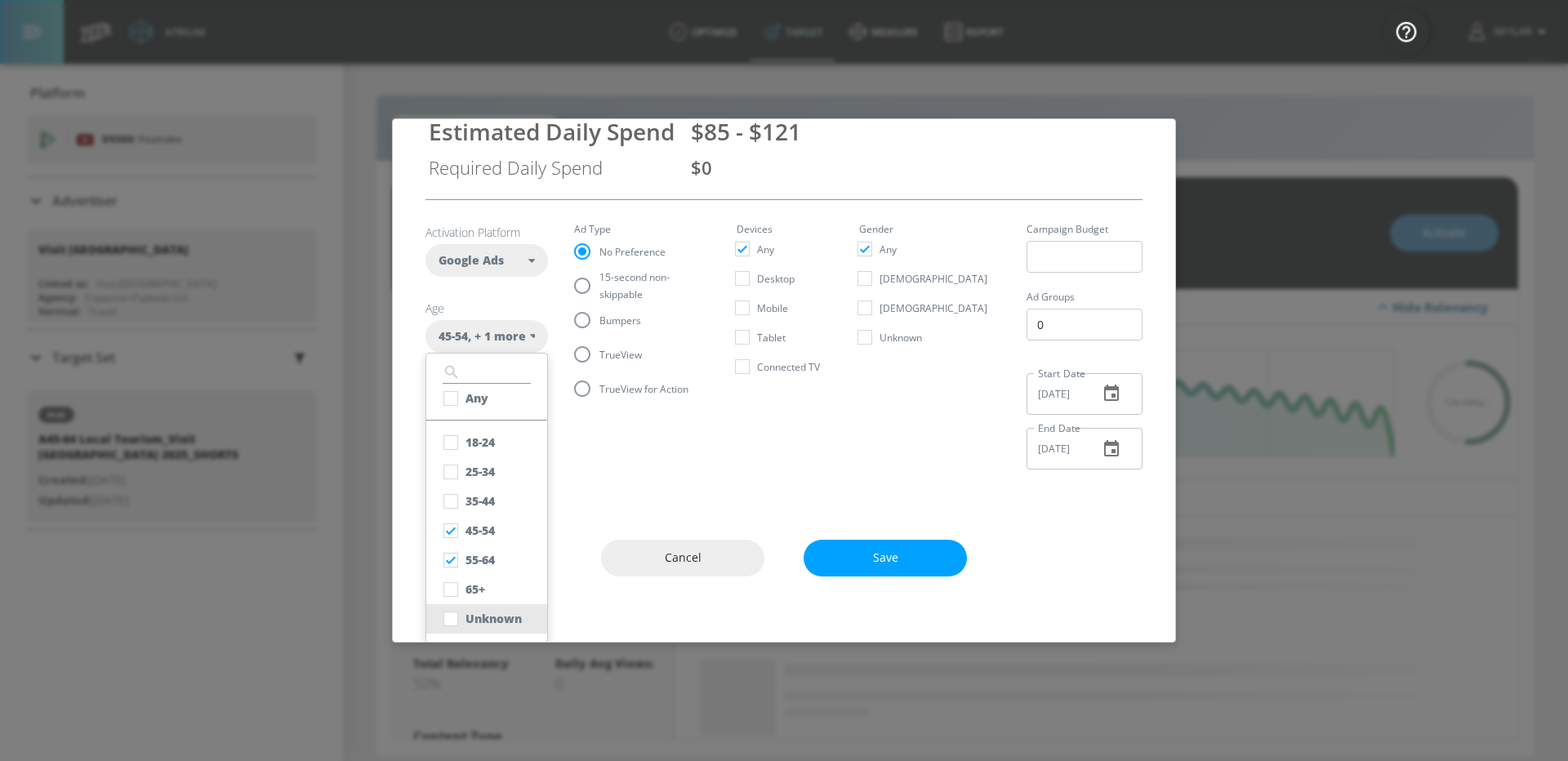
click at [505, 616] on div "Unknown" at bounding box center [494, 619] width 56 height 16
checkbox input "true"
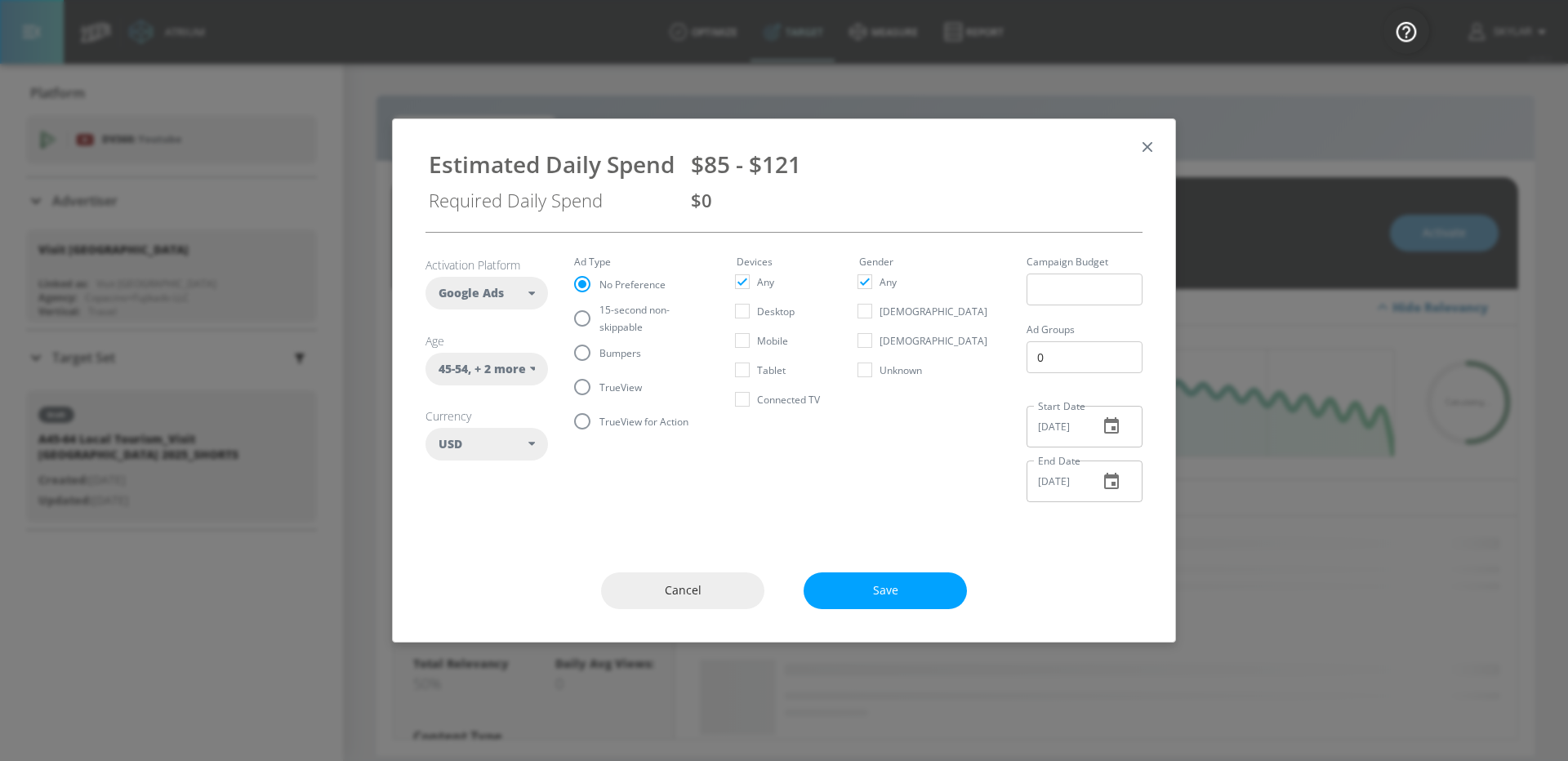
click at [605, 471] on section "Activation Platform Google Ads DV360 Google Ads Age [DEMOGRAPHIC_DATA] , + 2 mo…" at bounding box center [784, 374] width 717 height 282
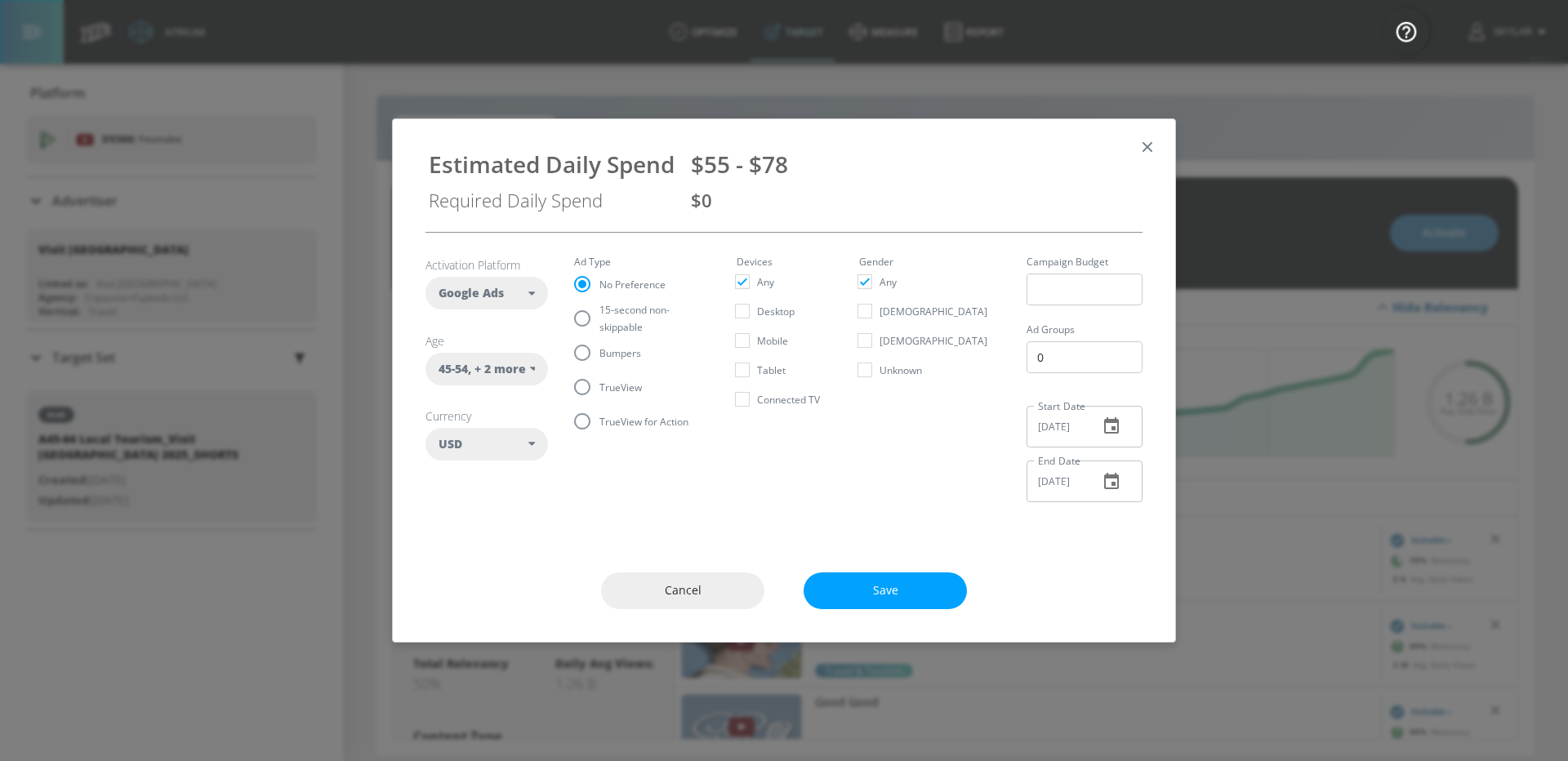
click at [1145, 145] on icon "button" at bounding box center [1147, 147] width 18 height 18
